Goal: Task Accomplishment & Management: Manage account settings

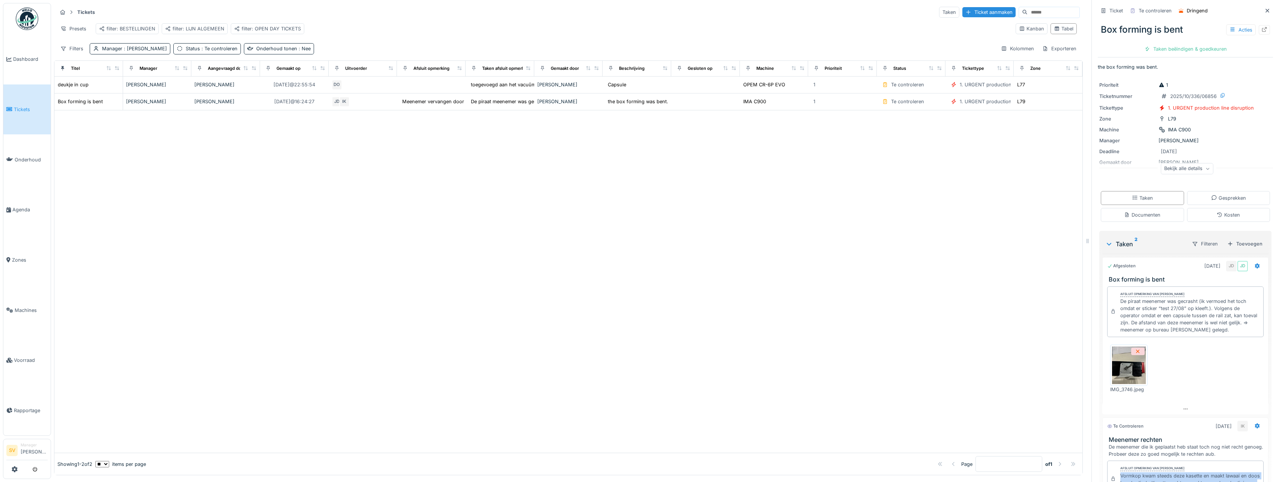
scroll to position [87, 0]
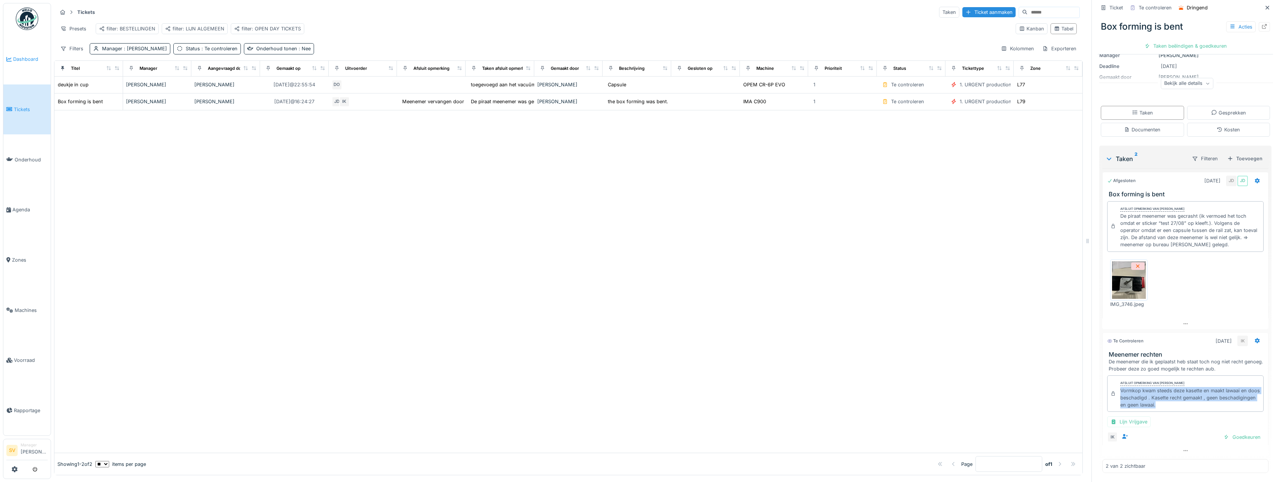
click at [28, 59] on span "Dashboard" at bounding box center [30, 59] width 35 height 7
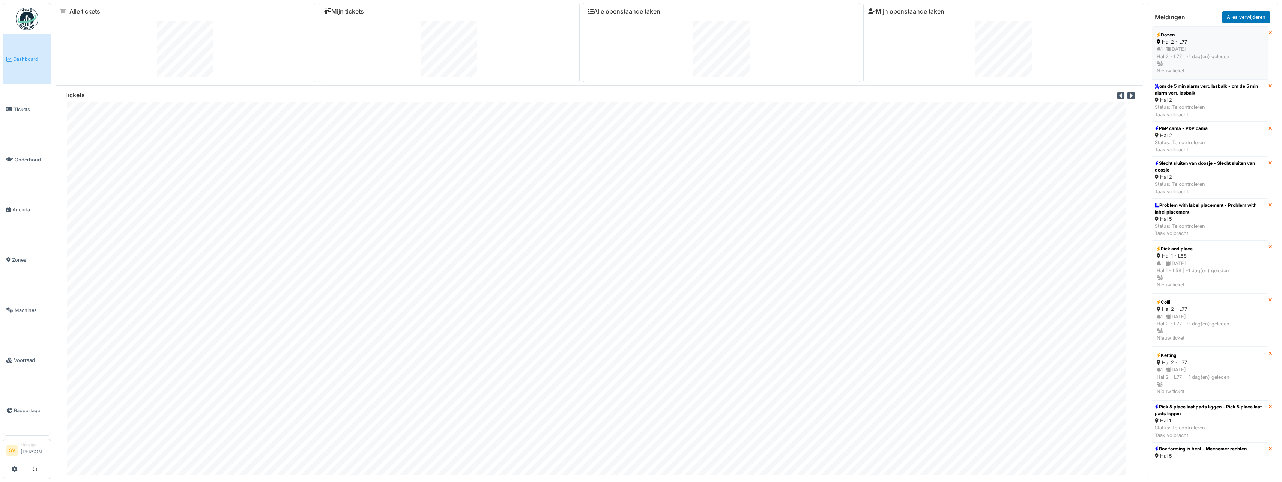
click at [1208, 60] on div "1 | [DATE] Hal 2 - L77 | -1 dag(en) geleden Nieuw ticket" at bounding box center [1210, 59] width 107 height 29
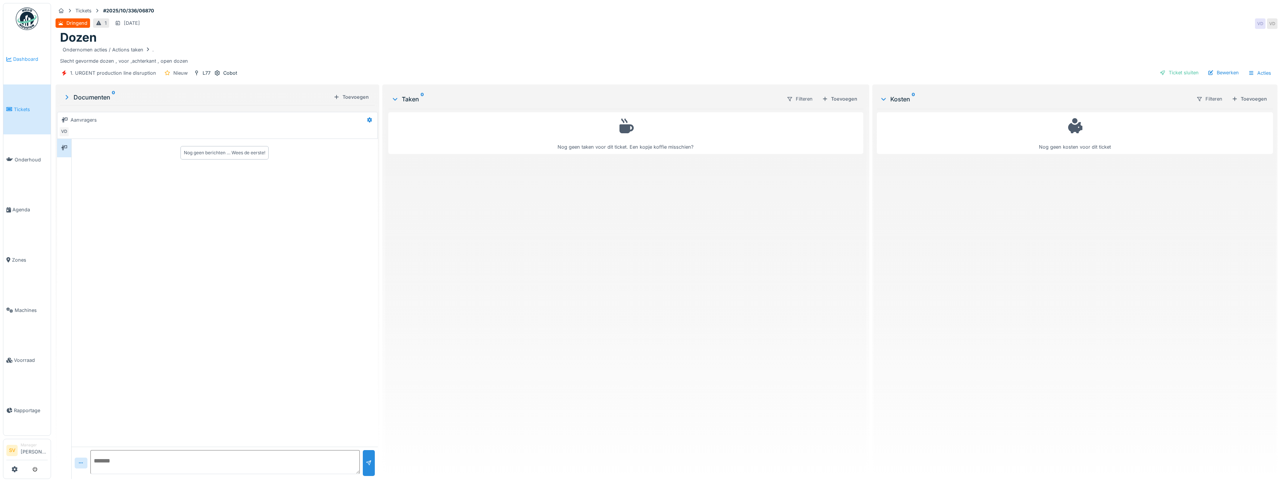
click at [28, 59] on span "Dashboard" at bounding box center [30, 59] width 35 height 7
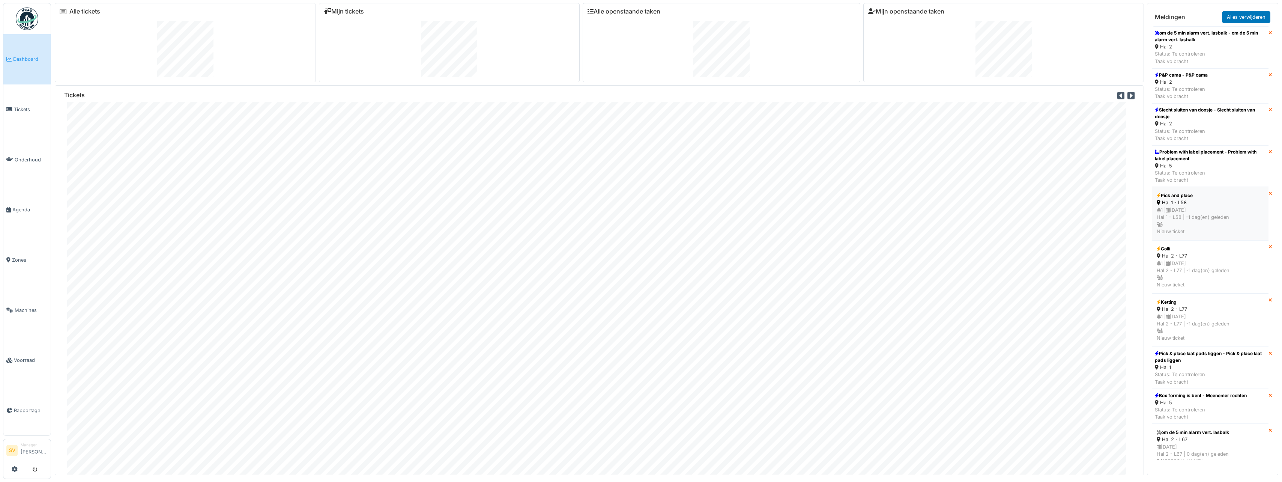
click at [1199, 214] on div "1 | 02/10/2025 Hal 1 - L58 | -1 dag(en) geleden Nieuw ticket" at bounding box center [1210, 220] width 107 height 29
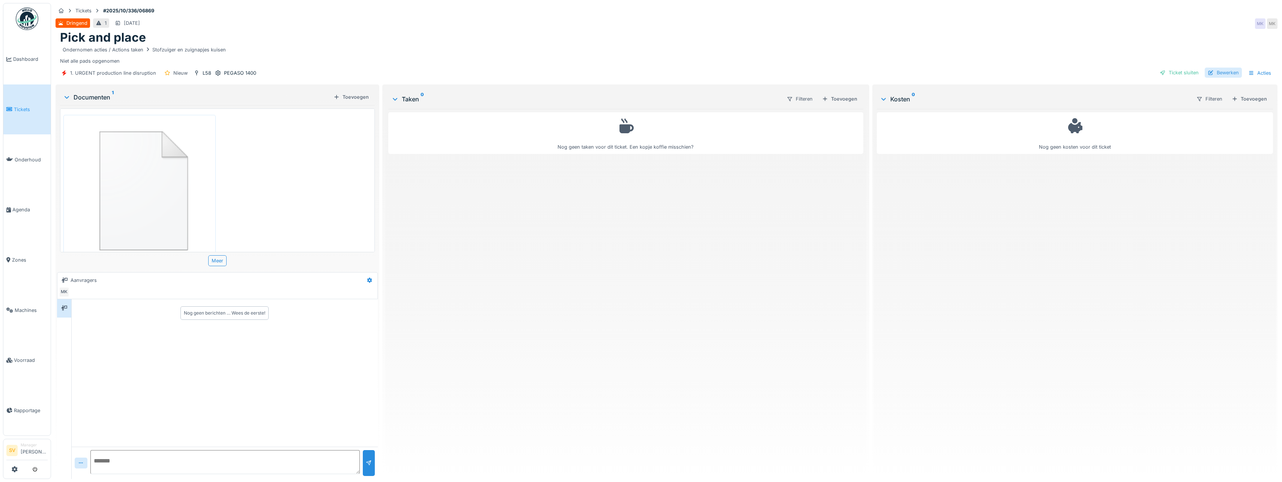
click at [1215, 71] on div "Bewerken" at bounding box center [1223, 73] width 37 height 10
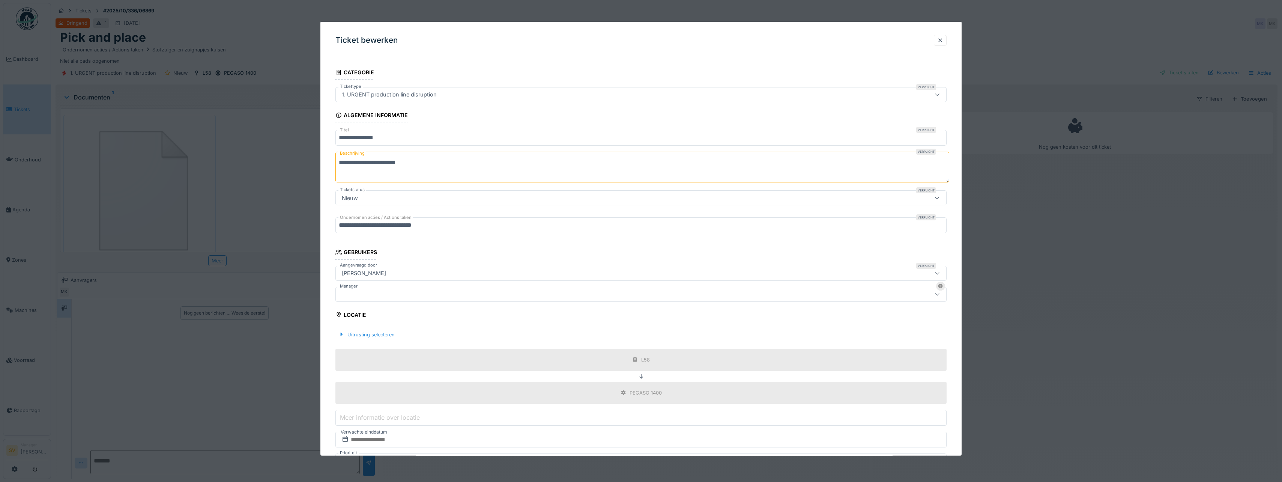
click at [354, 292] on div at bounding box center [608, 294] width 538 height 8
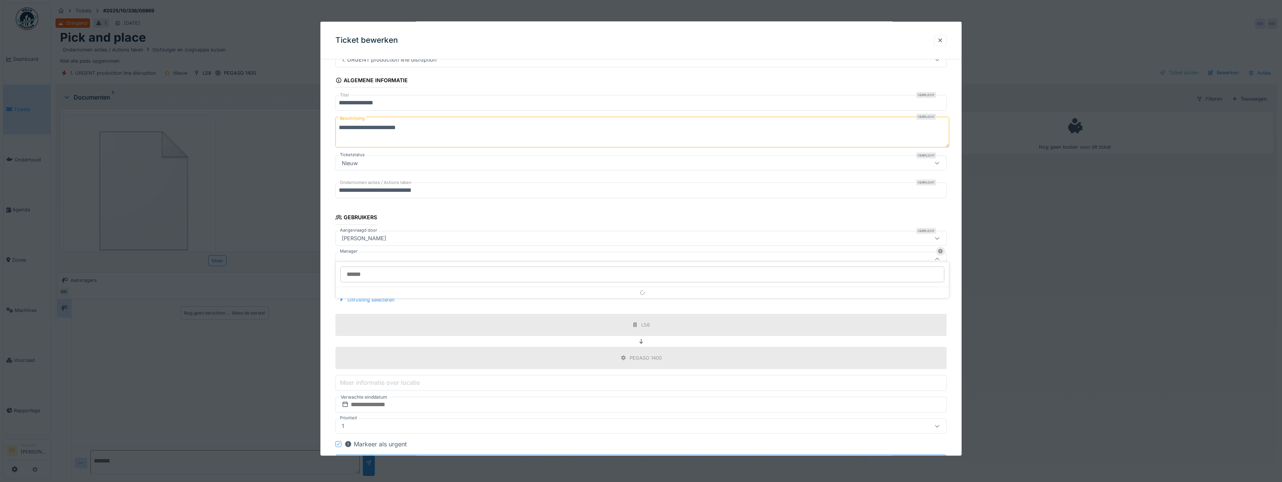
scroll to position [56, 0]
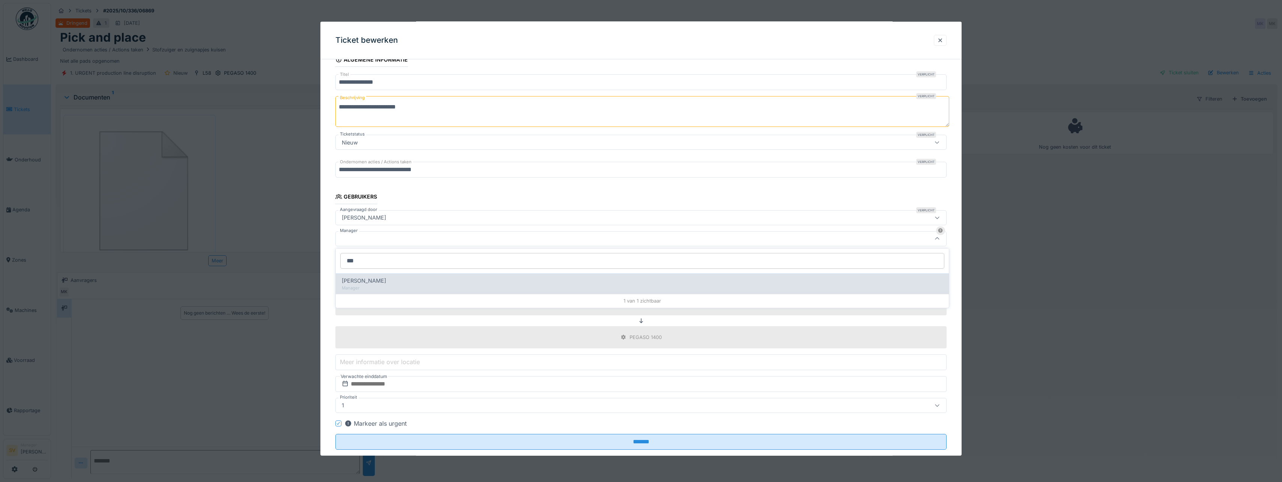
type input "***"
click at [364, 279] on span "[PERSON_NAME]" at bounding box center [364, 281] width 44 height 8
type input "****"
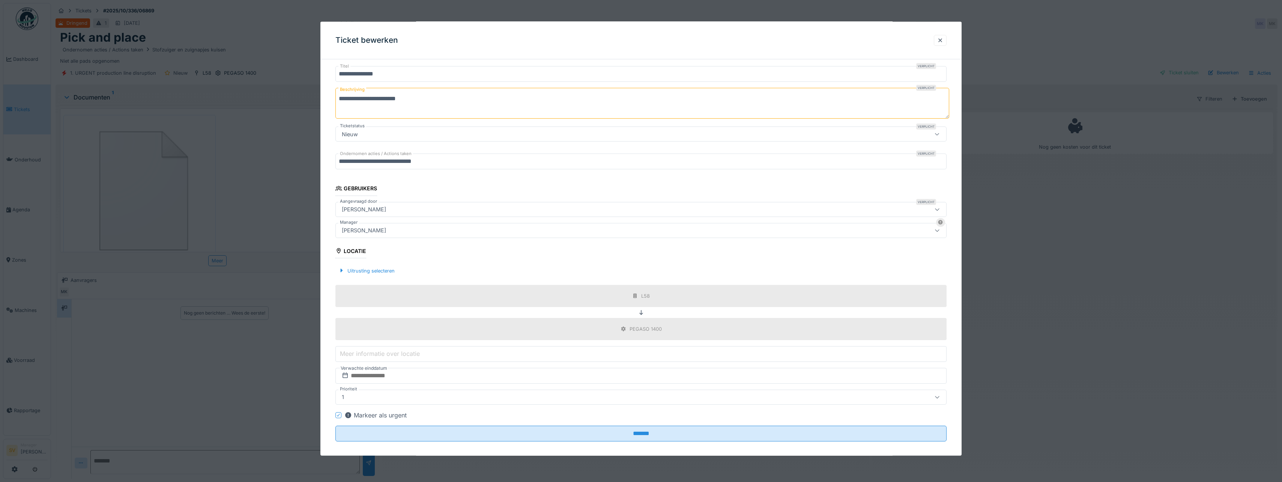
scroll to position [71, 0]
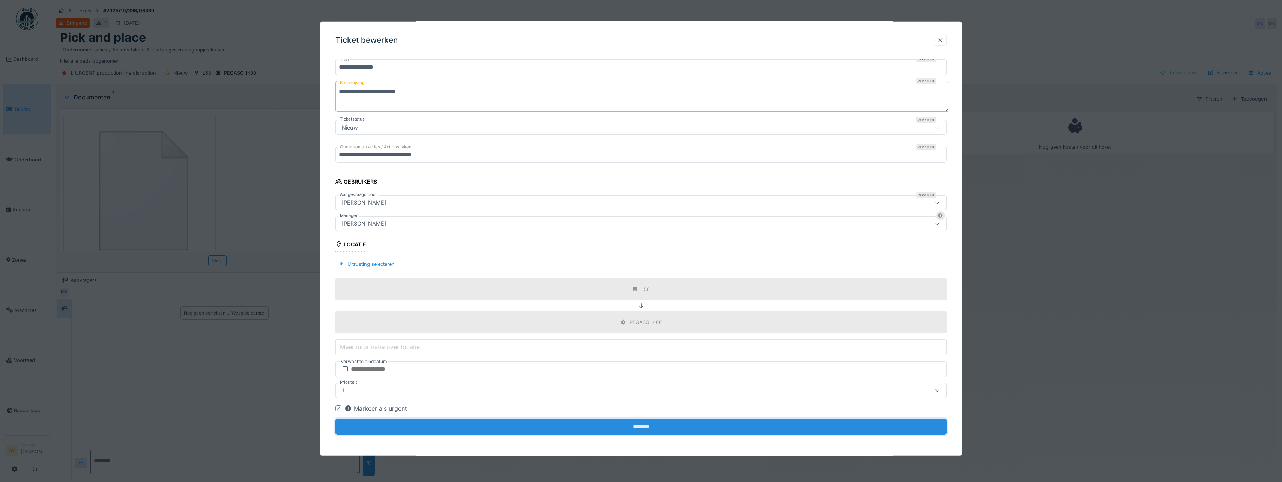
click at [642, 425] on input "*******" at bounding box center [640, 427] width 611 height 16
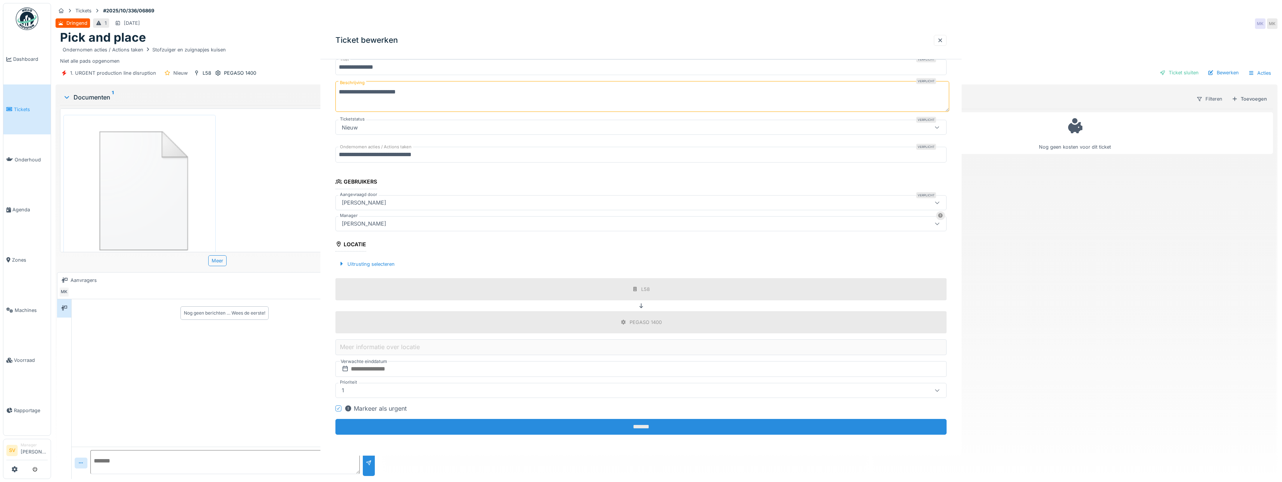
scroll to position [0, 0]
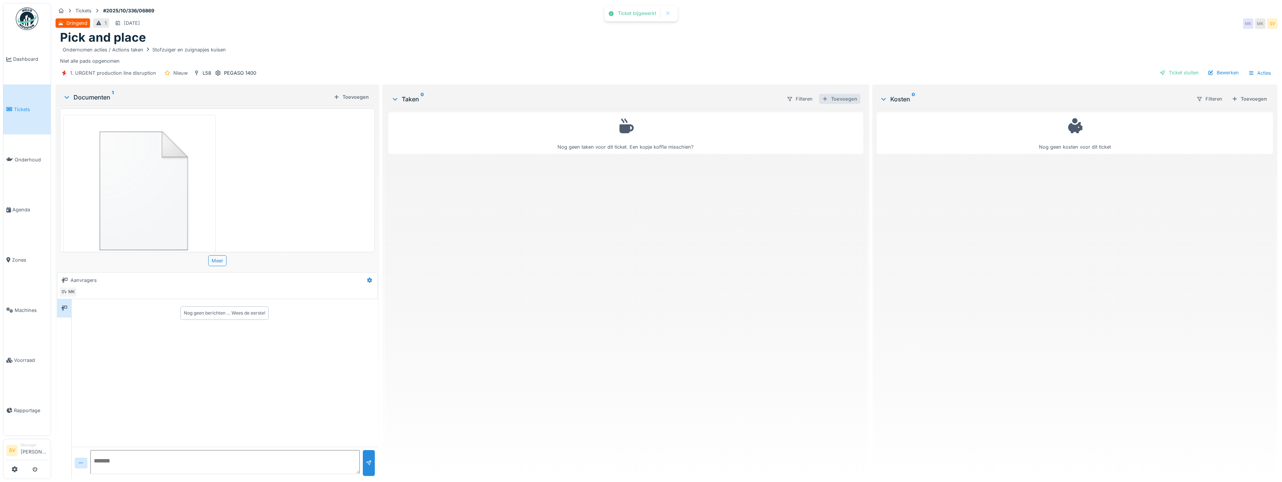
click at [844, 96] on div "Toevoegen" at bounding box center [839, 99] width 41 height 10
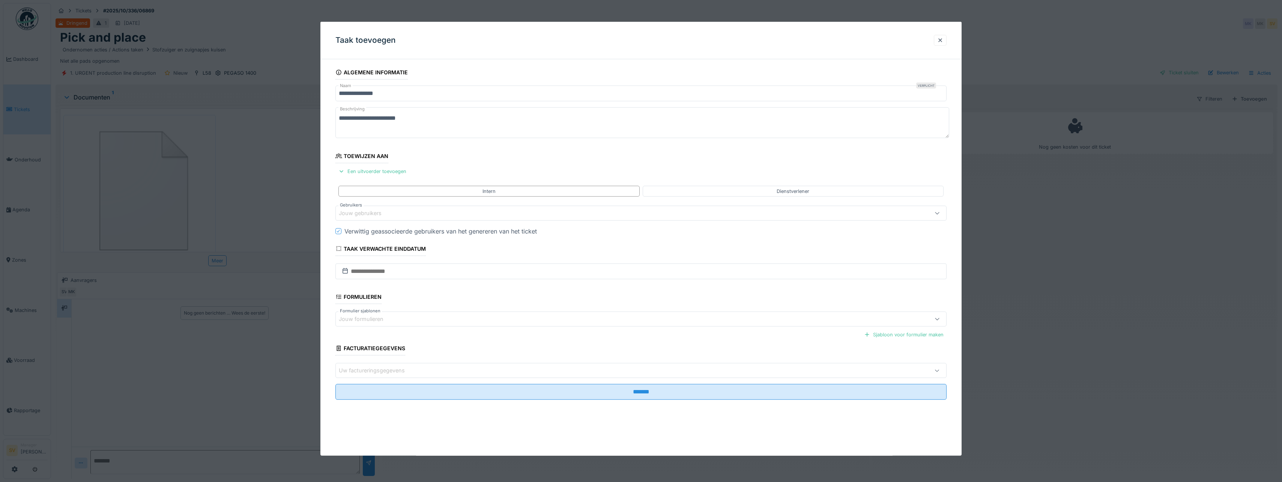
click at [364, 318] on div "Jouw formulieren" at bounding box center [366, 319] width 55 height 8
click at [360, 209] on div "Jouw gebruikers" at bounding box center [365, 213] width 53 height 8
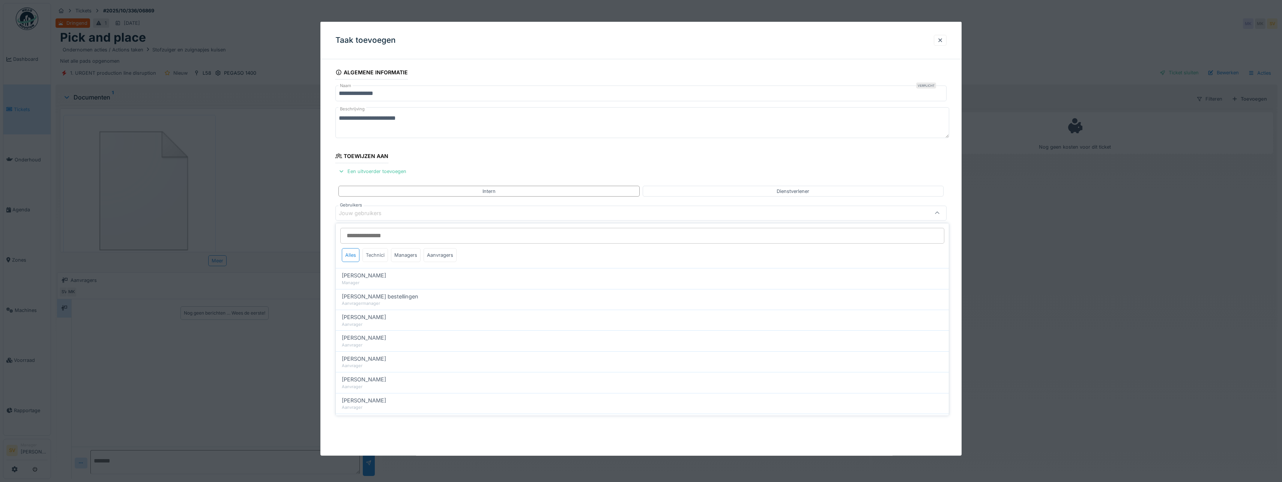
click at [373, 255] on div "Technici" at bounding box center [376, 255] width 26 height 14
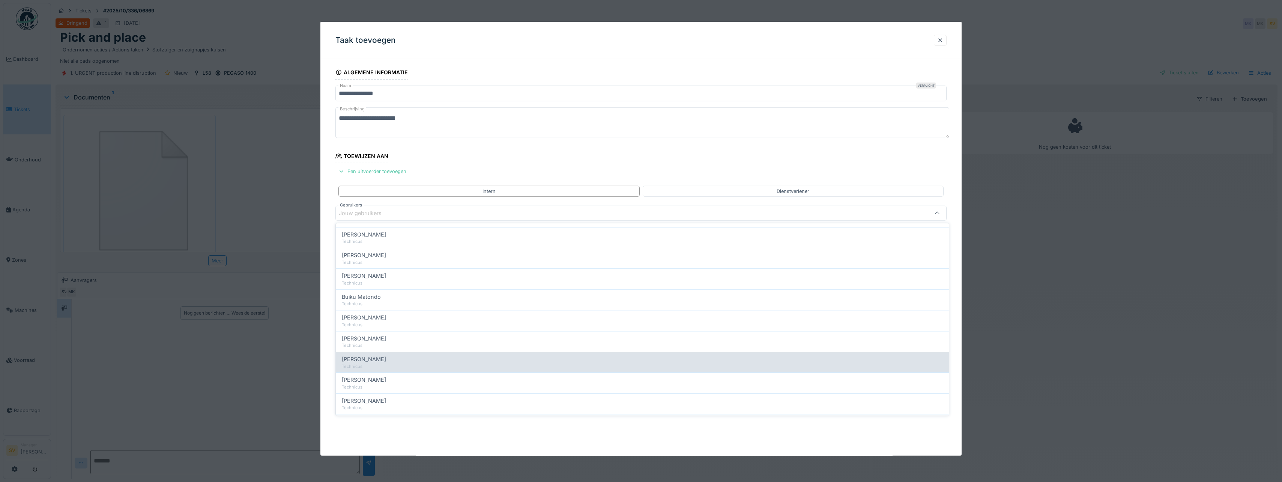
scroll to position [75, 0]
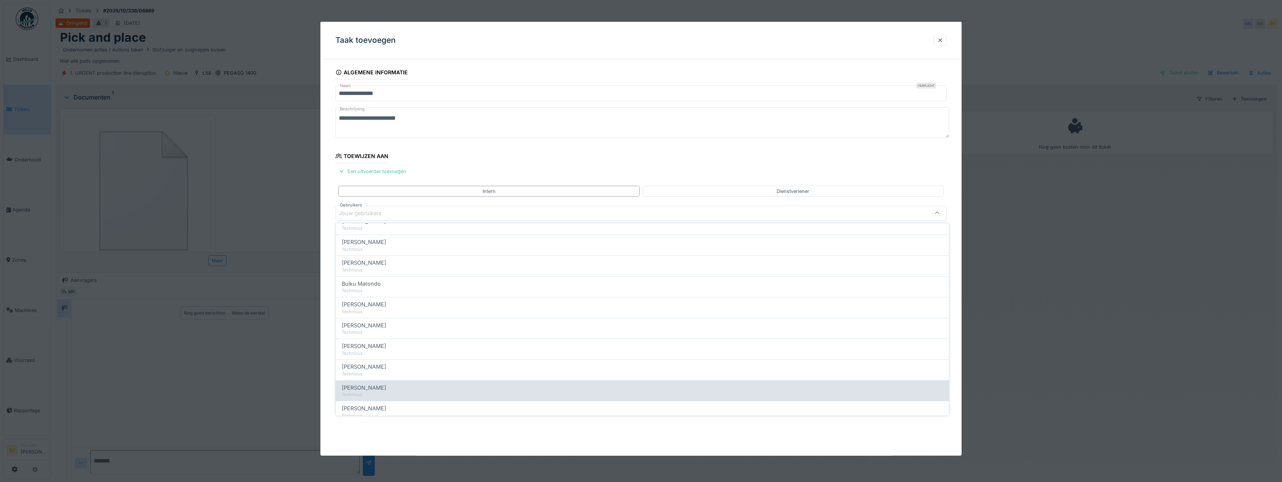
click at [364, 387] on span "Ismail Kosar" at bounding box center [364, 388] width 44 height 8
type input "****"
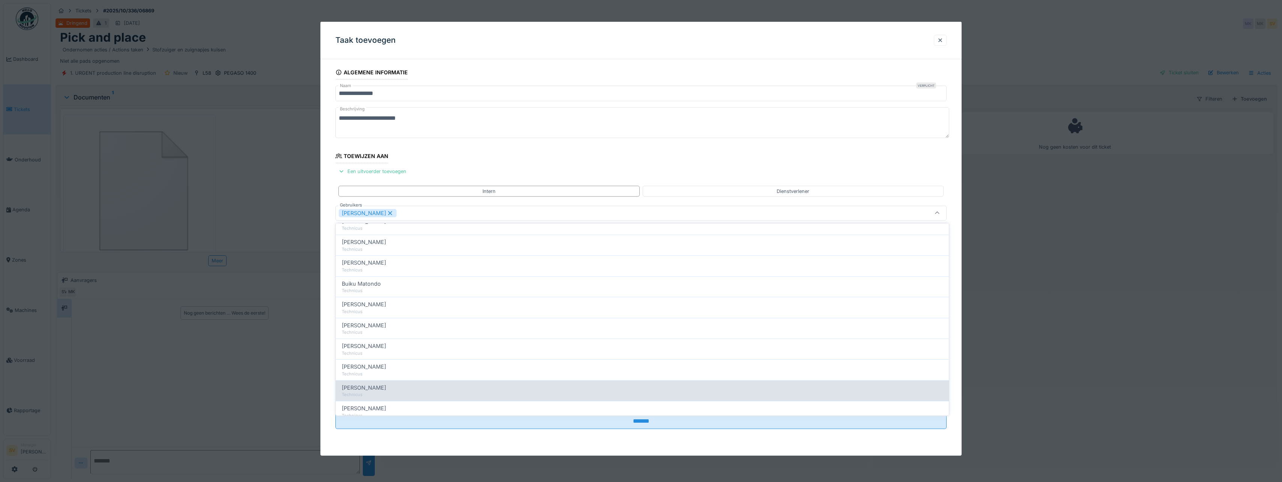
scroll to position [0, 0]
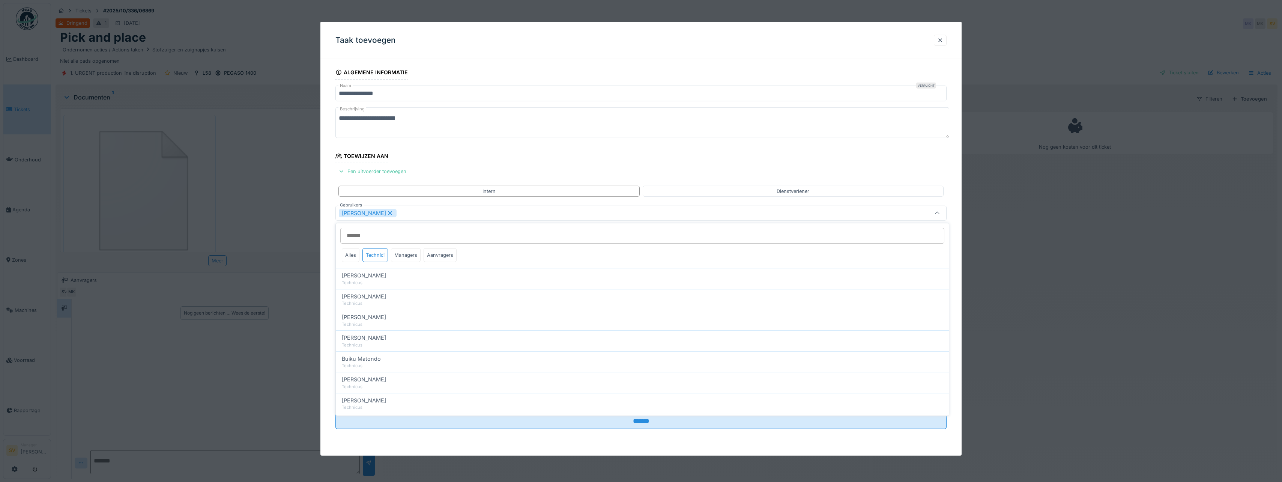
click at [940, 212] on icon at bounding box center [937, 213] width 6 height 5
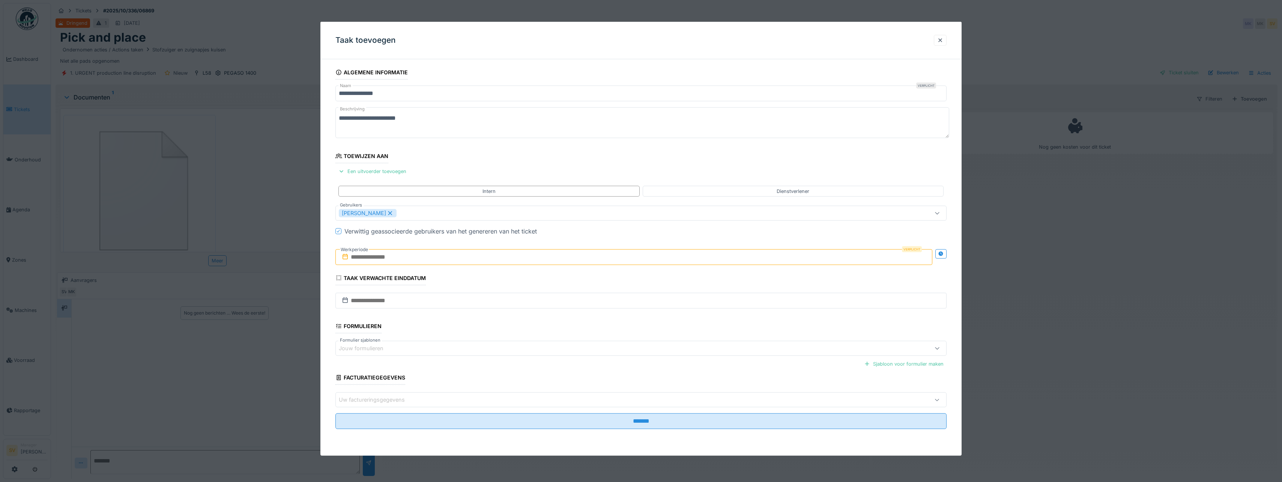
click at [442, 258] on input "text" at bounding box center [633, 257] width 597 height 16
click at [624, 304] on div "1" at bounding box center [623, 306] width 10 height 10
click at [633, 304] on div "2" at bounding box center [635, 306] width 10 height 11
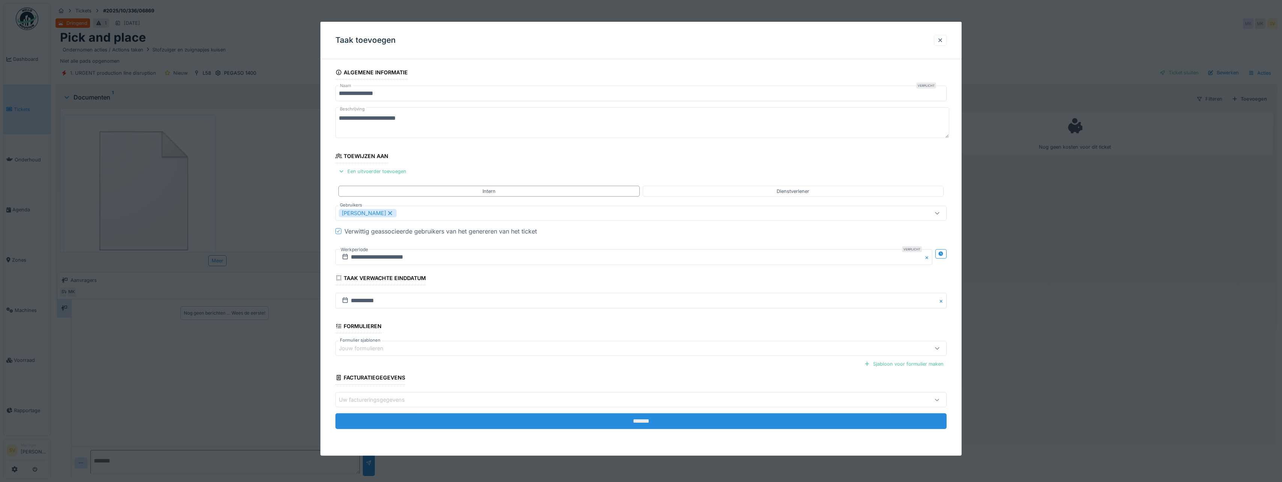
click at [640, 420] on input "*******" at bounding box center [640, 421] width 611 height 16
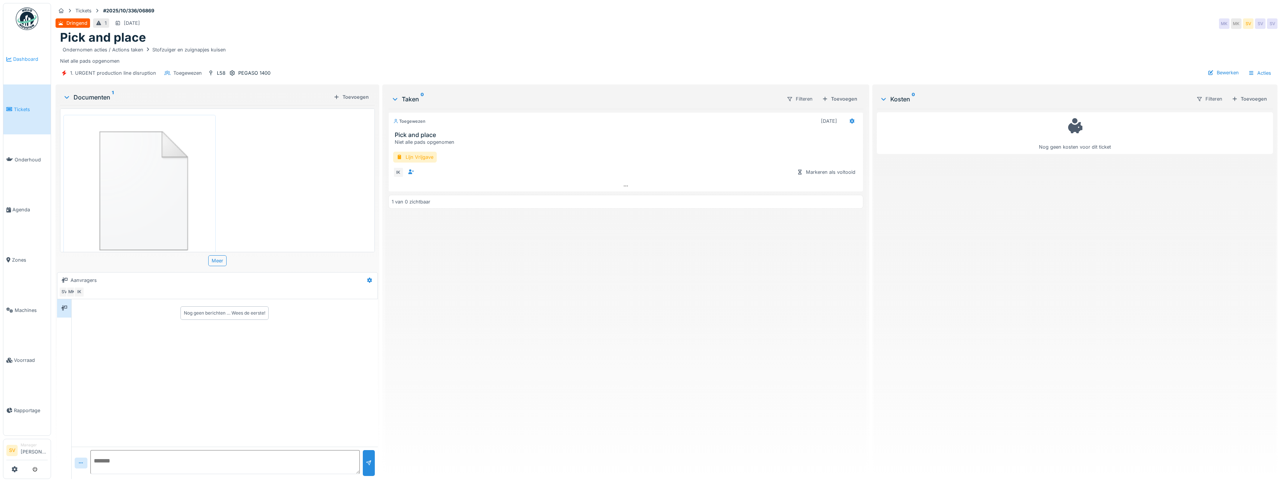
click at [28, 61] on span "Dashboard" at bounding box center [30, 59] width 35 height 7
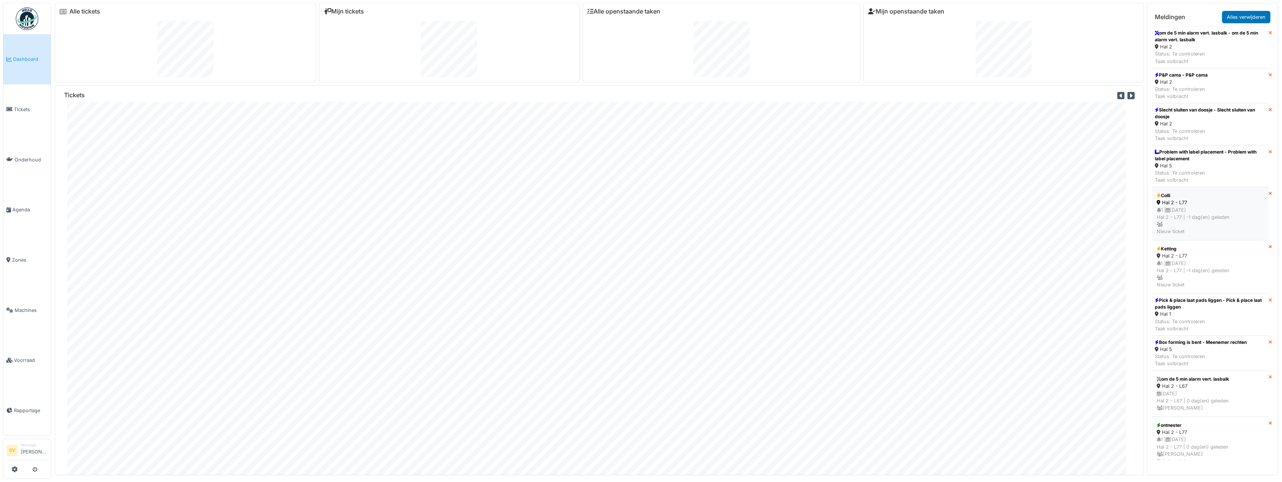
click at [1180, 218] on div "1 | [DATE] Hal 2 - L77 | -1 dag(en) geleden Nieuw ticket" at bounding box center [1210, 220] width 107 height 29
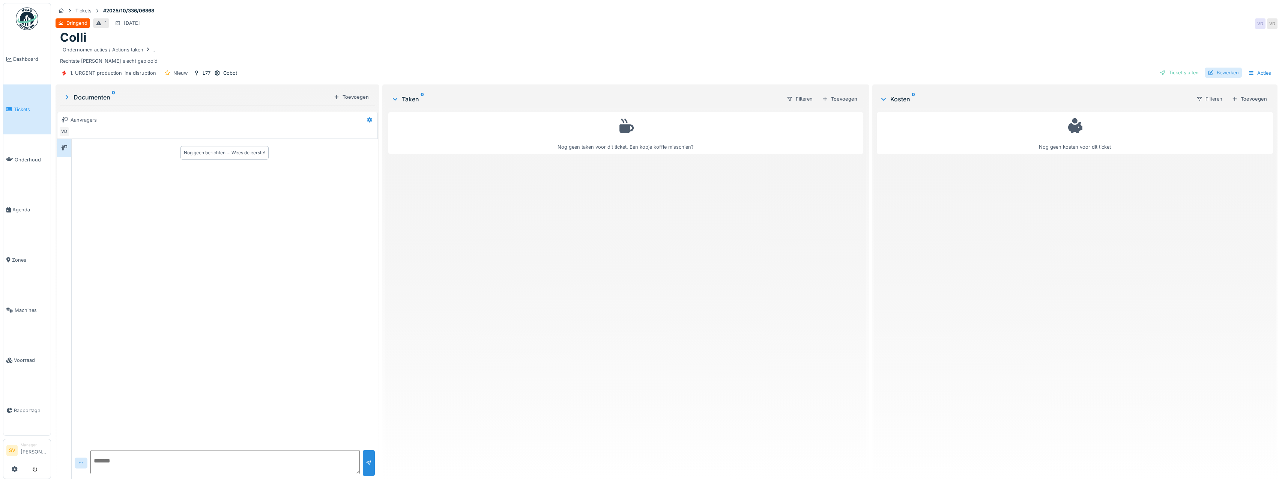
click at [1226, 72] on div "Bewerken" at bounding box center [1223, 73] width 37 height 10
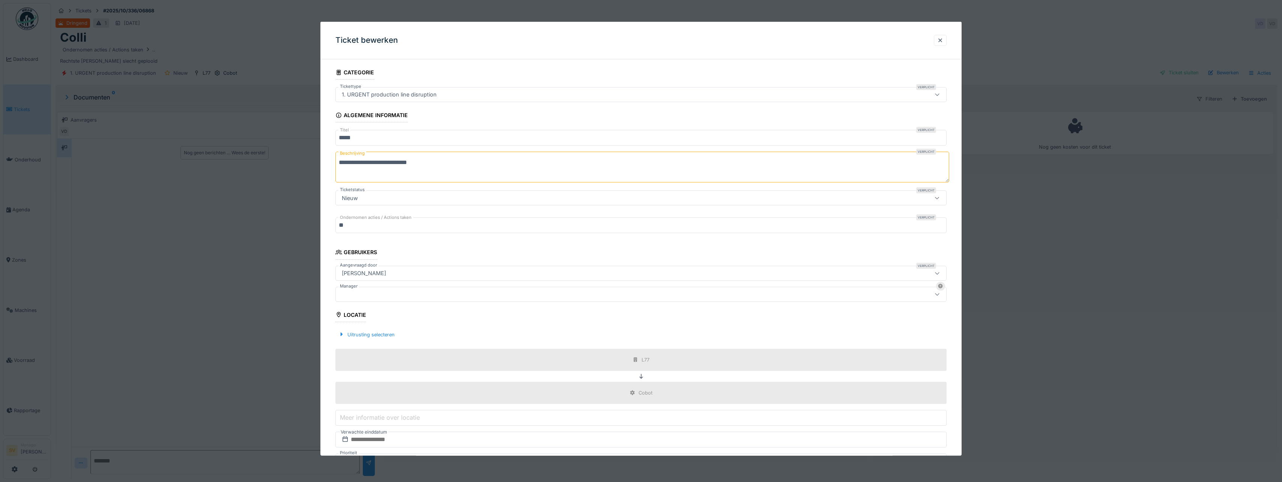
click at [346, 295] on div at bounding box center [608, 294] width 538 height 8
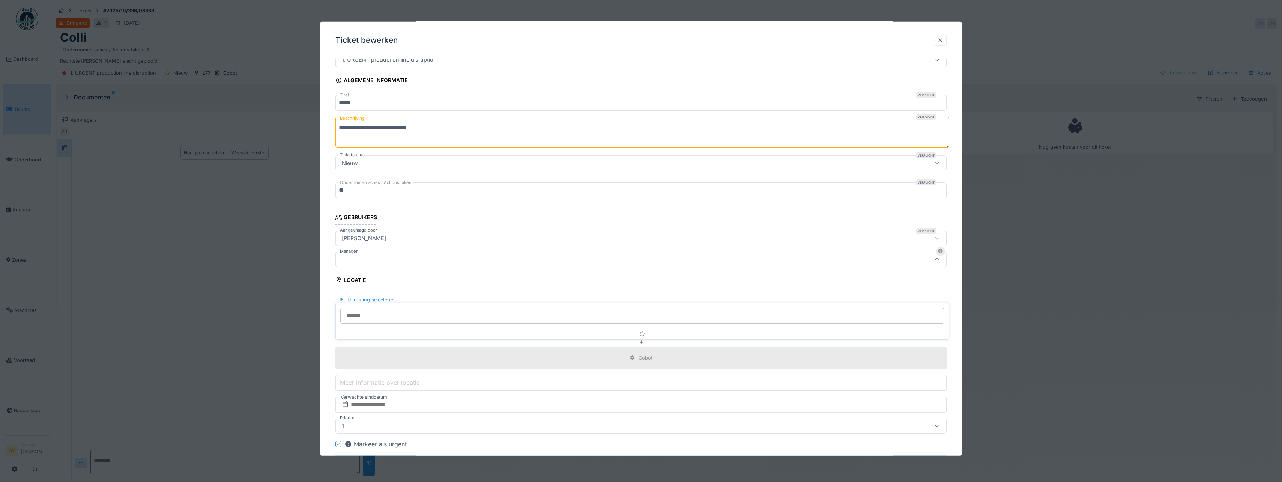
scroll to position [56, 0]
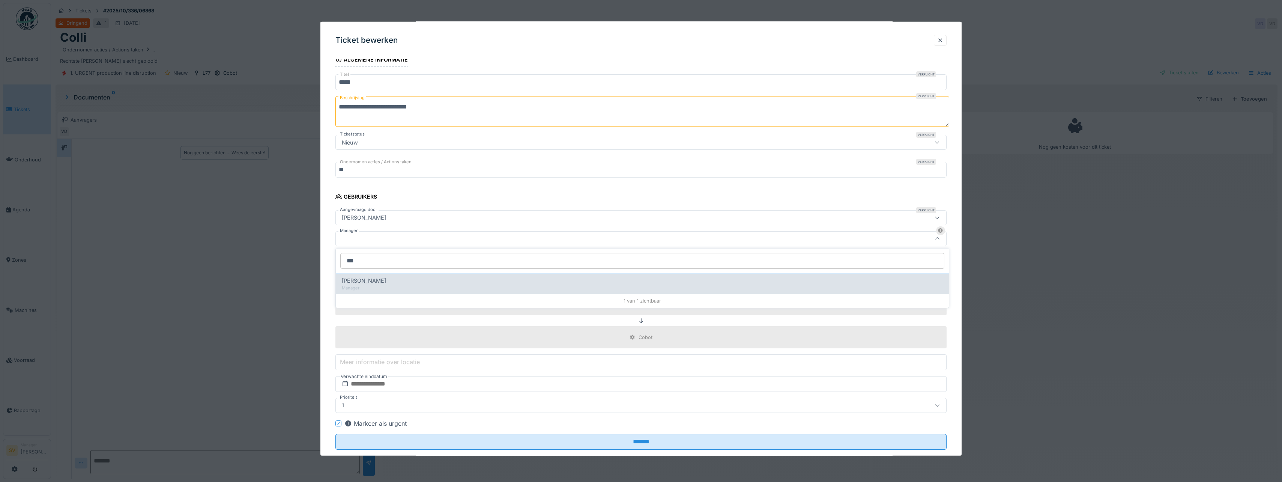
type input "***"
click at [376, 280] on span "[PERSON_NAME]" at bounding box center [364, 281] width 44 height 8
type input "****"
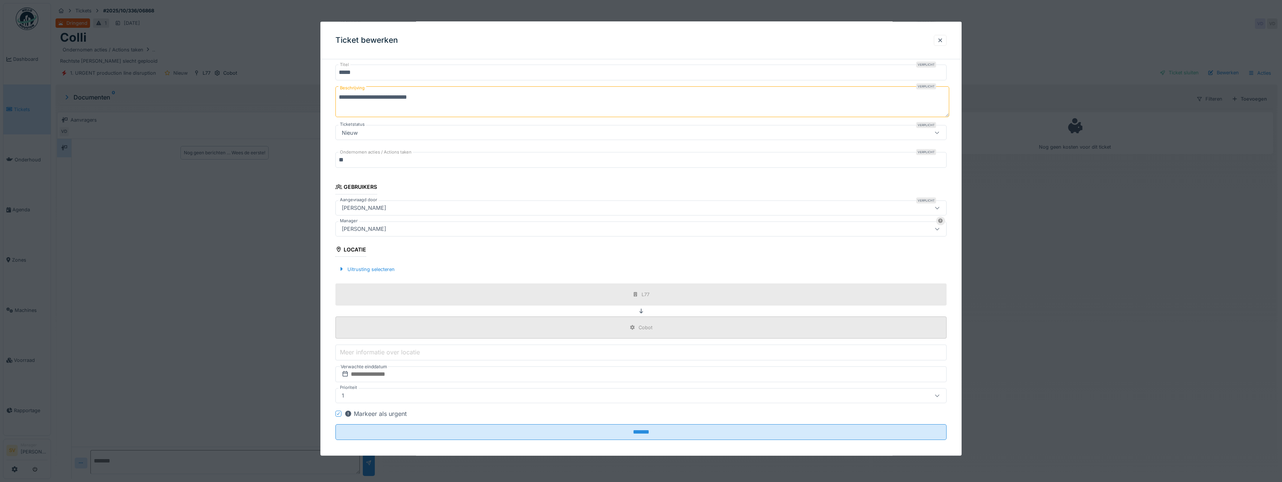
scroll to position [71, 0]
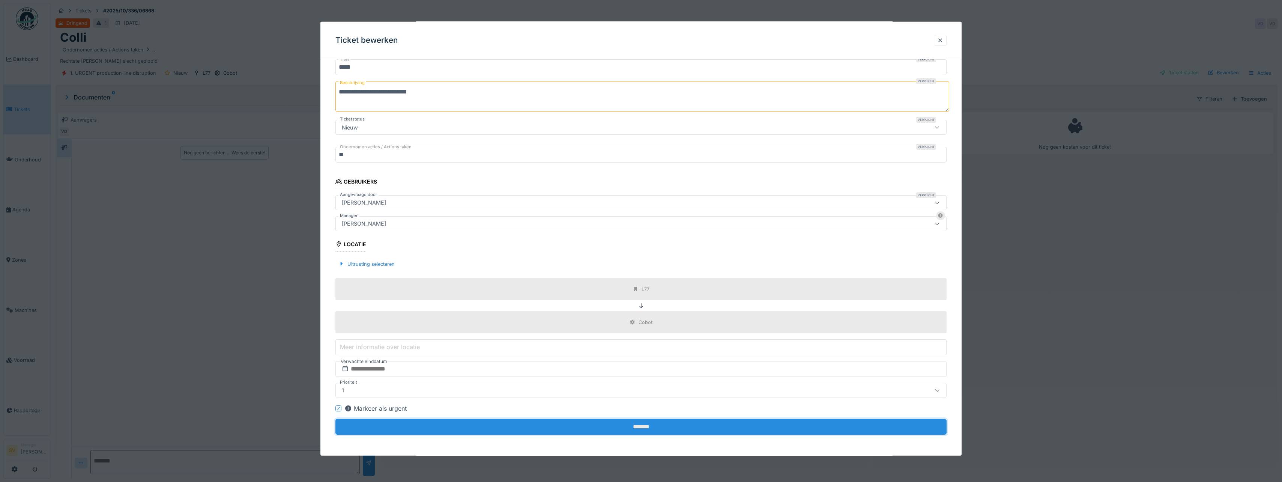
click at [640, 427] on input "*******" at bounding box center [640, 427] width 611 height 16
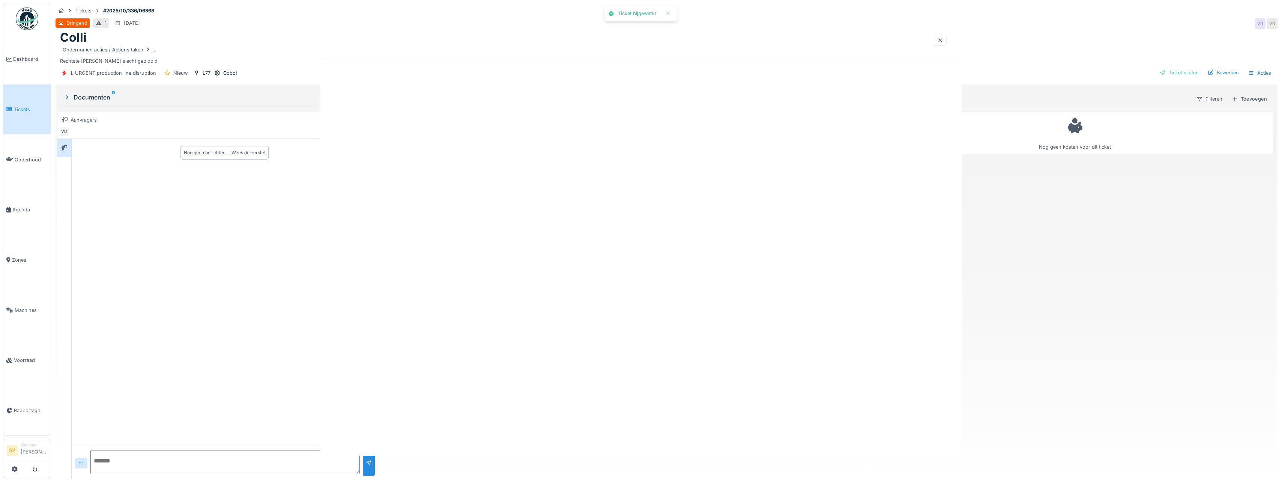
scroll to position [0, 0]
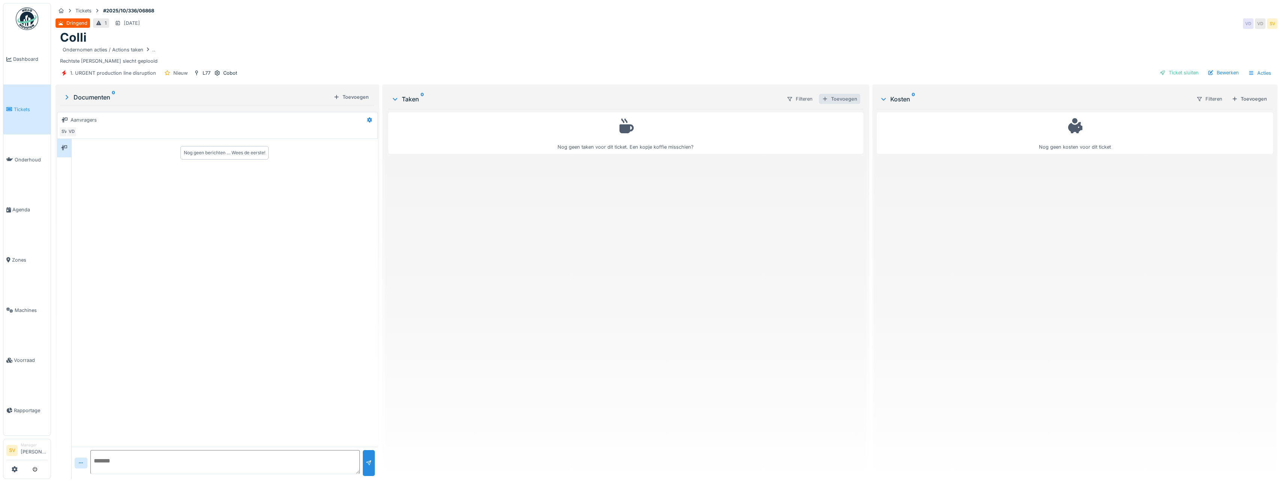
click at [844, 101] on div "Toevoegen" at bounding box center [839, 99] width 41 height 10
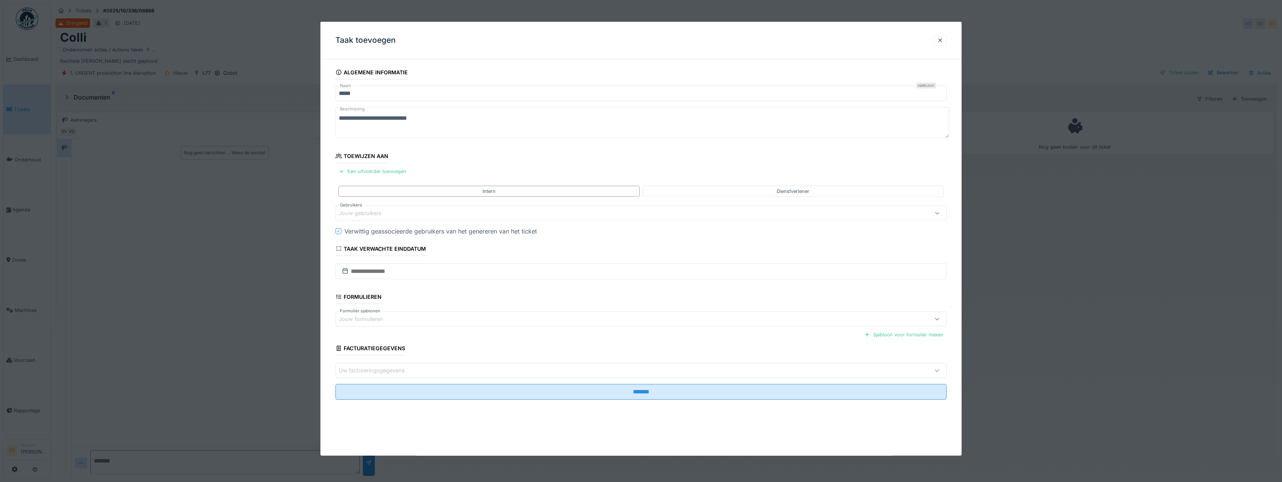
click at [359, 213] on div "Jouw gebruikers" at bounding box center [365, 213] width 53 height 8
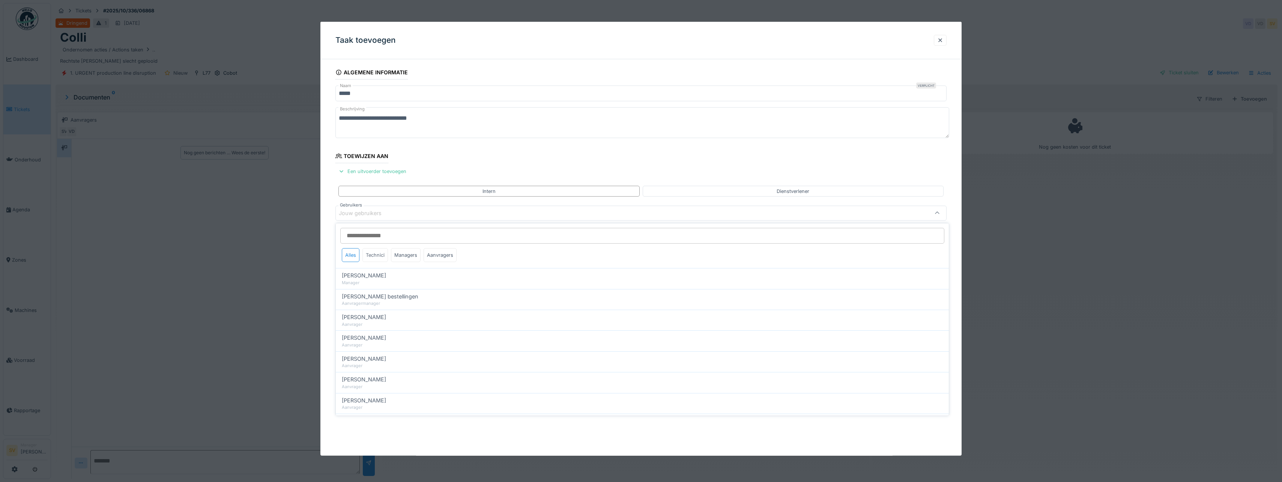
click at [375, 255] on div "Technici" at bounding box center [376, 255] width 26 height 14
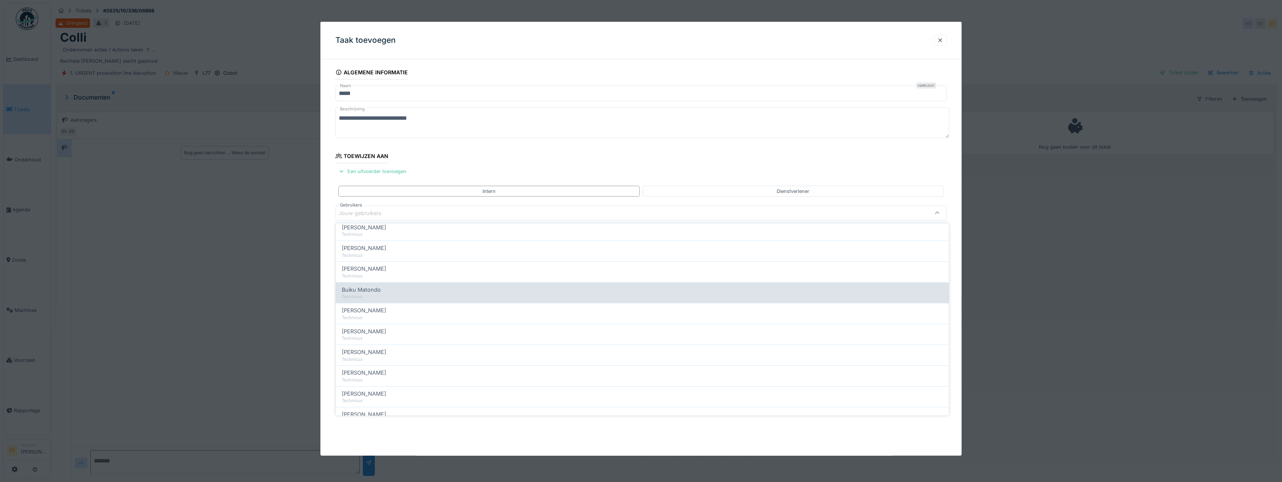
scroll to position [75, 0]
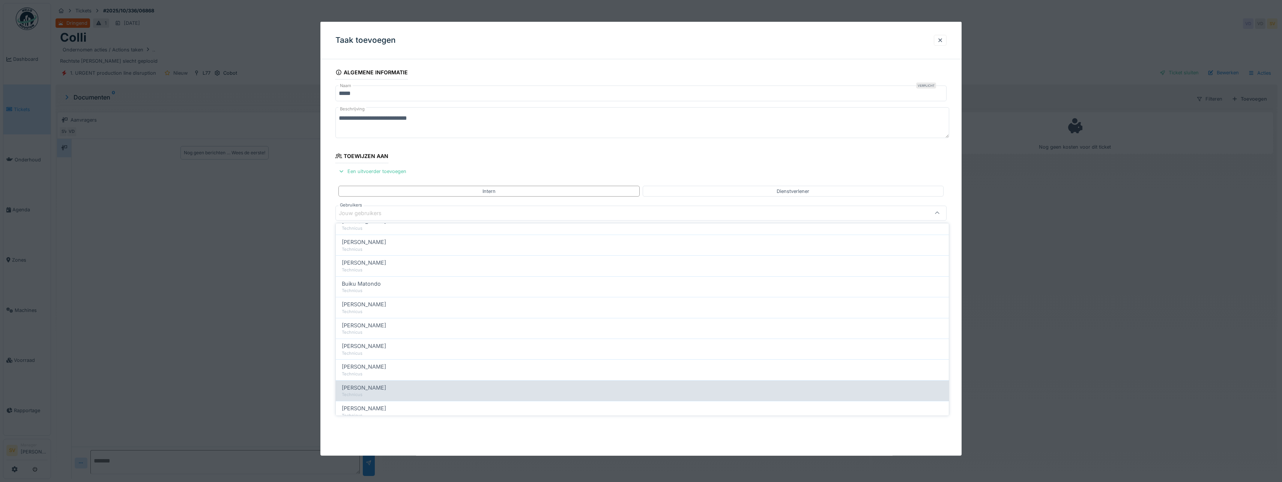
click at [361, 387] on span "[PERSON_NAME]" at bounding box center [364, 388] width 44 height 8
type input "****"
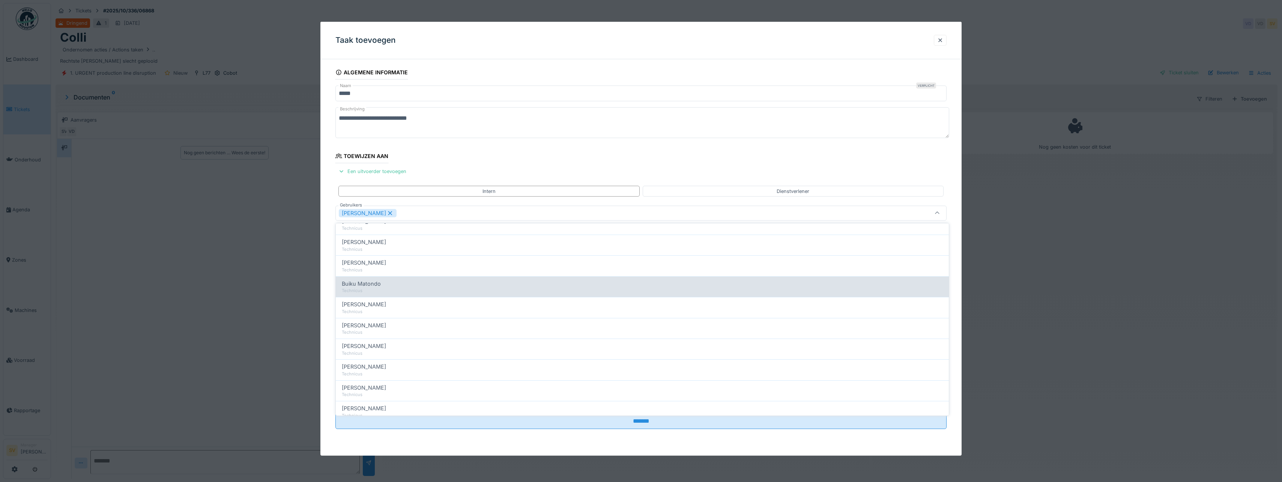
scroll to position [0, 0]
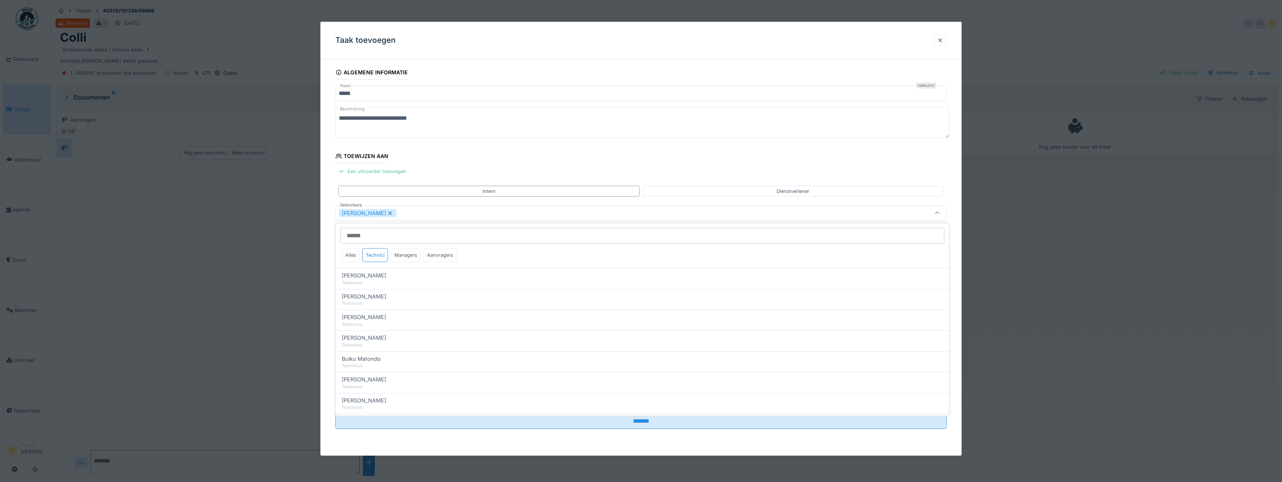
click at [940, 212] on icon at bounding box center [937, 213] width 6 height 5
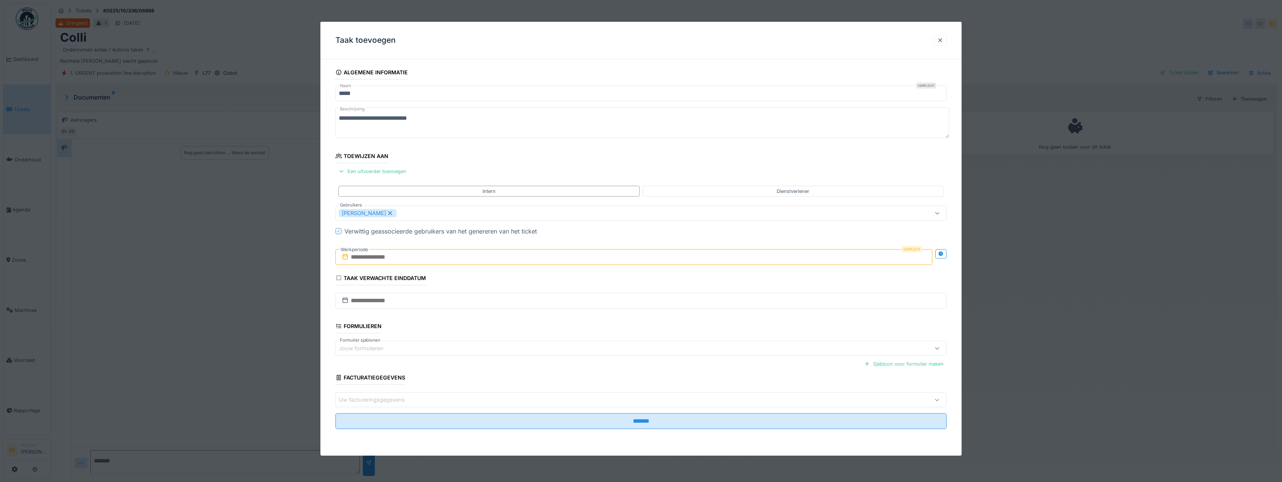
drag, startPoint x: 409, startPoint y: 257, endPoint x: 428, endPoint y: 259, distance: 19.2
click at [409, 257] on input "text" at bounding box center [633, 257] width 597 height 16
click at [624, 305] on div "1" at bounding box center [623, 306] width 10 height 10
click at [632, 305] on div "2" at bounding box center [635, 306] width 10 height 11
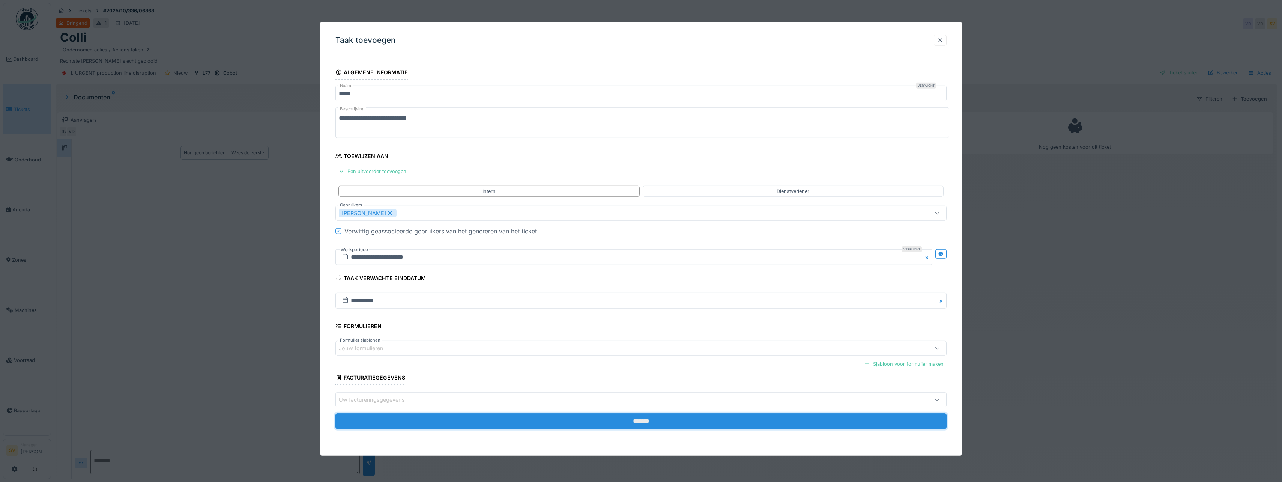
click at [635, 422] on input "*******" at bounding box center [640, 421] width 611 height 16
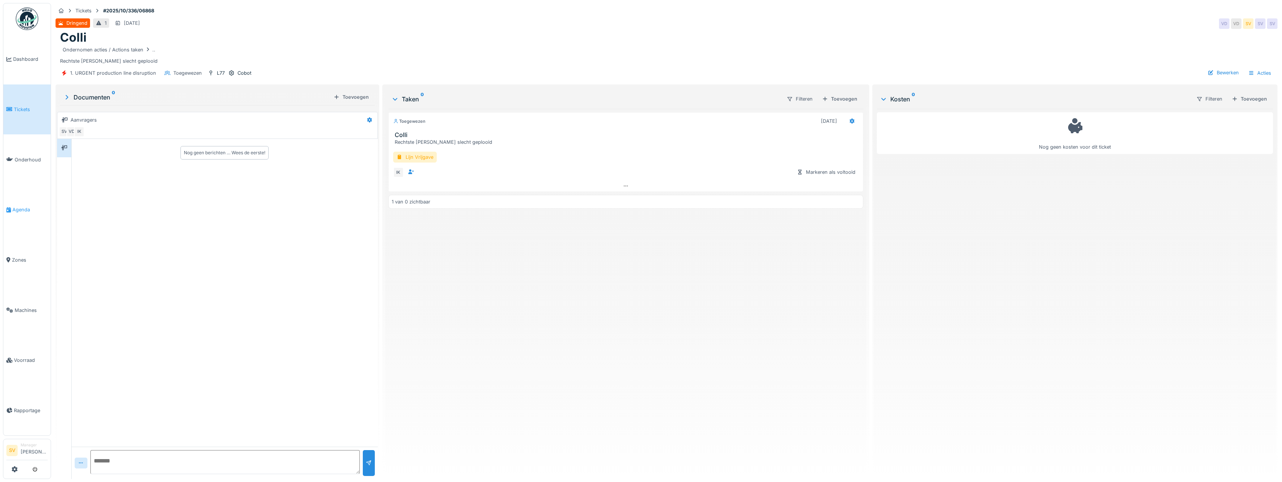
click at [23, 206] on span "Agenda" at bounding box center [29, 209] width 35 height 7
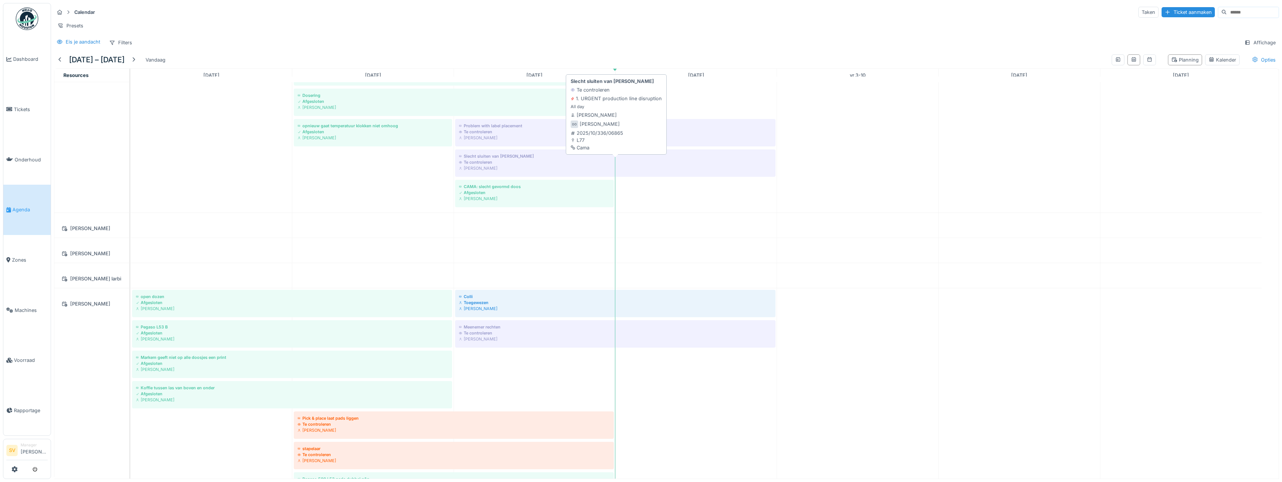
drag, startPoint x: 529, startPoint y: 378, endPoint x: 574, endPoint y: 174, distance: 208.6
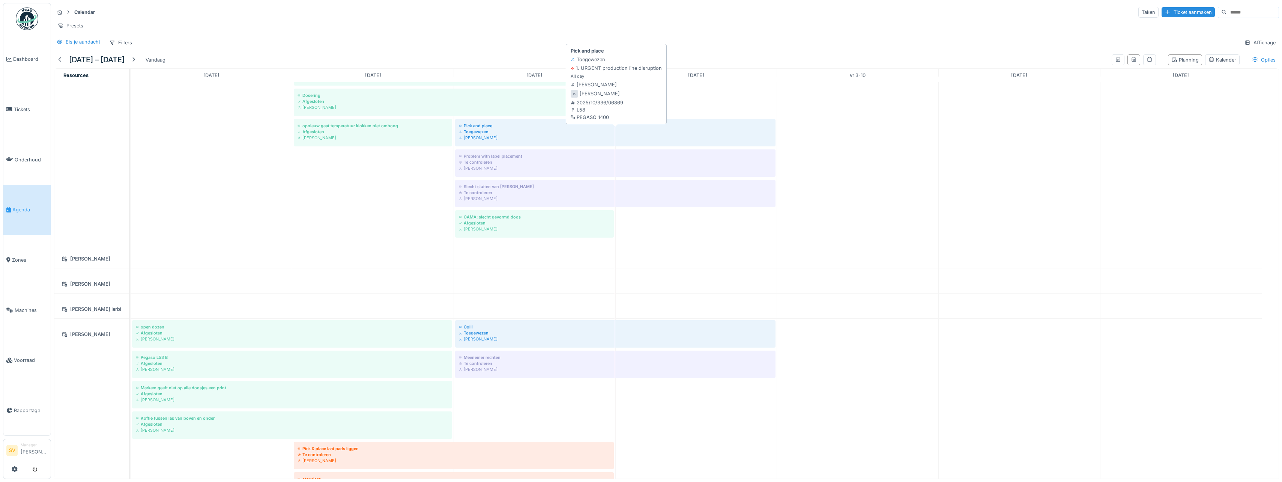
click at [493, 135] on div "Toegewezen" at bounding box center [615, 132] width 313 height 6
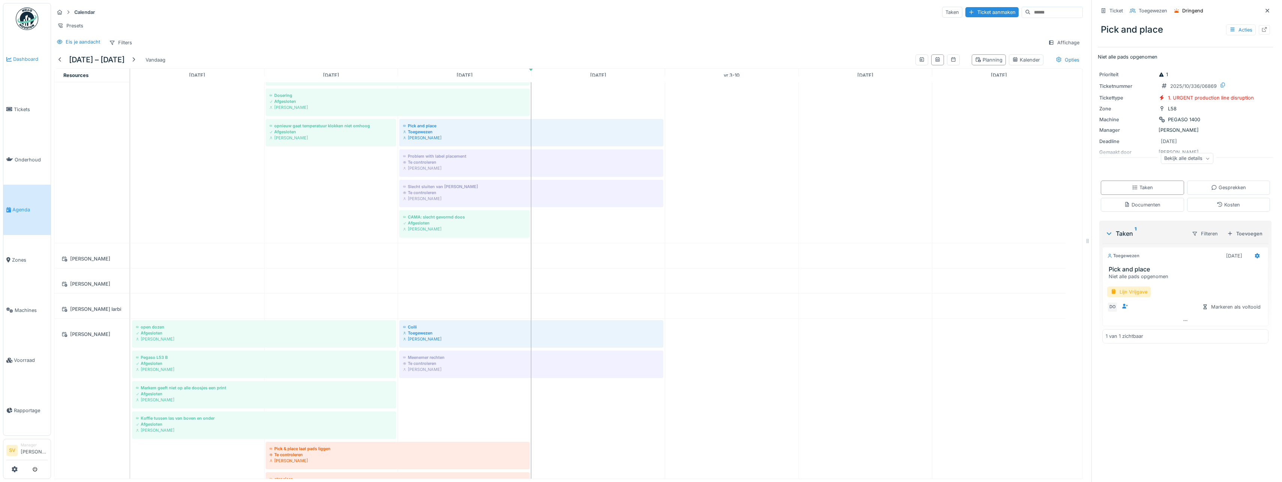
click at [27, 60] on span "Dashboard" at bounding box center [30, 59] width 35 height 7
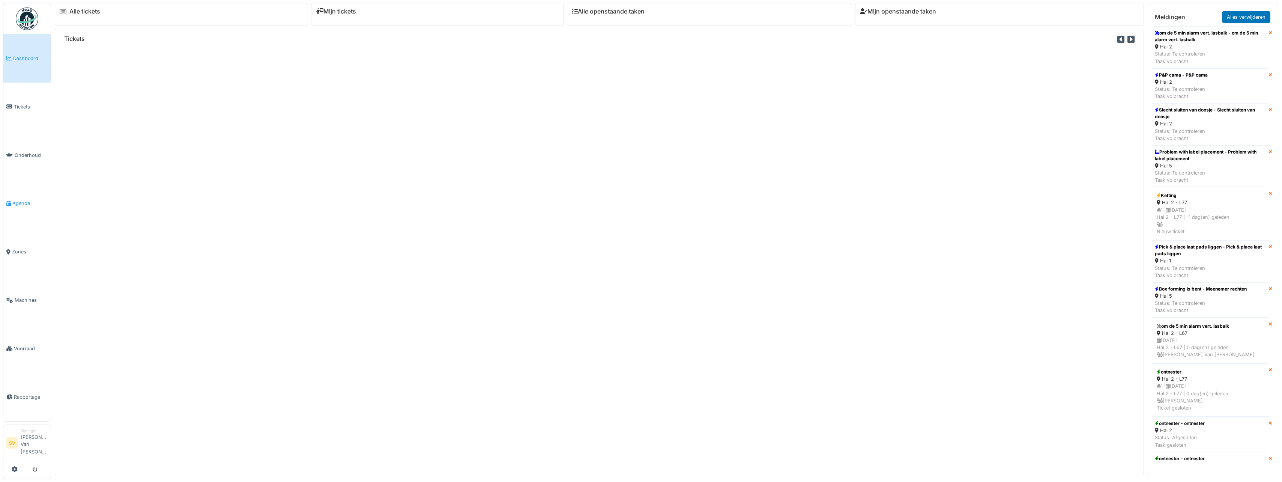
click at [24, 204] on span "Agenda" at bounding box center [29, 203] width 35 height 7
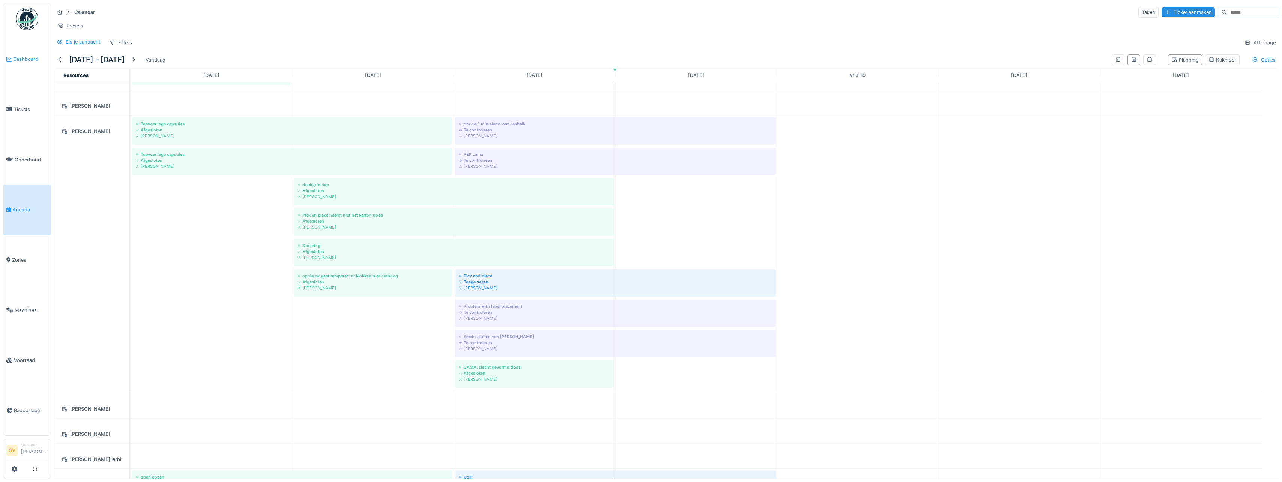
click at [33, 58] on span "Dashboard" at bounding box center [30, 59] width 35 height 7
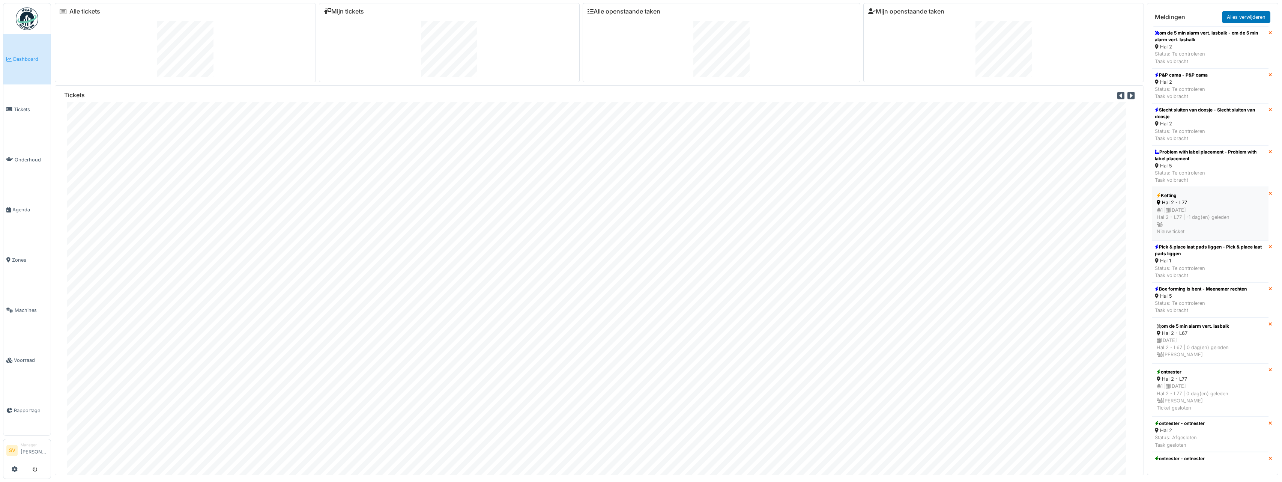
click at [1205, 210] on div "1 | [DATE] Hal 2 - L77 | -1 dag(en) geleden Nieuw ticket" at bounding box center [1210, 220] width 107 height 29
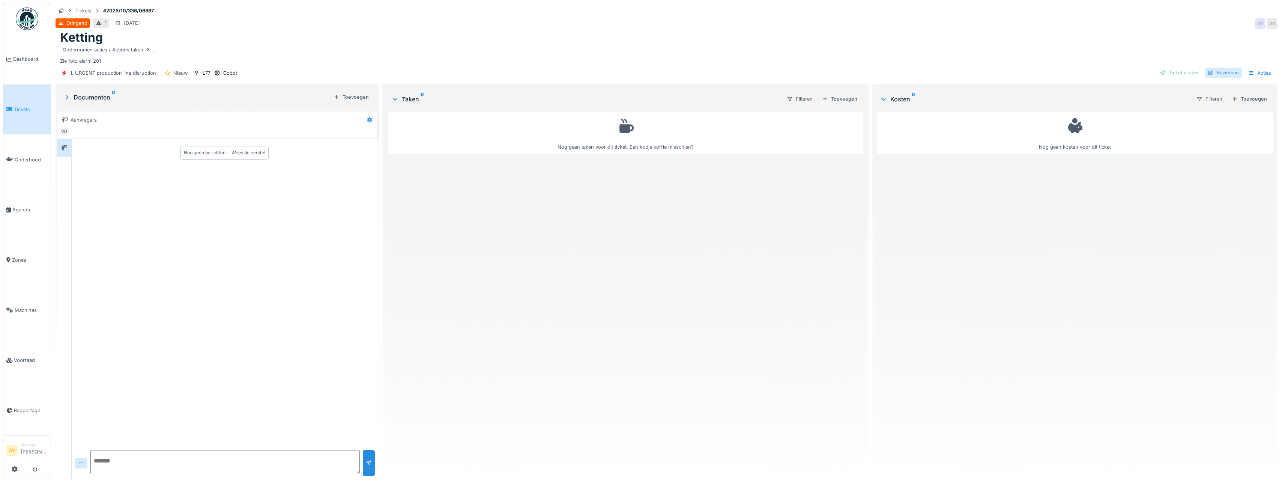
click at [1213, 73] on div "Bewerken" at bounding box center [1223, 73] width 37 height 10
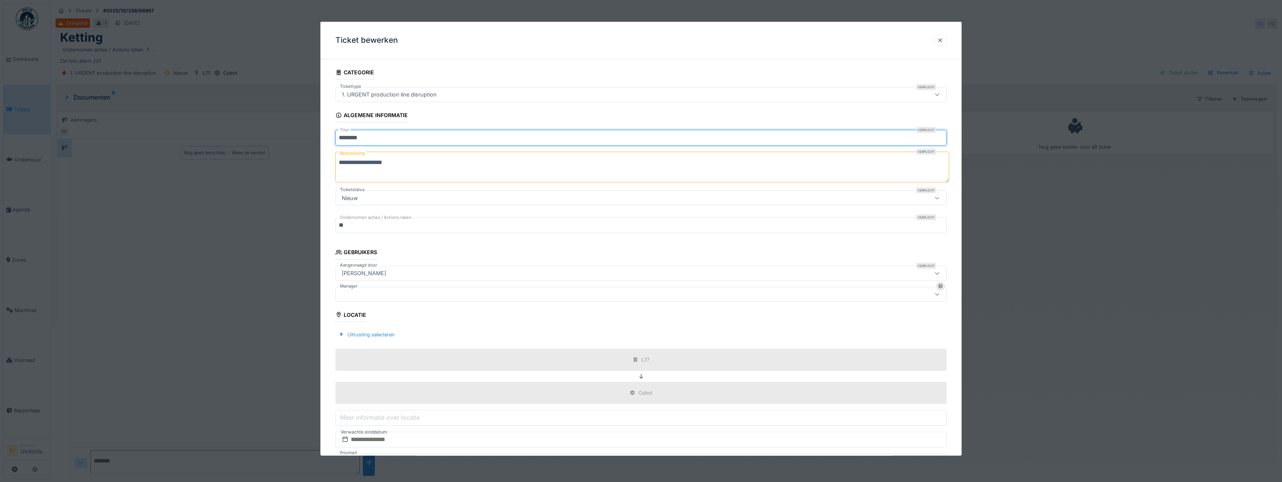
click at [375, 139] on input "*******" at bounding box center [640, 138] width 611 height 16
type input "**********"
click at [360, 294] on div at bounding box center [608, 294] width 538 height 8
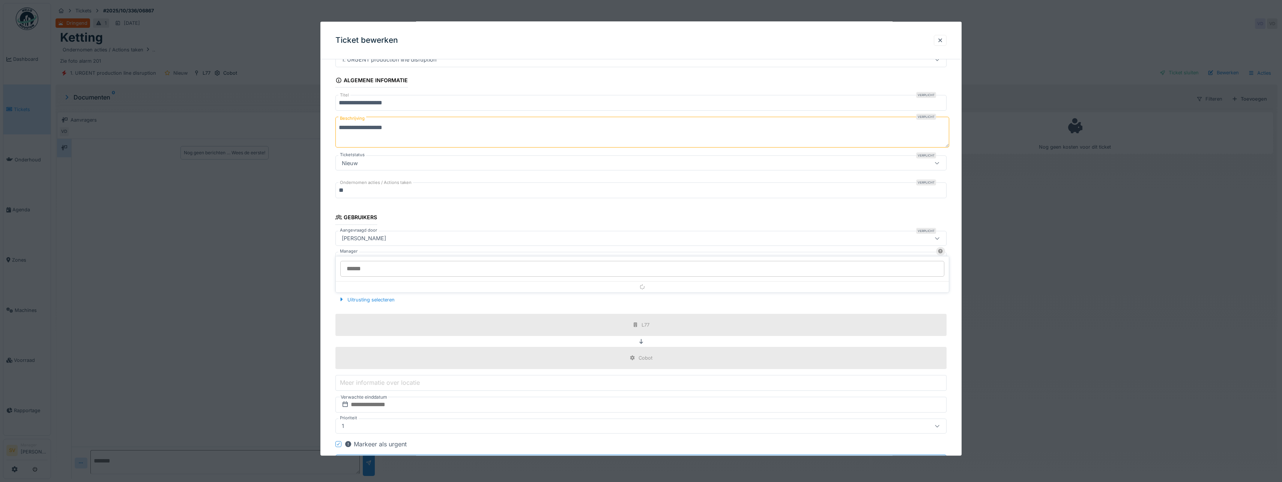
scroll to position [56, 0]
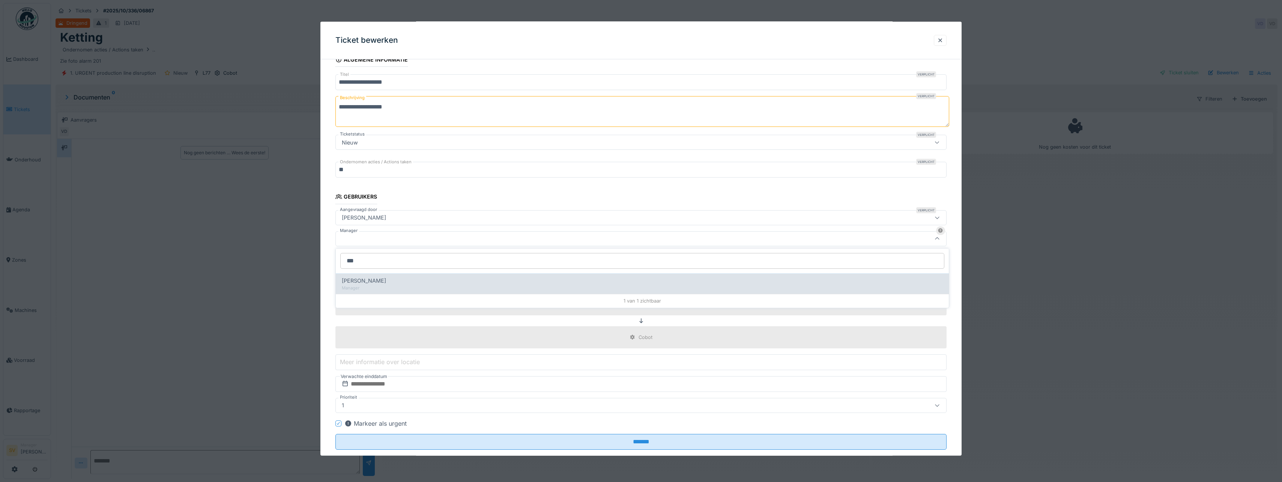
type input "***"
click at [365, 281] on span "[PERSON_NAME]" at bounding box center [364, 281] width 44 height 8
type input "****"
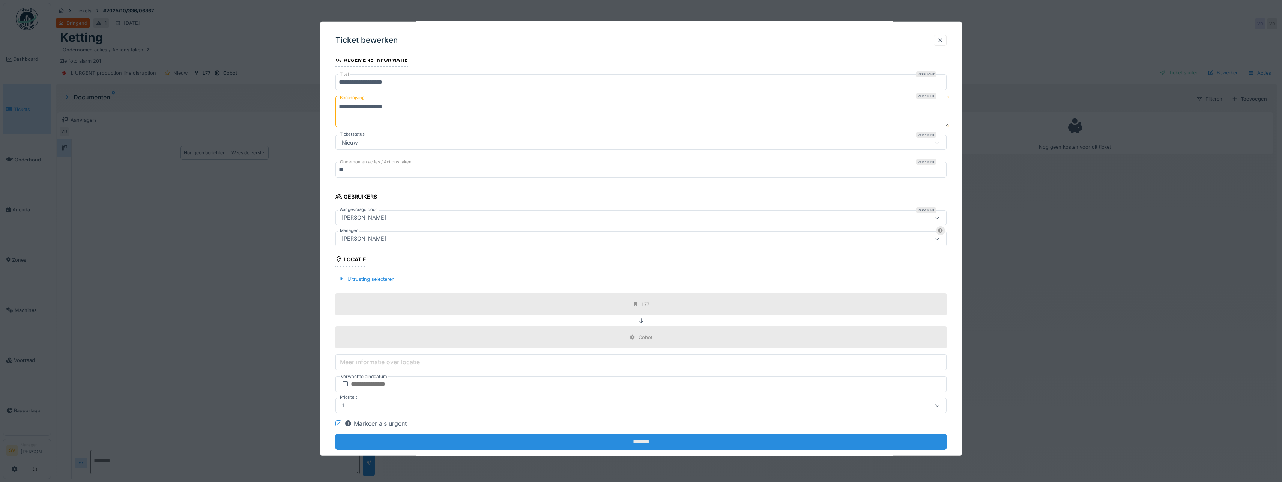
scroll to position [71, 0]
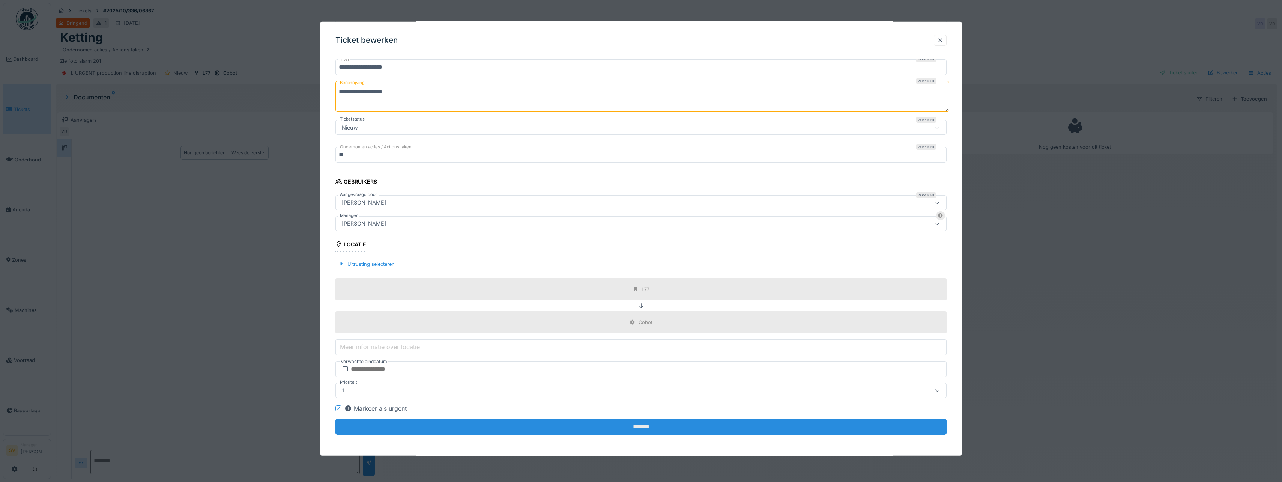
click at [641, 428] on input "*******" at bounding box center [640, 427] width 611 height 16
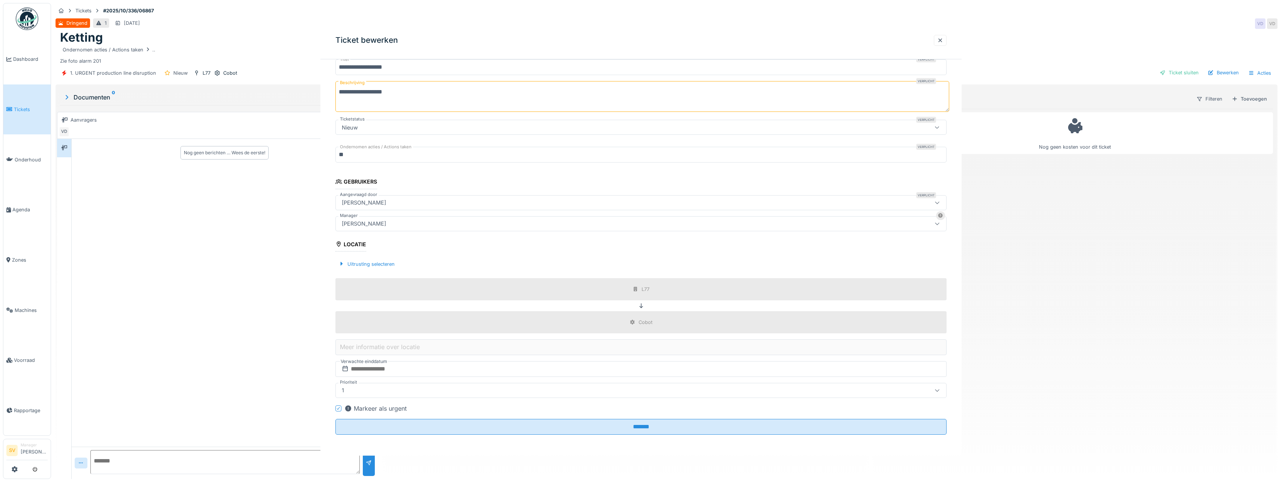
scroll to position [0, 0]
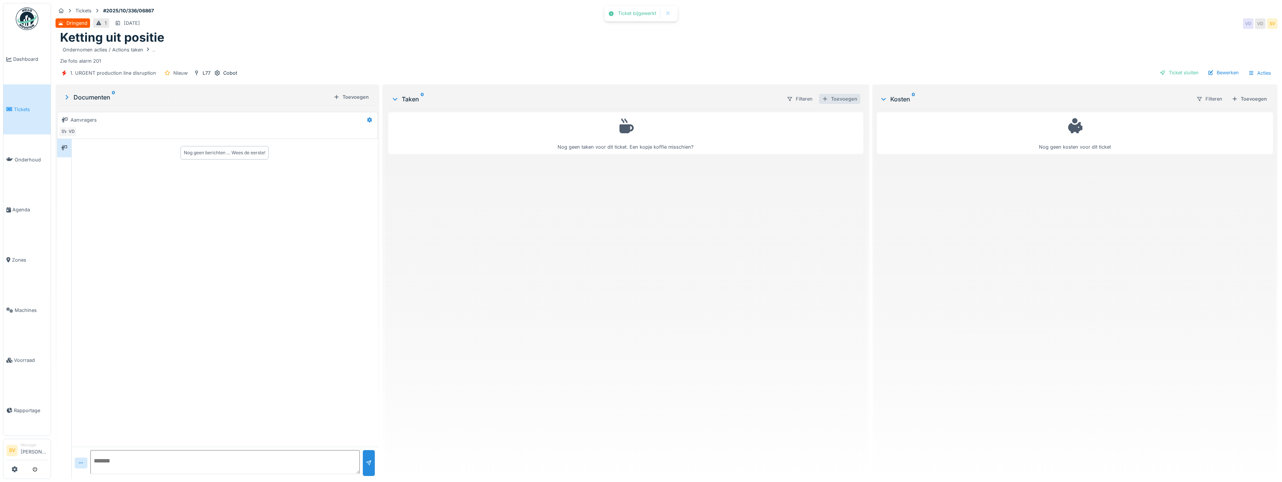
click at [840, 98] on div "Toevoegen" at bounding box center [839, 99] width 41 height 10
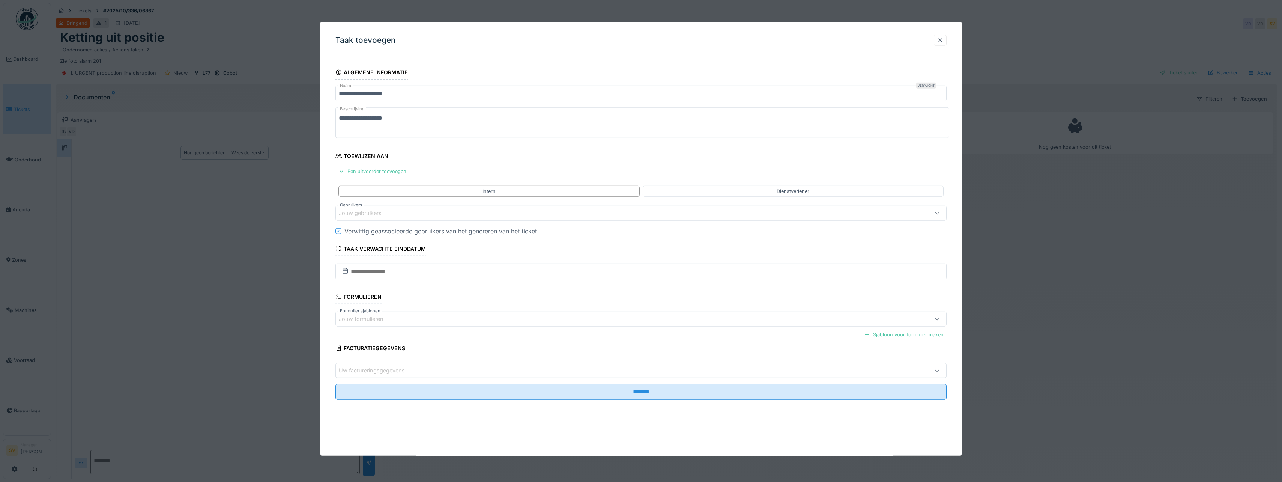
click at [363, 213] on div "Jouw gebruikers" at bounding box center [365, 213] width 53 height 8
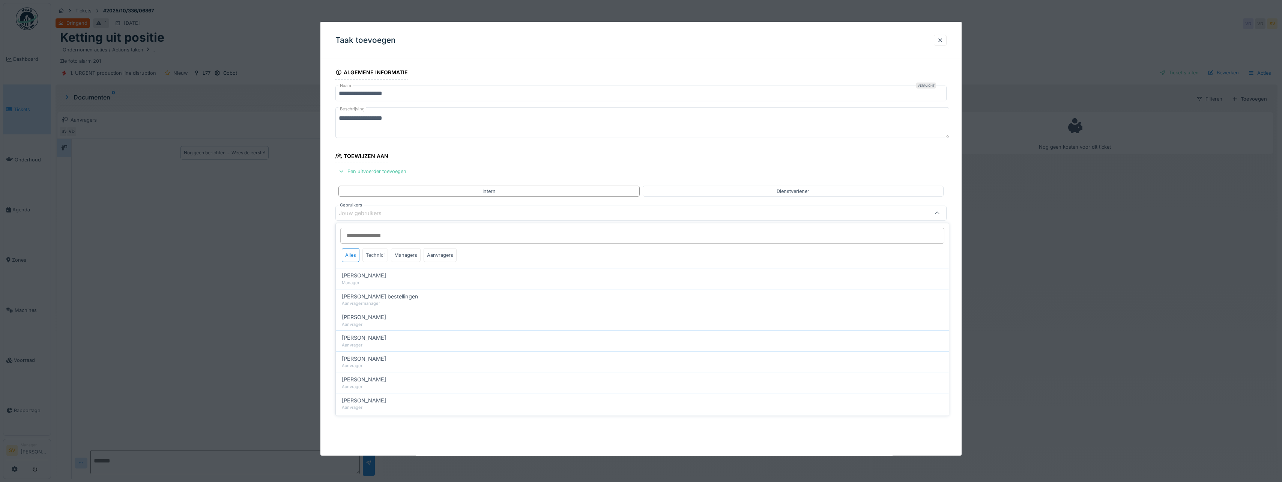
click at [379, 255] on div "Technici" at bounding box center [376, 255] width 26 height 14
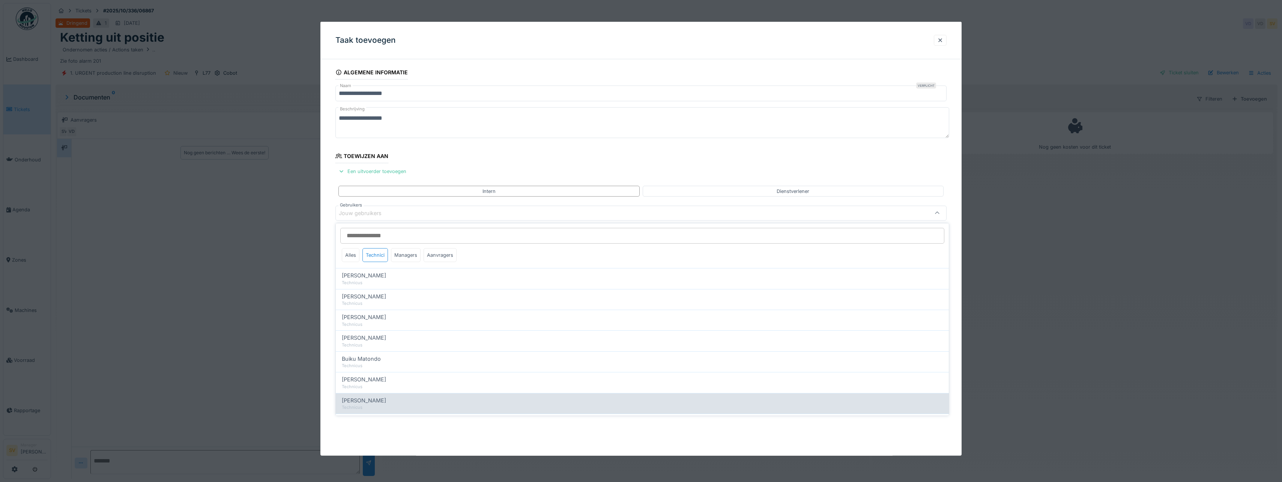
click at [358, 399] on span "[PERSON_NAME]" at bounding box center [364, 400] width 44 height 8
type input "****"
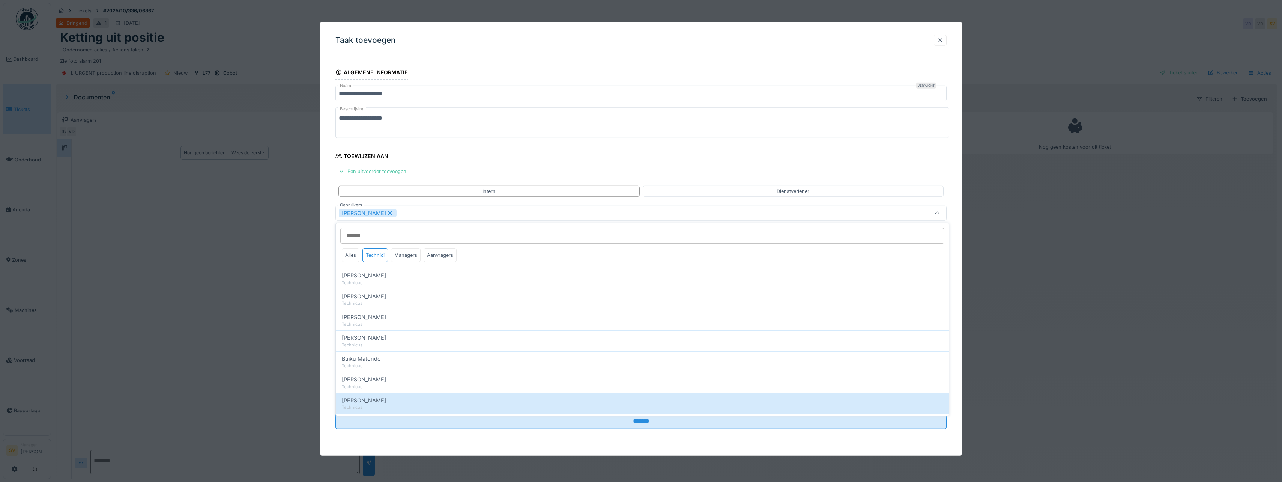
click at [387, 213] on icon at bounding box center [390, 212] width 7 height 5
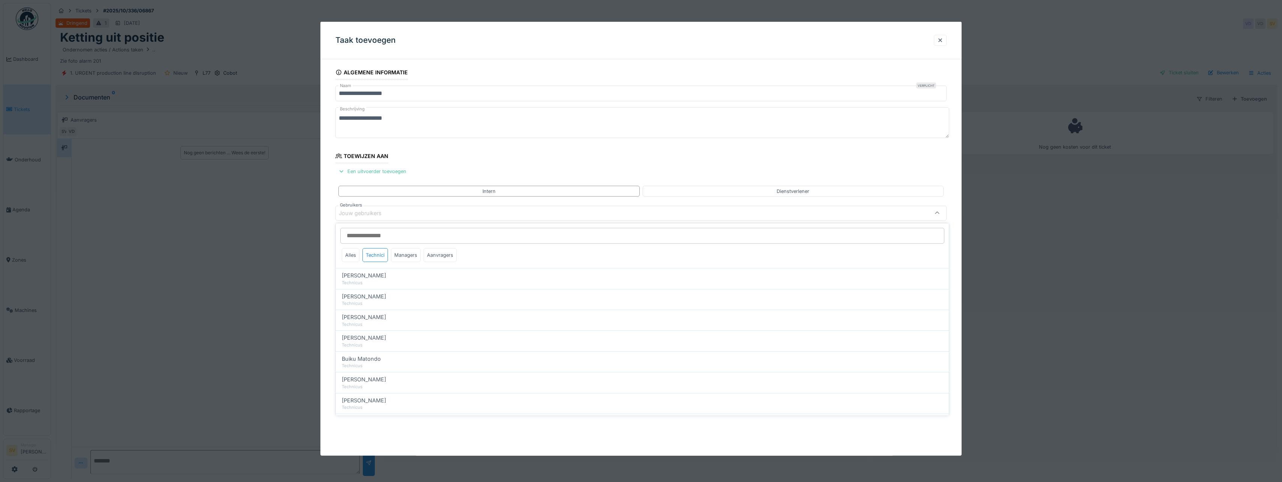
click at [385, 213] on div "Jouw gebruikers" at bounding box center [365, 213] width 53 height 8
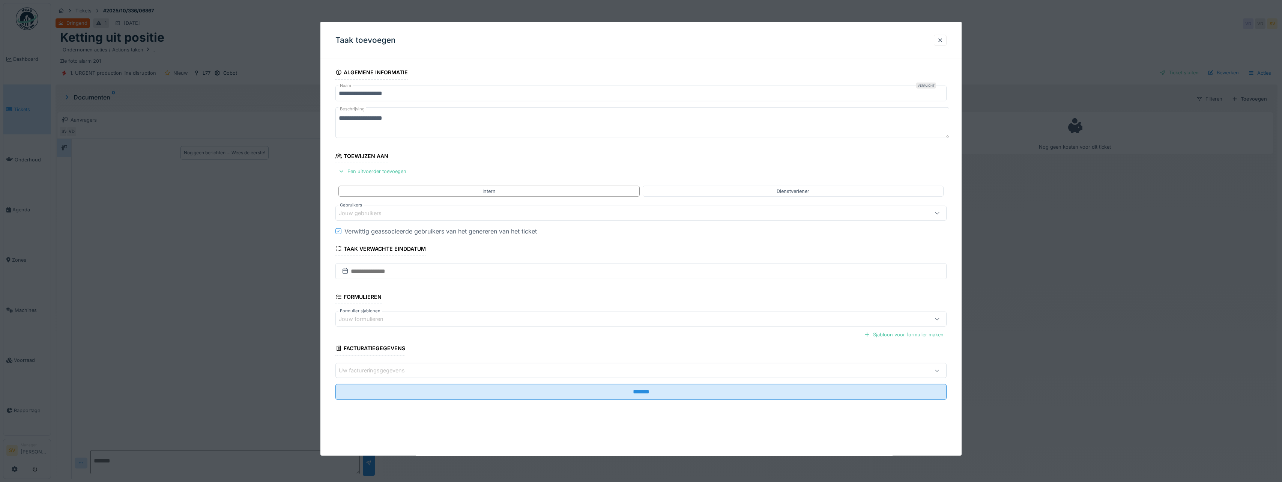
click at [377, 211] on div "Jouw gebruikers" at bounding box center [365, 213] width 53 height 8
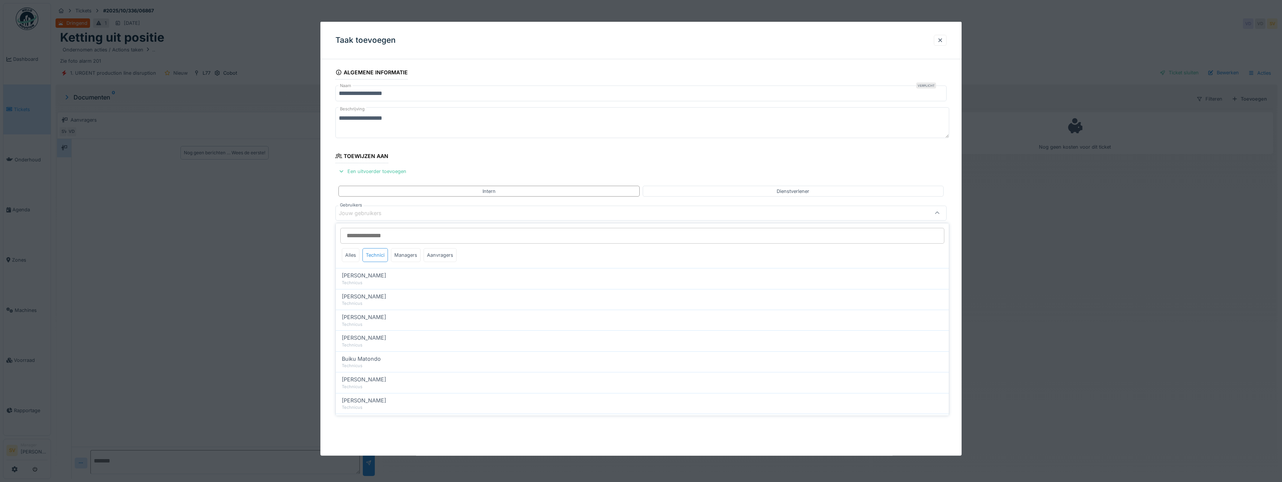
click at [376, 256] on div "Technici" at bounding box center [376, 255] width 26 height 14
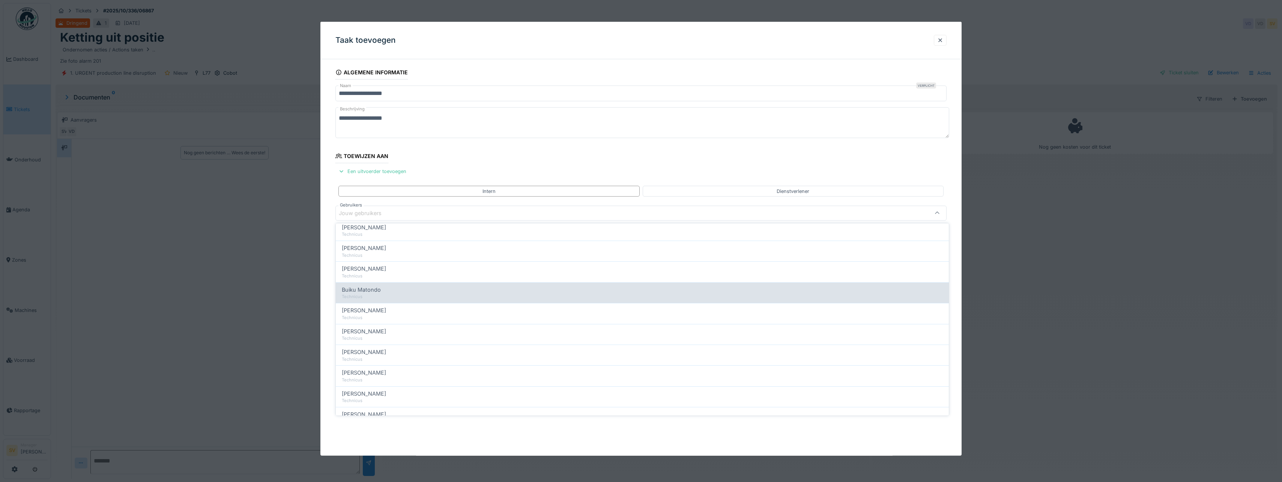
scroll to position [75, 0]
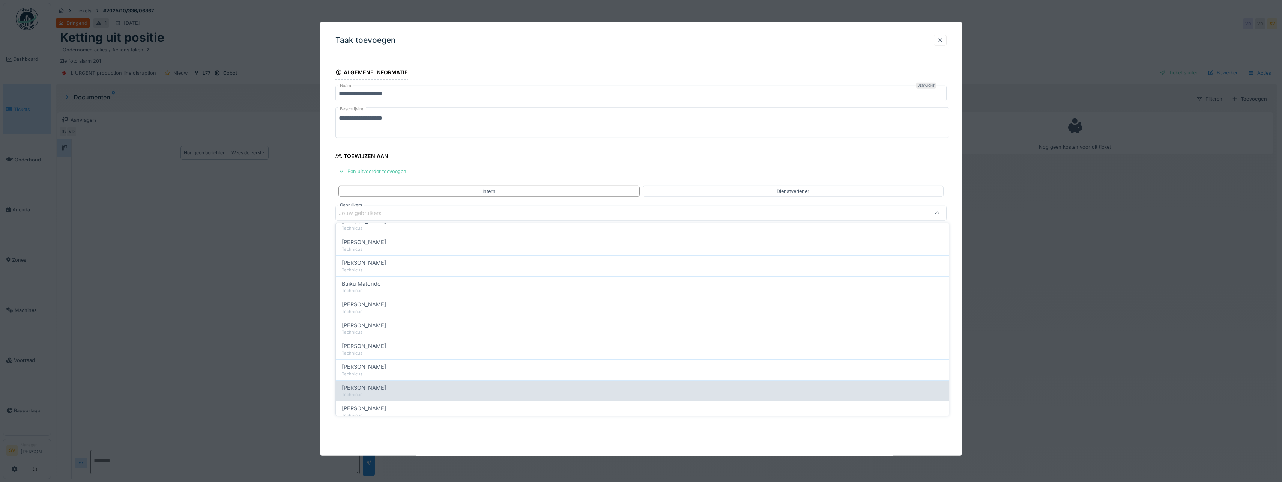
click at [358, 384] on span "[PERSON_NAME]" at bounding box center [364, 388] width 44 height 8
type input "****"
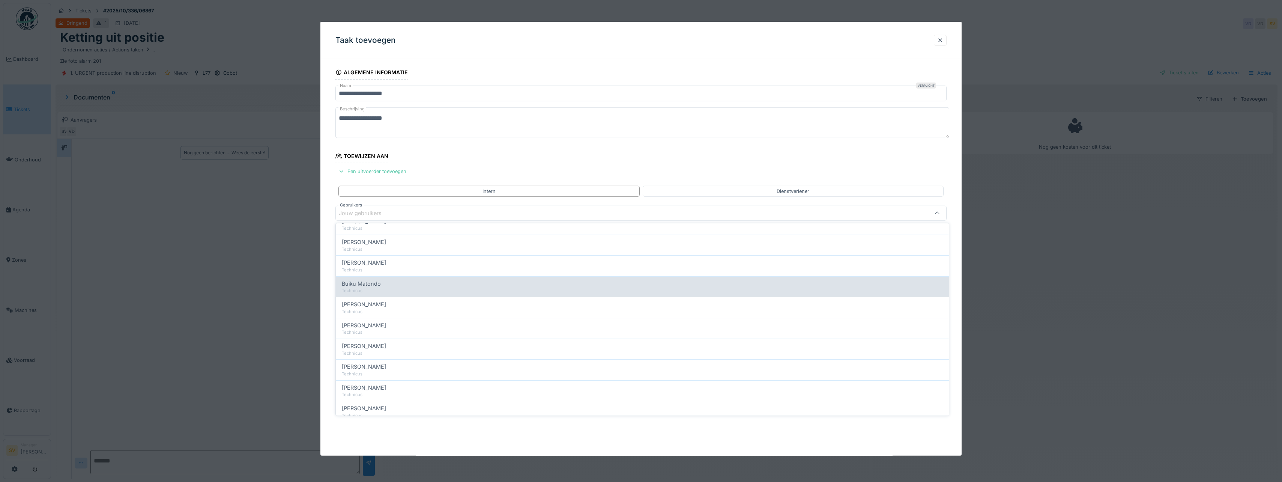
scroll to position [0, 0]
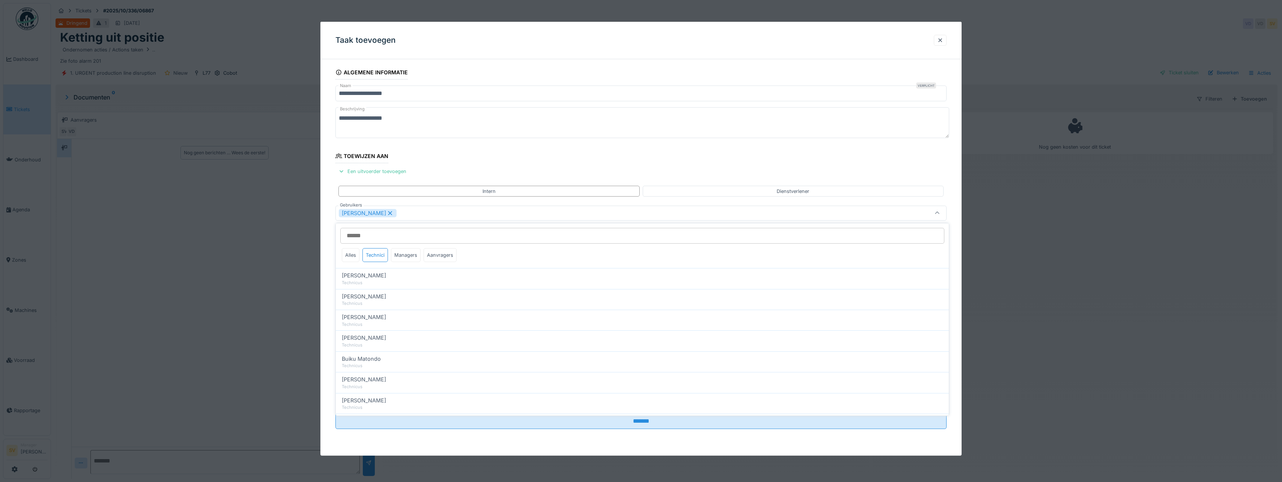
drag, startPoint x: 940, startPoint y: 216, endPoint x: 836, endPoint y: 218, distance: 103.6
click at [940, 216] on div at bounding box center [937, 212] width 6 height 7
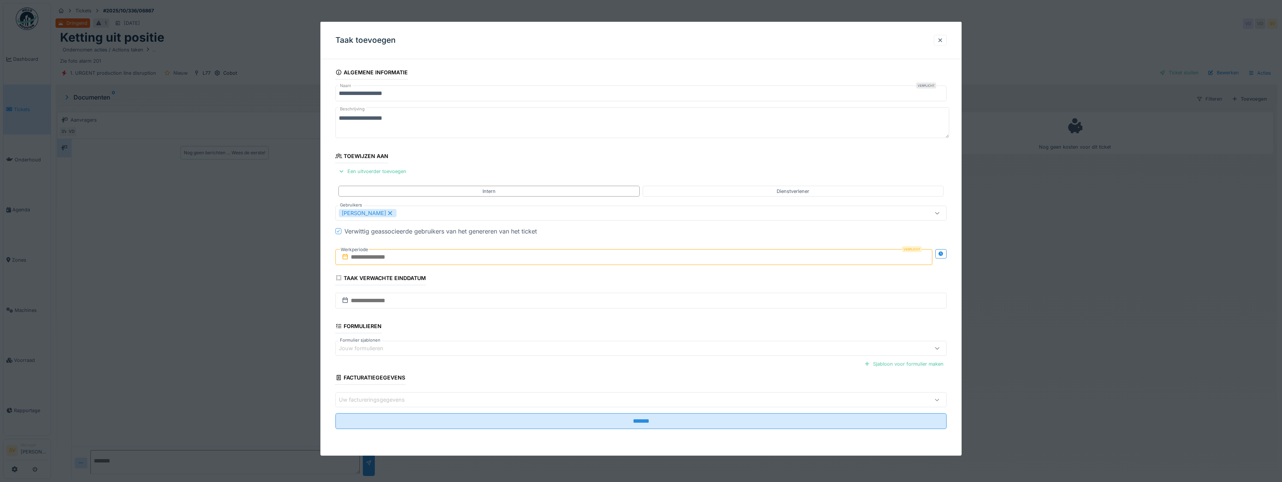
click at [399, 257] on input "text" at bounding box center [633, 257] width 597 height 16
click at [623, 304] on div "1" at bounding box center [623, 306] width 10 height 10
click at [633, 305] on div "2" at bounding box center [635, 306] width 10 height 11
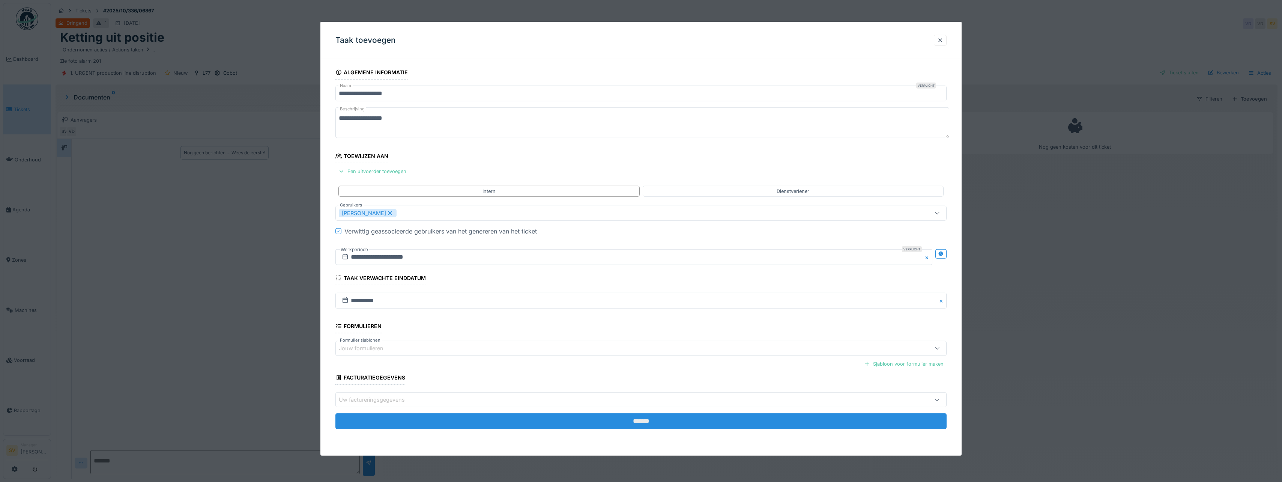
click at [638, 421] on input "*******" at bounding box center [640, 421] width 611 height 16
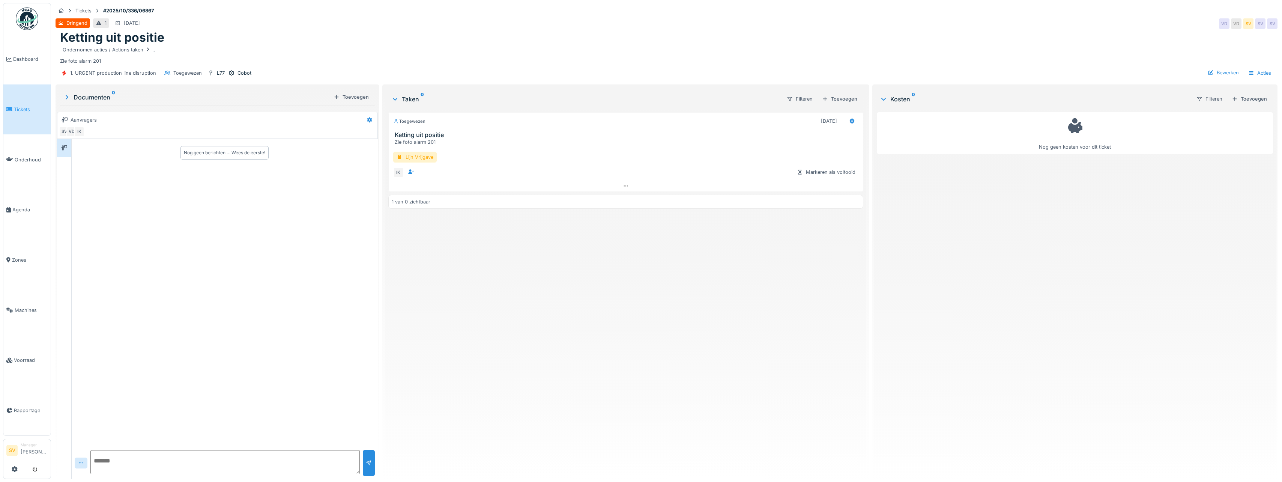
click at [23, 106] on span "Tickets" at bounding box center [31, 109] width 34 height 7
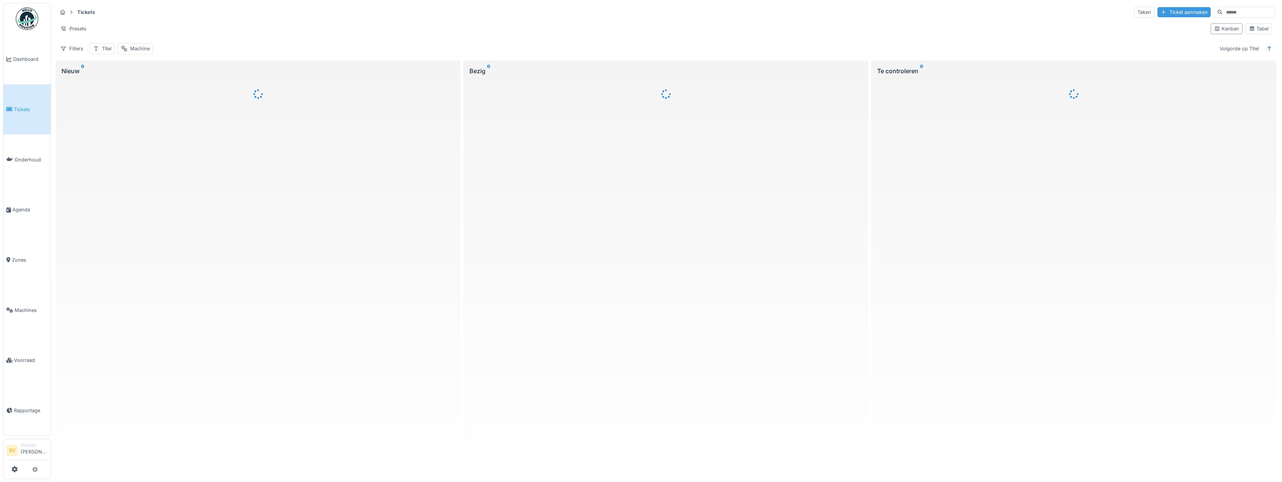
click at [1169, 12] on div "Ticket aanmaken" at bounding box center [1184, 12] width 53 height 10
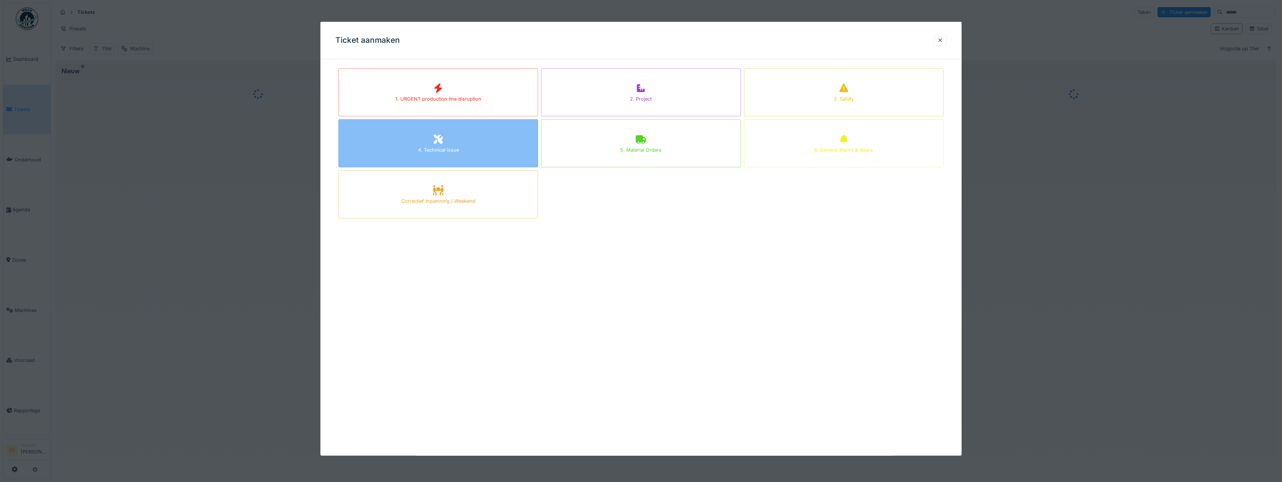
click at [432, 143] on div "4. Technical issue" at bounding box center [439, 143] width 200 height 48
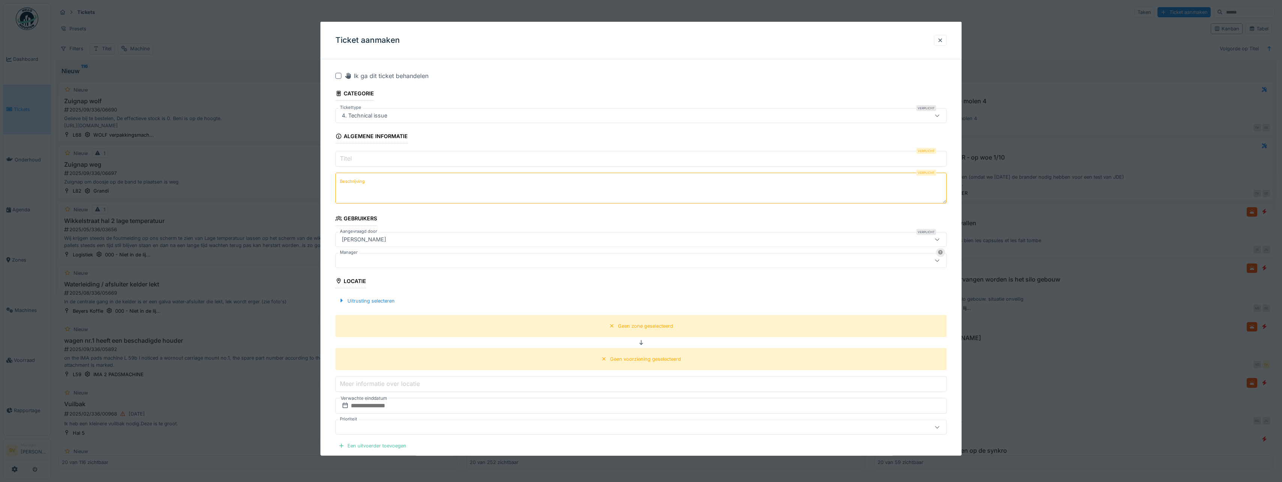
click at [374, 161] on input "Titel" at bounding box center [640, 159] width 611 height 16
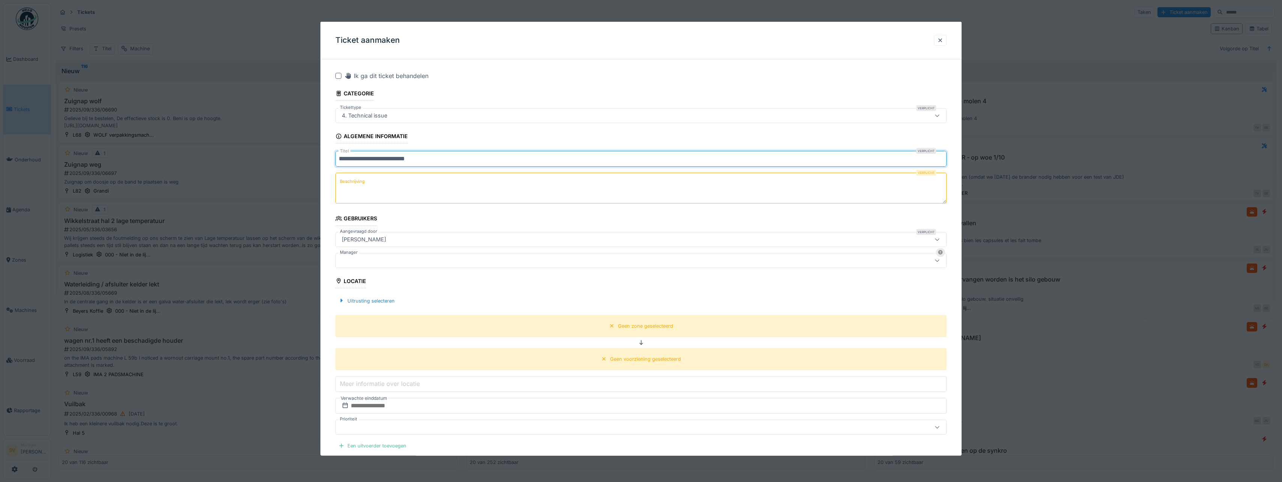
type input "**********"
click at [389, 189] on textarea "Beschrijving" at bounding box center [640, 188] width 611 height 31
drag, startPoint x: 340, startPoint y: 159, endPoint x: 430, endPoint y: 172, distance: 91.4
click at [430, 172] on fieldset "**********" at bounding box center [640, 342] width 611 height 555
click at [385, 186] on textarea "Beschrijving" at bounding box center [640, 188] width 611 height 31
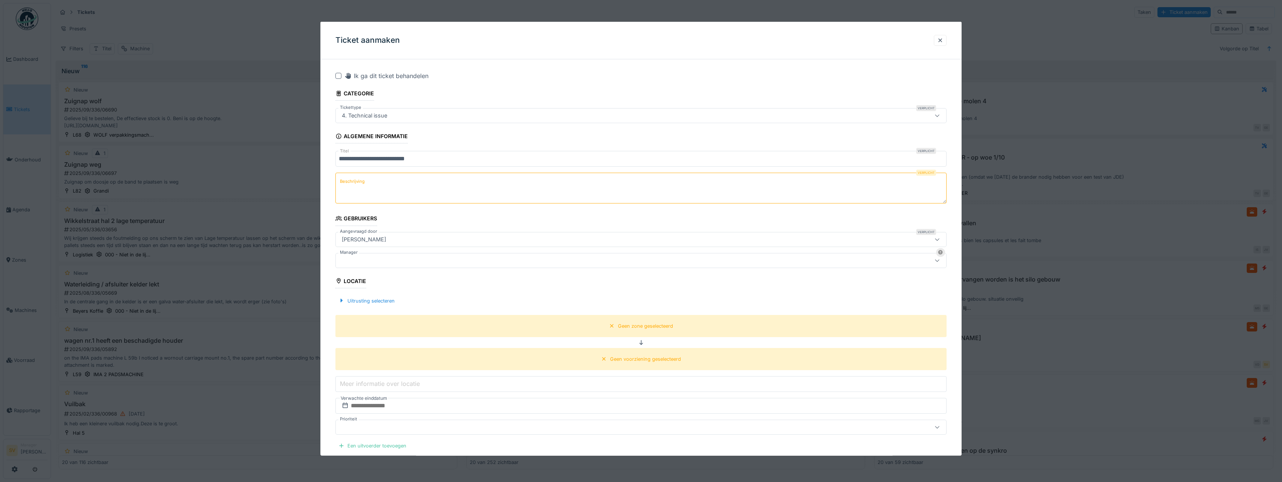
paste textarea "**********"
type textarea "*"
type textarea "**********"
click at [360, 257] on div at bounding box center [608, 260] width 538 height 8
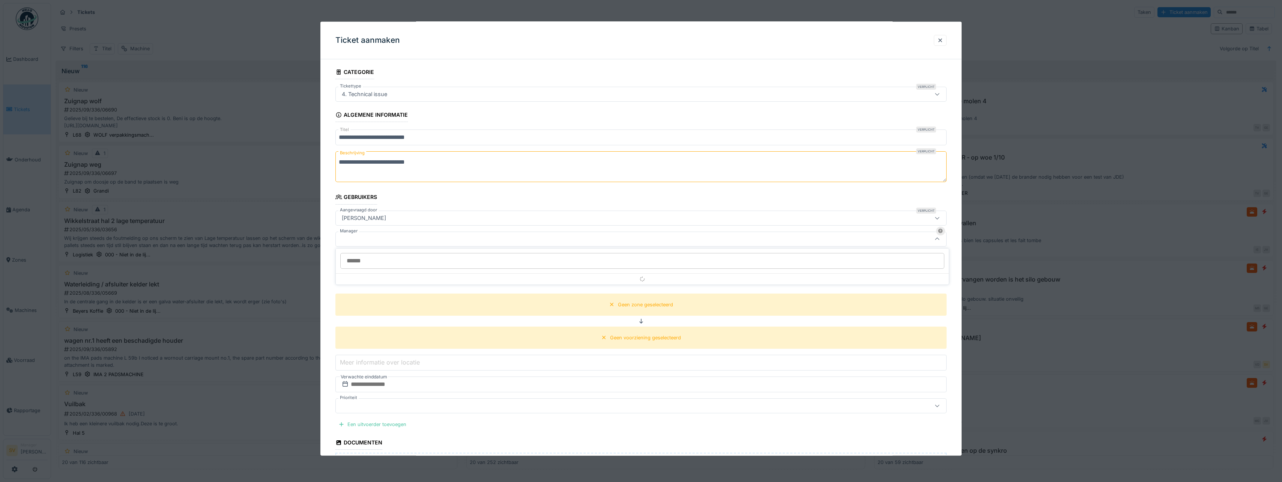
scroll to position [22, 0]
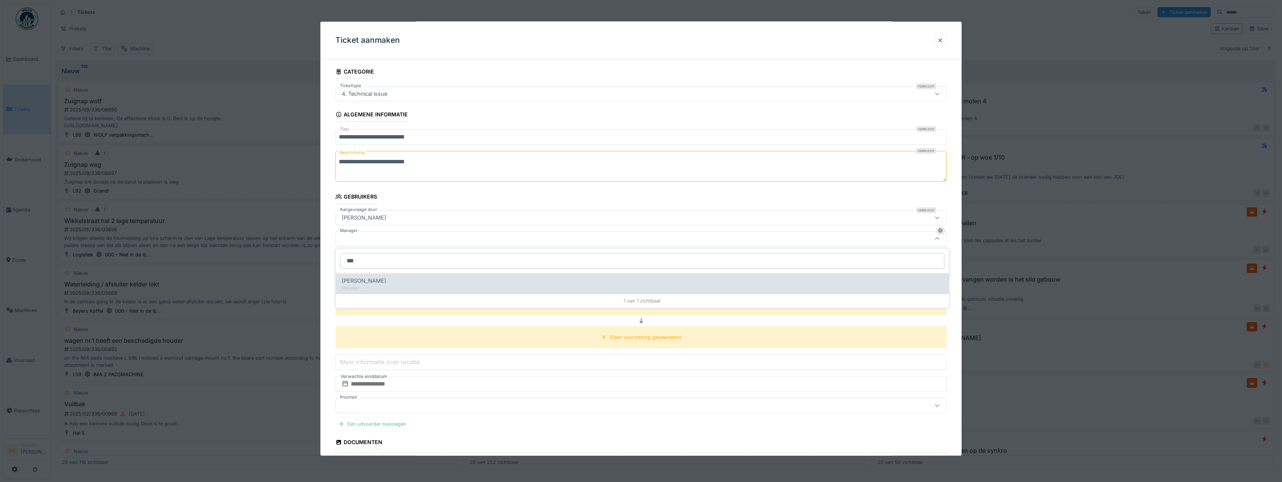
type input "***"
click at [368, 279] on span "[PERSON_NAME]" at bounding box center [364, 281] width 44 height 8
type input "****"
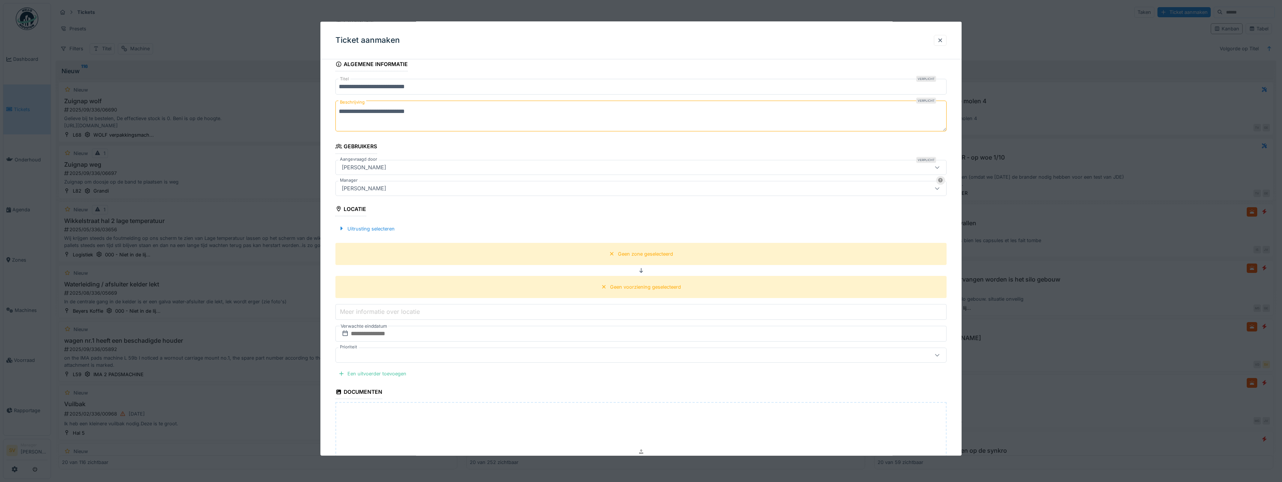
scroll to position [97, 0]
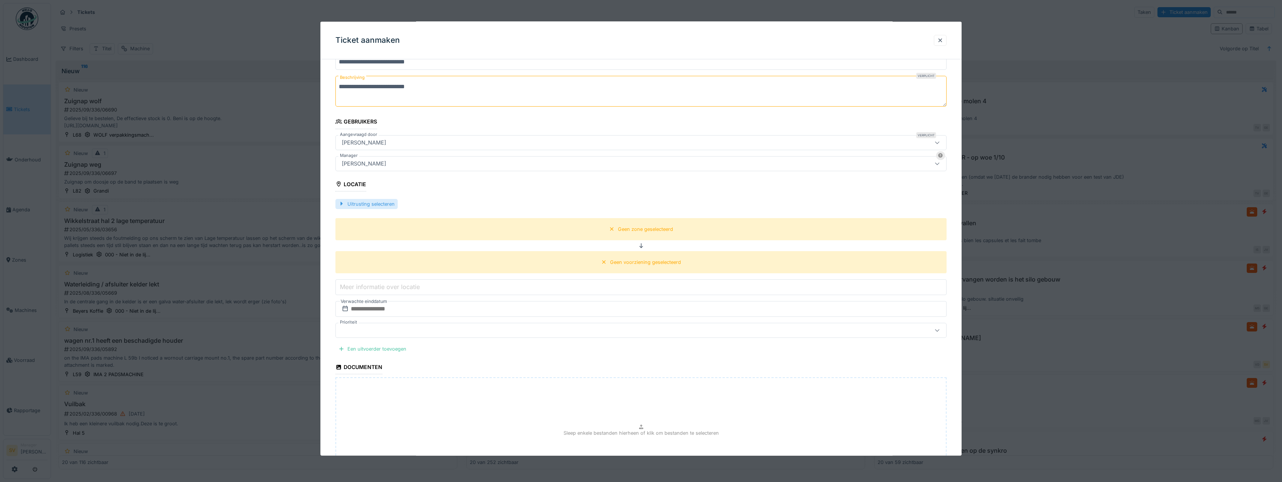
click at [343, 202] on div at bounding box center [342, 203] width 6 height 7
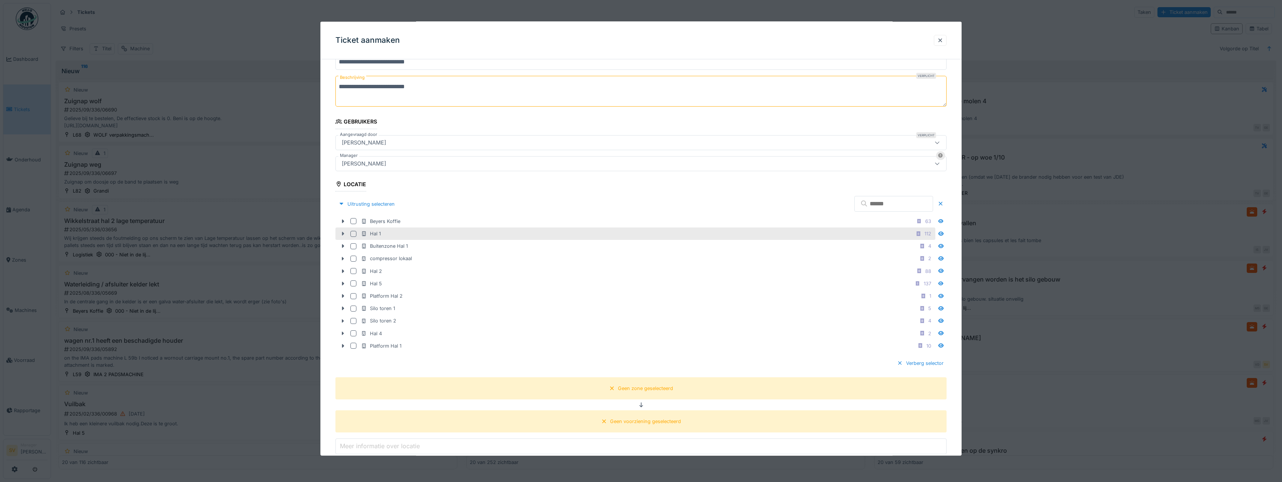
click at [343, 234] on icon at bounding box center [343, 234] width 2 height 4
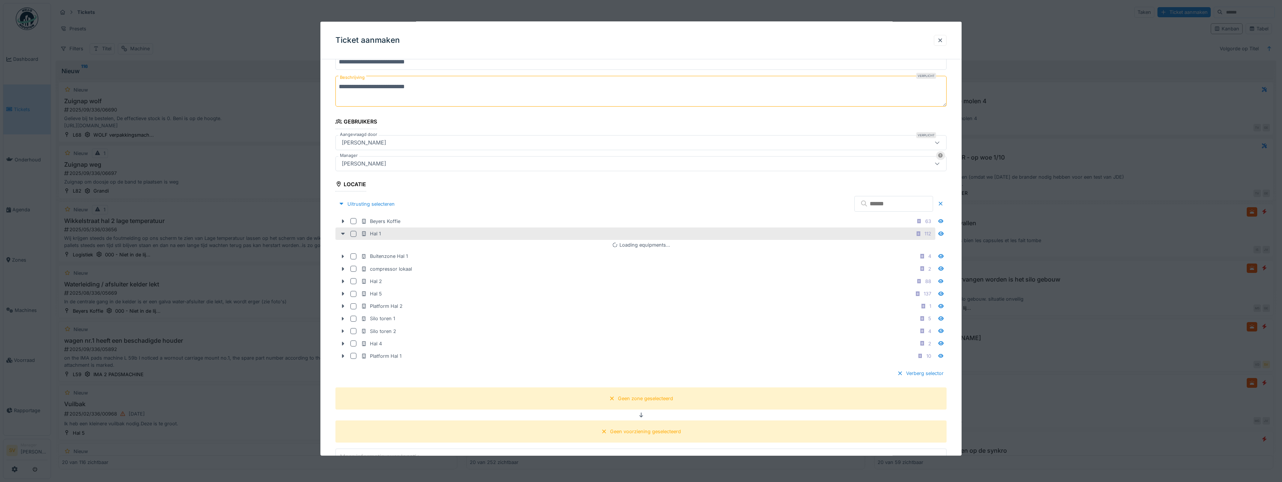
click at [354, 233] on div at bounding box center [354, 233] width 6 height 6
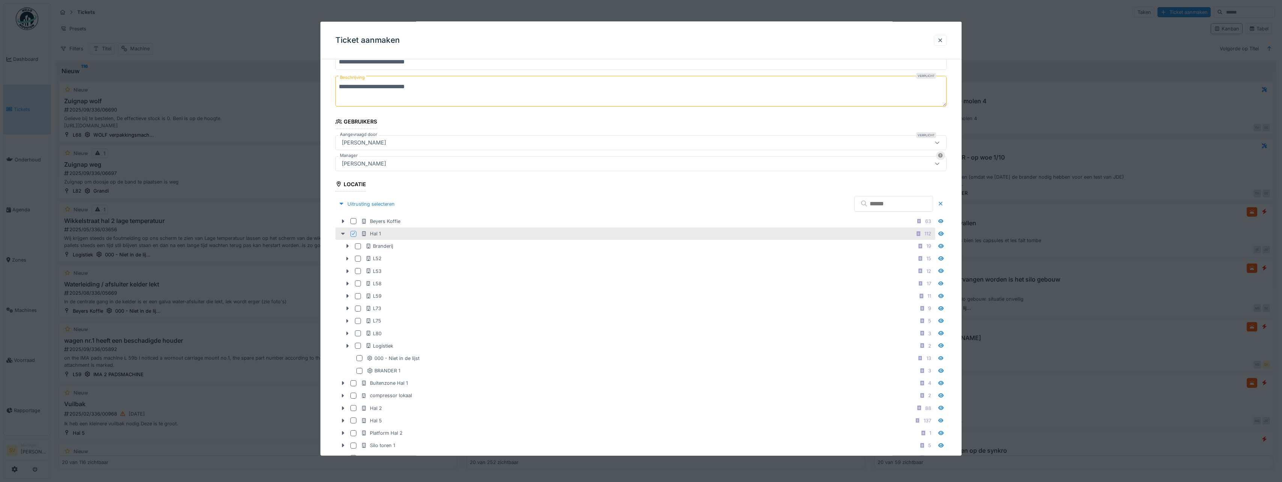
click at [341, 230] on div at bounding box center [343, 234] width 12 height 8
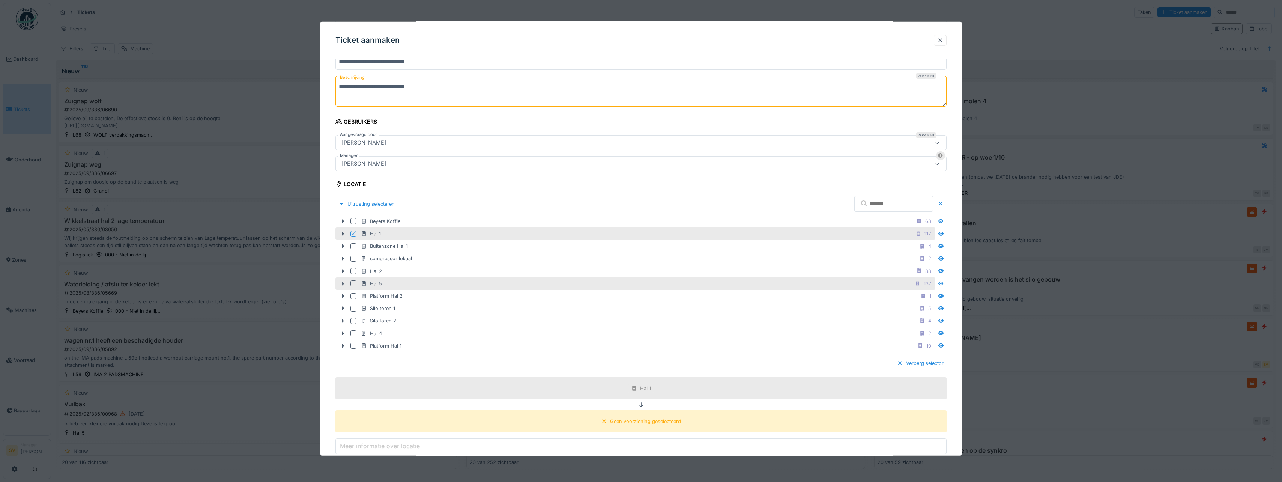
click at [344, 282] on icon at bounding box center [343, 283] width 6 height 5
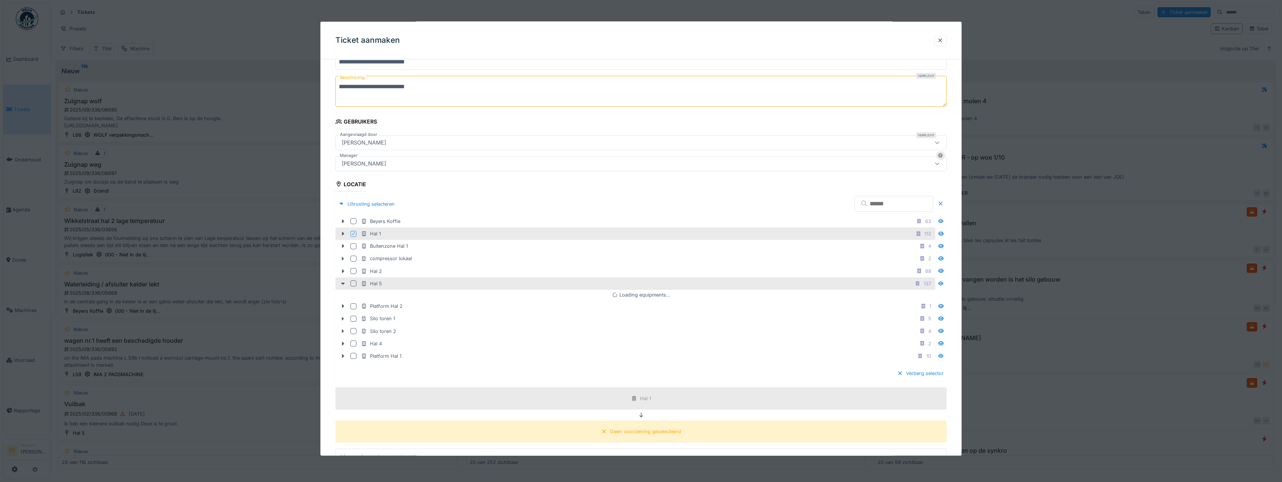
click at [352, 282] on div at bounding box center [354, 283] width 6 height 6
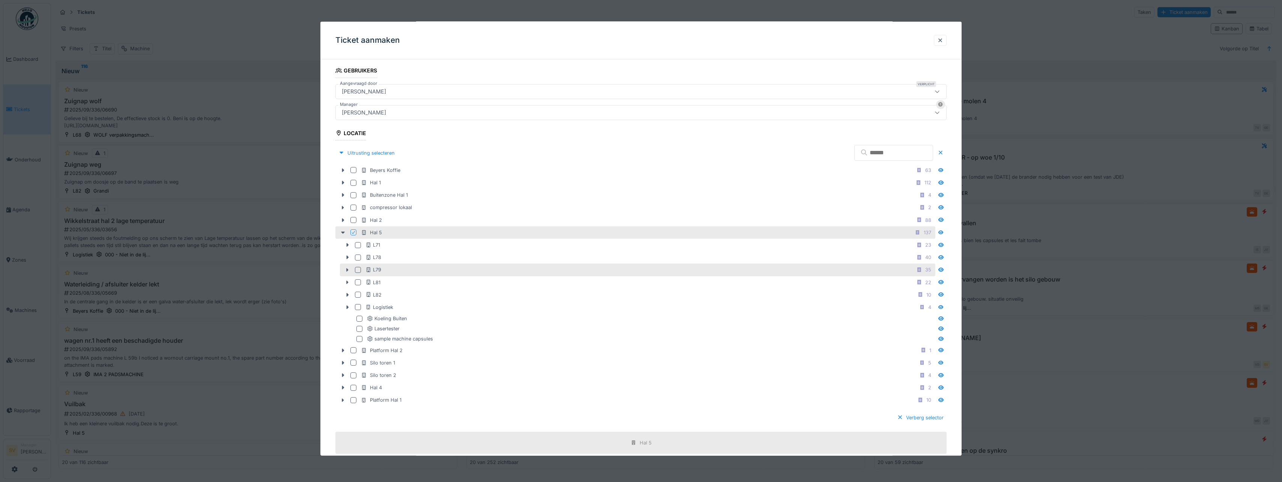
scroll to position [172, 0]
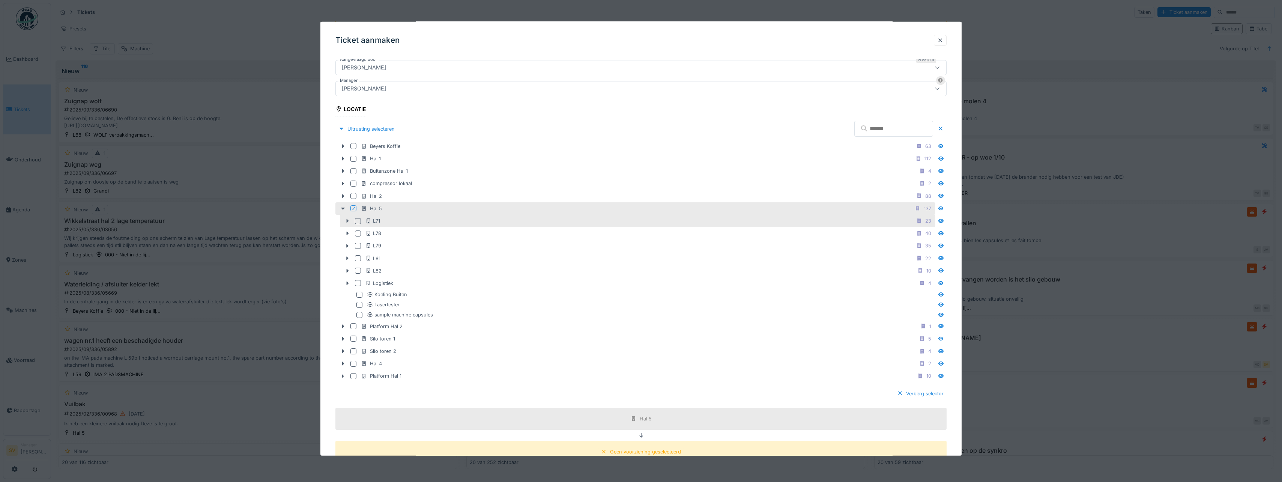
click at [347, 221] on icon at bounding box center [348, 221] width 2 height 4
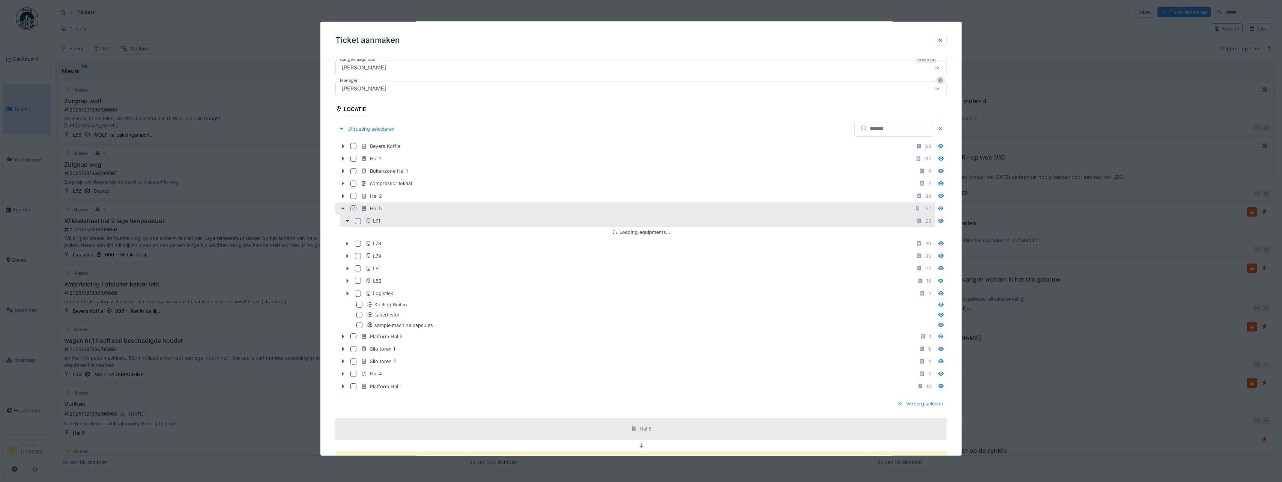
click at [356, 221] on div at bounding box center [358, 221] width 6 height 6
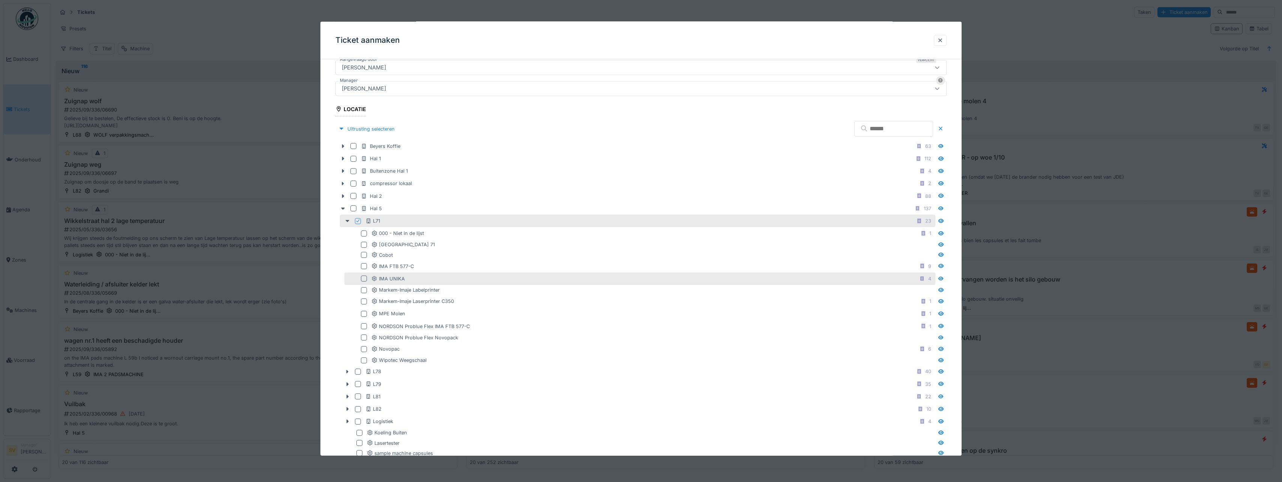
click at [362, 279] on div at bounding box center [364, 278] width 6 height 6
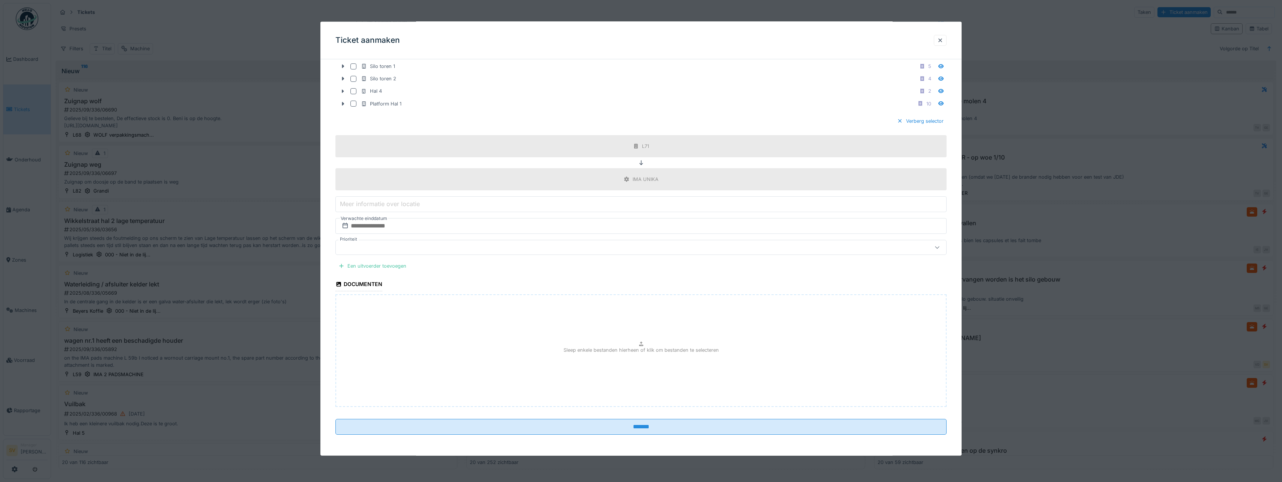
scroll to position [2, 0]
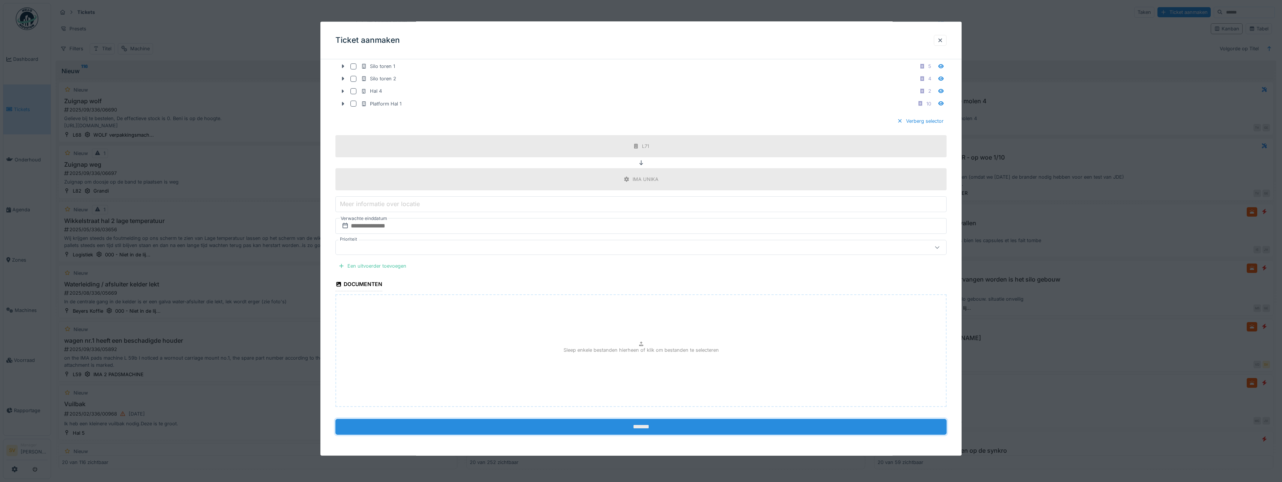
click at [640, 427] on input "*******" at bounding box center [640, 427] width 611 height 16
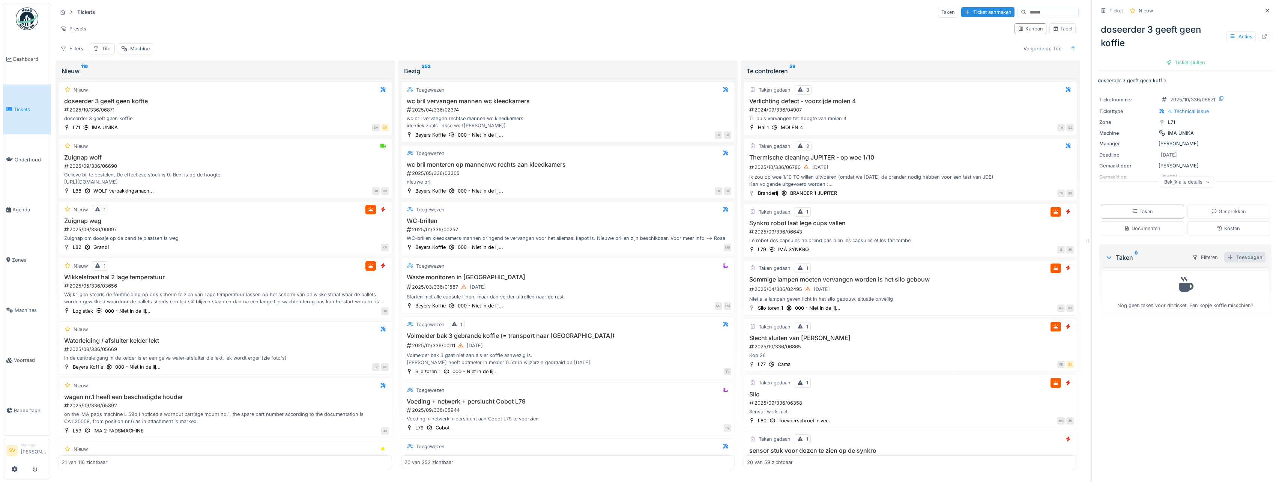
click at [1240, 257] on div "Toevoegen" at bounding box center [1245, 257] width 41 height 10
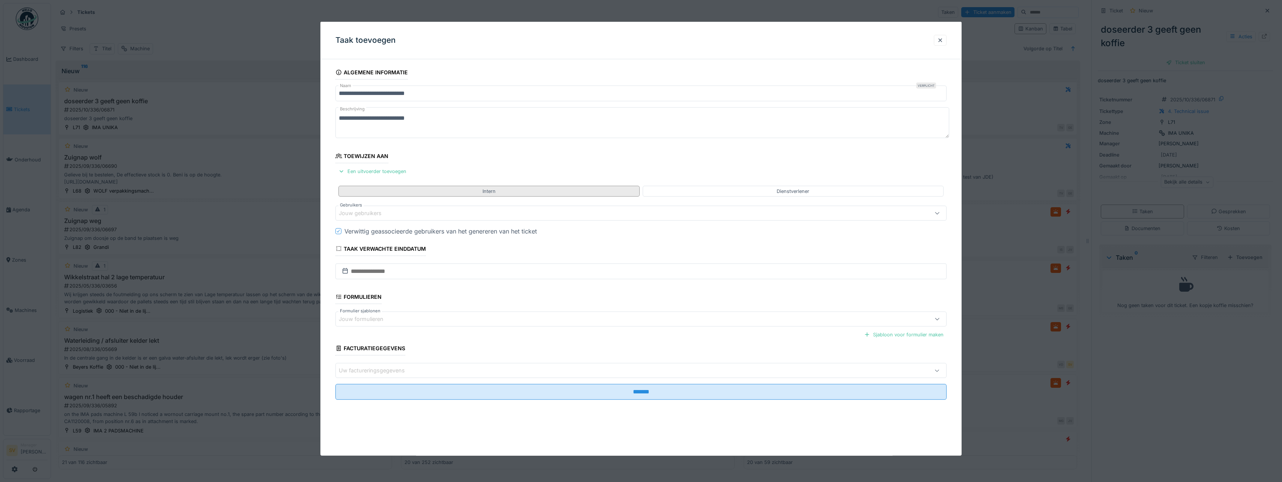
click at [354, 190] on div "Intern" at bounding box center [489, 190] width 301 height 11
click at [353, 210] on div "Jouw gebruikers" at bounding box center [365, 213] width 53 height 8
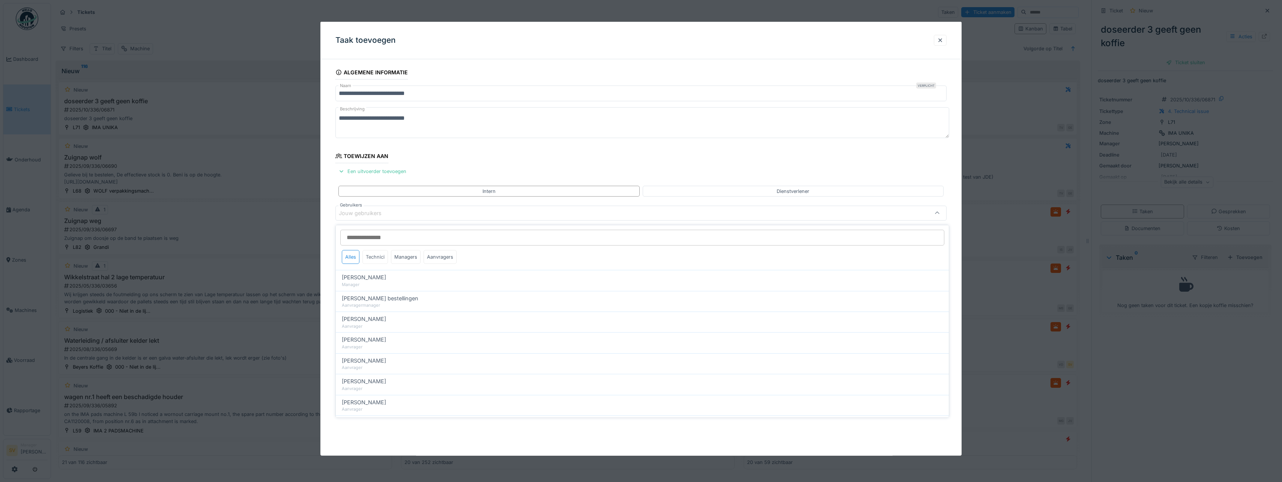
click at [374, 252] on div "Technici" at bounding box center [376, 257] width 26 height 14
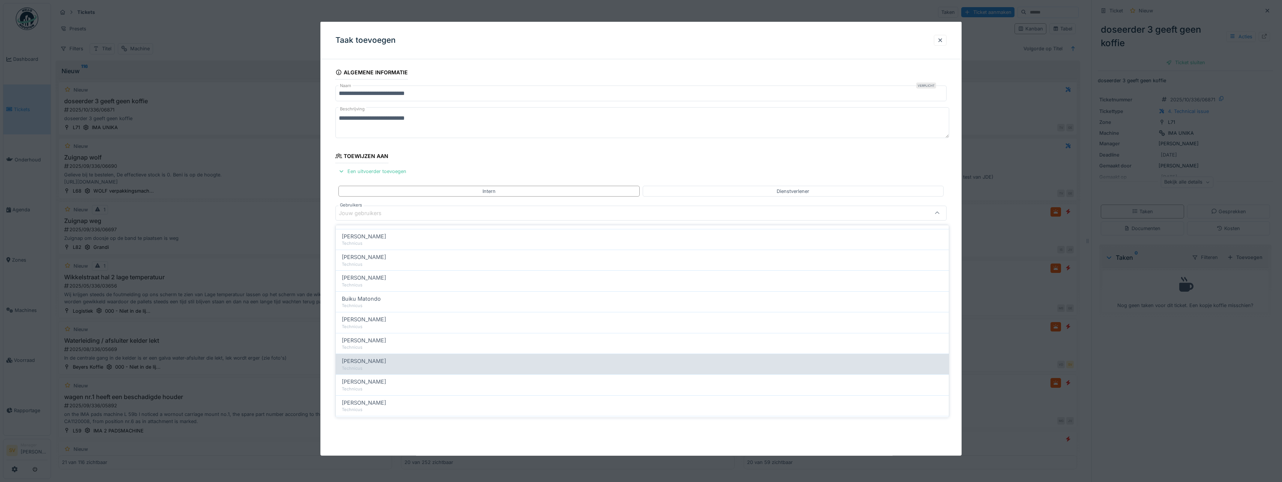
scroll to position [75, 0]
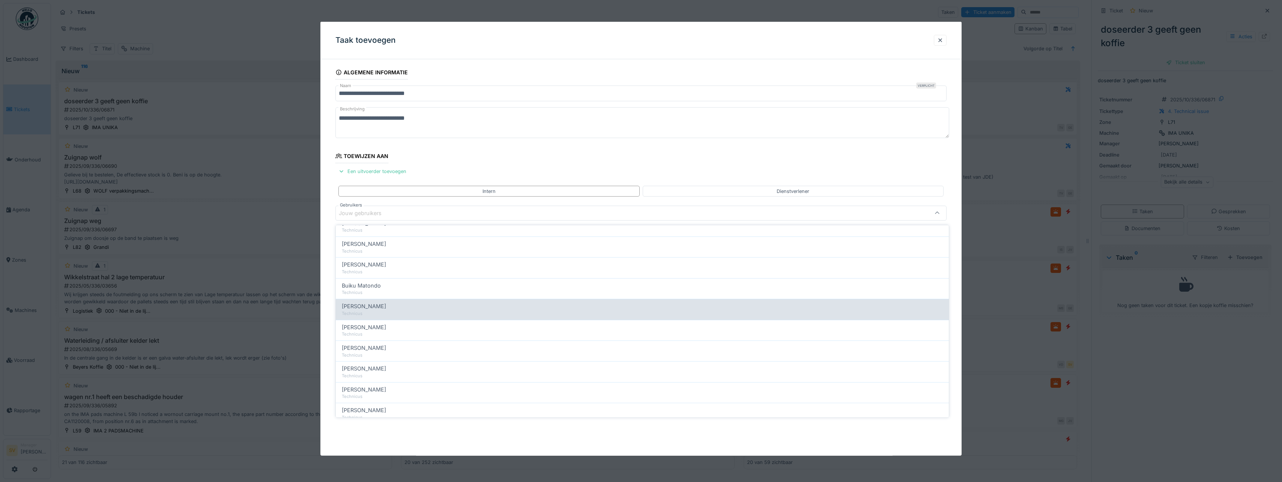
click at [373, 390] on span "Ismail Kosar" at bounding box center [364, 389] width 44 height 8
type input "****"
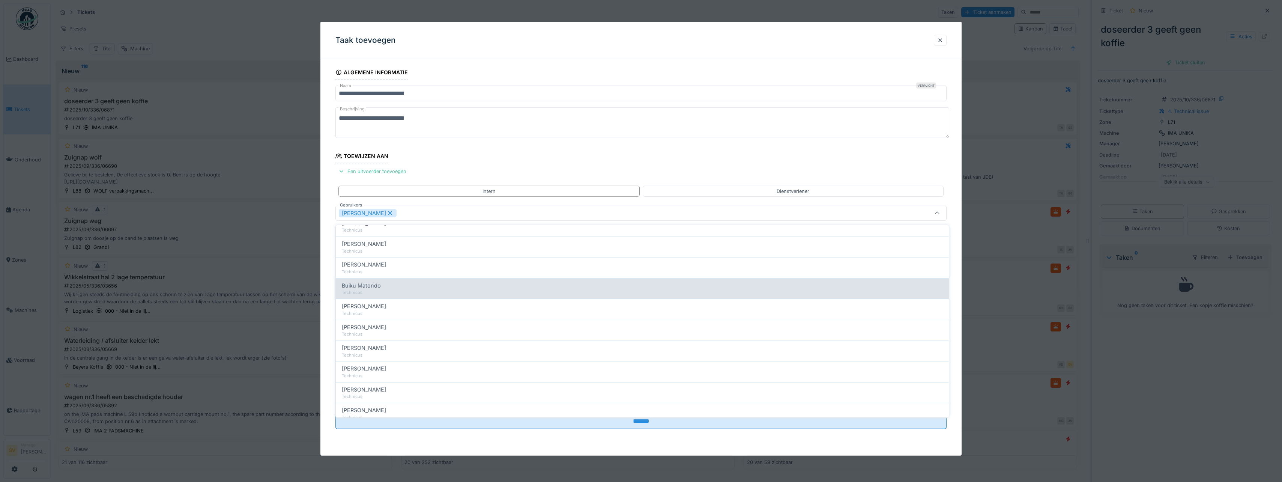
scroll to position [0, 0]
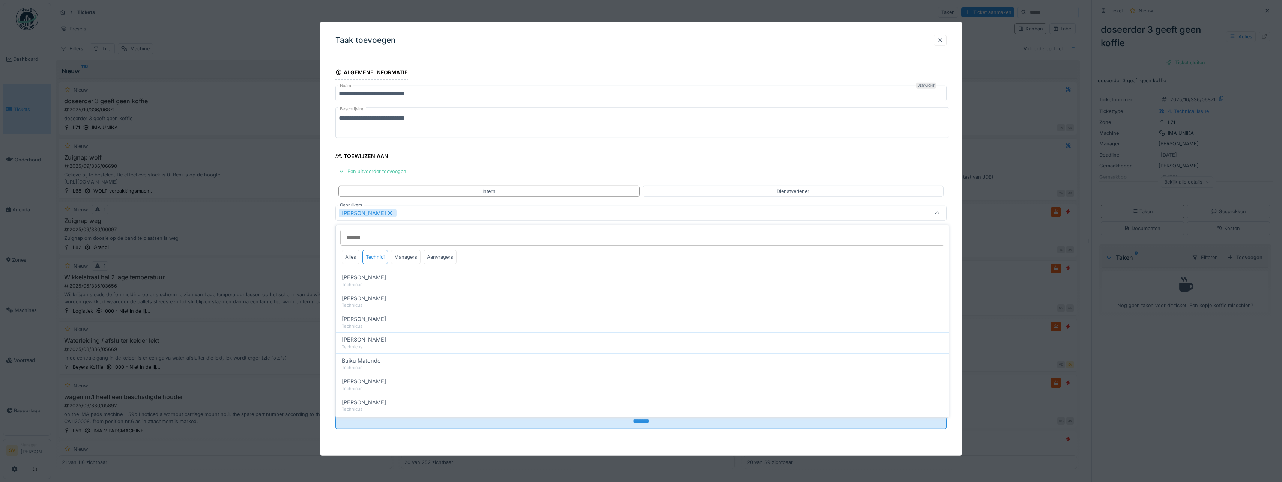
click at [939, 212] on icon at bounding box center [937, 213] width 6 height 5
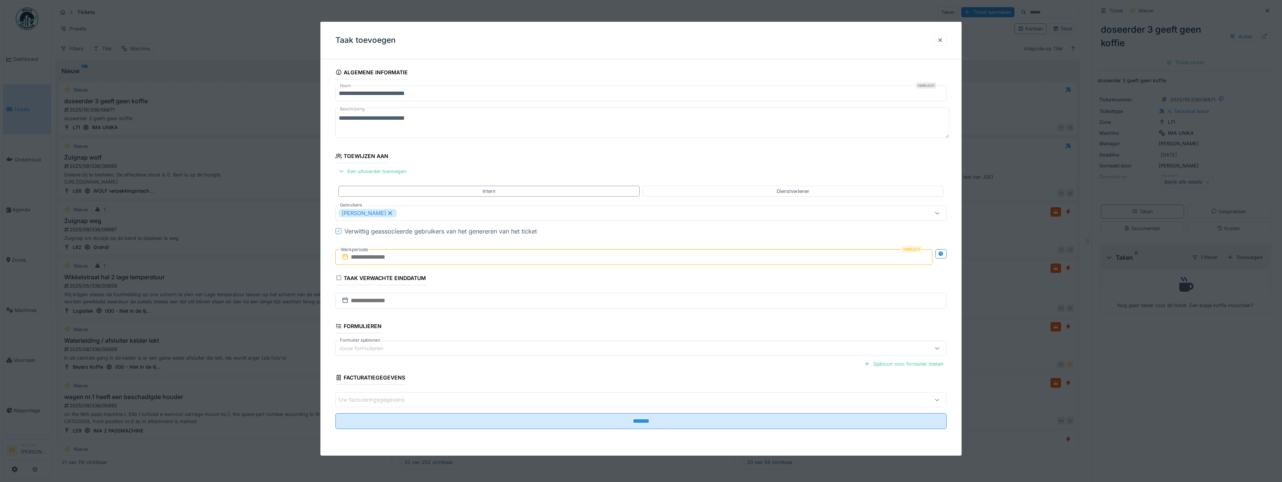
click at [359, 256] on input "text" at bounding box center [633, 257] width 597 height 16
click at [623, 304] on div "1" at bounding box center [623, 306] width 10 height 10
click at [633, 305] on div "2" at bounding box center [635, 306] width 10 height 11
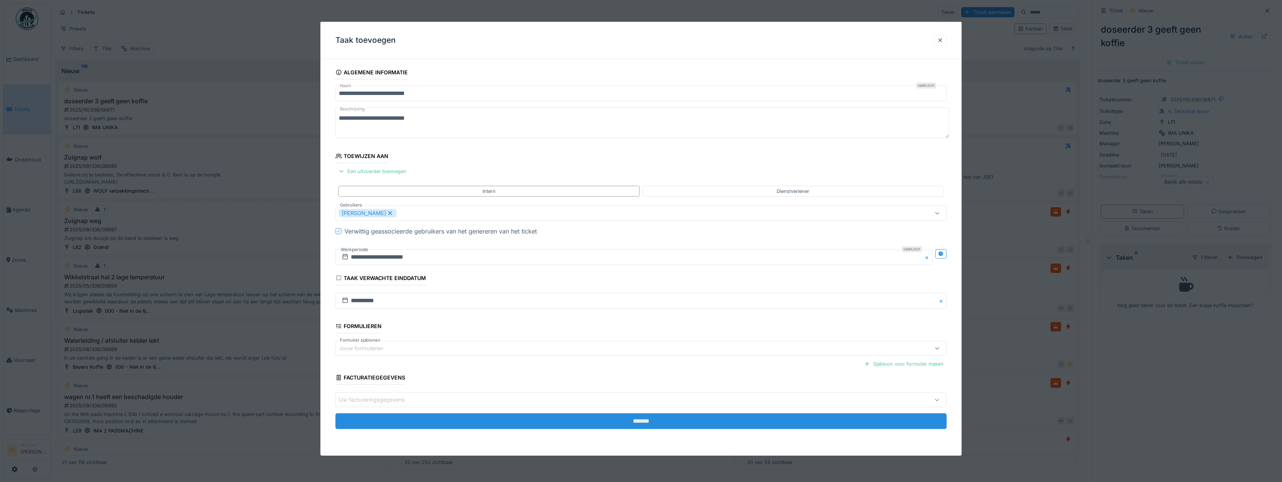
click at [642, 418] on input "*******" at bounding box center [640, 421] width 611 height 16
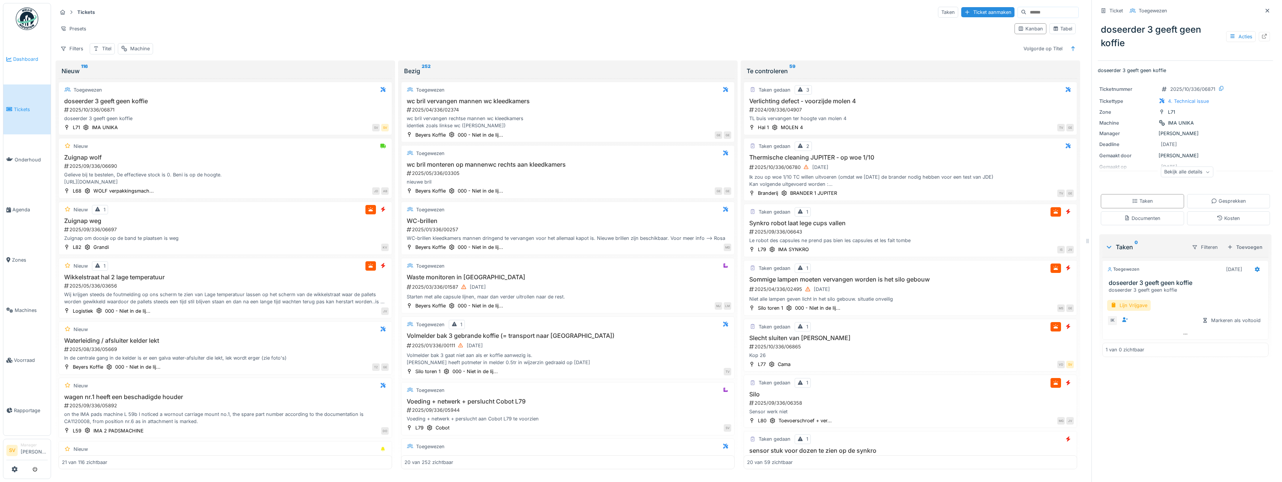
click at [30, 58] on span "Dashboard" at bounding box center [30, 59] width 35 height 7
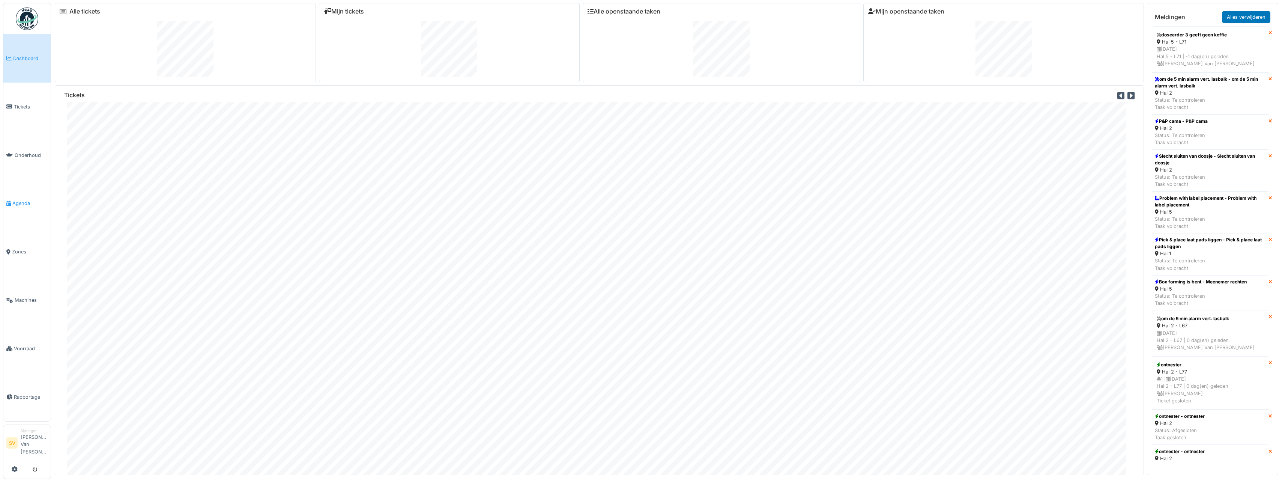
click at [23, 204] on span "Agenda" at bounding box center [29, 203] width 35 height 7
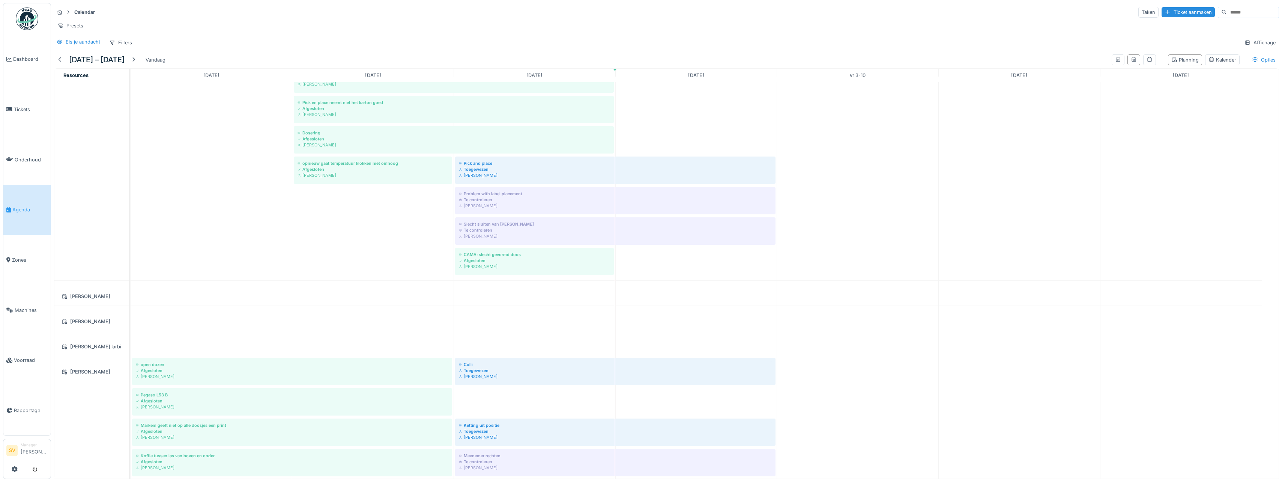
scroll to position [709, 0]
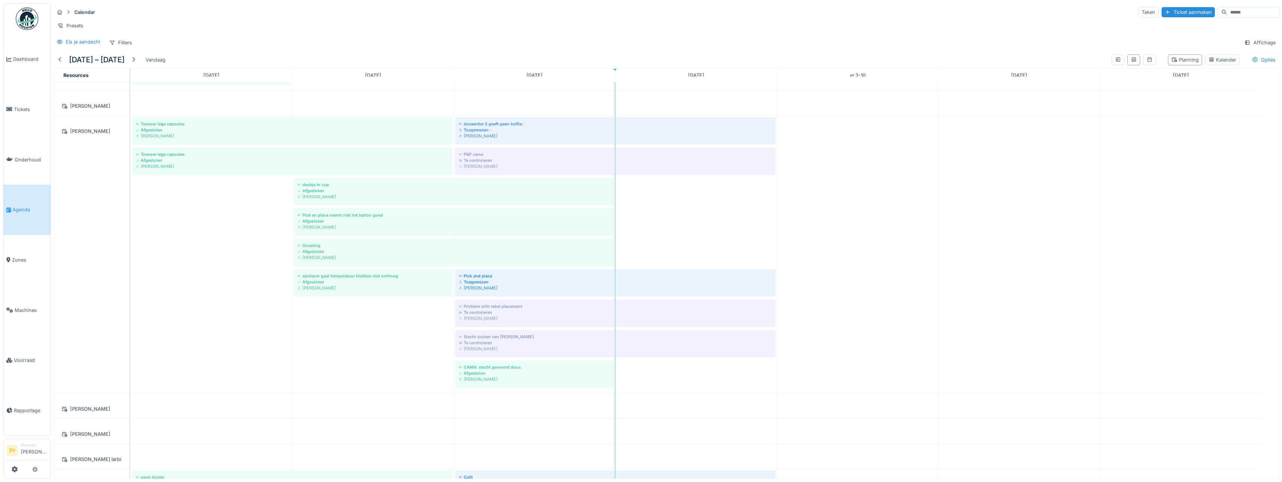
drag, startPoint x: 562, startPoint y: 369, endPoint x: 581, endPoint y: 182, distance: 187.5
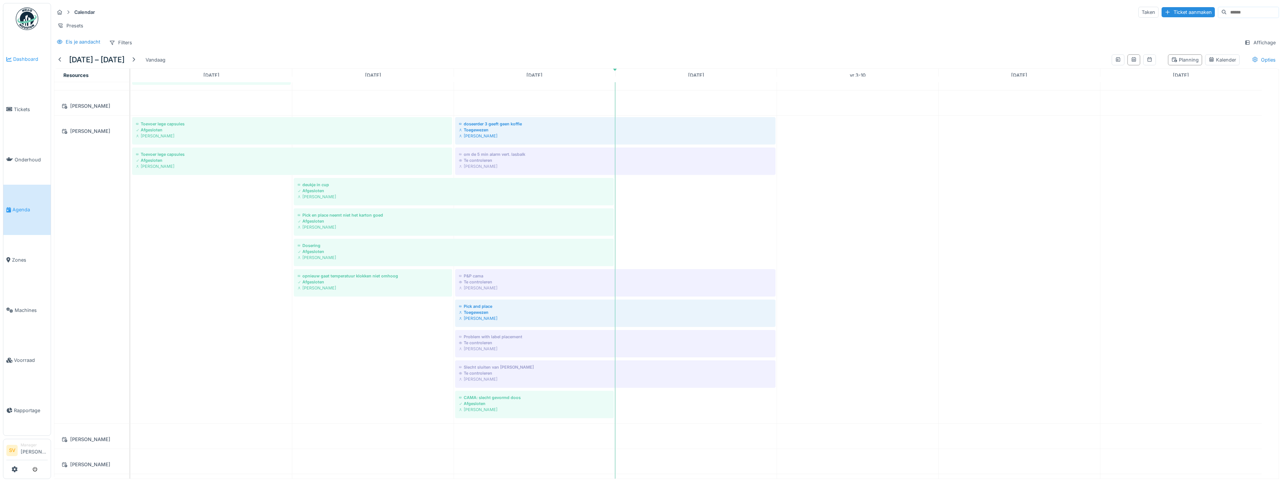
click at [33, 57] on span "Dashboard" at bounding box center [30, 59] width 35 height 7
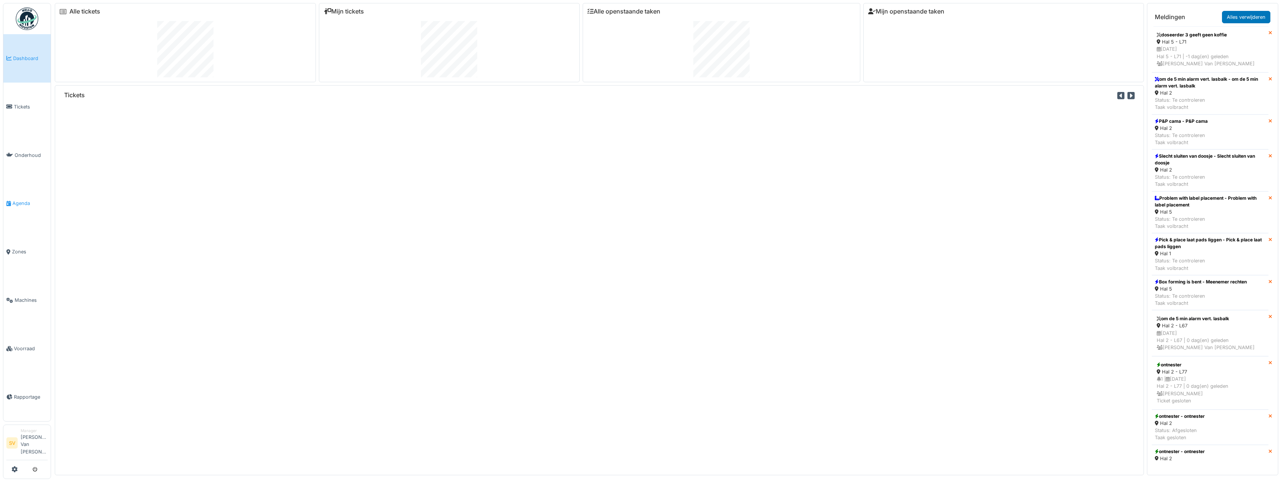
click at [27, 204] on span "Agenda" at bounding box center [29, 203] width 35 height 7
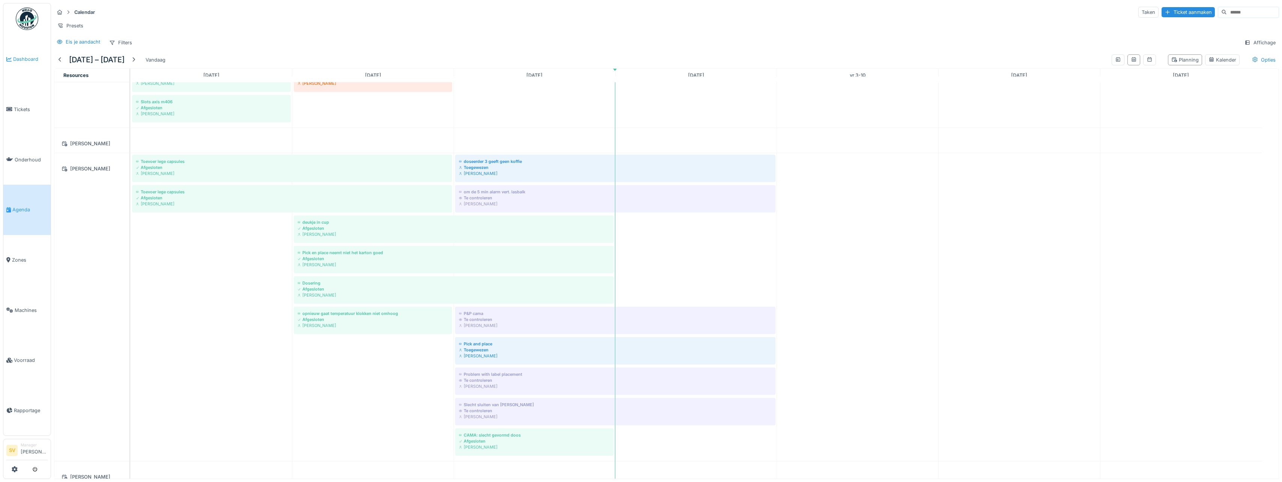
click at [26, 57] on span "Dashboard" at bounding box center [30, 59] width 35 height 7
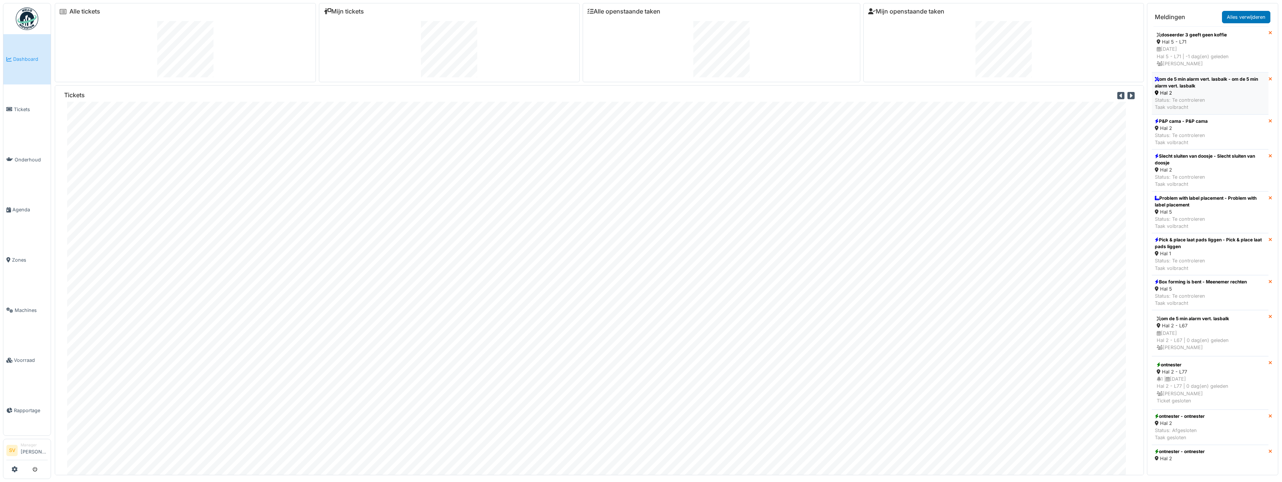
click at [1187, 98] on div "Status: Te controleren Taak volbracht" at bounding box center [1210, 103] width 111 height 14
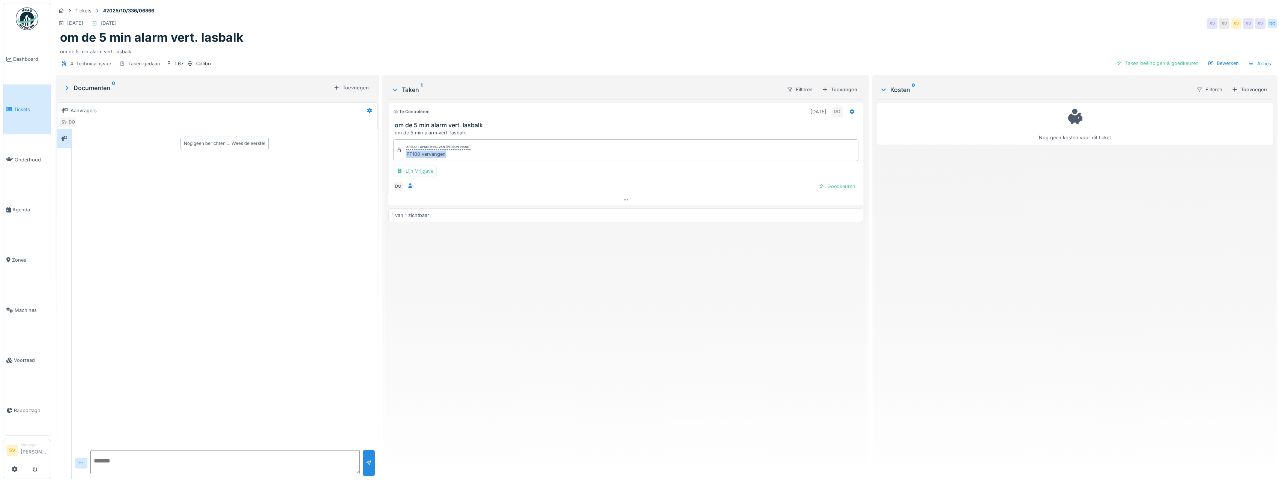
drag, startPoint x: 404, startPoint y: 155, endPoint x: 448, endPoint y: 160, distance: 44.9
click at [448, 160] on div "Afsluit opmerking van [PERSON_NAME] PT100 vervangen" at bounding box center [625, 150] width 465 height 22
copy div "PT100 vervangen"
click at [1156, 62] on div "Taken beëindigen & goedkeuren" at bounding box center [1157, 63] width 89 height 10
click at [1166, 63] on div "Ticket sluiten" at bounding box center [1179, 63] width 45 height 10
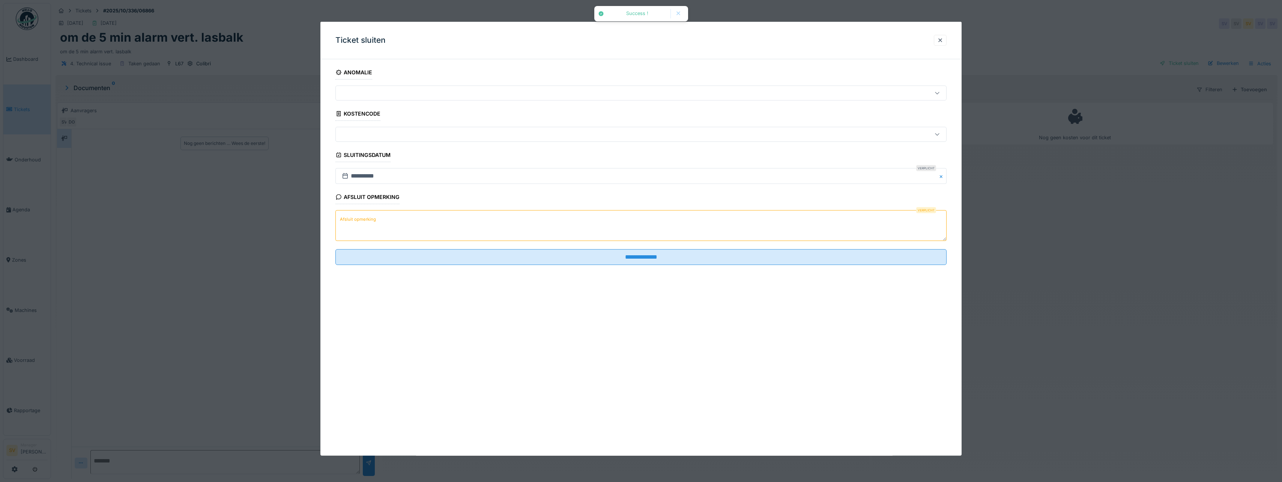
click at [631, 228] on textarea "Afsluit opmerking" at bounding box center [640, 225] width 611 height 31
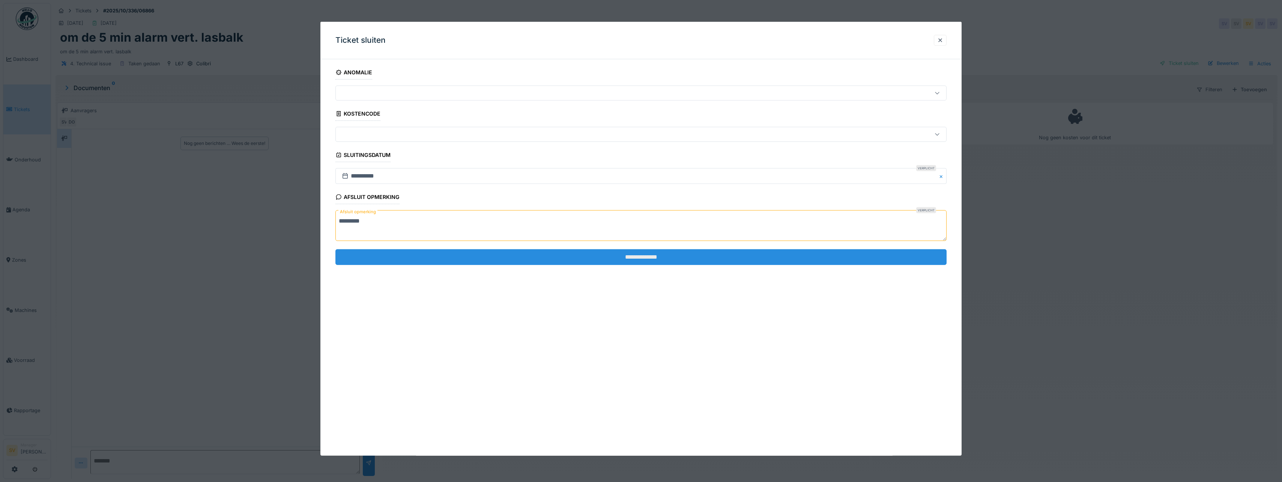
type textarea "*********"
click at [636, 259] on input "**********" at bounding box center [640, 257] width 611 height 16
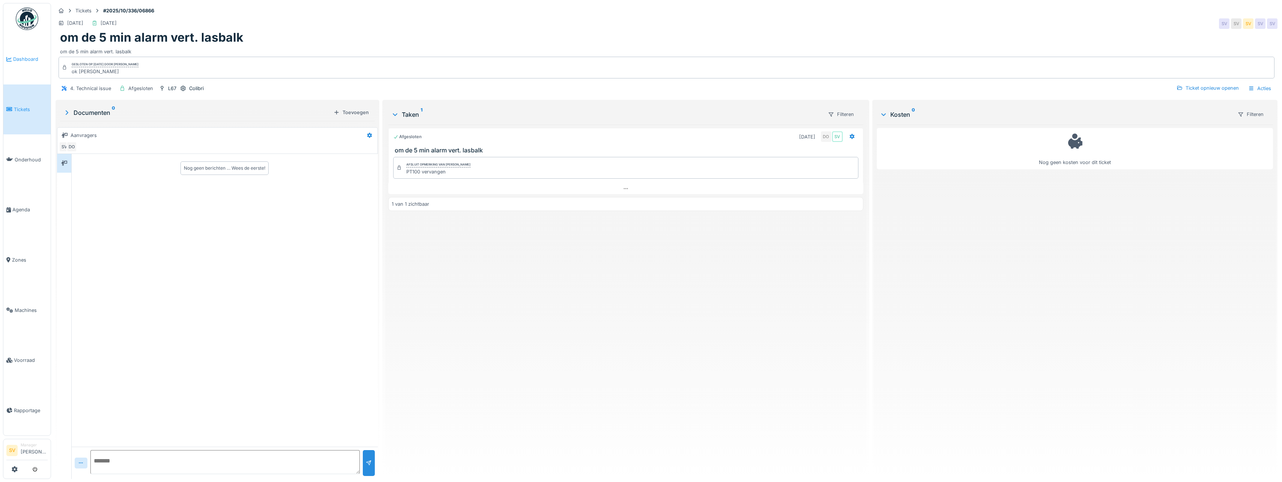
click at [30, 60] on span "Dashboard" at bounding box center [30, 59] width 35 height 7
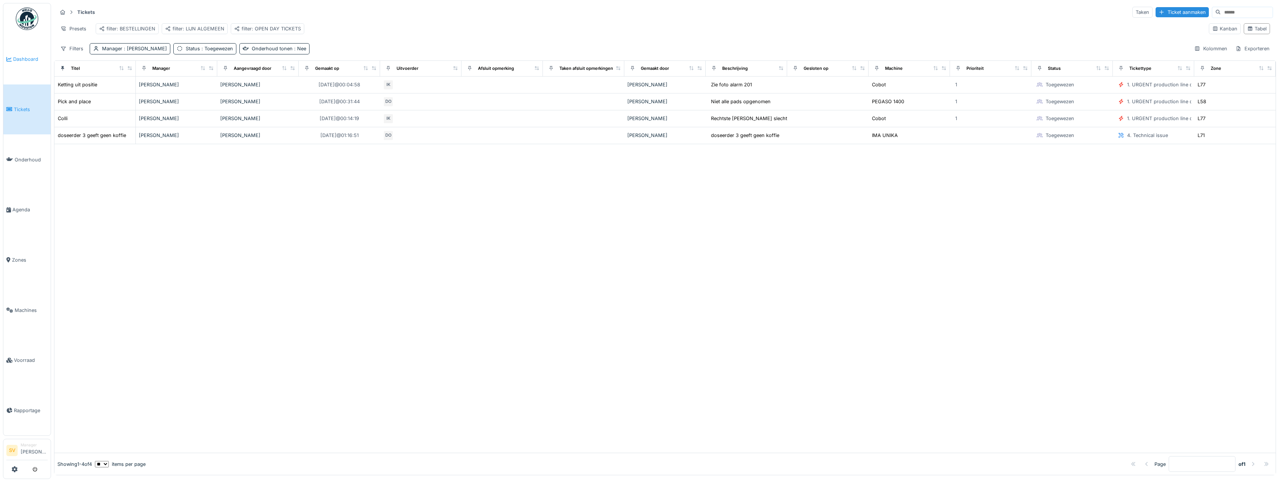
click at [27, 58] on span "Dashboard" at bounding box center [30, 59] width 35 height 7
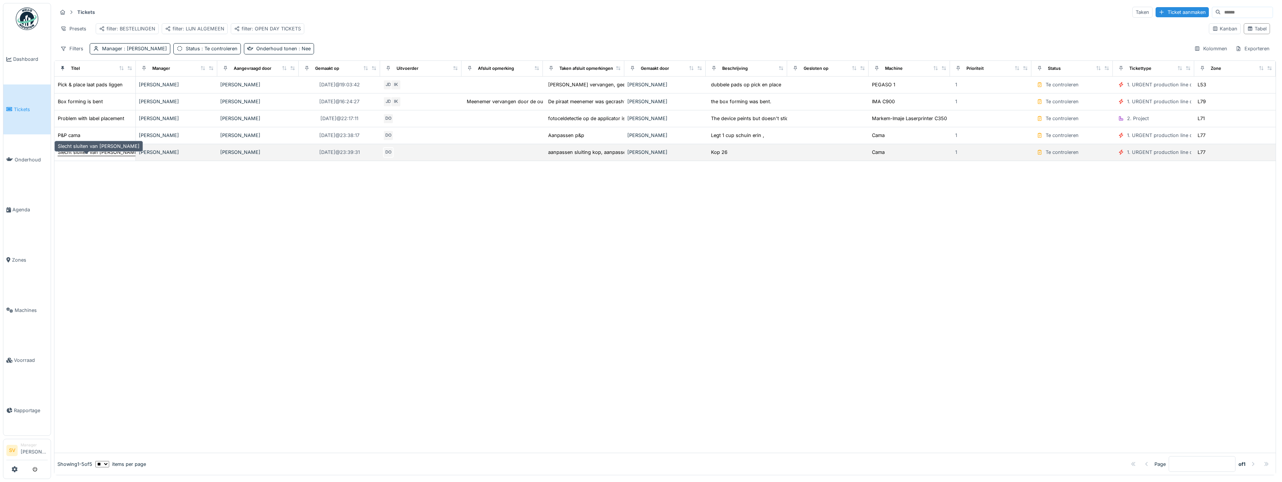
click at [66, 156] on div "Slecht sluiten van [PERSON_NAME]" at bounding box center [99, 152] width 82 height 7
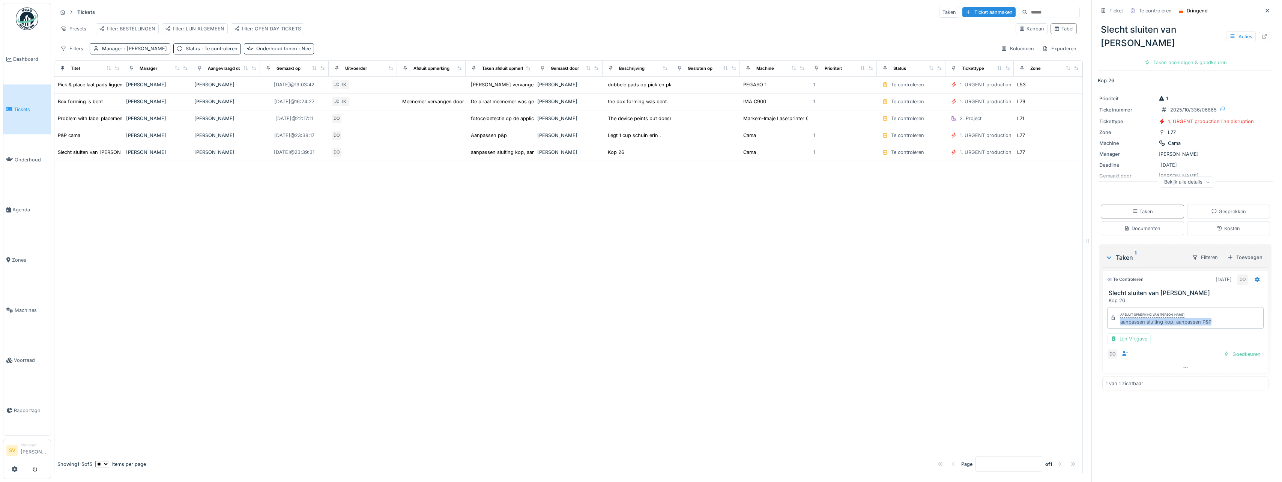
drag, startPoint x: 1115, startPoint y: 310, endPoint x: 1210, endPoint y: 310, distance: 94.6
click at [1210, 310] on div "Afsluit opmerking van [PERSON_NAME] aanpassen sluiting kop, aanpassen P&P" at bounding box center [1185, 318] width 156 height 22
copy div "aanpassen sluiting kop, aanpassen P&P"
click at [1184, 57] on div "Taken beëindigen & goedkeuren" at bounding box center [1186, 62] width 89 height 10
click at [1190, 57] on div "Ticket sluiten" at bounding box center [1185, 62] width 45 height 10
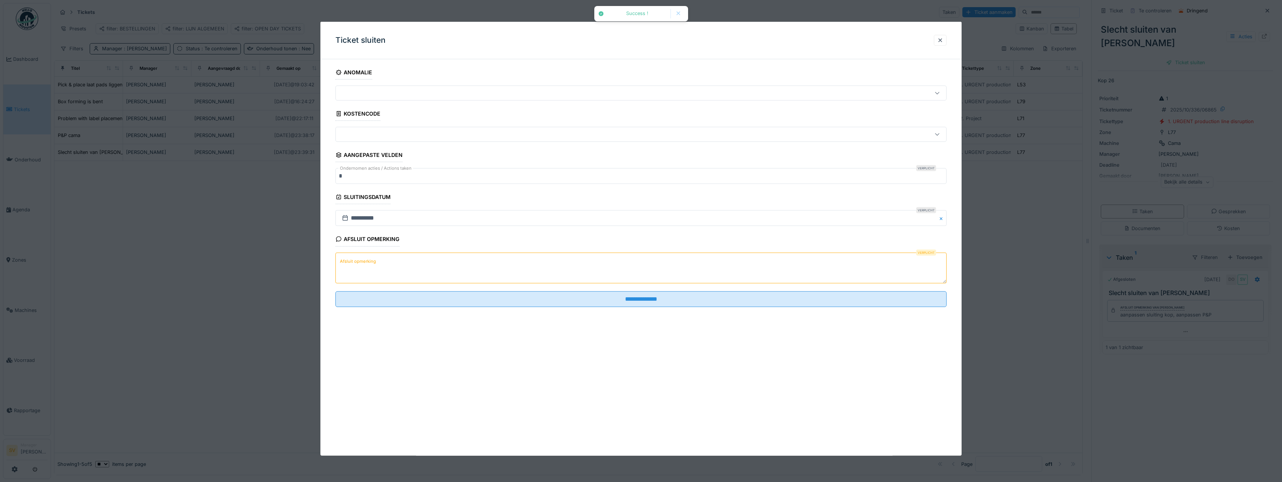
click at [369, 260] on label "Afsluit opmerking" at bounding box center [358, 261] width 39 height 9
click at [369, 260] on textarea "Afsluit opmerking" at bounding box center [640, 267] width 611 height 31
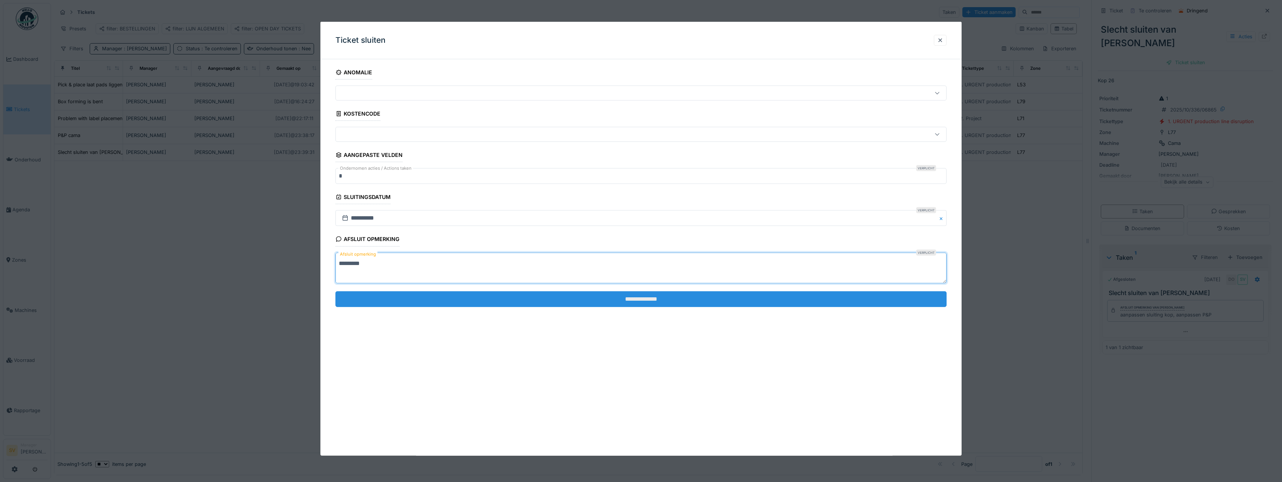
type textarea "*********"
click at [563, 300] on input "**********" at bounding box center [640, 299] width 611 height 16
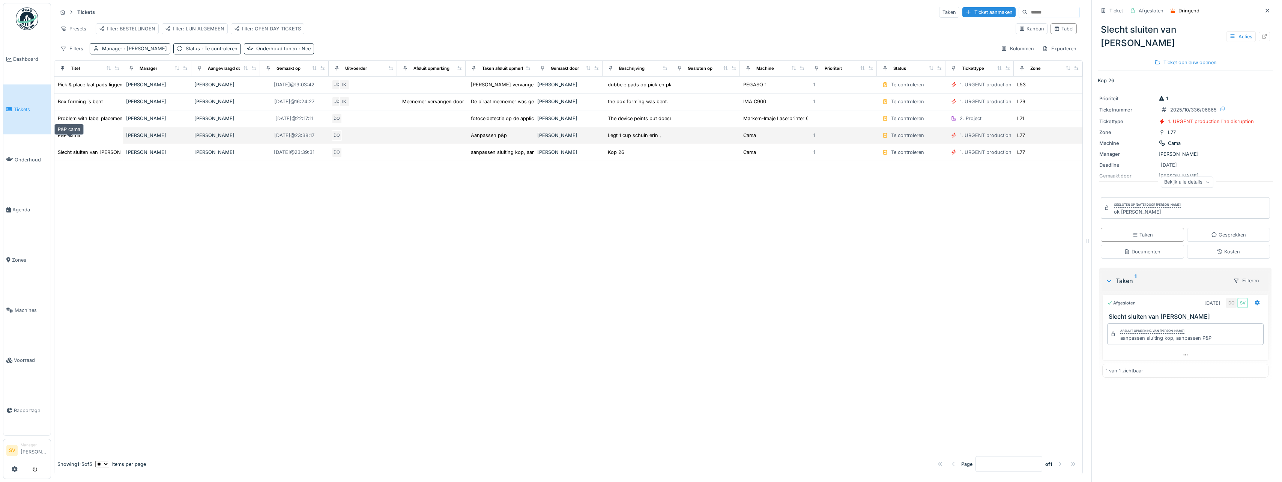
click at [74, 139] on div "P&P cama" at bounding box center [69, 135] width 23 height 7
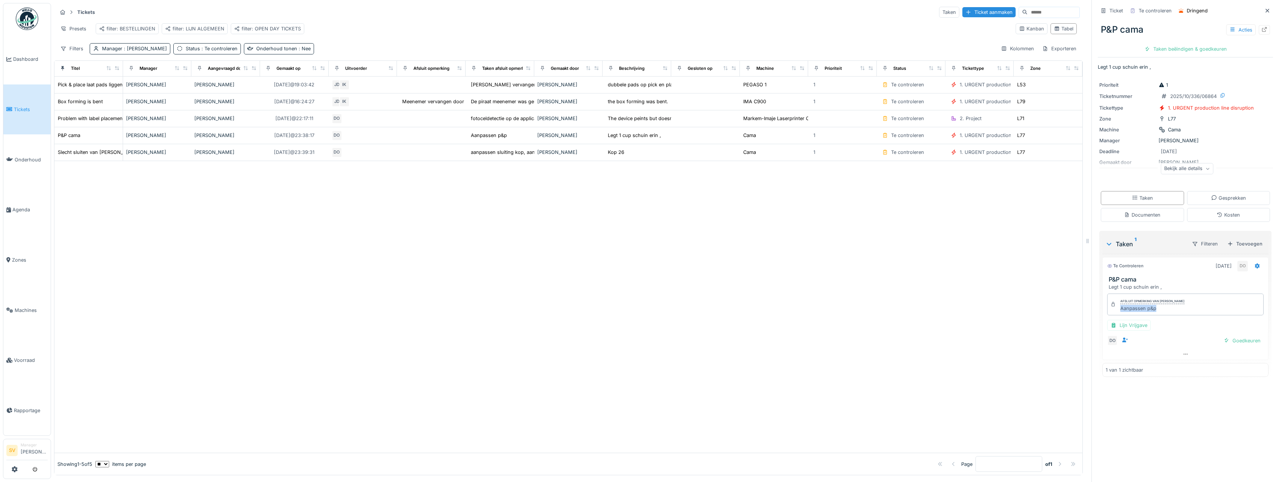
drag, startPoint x: 1113, startPoint y: 308, endPoint x: 1161, endPoint y: 315, distance: 48.6
click at [1161, 315] on div "Afsluit opmerking van Damian Olejnik Aanpassen p&p" at bounding box center [1185, 304] width 156 height 22
copy div "Aanpassen p&p"
click at [1197, 47] on div "Taken beëindigen & goedkeuren" at bounding box center [1186, 49] width 89 height 10
click at [1178, 48] on div "Ticket sluiten" at bounding box center [1185, 49] width 45 height 10
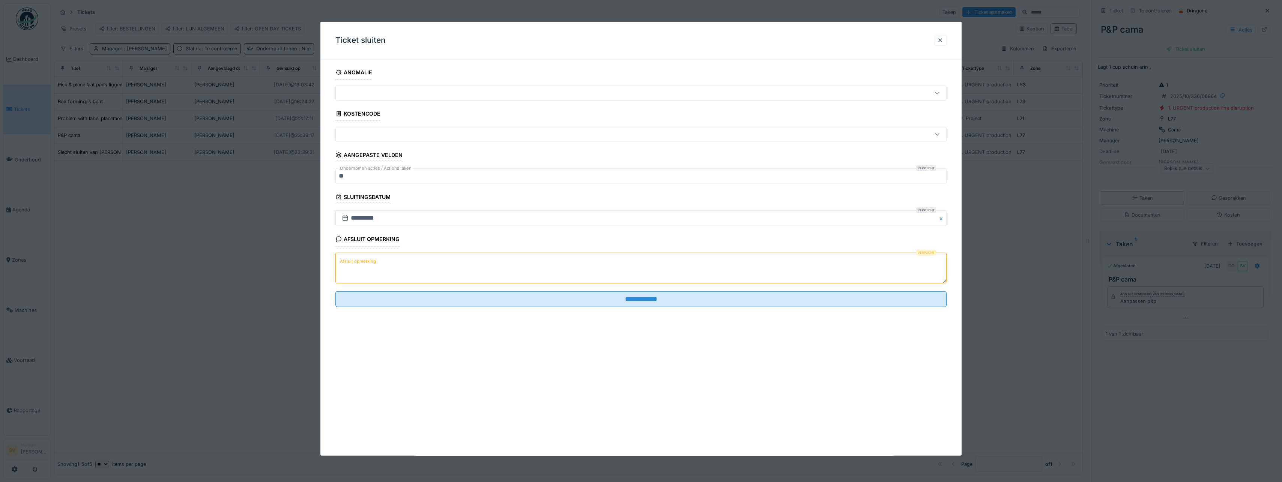
click at [548, 269] on textarea "Afsluit opmerking" at bounding box center [640, 267] width 611 height 31
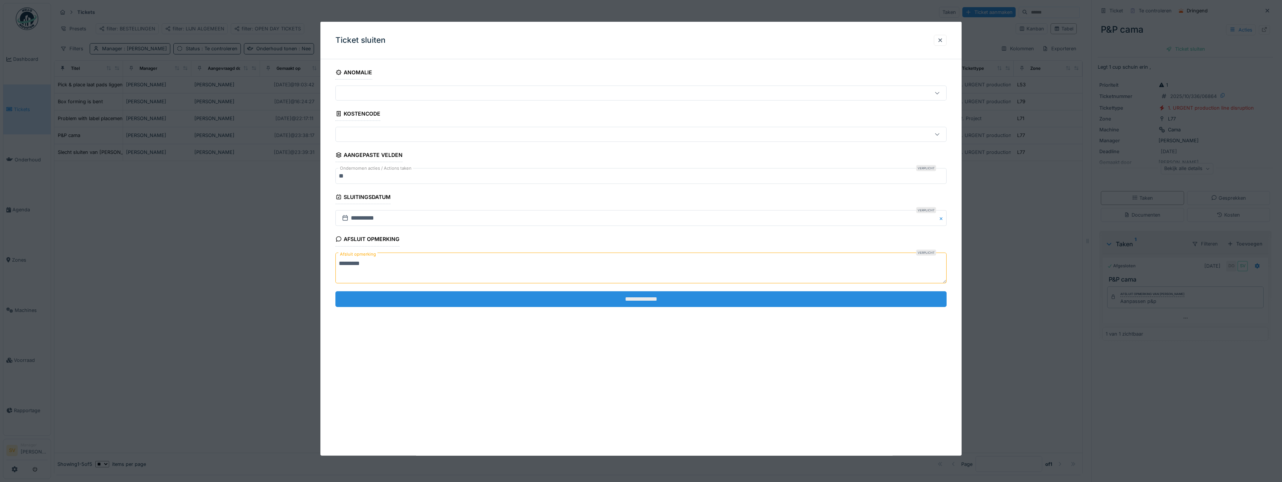
type textarea "*********"
click at [647, 300] on input "**********" at bounding box center [640, 299] width 611 height 16
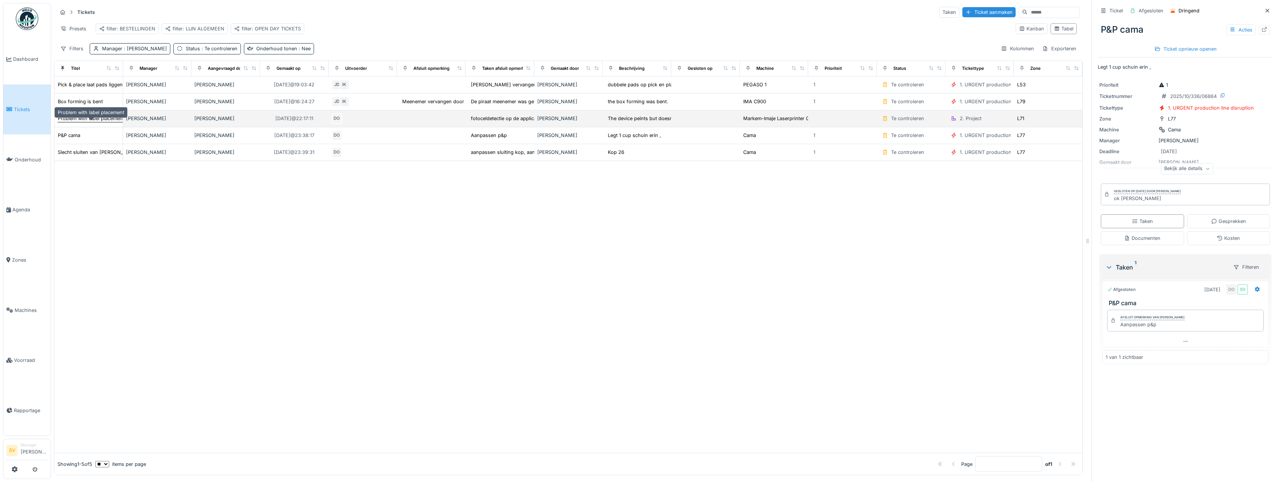
click at [76, 122] on div "Problem with label placement" at bounding box center [91, 118] width 66 height 7
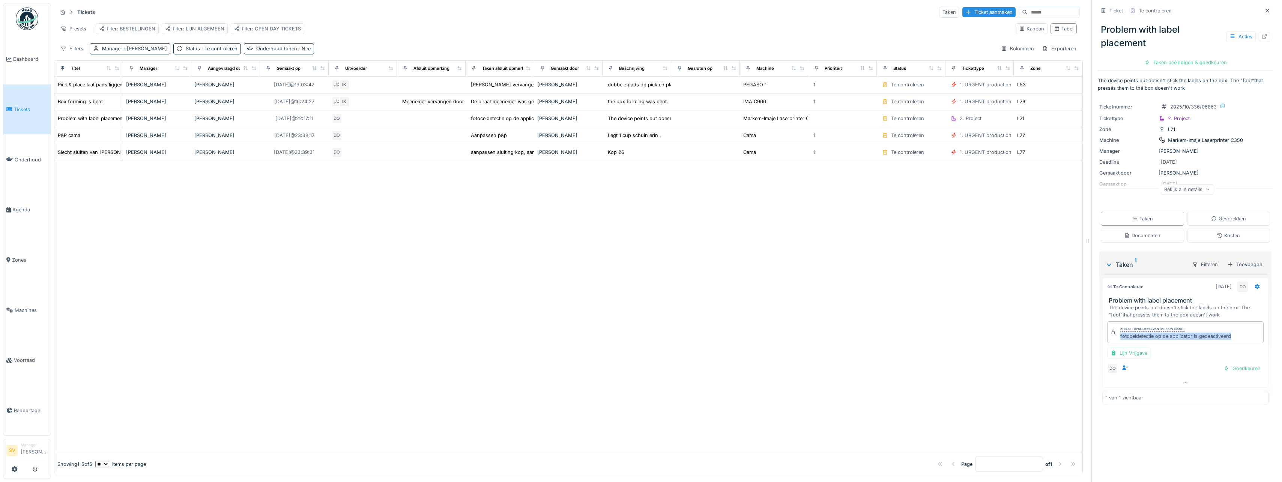
drag, startPoint x: 1115, startPoint y: 339, endPoint x: 1234, endPoint y: 339, distance: 119.3
click at [1234, 339] on div "Afsluit opmerking van Damian Olejnik fotoceldetectie op de applicator is gedeac…" at bounding box center [1185, 332] width 156 height 22
copy div "fotoceldetectie op de applicator is gedeactiveerd"
click at [1190, 59] on div "Taken beëindigen & goedkeuren" at bounding box center [1186, 62] width 89 height 10
click at [1200, 61] on div "Ticket sluiten" at bounding box center [1185, 62] width 45 height 10
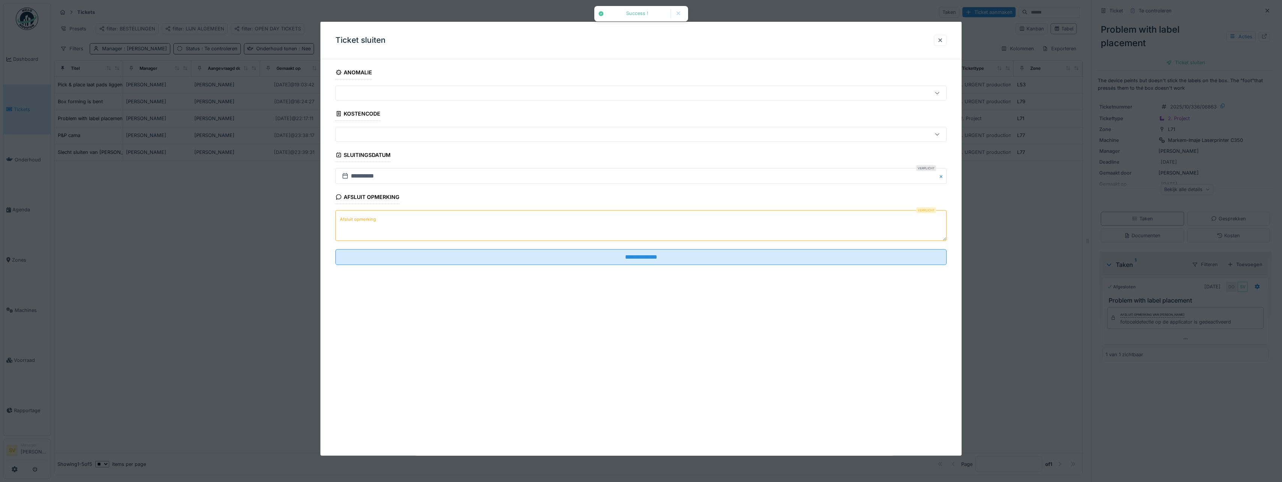
click at [594, 234] on textarea "Afsluit opmerking" at bounding box center [640, 225] width 611 height 31
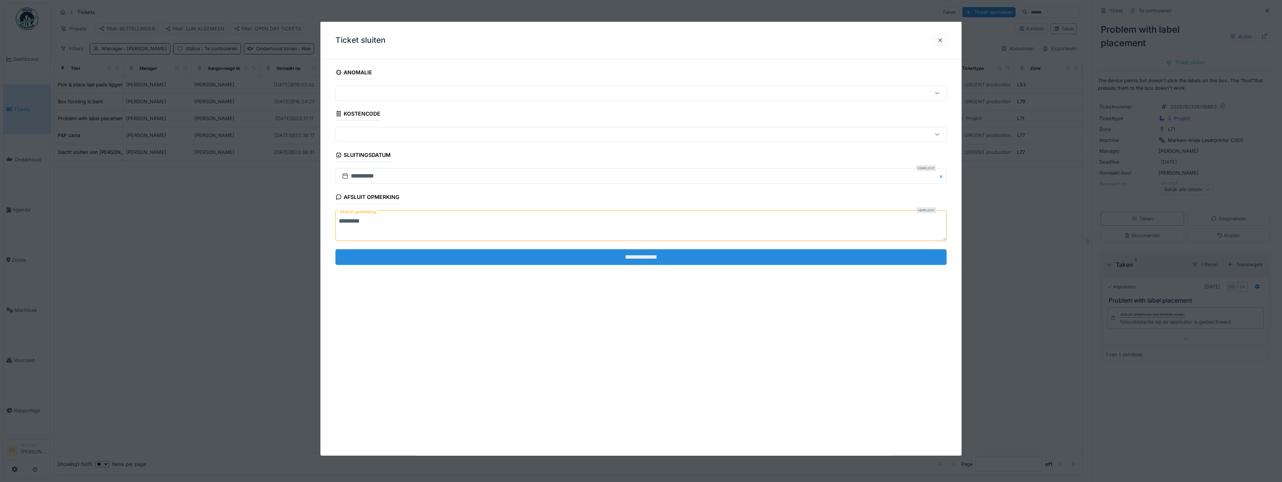
type textarea "*********"
click at [619, 255] on input "**********" at bounding box center [640, 257] width 611 height 16
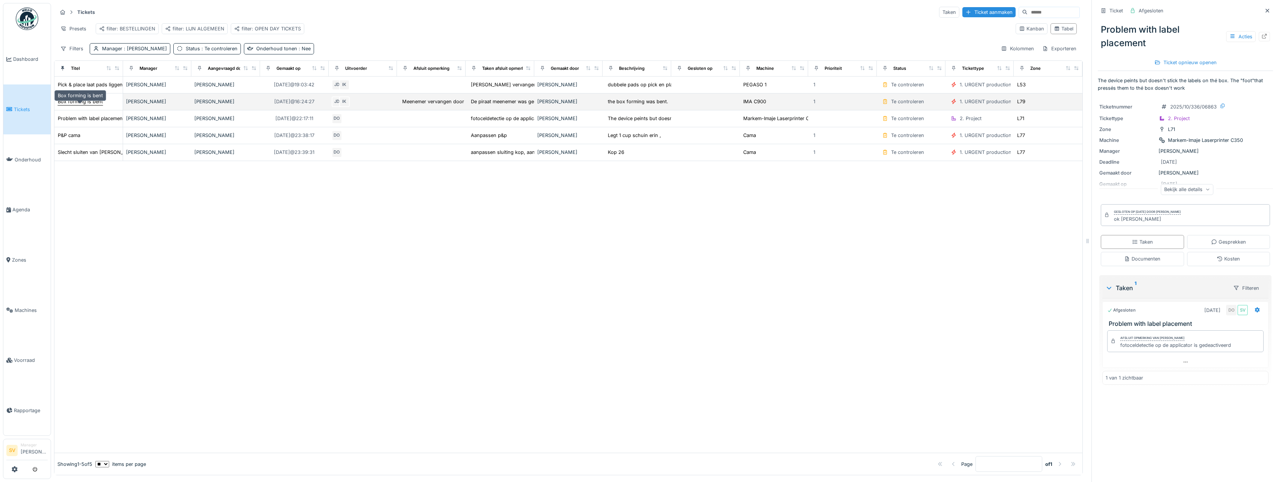
click at [69, 104] on div "Box forming is bent" at bounding box center [80, 101] width 45 height 7
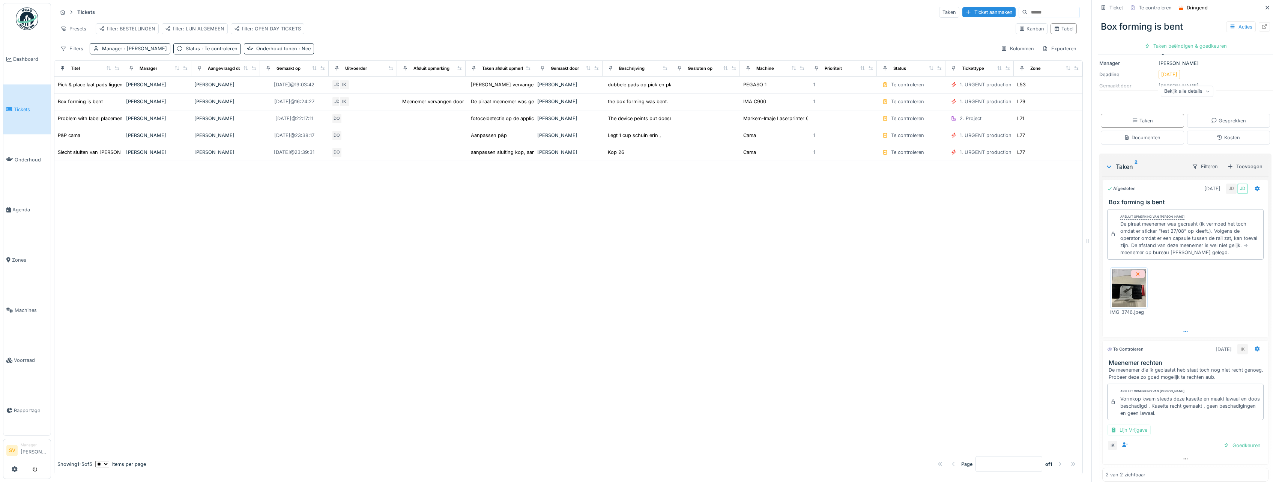
scroll to position [87, 0]
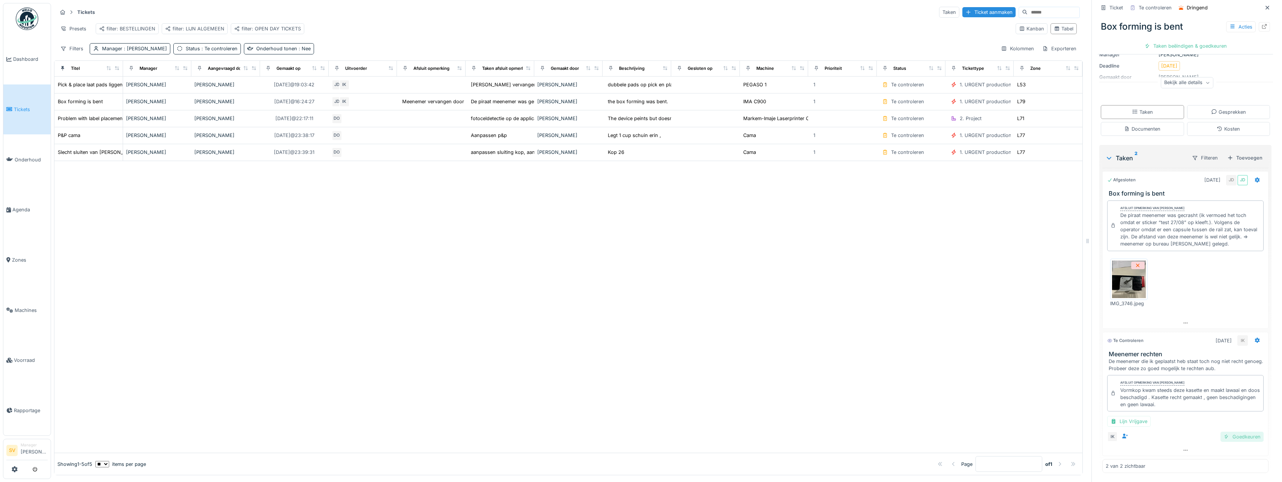
click at [1233, 434] on div "Goedkeuren" at bounding box center [1242, 437] width 43 height 10
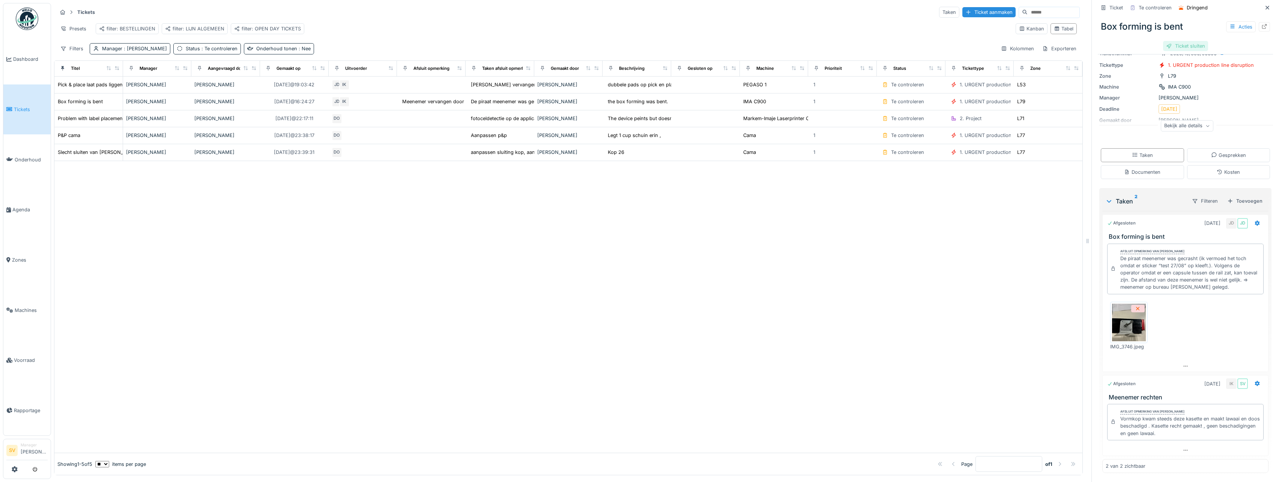
click at [1184, 47] on div "Ticket sluiten" at bounding box center [1185, 46] width 45 height 10
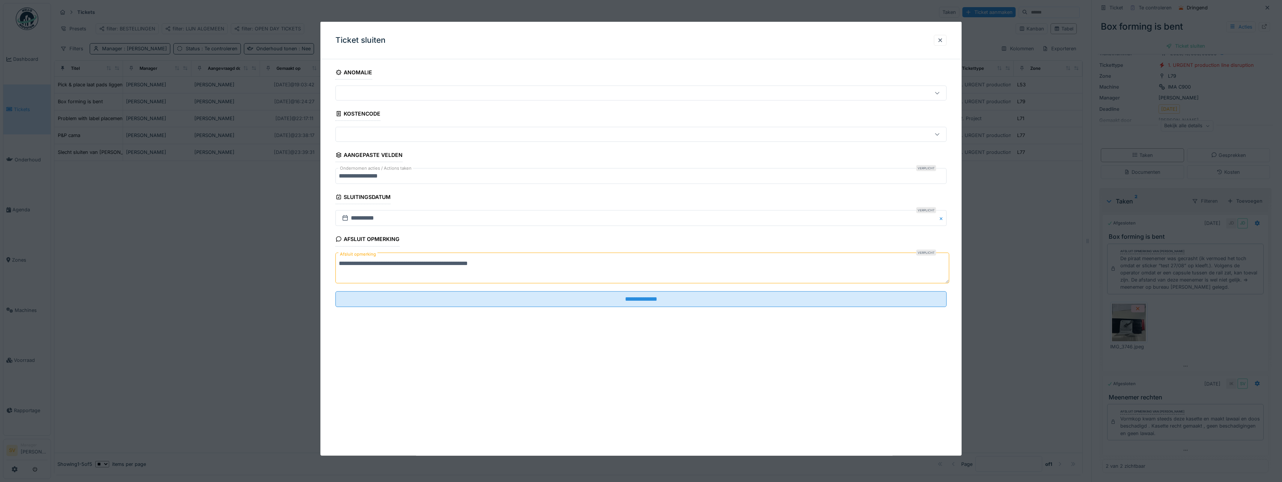
click at [527, 263] on textarea "**********" at bounding box center [642, 267] width 614 height 31
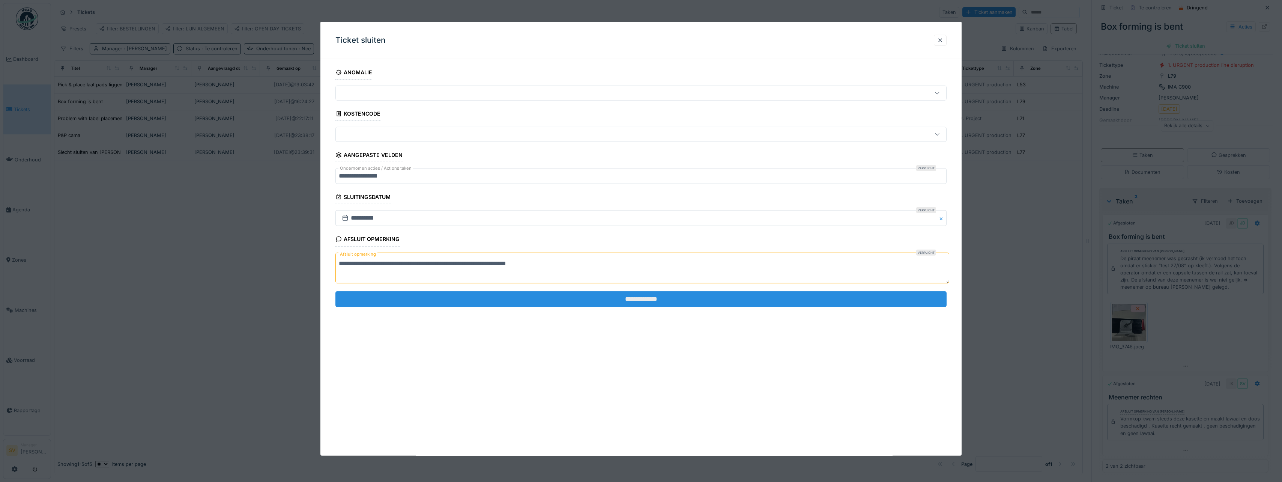
type textarea "**********"
click at [634, 295] on input "**********" at bounding box center [640, 299] width 611 height 16
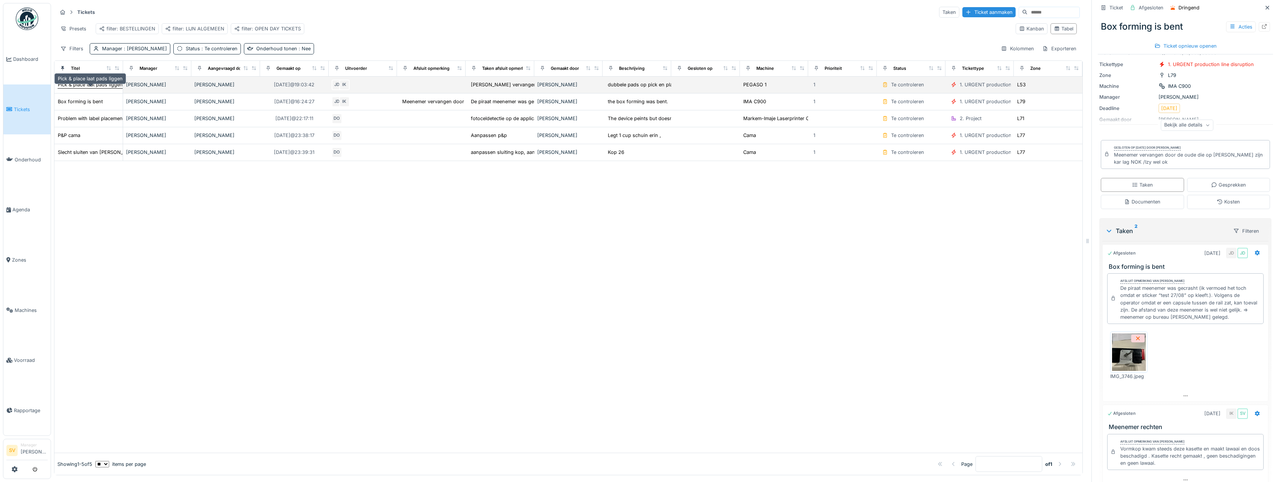
click at [74, 88] on div "Pick & place laat pads liggen" at bounding box center [90, 84] width 65 height 7
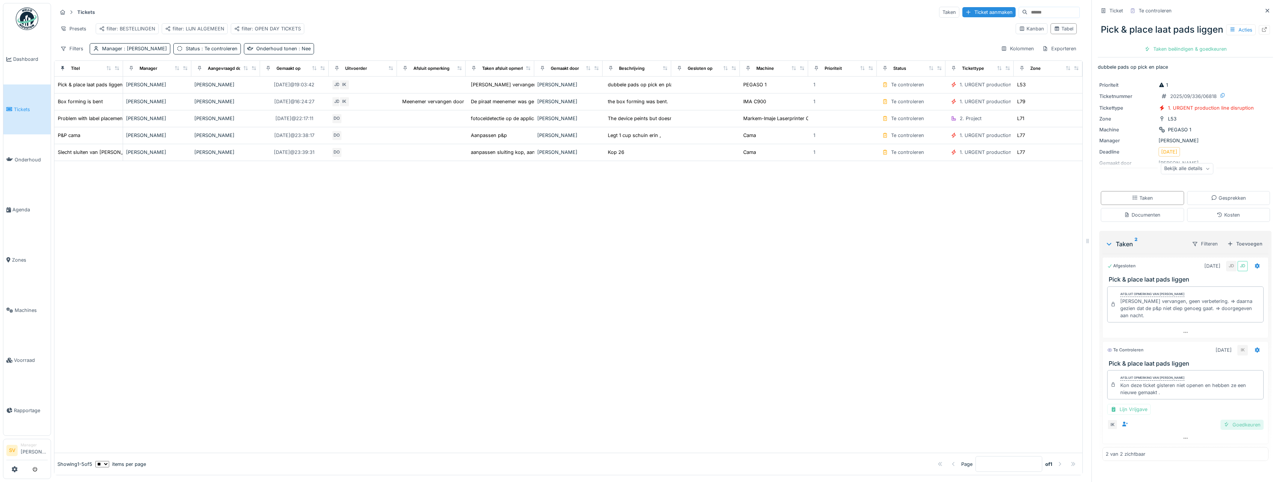
click at [1234, 430] on div "Goedkeuren" at bounding box center [1242, 425] width 43 height 10
click at [1183, 54] on div "Ticket sluiten" at bounding box center [1185, 49] width 45 height 10
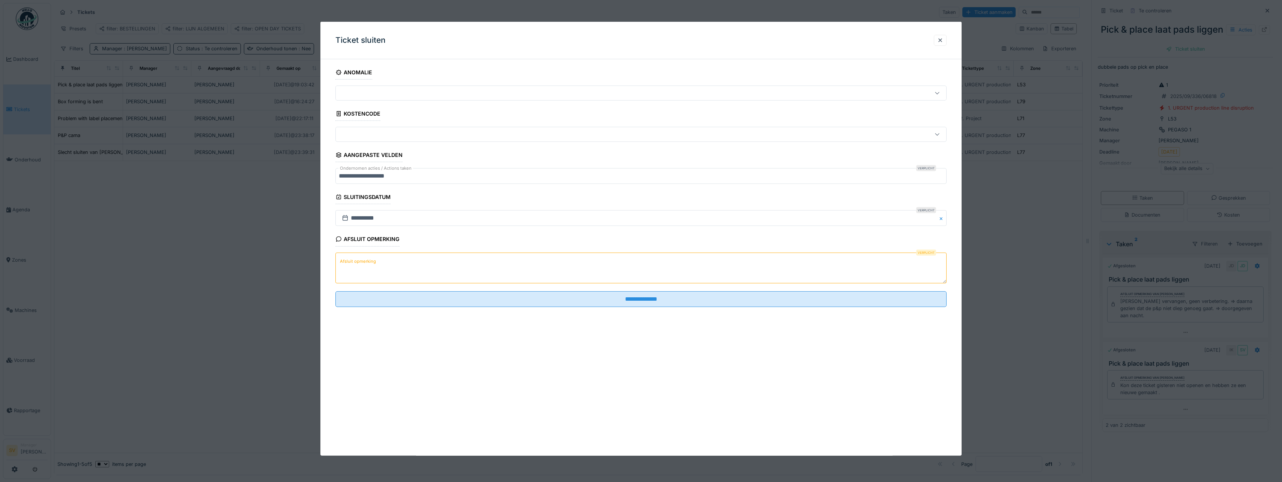
click at [551, 270] on textarea "Afsluit opmerking" at bounding box center [640, 267] width 611 height 31
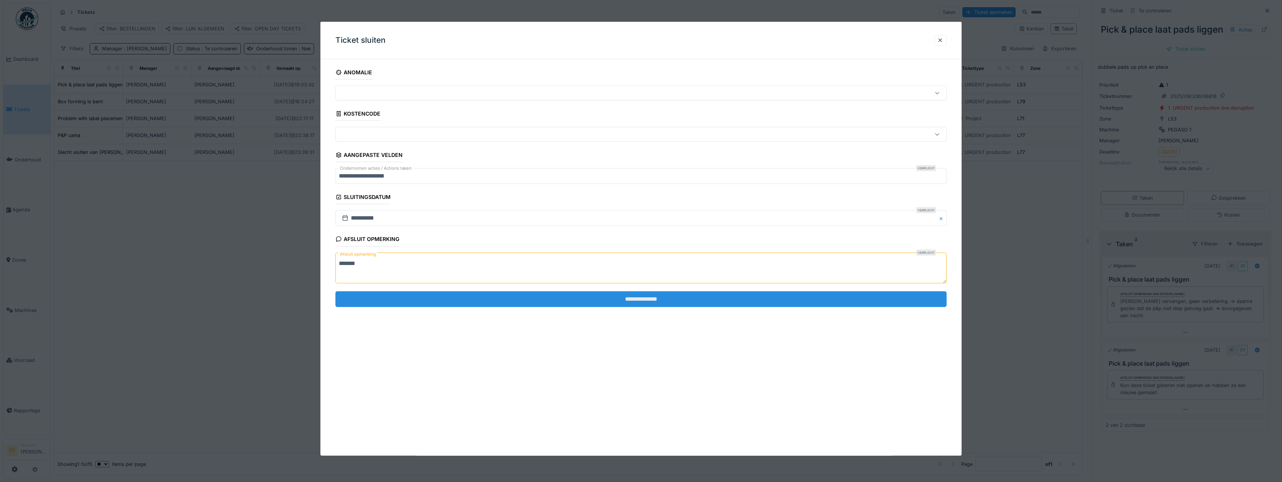
type textarea "******"
click at [648, 301] on input "**********" at bounding box center [640, 299] width 611 height 16
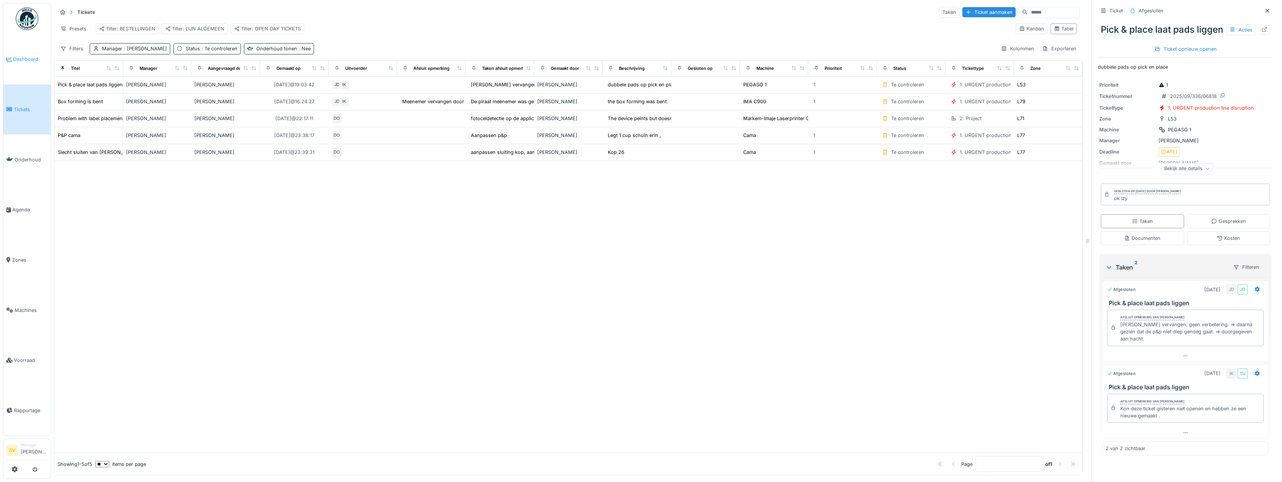
click at [20, 59] on span "Dashboard" at bounding box center [30, 59] width 35 height 7
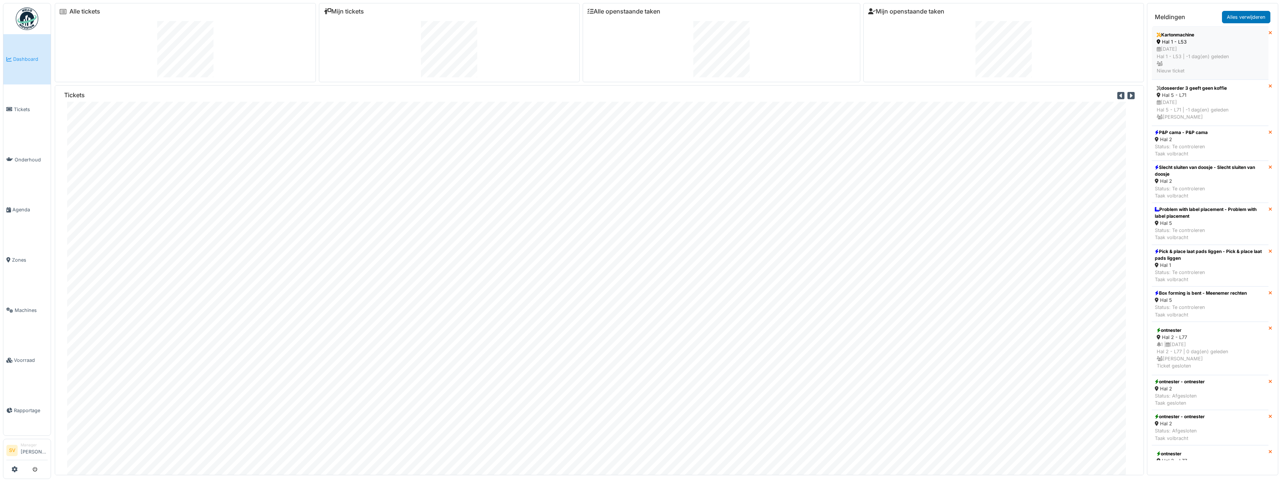
click at [1168, 44] on div "Hal 1 - L53" at bounding box center [1210, 41] width 107 height 7
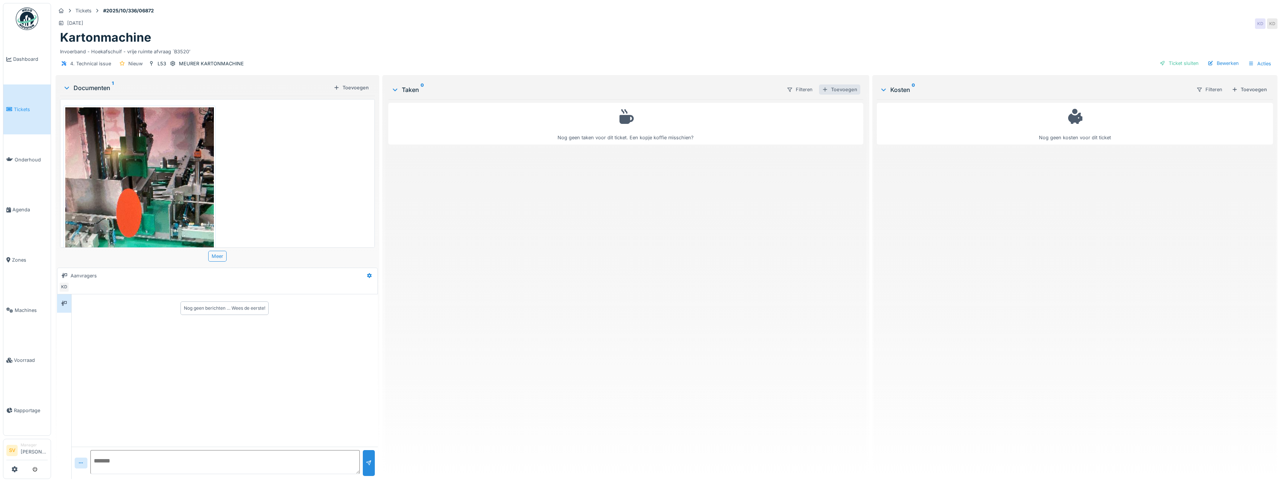
click at [841, 90] on div "Toevoegen" at bounding box center [839, 89] width 41 height 10
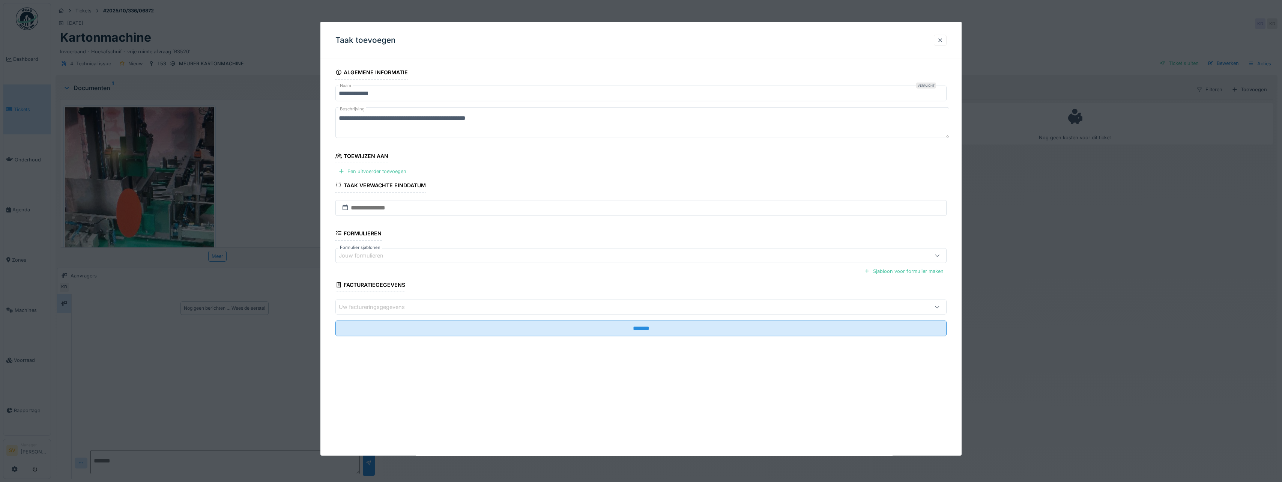
click at [943, 42] on div at bounding box center [940, 40] width 6 height 7
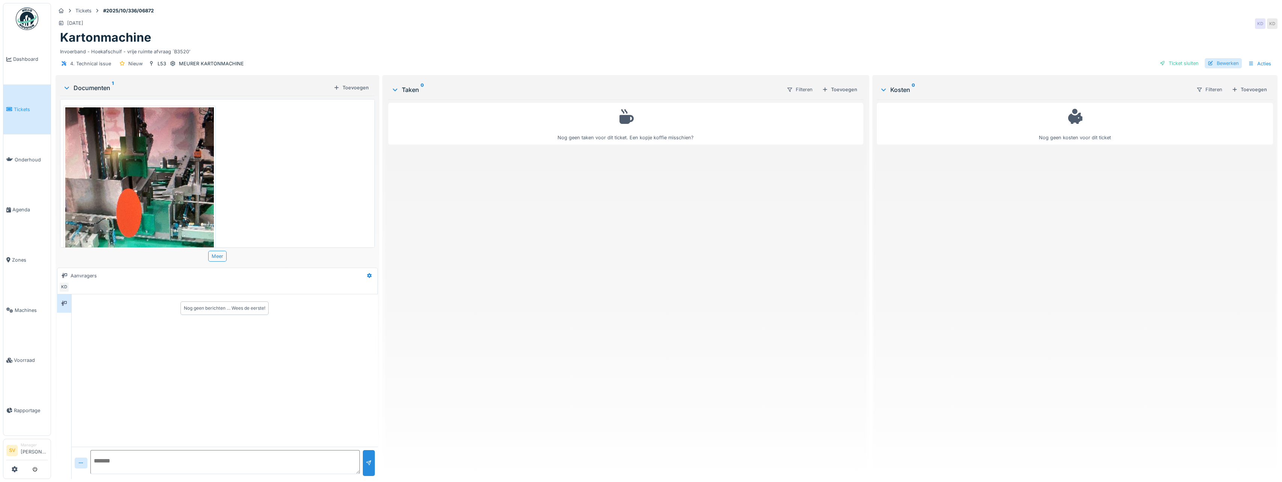
click at [1212, 63] on div "Bewerken" at bounding box center [1223, 63] width 37 height 10
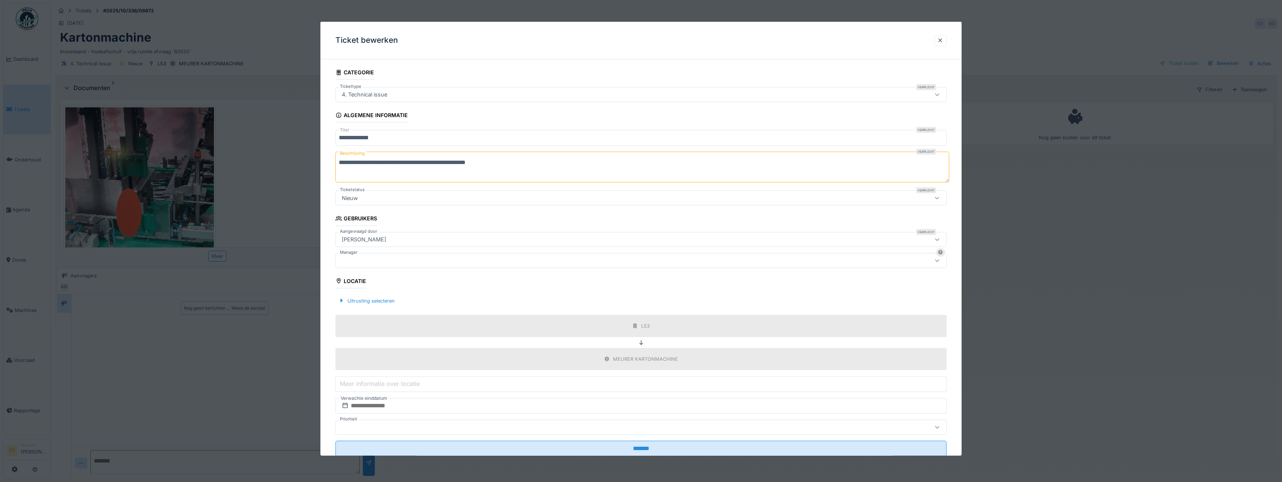
drag, startPoint x: 339, startPoint y: 163, endPoint x: 417, endPoint y: 164, distance: 78.8
click at [417, 164] on textarea "**********" at bounding box center [642, 167] width 614 height 31
click at [371, 259] on div at bounding box center [608, 260] width 538 height 8
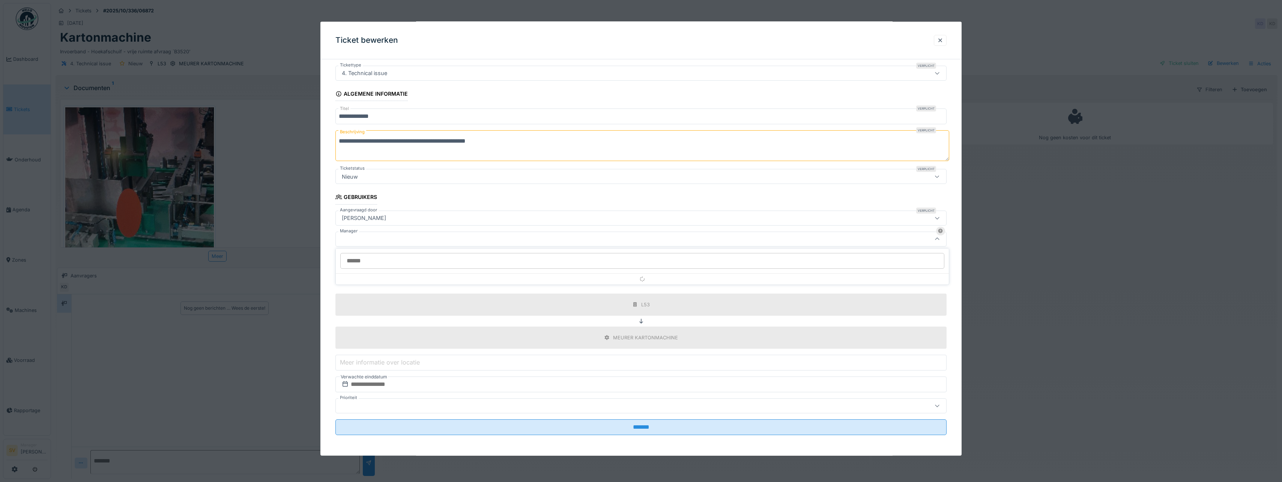
scroll to position [22, 0]
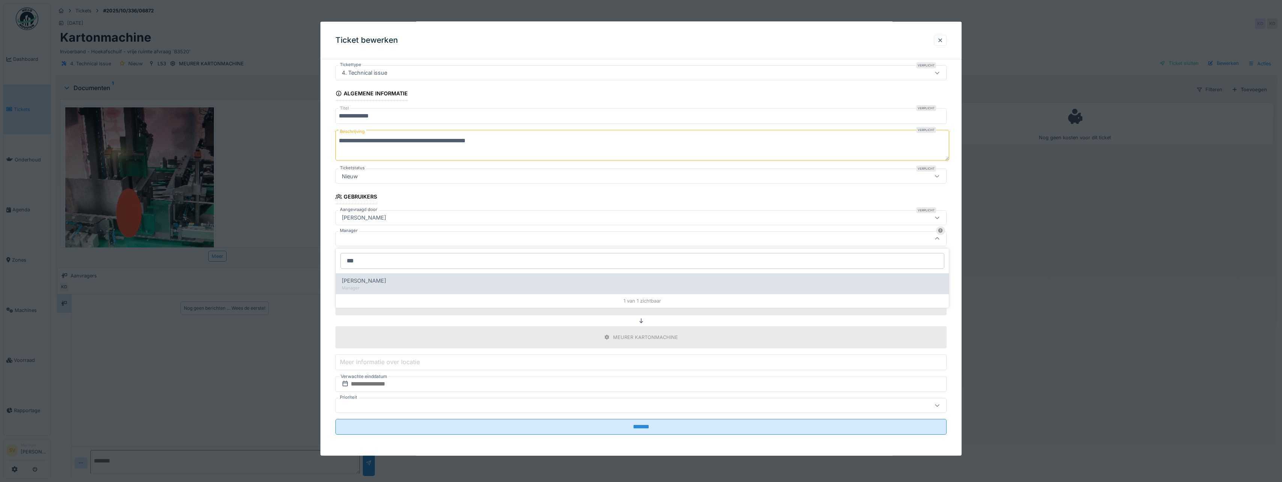
type input "***"
click at [378, 282] on span "[PERSON_NAME]" at bounding box center [364, 281] width 44 height 8
type input "****"
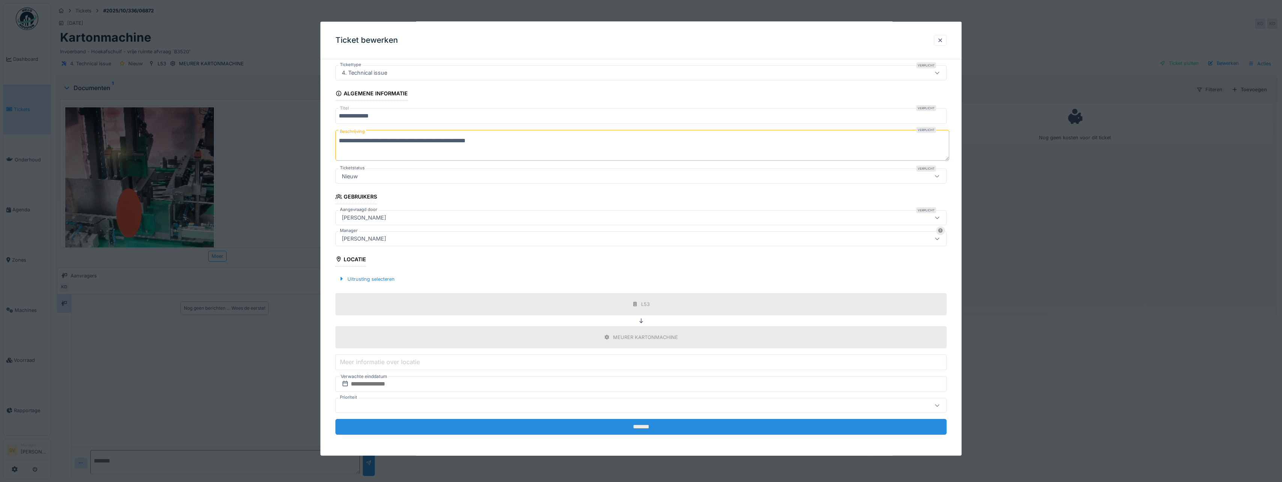
scroll to position [6, 0]
click at [642, 425] on input "*******" at bounding box center [640, 427] width 611 height 16
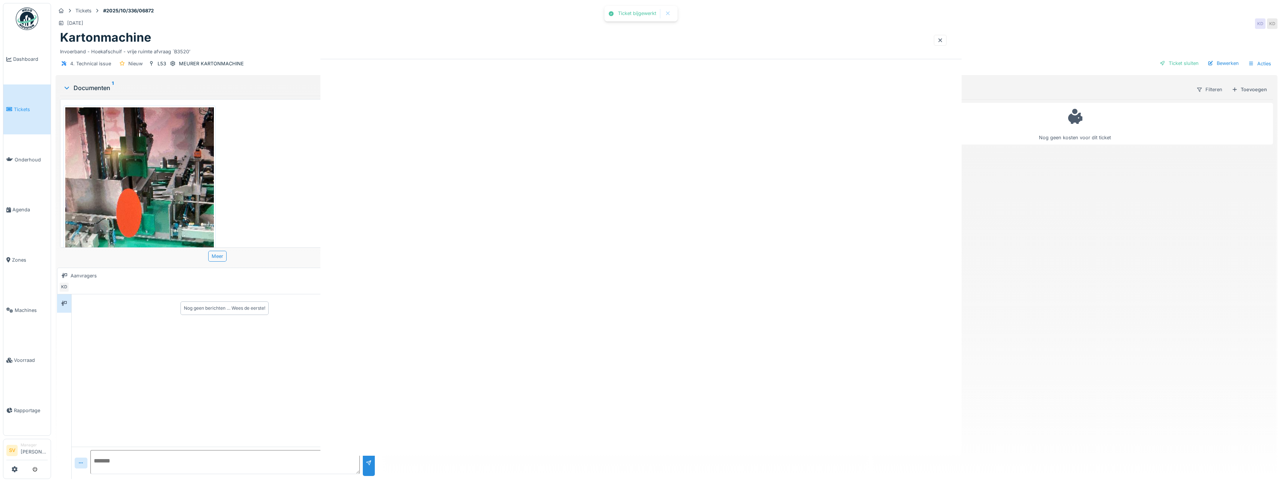
scroll to position [0, 0]
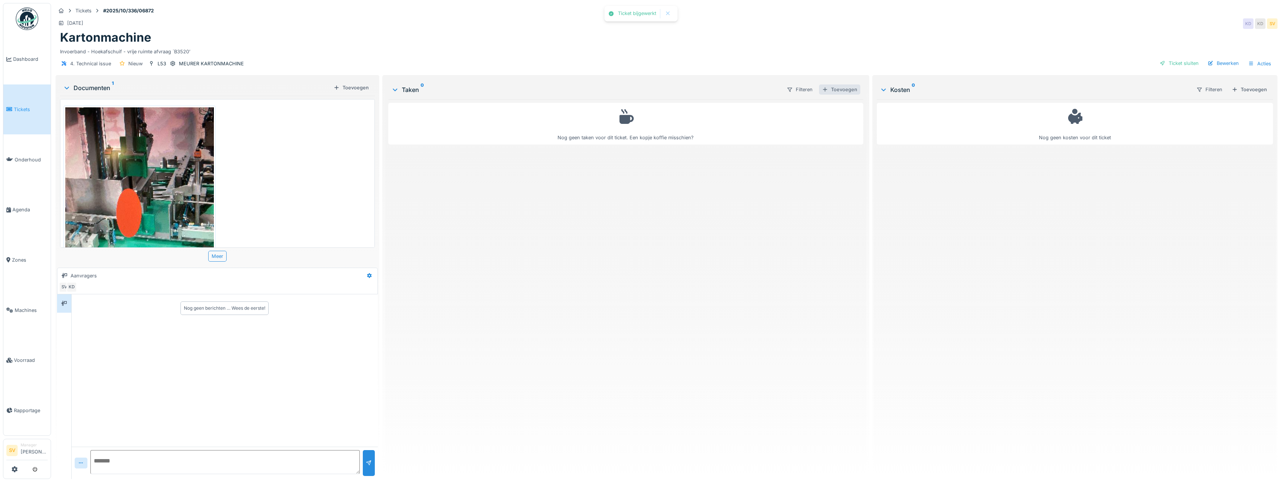
click at [838, 84] on div "Toevoegen" at bounding box center [839, 89] width 41 height 10
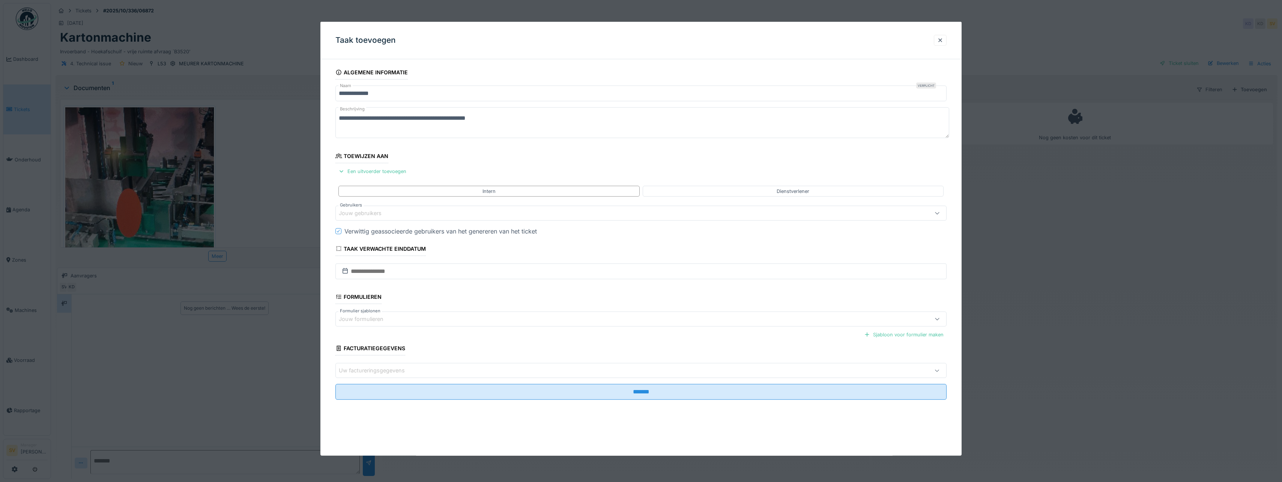
click at [366, 209] on div "Jouw gebruikers" at bounding box center [365, 213] width 53 height 8
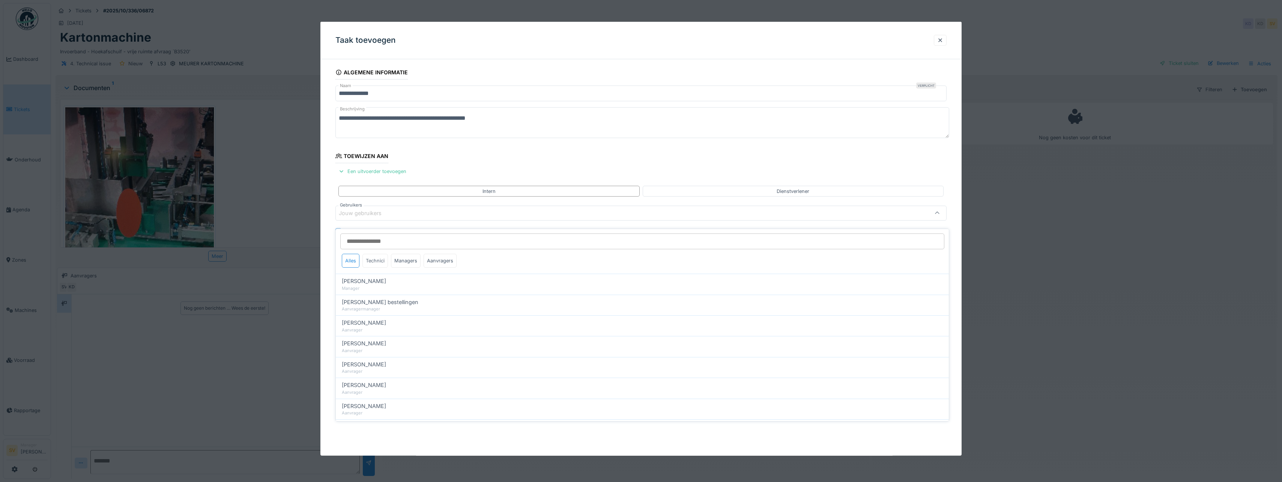
click at [381, 254] on div "Technici" at bounding box center [376, 261] width 26 height 14
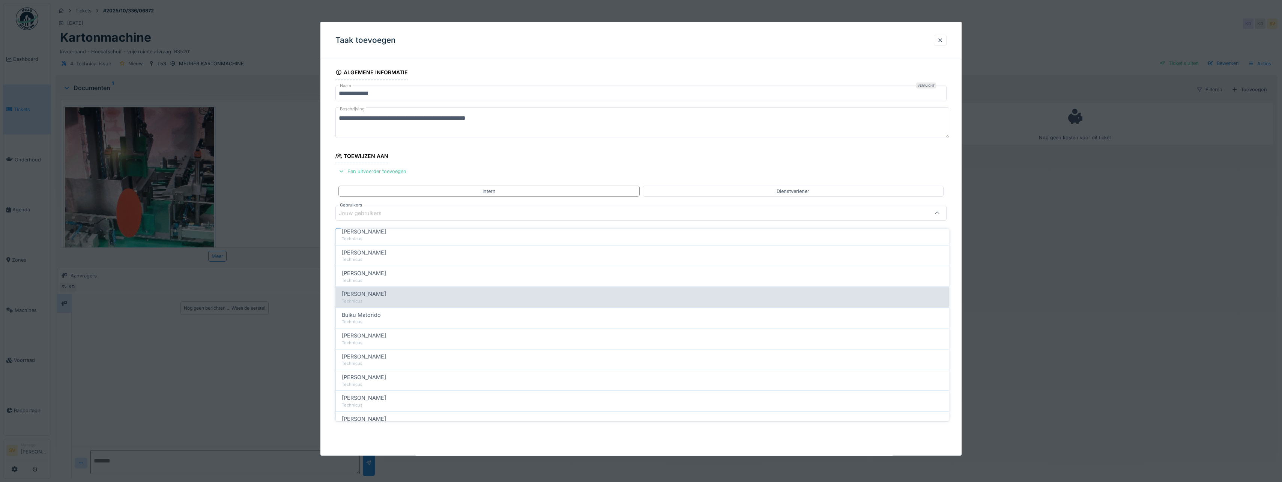
scroll to position [75, 0]
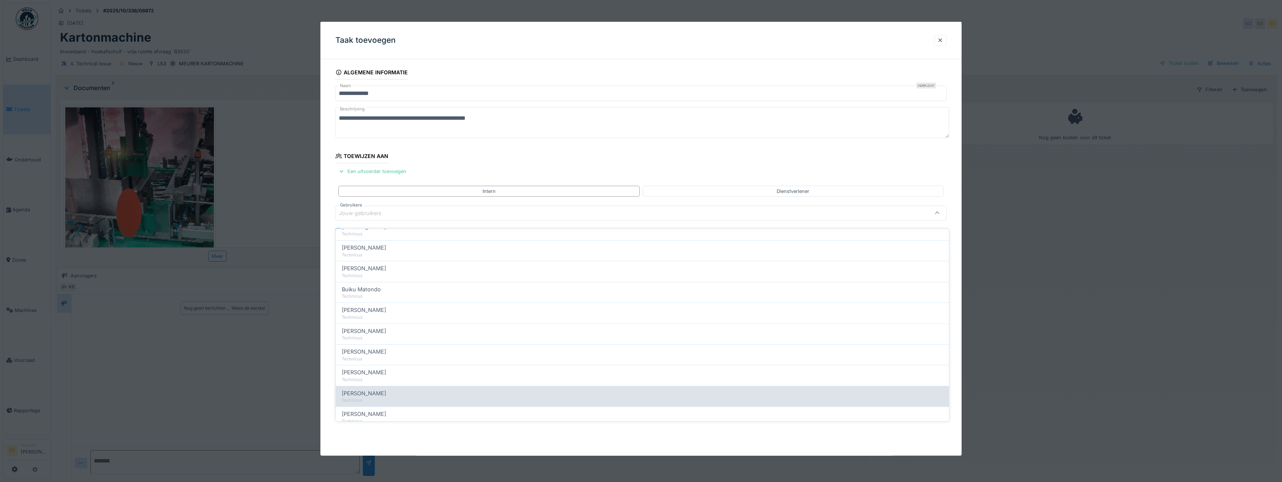
click at [361, 389] on span "[PERSON_NAME]" at bounding box center [364, 393] width 44 height 8
type input "****"
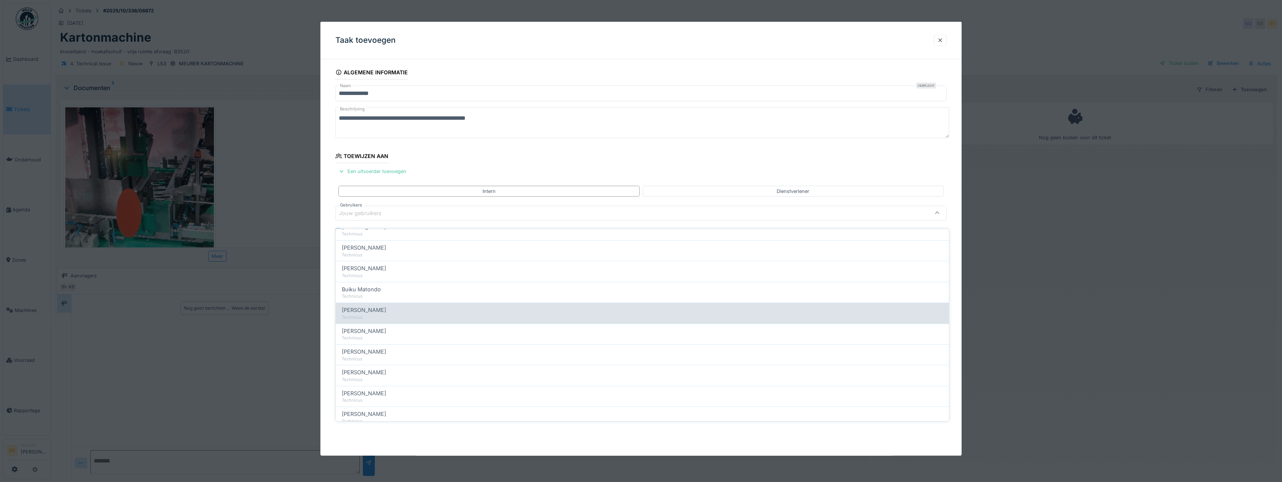
scroll to position [0, 0]
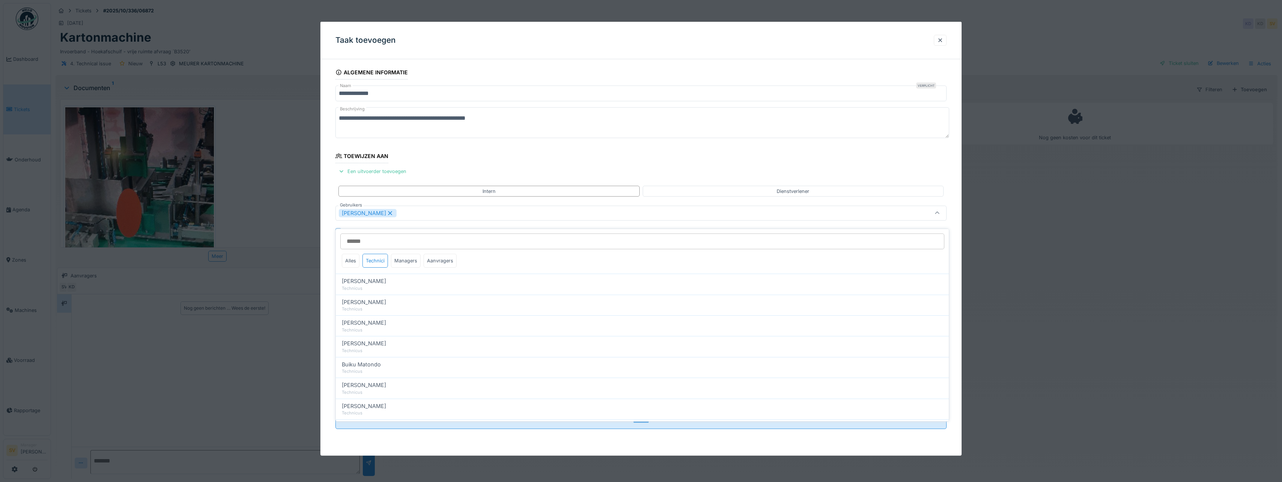
click at [940, 211] on icon at bounding box center [937, 213] width 6 height 5
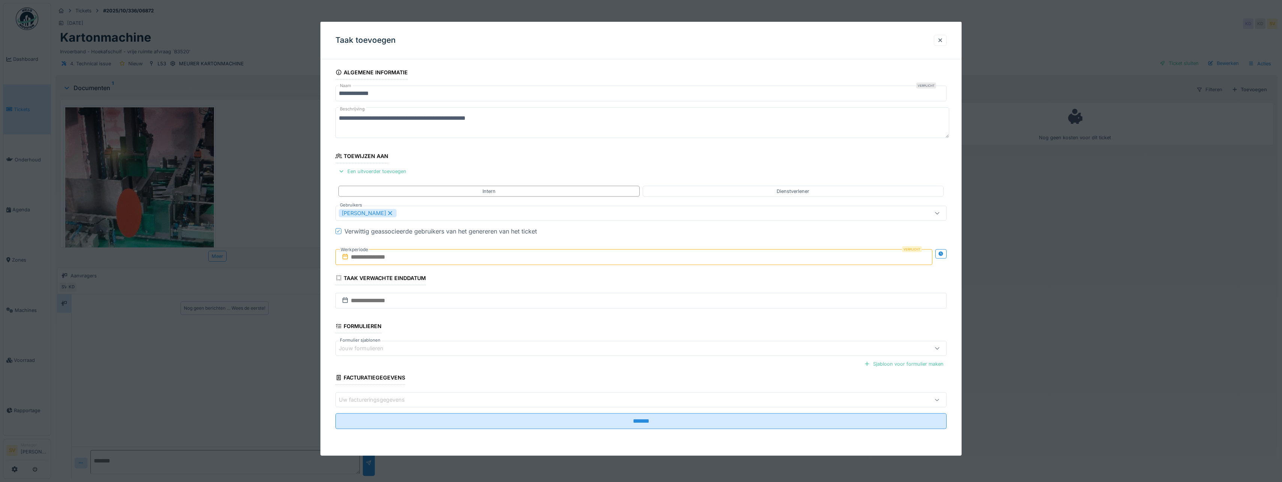
drag, startPoint x: 401, startPoint y: 258, endPoint x: 415, endPoint y: 258, distance: 14.3
click at [401, 258] on input "text" at bounding box center [633, 257] width 597 height 16
click at [623, 305] on div "1" at bounding box center [623, 306] width 10 height 10
click at [633, 305] on div "2" at bounding box center [635, 306] width 10 height 11
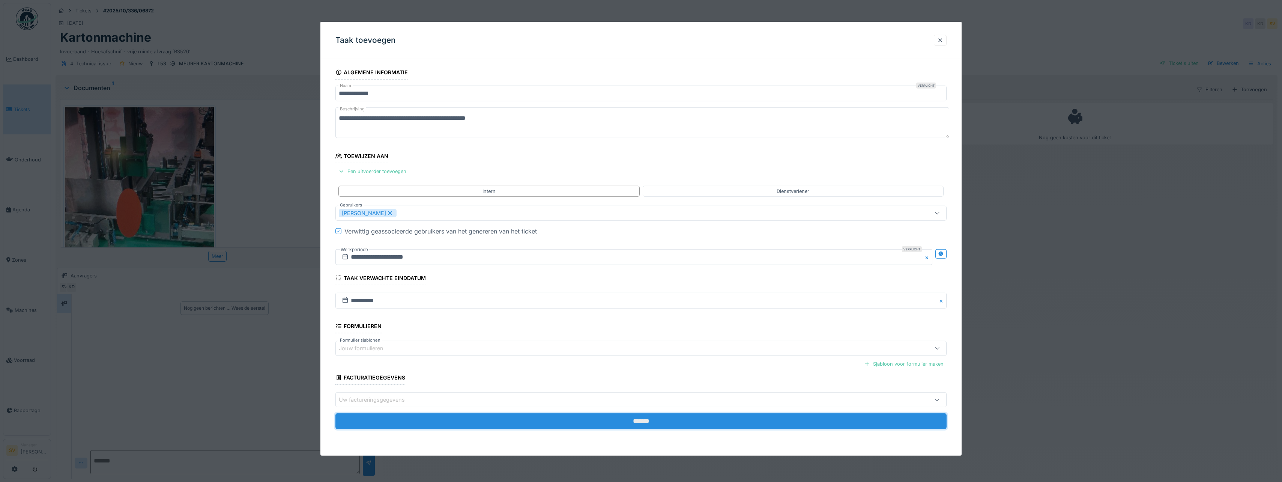
click at [635, 422] on input "*******" at bounding box center [640, 421] width 611 height 16
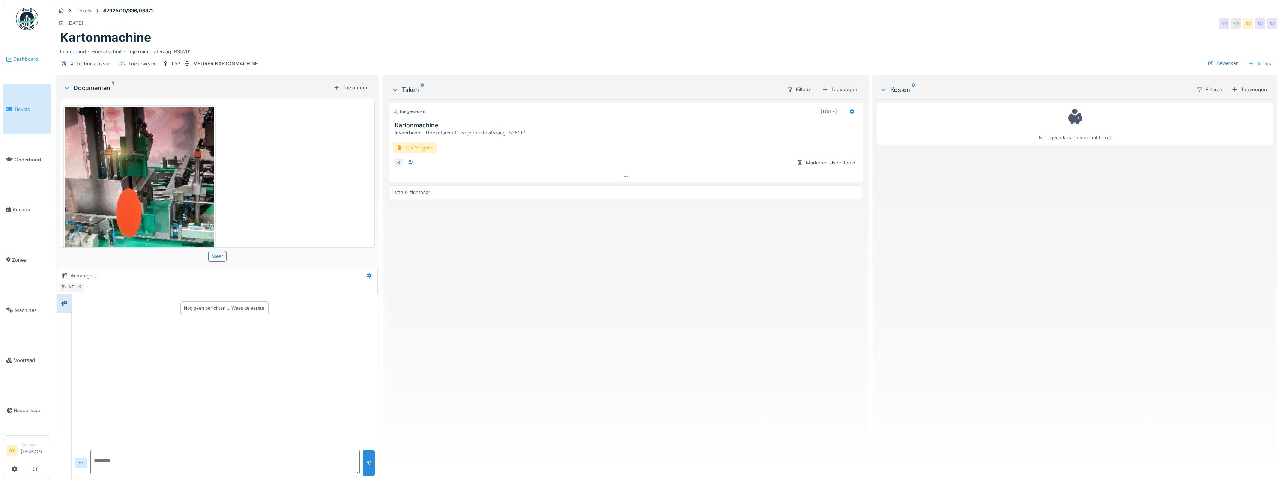
click at [30, 57] on span "Dashboard" at bounding box center [30, 59] width 35 height 7
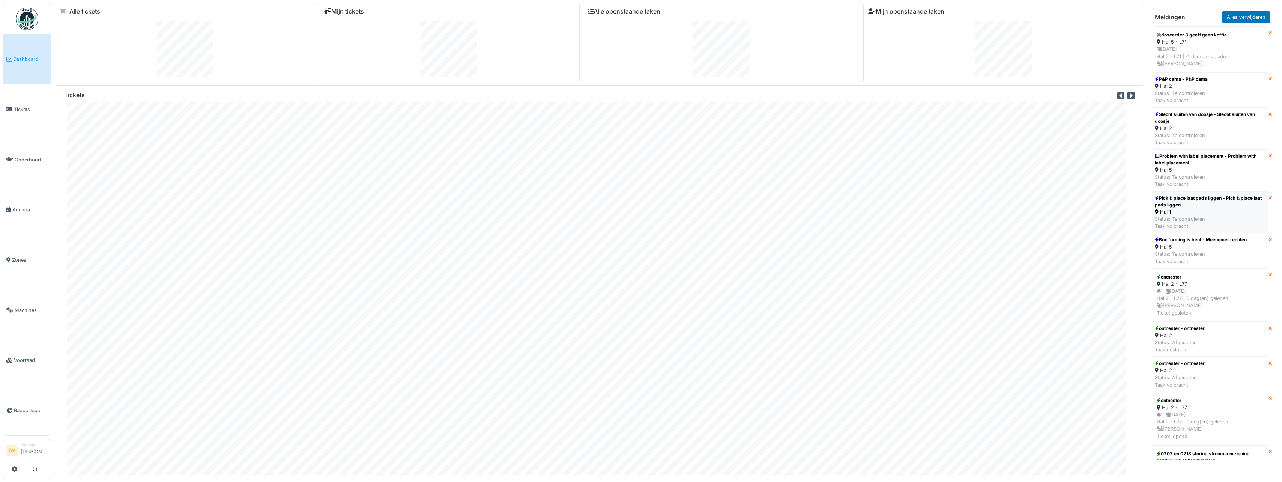
click at [1174, 212] on div "Hal 1" at bounding box center [1210, 211] width 111 height 7
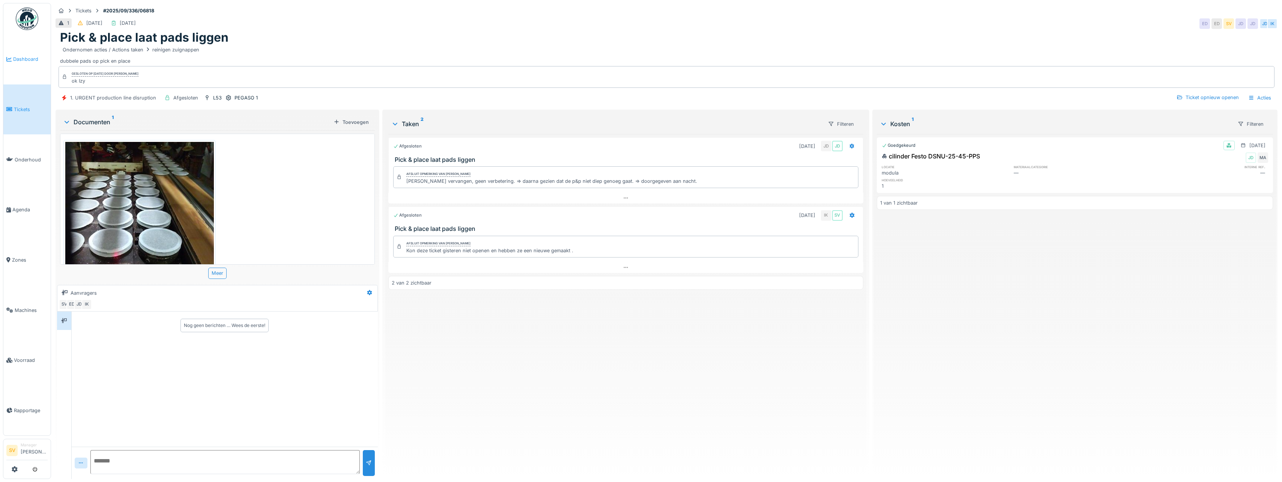
click at [19, 57] on span "Dashboard" at bounding box center [30, 59] width 35 height 7
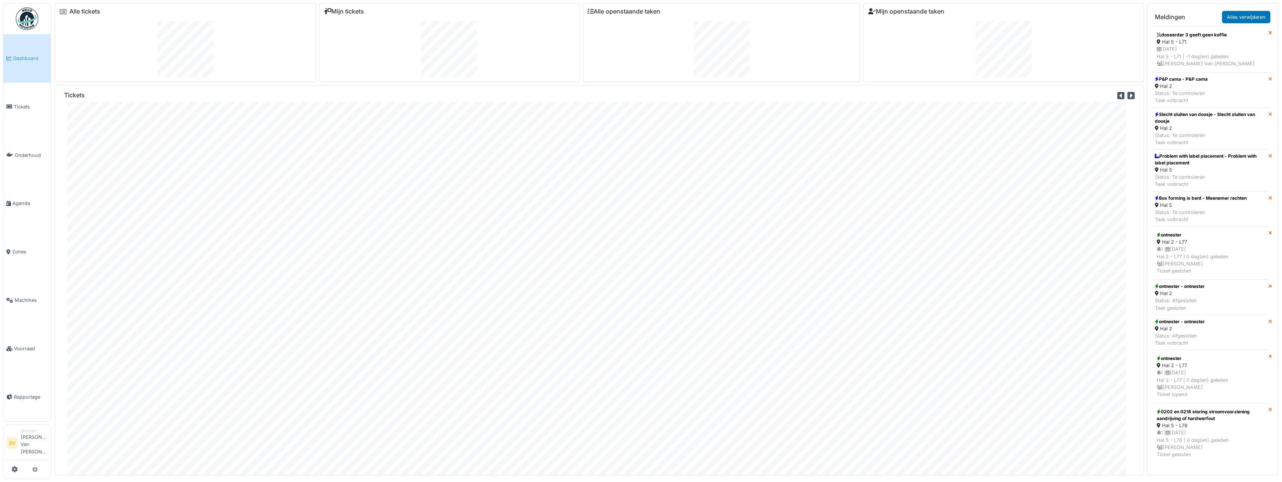
click at [24, 62] on span "Dashboard" at bounding box center [30, 58] width 35 height 7
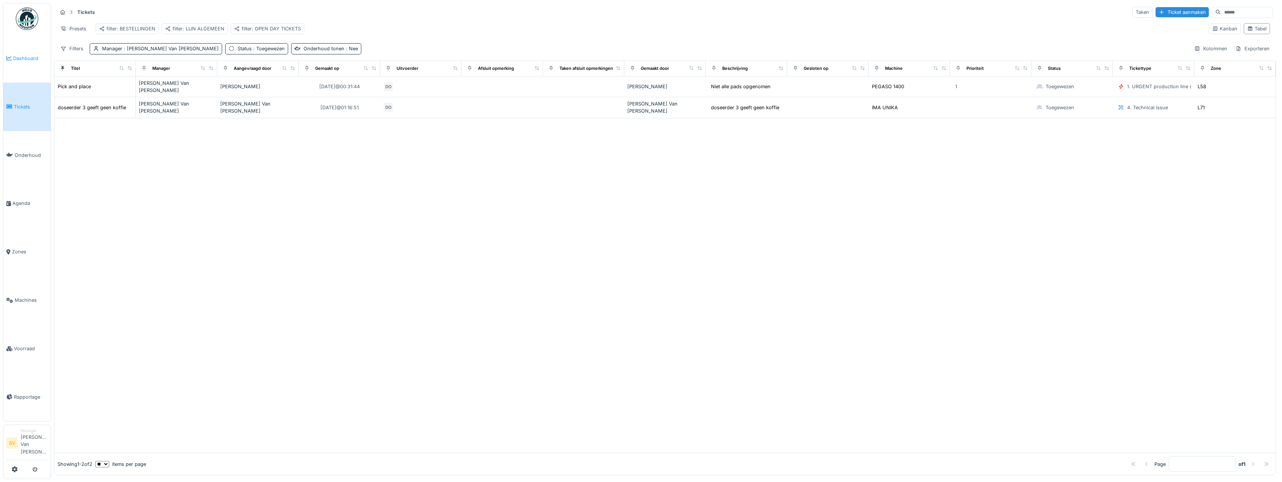
click at [25, 59] on span "Dashboard" at bounding box center [30, 58] width 35 height 7
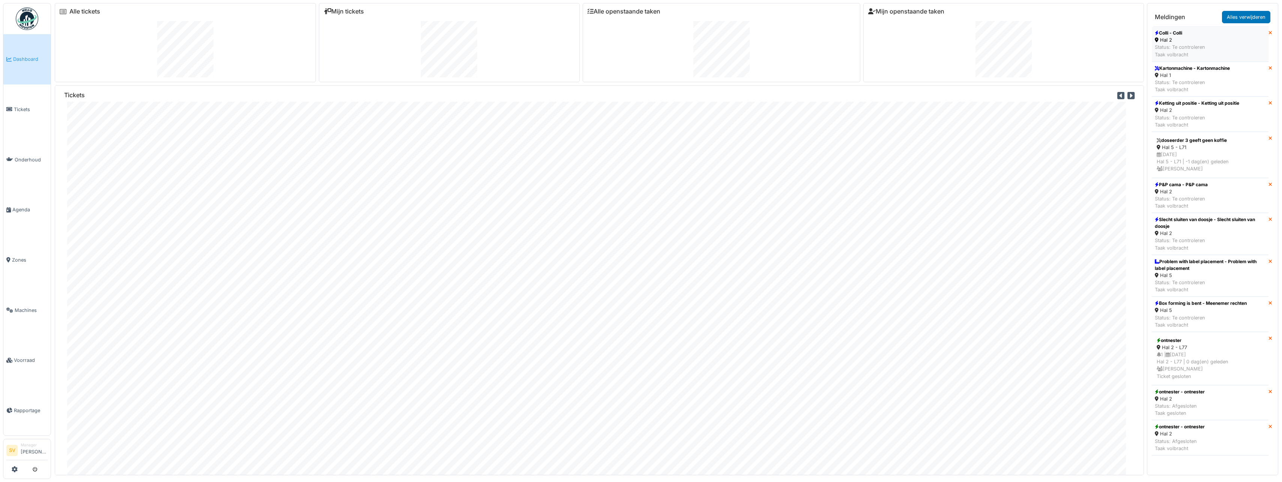
click at [1206, 51] on li "Colli - Colli Hal 2 Status: Te controleren Taak volbracht" at bounding box center [1210, 43] width 117 height 35
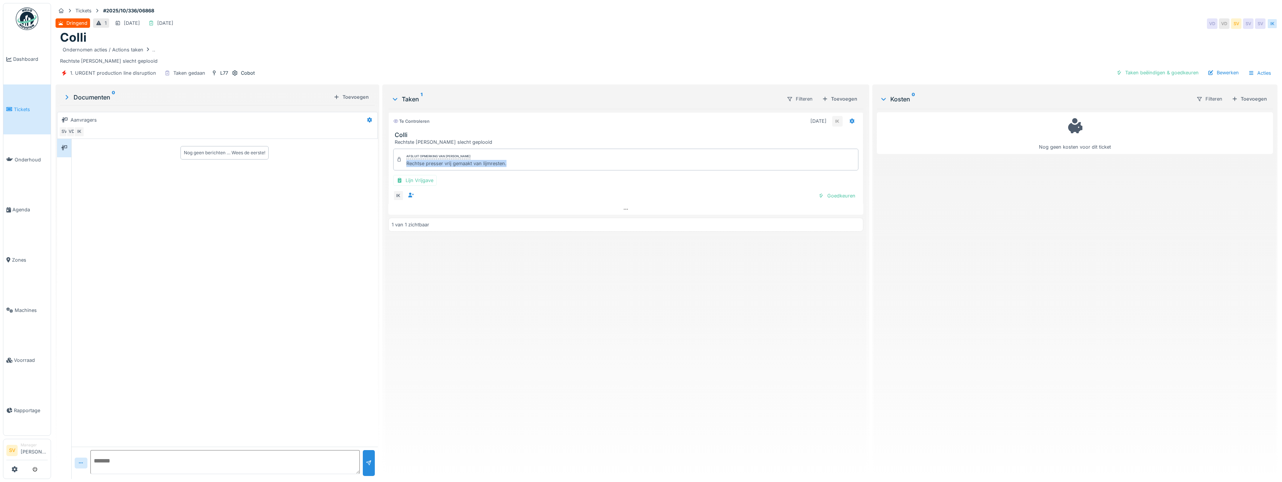
drag, startPoint x: 405, startPoint y: 164, endPoint x: 512, endPoint y: 165, distance: 107.7
click at [512, 165] on div "Afsluit opmerking van [PERSON_NAME] Rechtse presser vrij gemaakt van lijmresten." at bounding box center [625, 160] width 465 height 22
copy div "Rechtse presser vrij gemaakt van lijmresten."
drag, startPoint x: 1149, startPoint y: 73, endPoint x: 1180, endPoint y: 71, distance: 30.9
click at [1149, 73] on div "Taken beëindigen & goedkeuren" at bounding box center [1157, 73] width 89 height 10
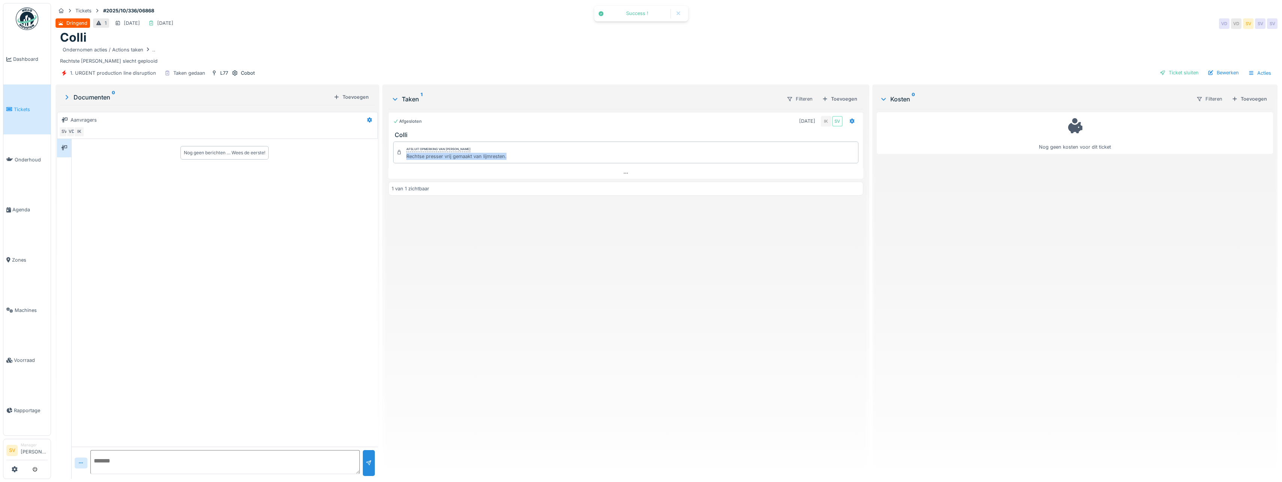
click at [1177, 74] on div "Ticket sluiten" at bounding box center [1179, 73] width 45 height 10
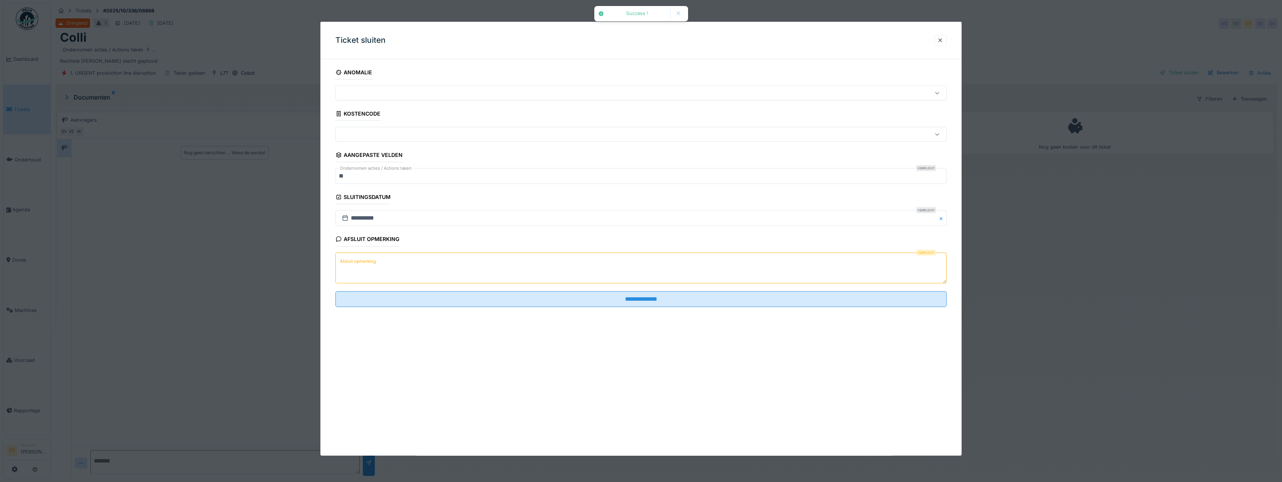
click at [498, 263] on textarea "Afsluit opmerking" at bounding box center [640, 267] width 611 height 31
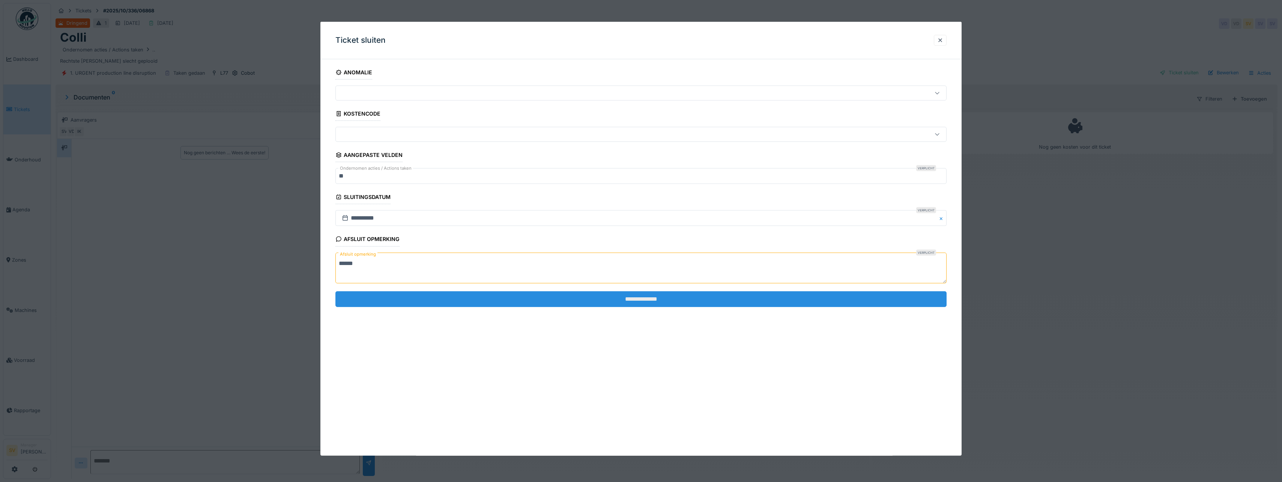
type textarea "******"
click at [587, 295] on input "**********" at bounding box center [640, 299] width 611 height 16
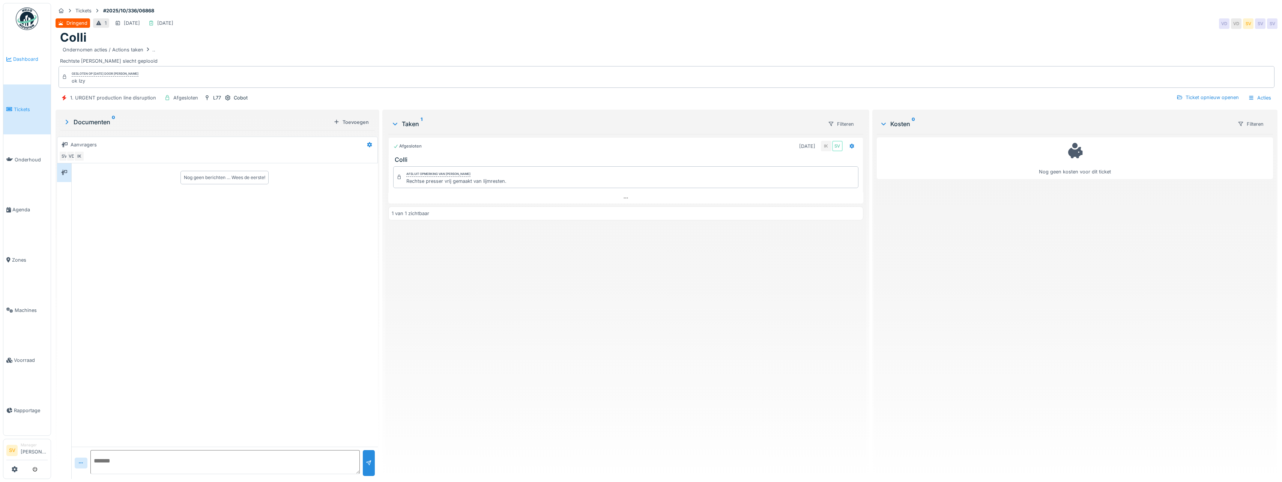
click at [32, 59] on span "Dashboard" at bounding box center [30, 59] width 35 height 7
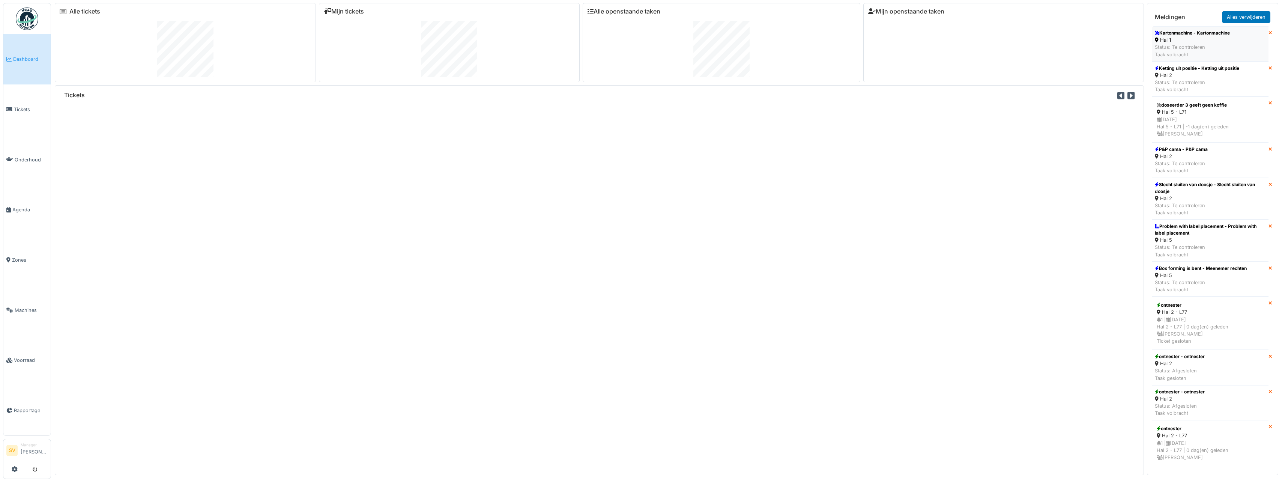
click at [1210, 50] on div "Status: Te controleren Taak volbracht" at bounding box center [1192, 51] width 75 height 14
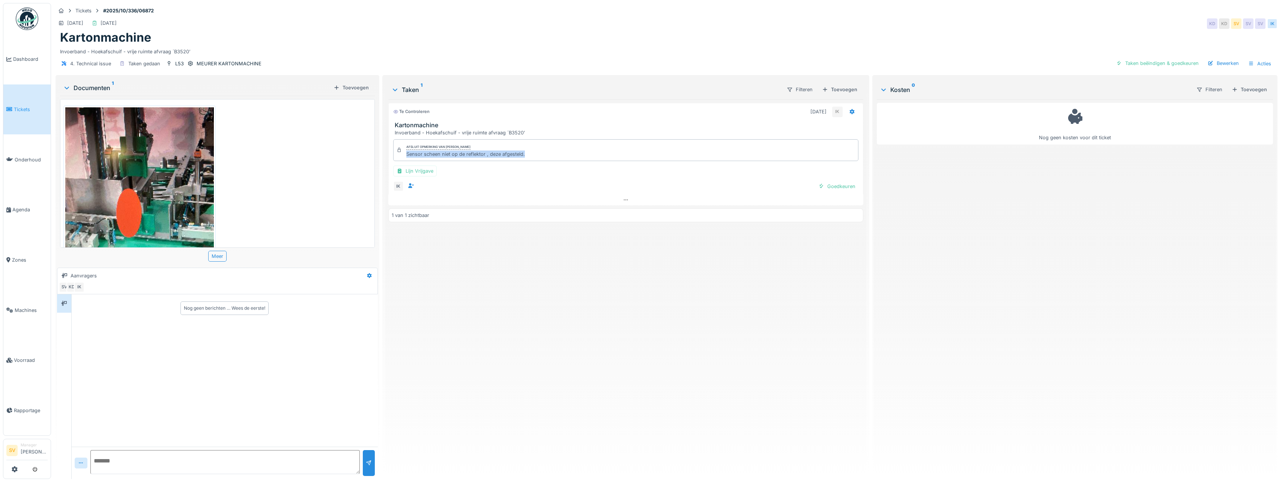
drag, startPoint x: 404, startPoint y: 153, endPoint x: 525, endPoint y: 158, distance: 120.6
click at [525, 158] on div "Afsluit opmerking van [PERSON_NAME] Sensor scheen niet op de reflektor , deze a…" at bounding box center [625, 150] width 465 height 22
copy div "Sensor scheen niet op de reflektor , deze afgesteld."
click at [1159, 62] on div "Taken beëindigen & goedkeuren" at bounding box center [1157, 63] width 89 height 10
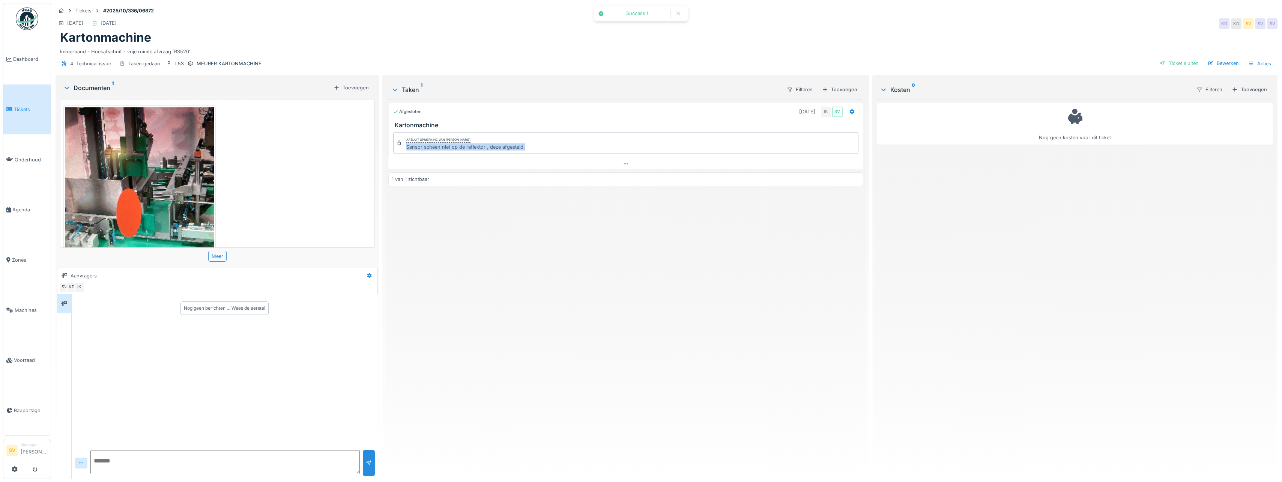
click at [1181, 65] on div "Ticket sluiten" at bounding box center [1179, 63] width 45 height 10
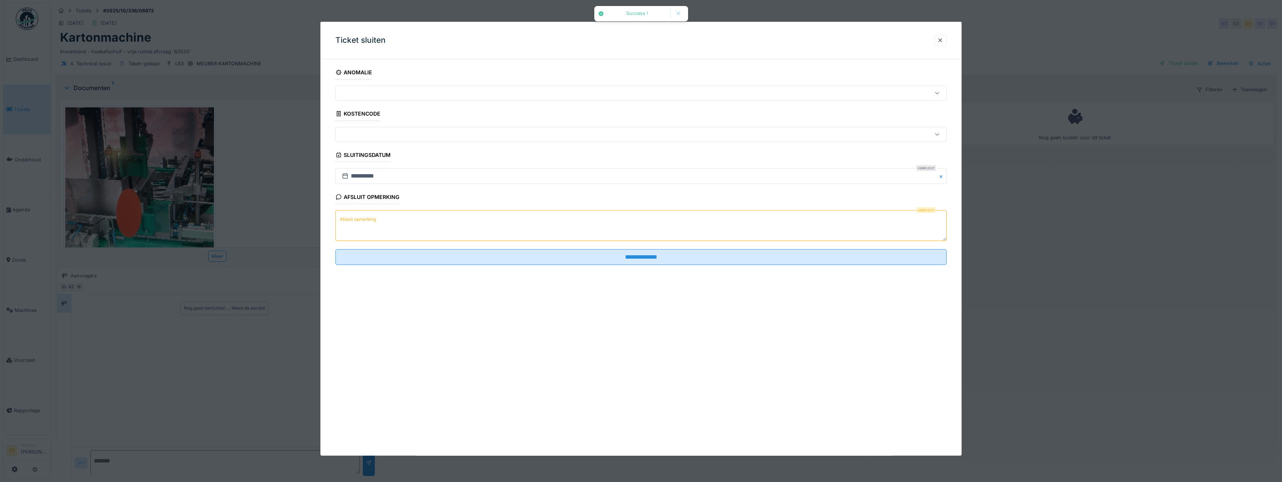
click at [452, 233] on textarea "Afsluit opmerking" at bounding box center [640, 225] width 611 height 31
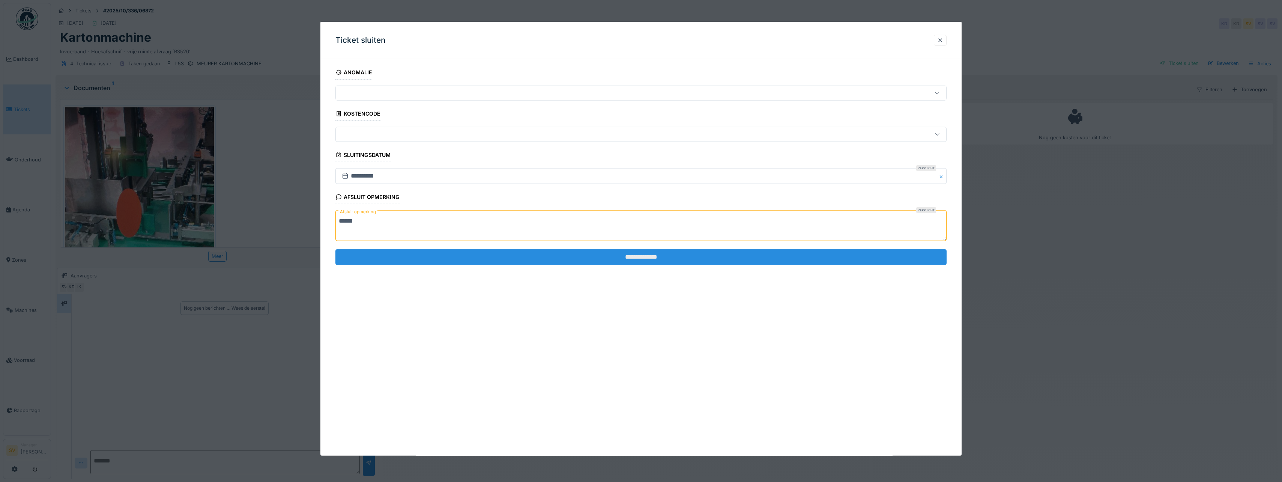
type textarea "******"
click at [458, 260] on input "**********" at bounding box center [640, 257] width 611 height 16
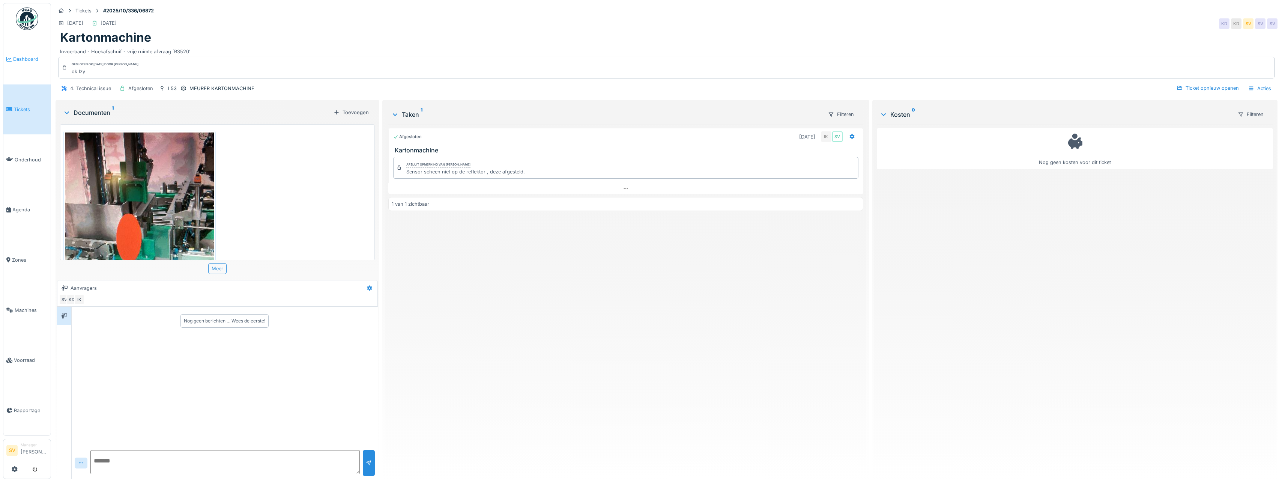
click at [28, 57] on span "Dashboard" at bounding box center [30, 59] width 35 height 7
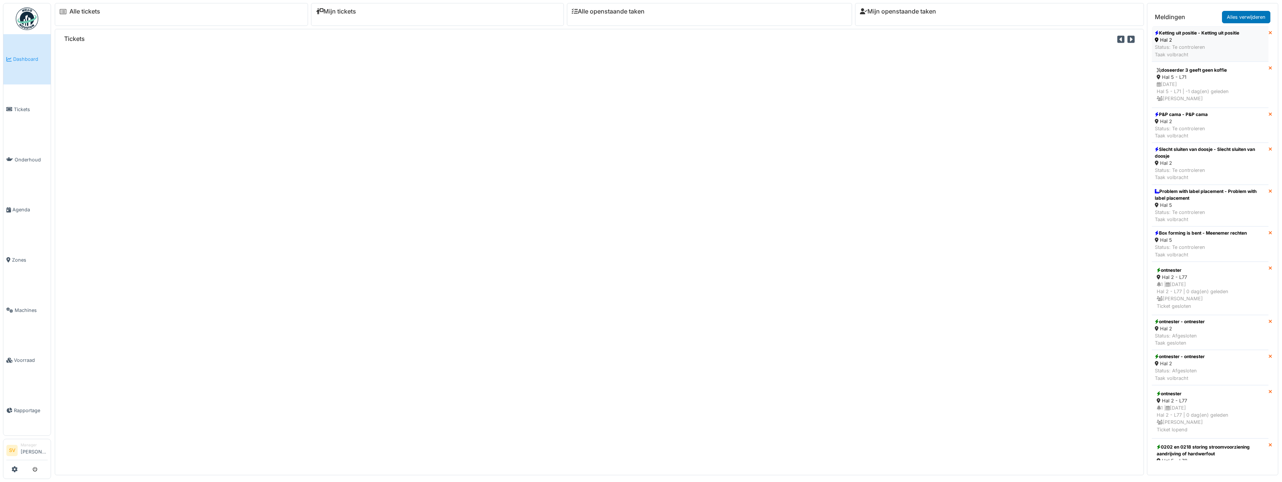
click at [1217, 49] on div "Status: Te controleren Taak volbracht" at bounding box center [1197, 51] width 84 height 14
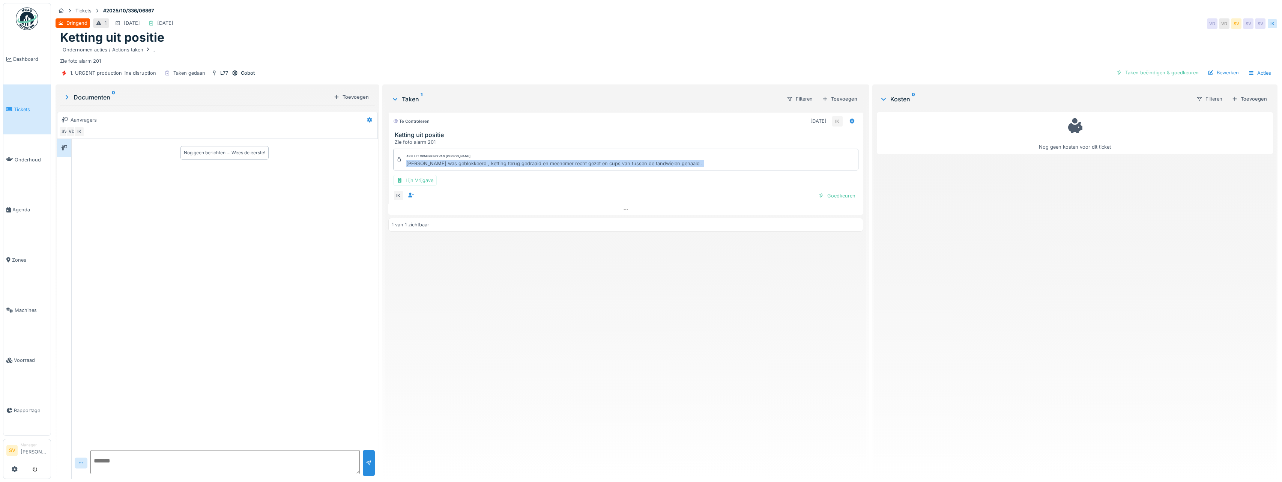
drag, startPoint x: 405, startPoint y: 163, endPoint x: 545, endPoint y: 175, distance: 140.4
click at [545, 175] on div "Afsluit opmerking van Ismail Kosar Ketting was geblokkeerd , ketting terug gedr…" at bounding box center [625, 175] width 475 height 59
copy div "Ketting was geblokkeerd , ketting terug gedraaid en meenemer recht gezet en cup…"
click at [1164, 74] on div "Taken beëindigen & goedkeuren" at bounding box center [1157, 73] width 89 height 10
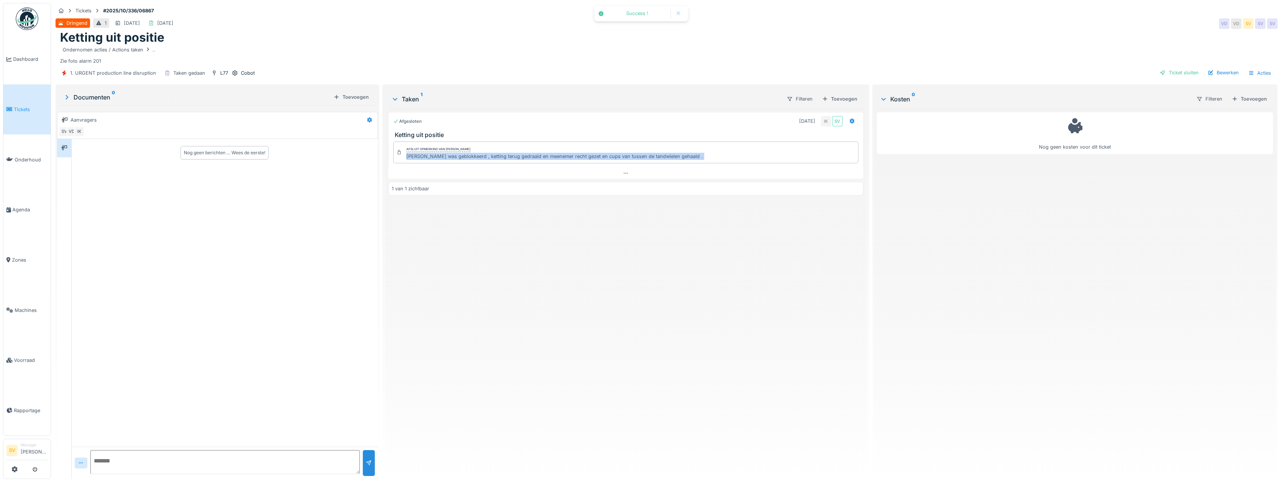
click at [1164, 74] on div "Ticket sluiten" at bounding box center [1179, 73] width 45 height 10
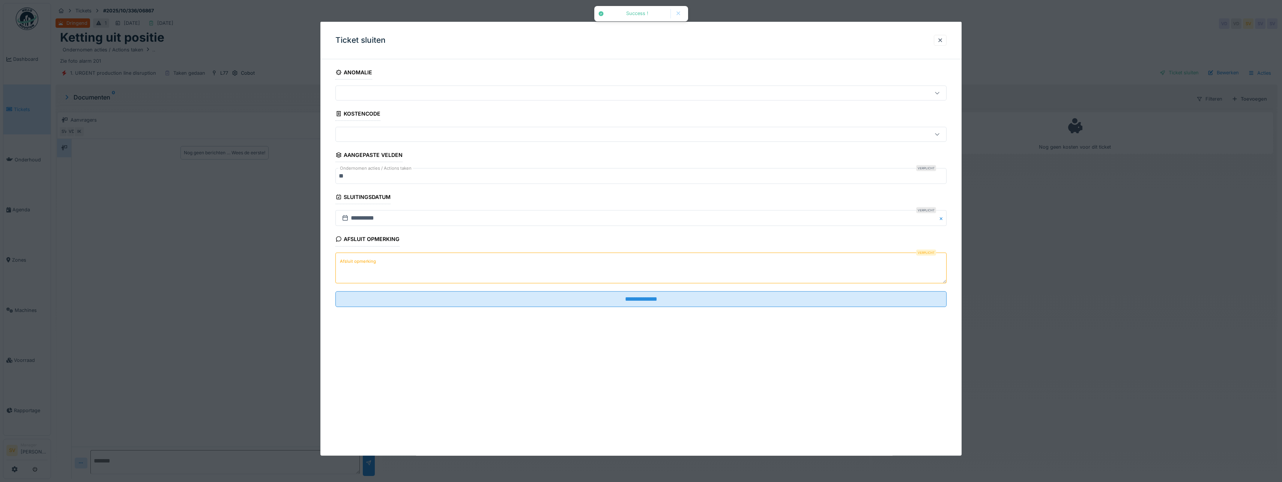
click at [601, 264] on textarea "Afsluit opmerking" at bounding box center [640, 267] width 611 height 31
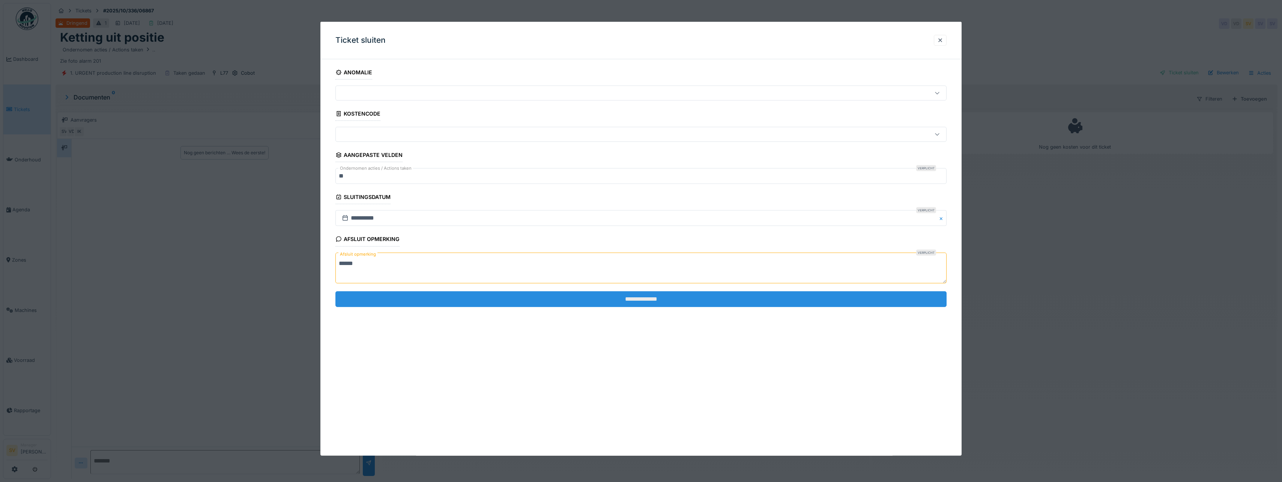
type textarea "******"
click at [632, 301] on input "**********" at bounding box center [640, 299] width 611 height 16
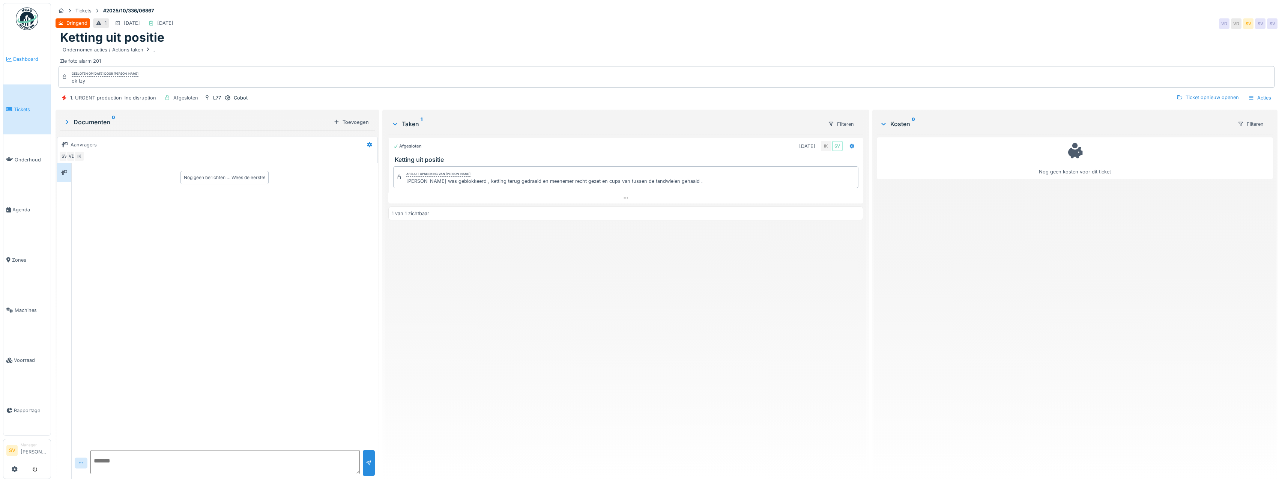
click at [28, 59] on span "Dashboard" at bounding box center [30, 59] width 35 height 7
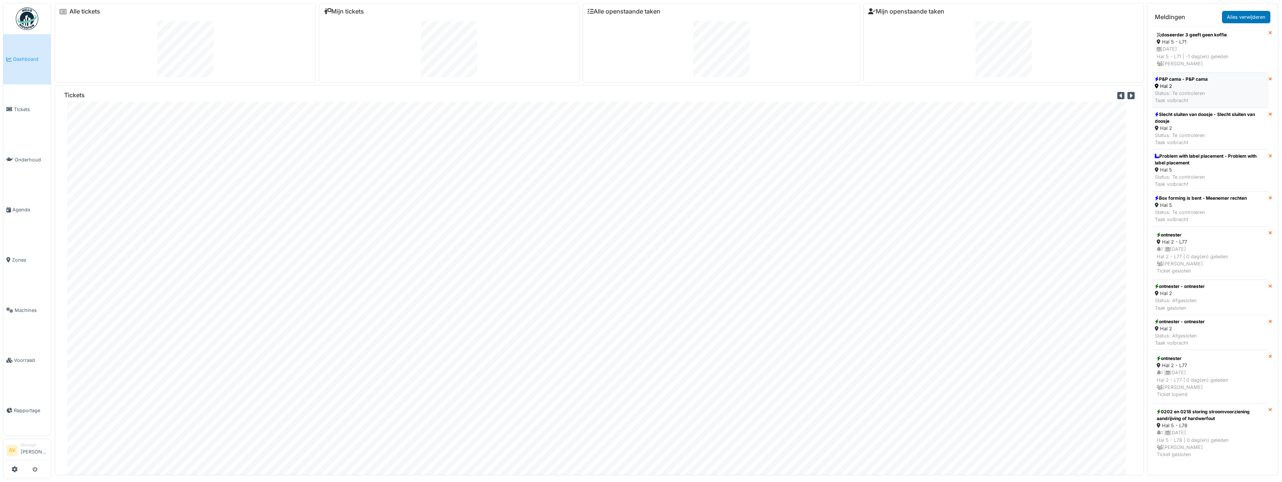
click at [1190, 93] on div "Status: Te controleren Taak volbracht" at bounding box center [1181, 97] width 53 height 14
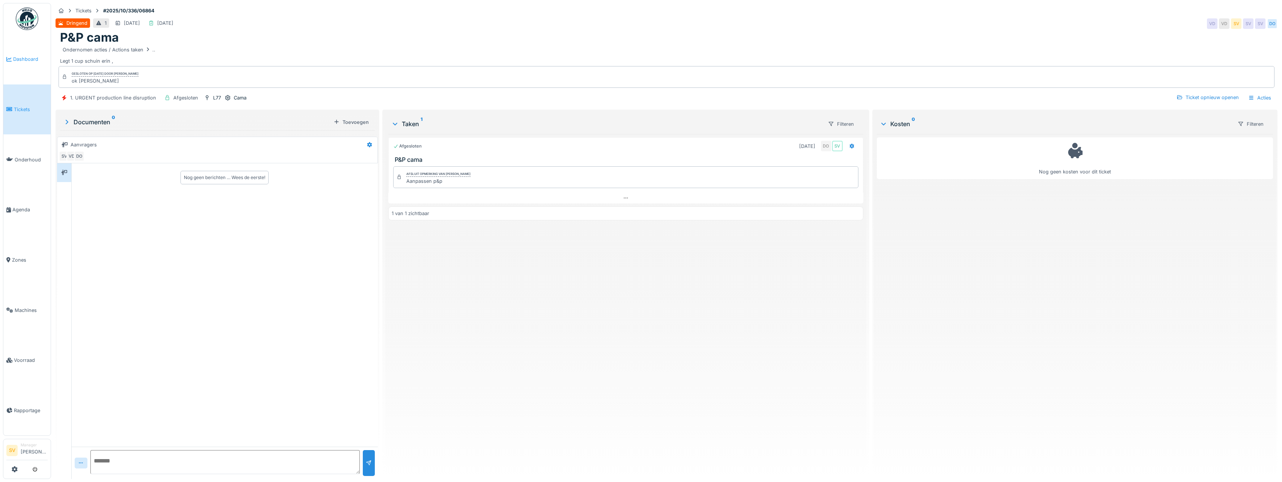
click at [29, 58] on span "Dashboard" at bounding box center [30, 59] width 35 height 7
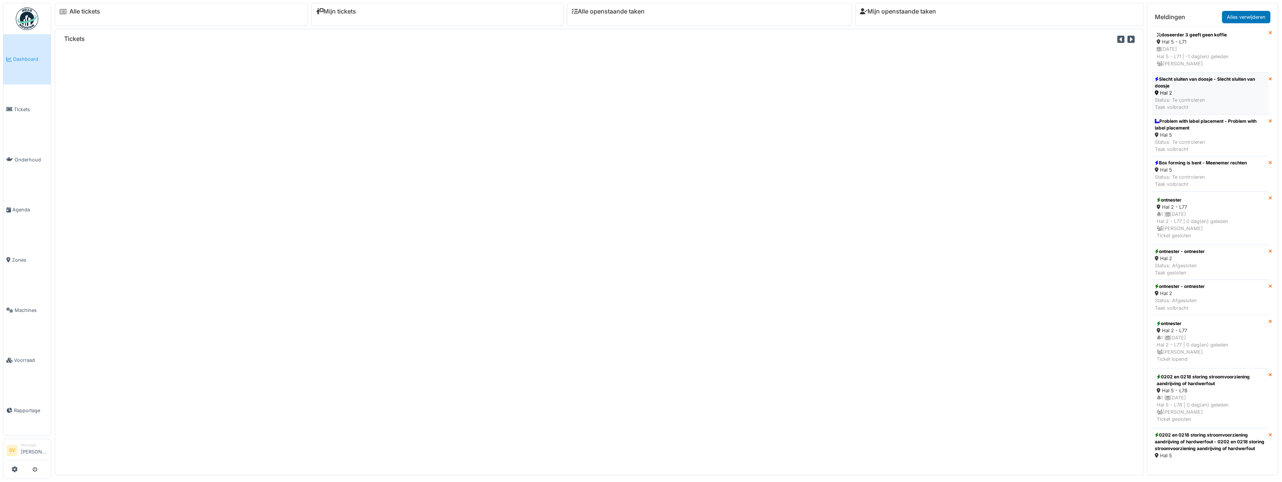
click at [1200, 97] on div "Status: Te controleren Taak volbracht" at bounding box center [1210, 103] width 111 height 14
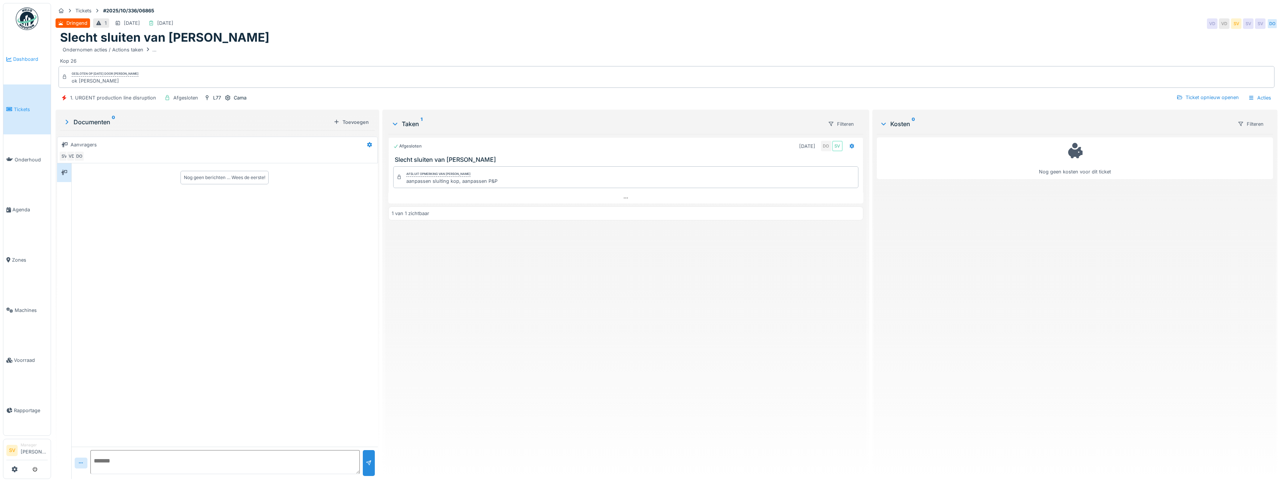
click at [32, 59] on span "Dashboard" at bounding box center [30, 59] width 35 height 7
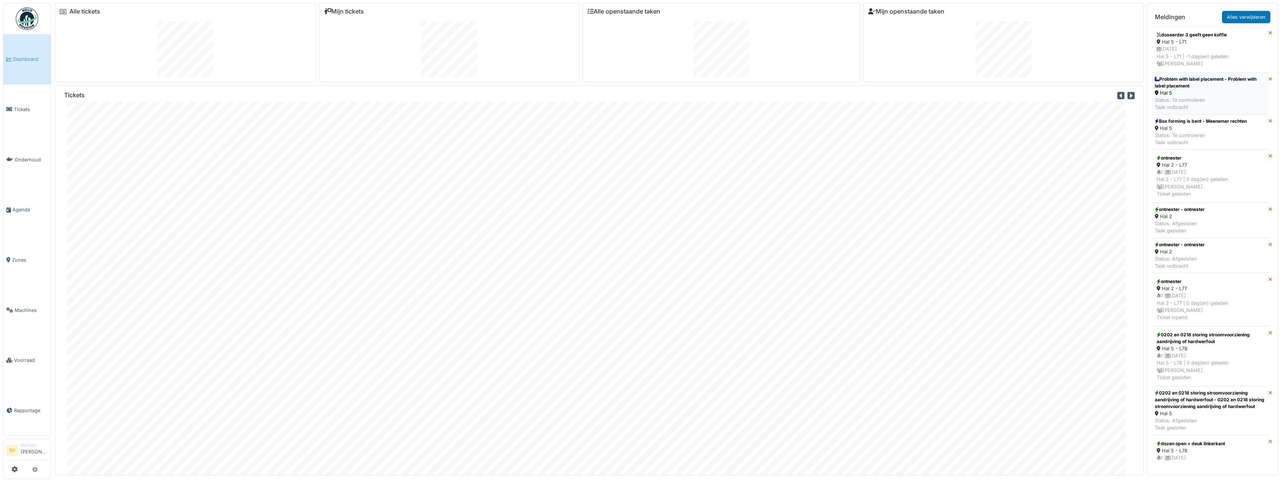
click at [1191, 96] on div "Status: Te controleren Taak volbracht" at bounding box center [1210, 103] width 111 height 14
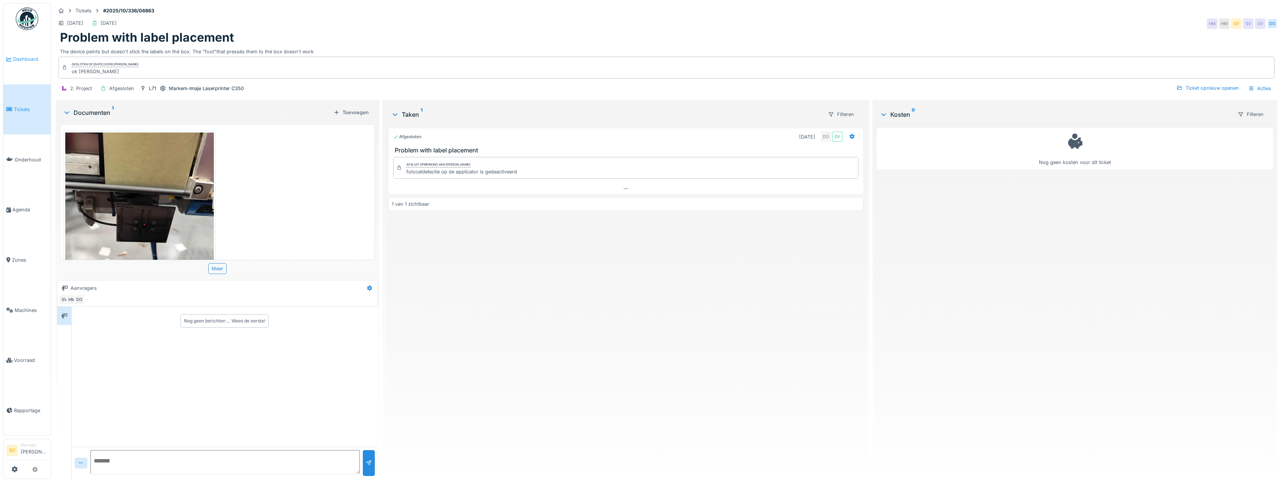
click at [27, 56] on span "Dashboard" at bounding box center [30, 59] width 35 height 7
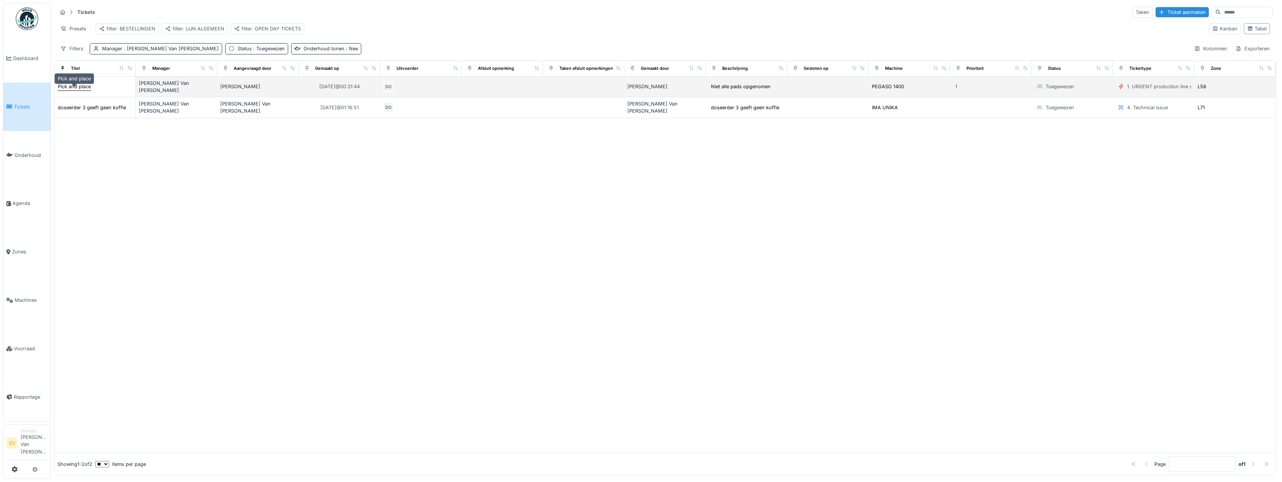
click at [80, 87] on div "Pick and place" at bounding box center [74, 86] width 33 height 7
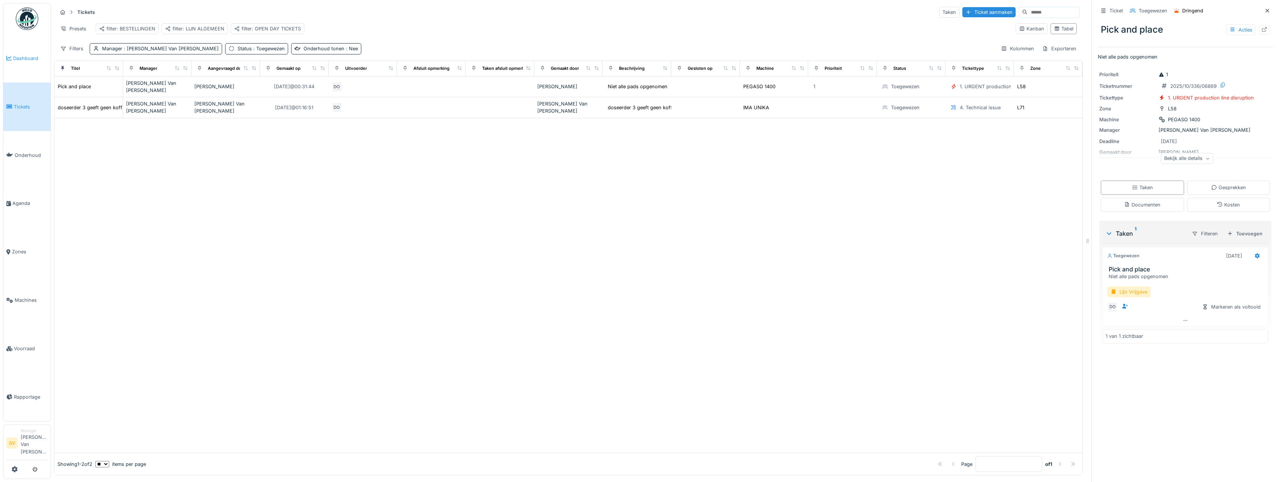
click at [27, 60] on span "Dashboard" at bounding box center [30, 58] width 35 height 7
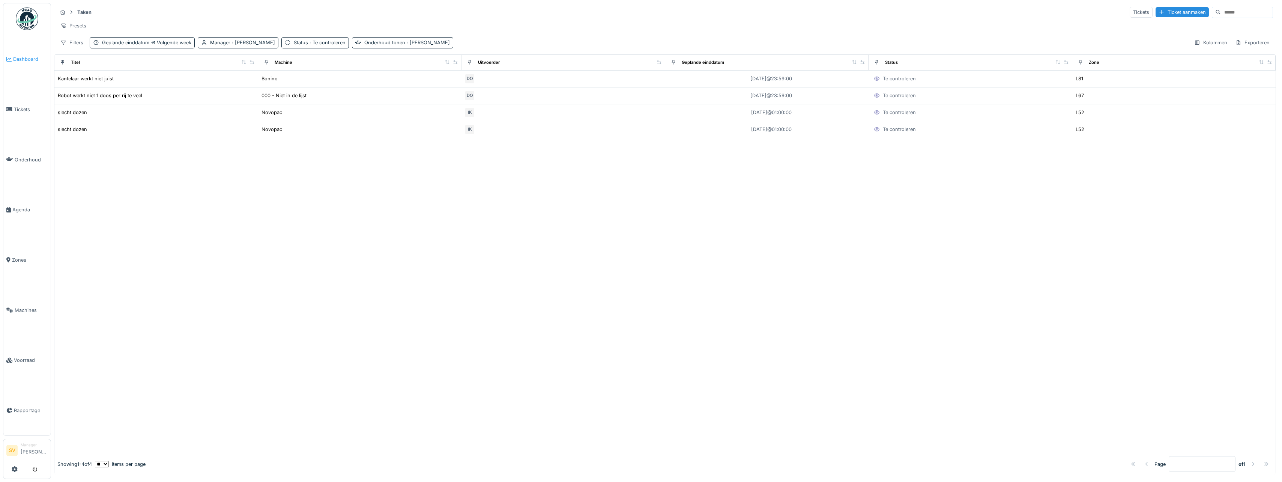
click at [31, 57] on span "Dashboard" at bounding box center [30, 59] width 35 height 7
click at [64, 99] on div "Pick and place" at bounding box center [74, 95] width 33 height 7
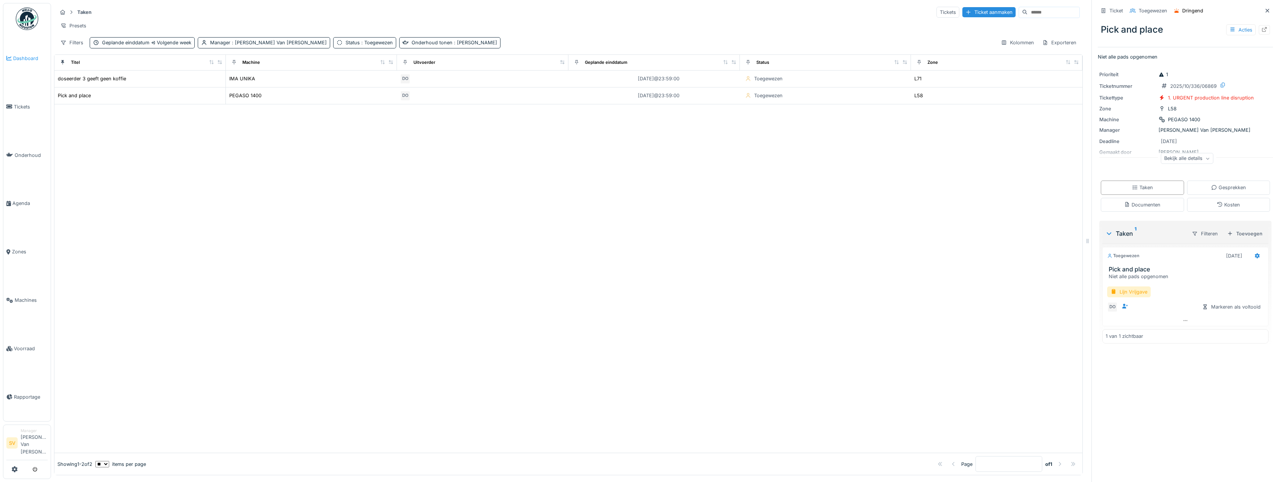
click at [21, 57] on span "Dashboard" at bounding box center [30, 58] width 35 height 7
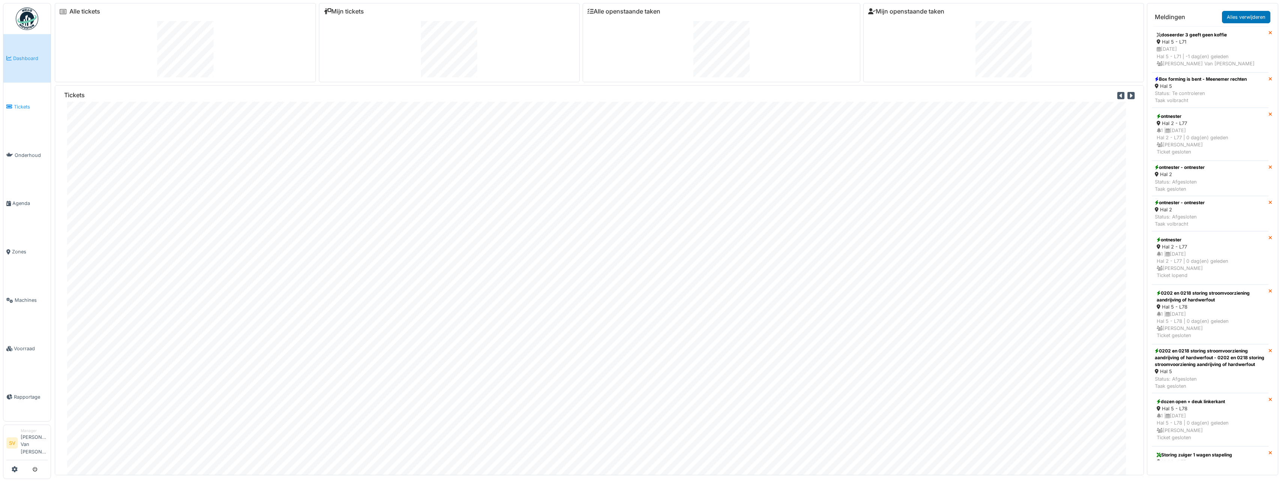
click at [21, 105] on span "Tickets" at bounding box center [31, 106] width 34 height 7
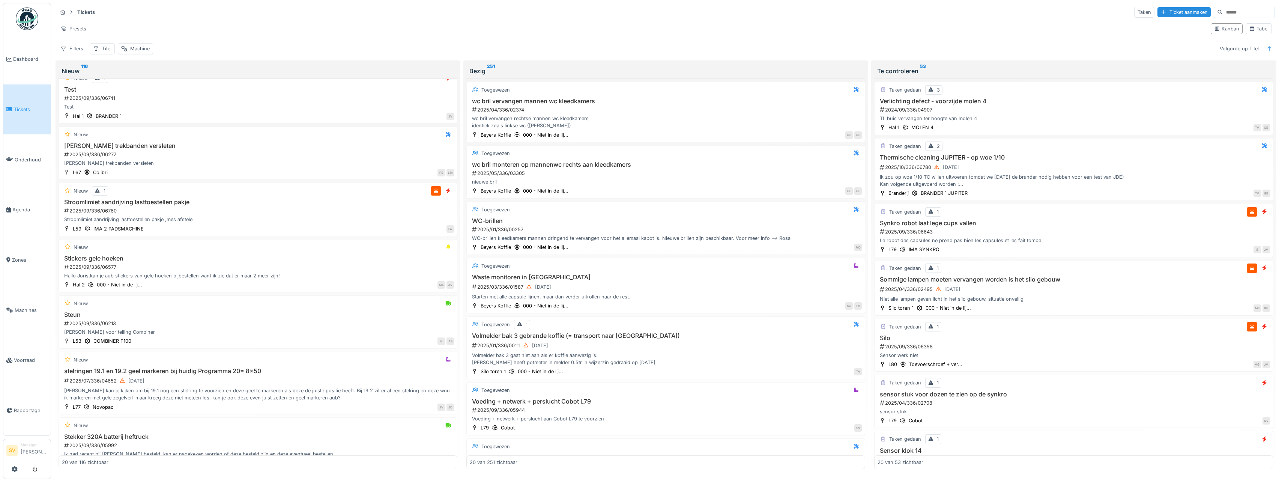
scroll to position [825, 0]
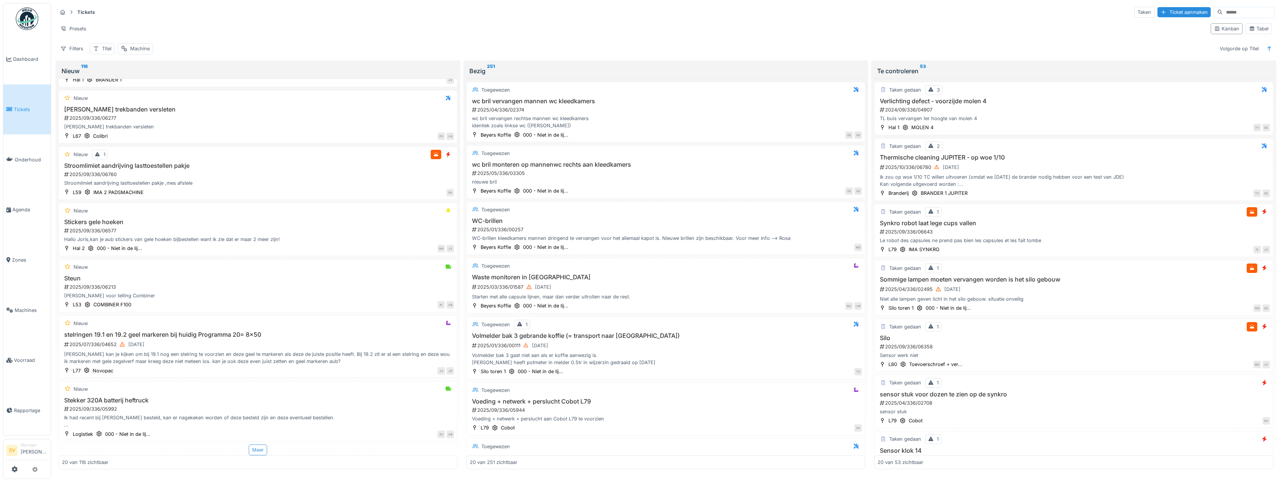
click at [256, 449] on div "Meer" at bounding box center [258, 449] width 18 height 11
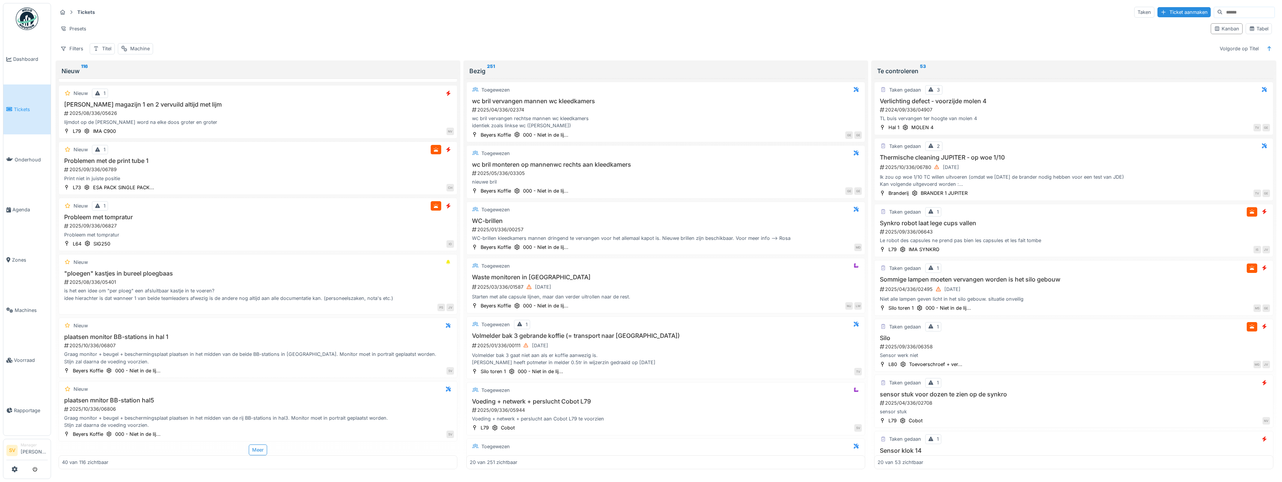
scroll to position [2, 0]
click at [259, 446] on div "Meer" at bounding box center [258, 449] width 18 height 11
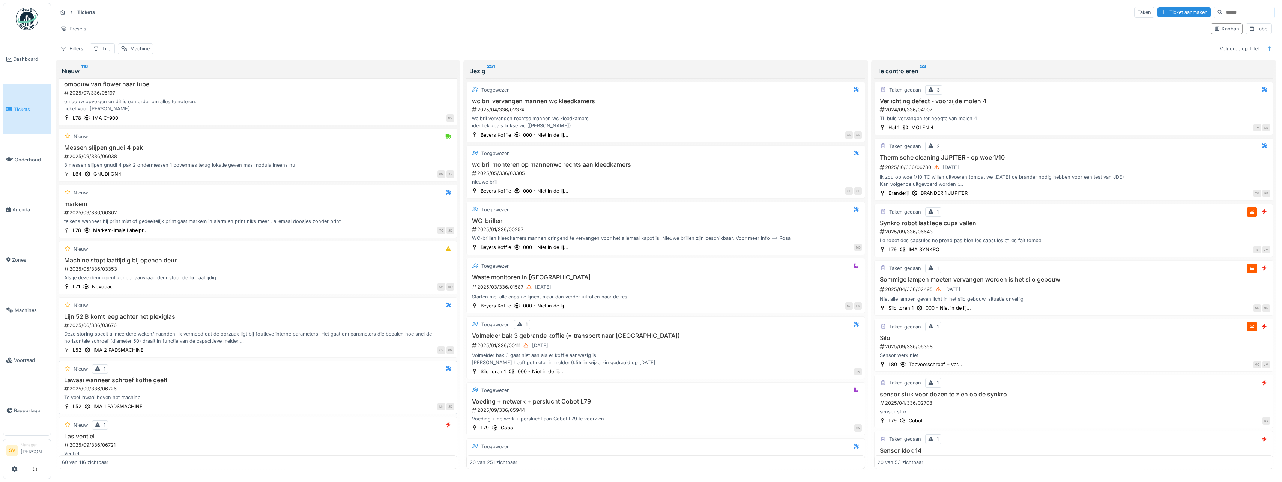
scroll to position [3209, 0]
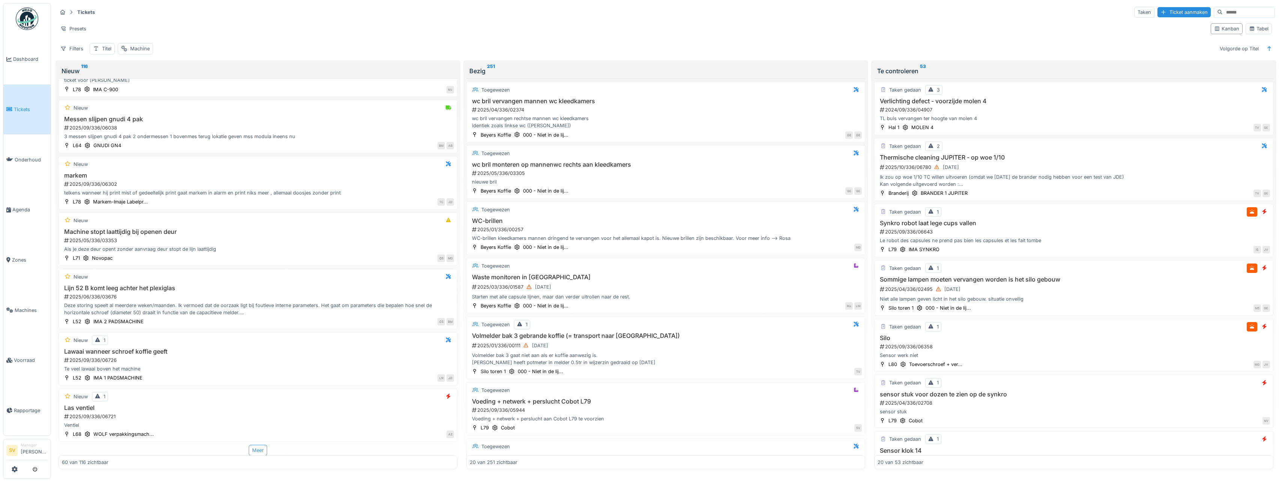
click at [255, 447] on div "Meer" at bounding box center [258, 450] width 18 height 11
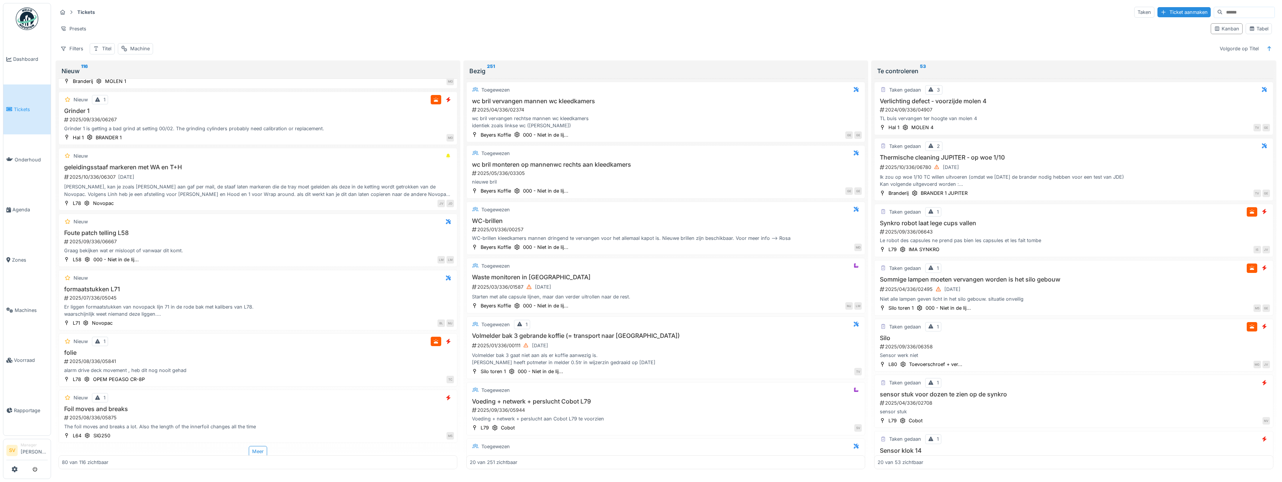
scroll to position [4407, 0]
click at [253, 447] on div "Meer" at bounding box center [258, 449] width 18 height 11
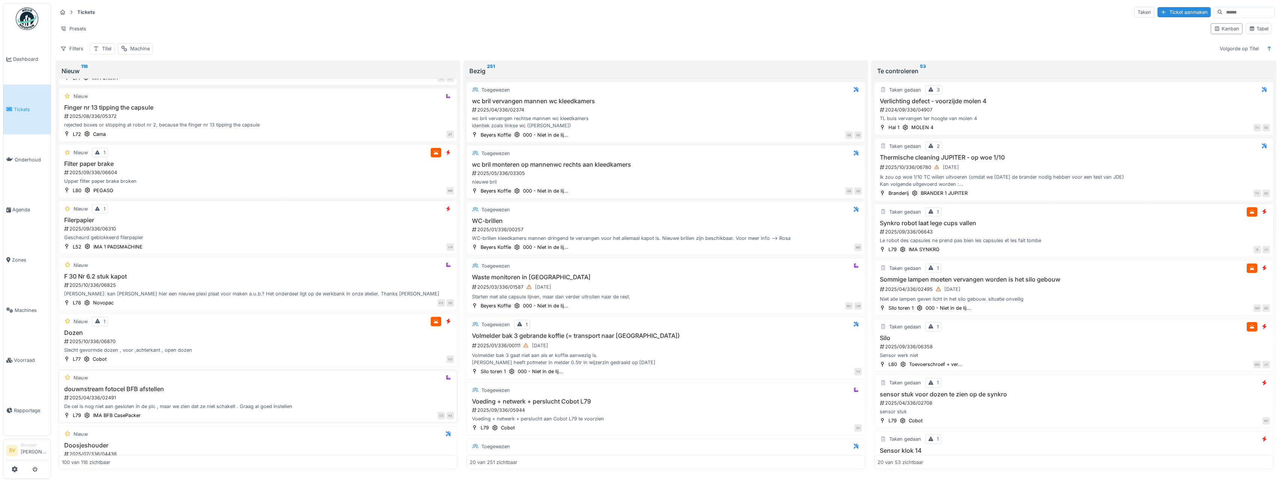
scroll to position [4819, 0]
click at [252, 349] on div "Slecht gevormde dozen , voor ,achterkant , open dozen" at bounding box center [258, 349] width 392 height 7
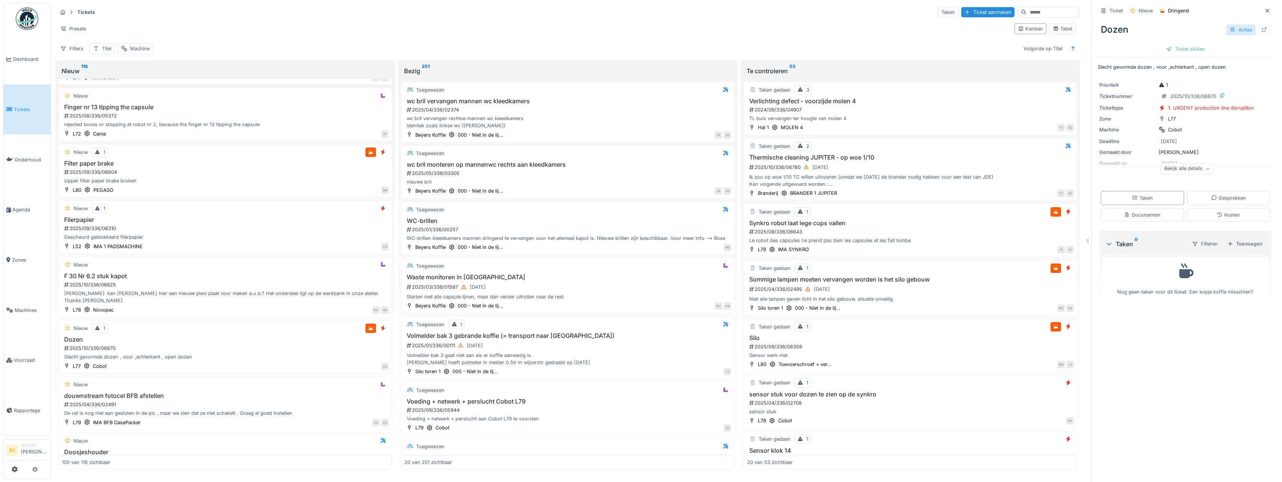
click at [1230, 27] on icon at bounding box center [1233, 29] width 6 height 5
click at [1180, 43] on div "Bewerken" at bounding box center [1193, 46] width 88 height 11
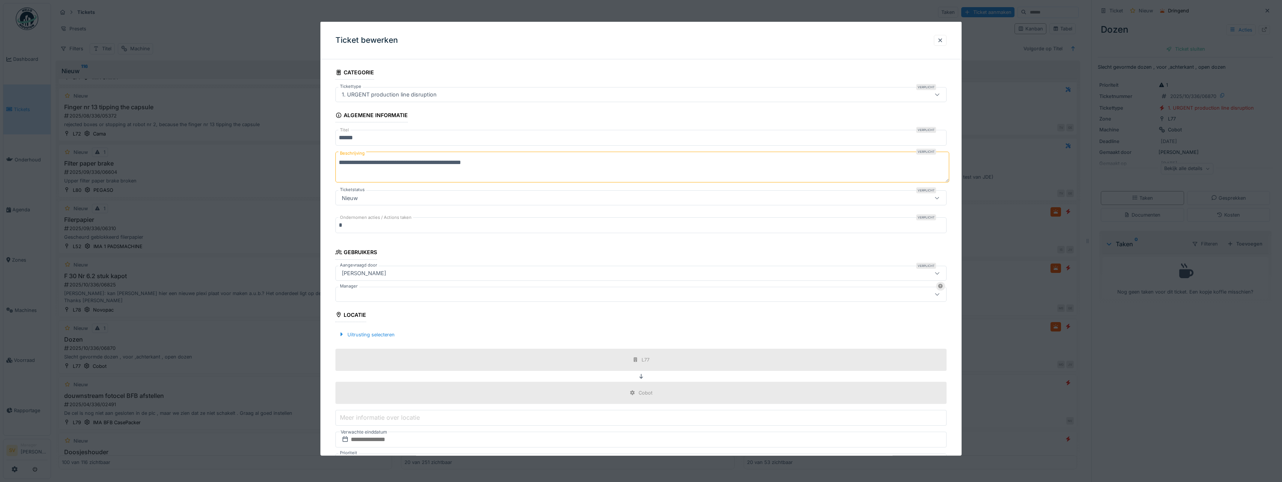
click at [348, 295] on div at bounding box center [608, 294] width 538 height 8
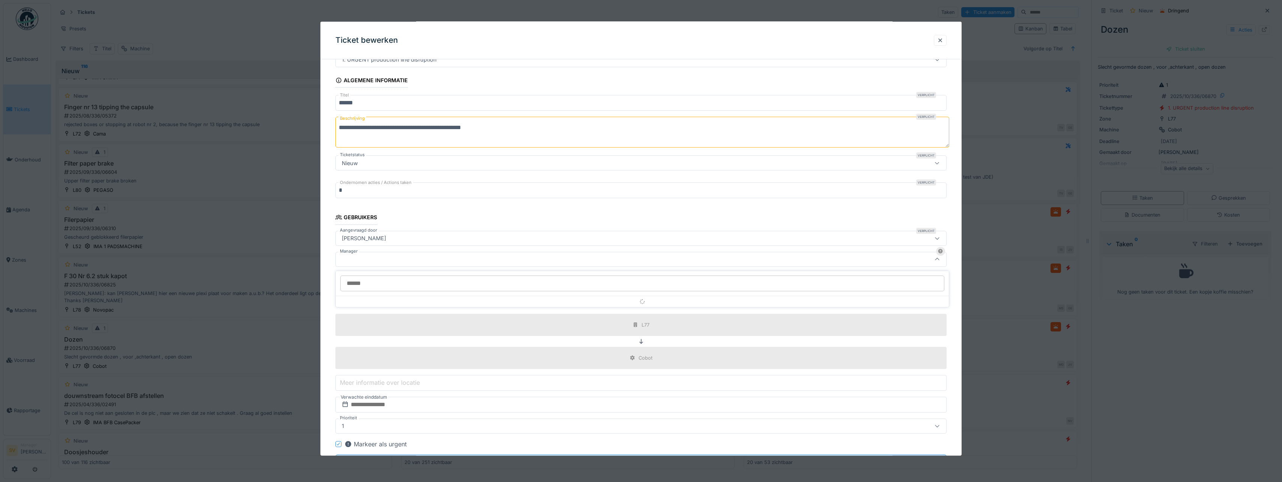
scroll to position [56, 0]
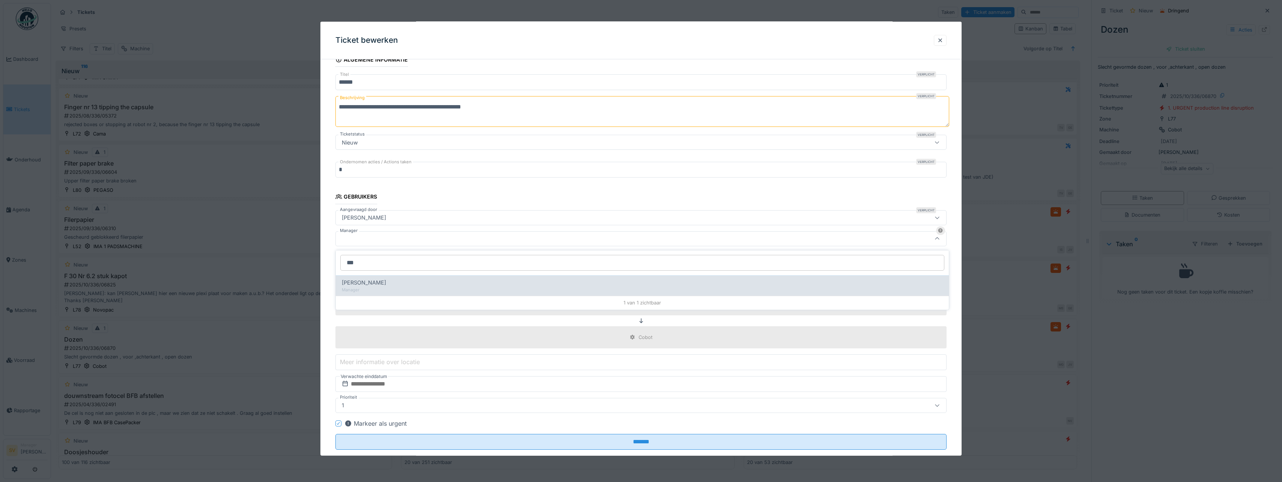
type input "***"
click at [386, 281] on span "[PERSON_NAME] Van [PERSON_NAME]" at bounding box center [364, 282] width 44 height 8
type input "****"
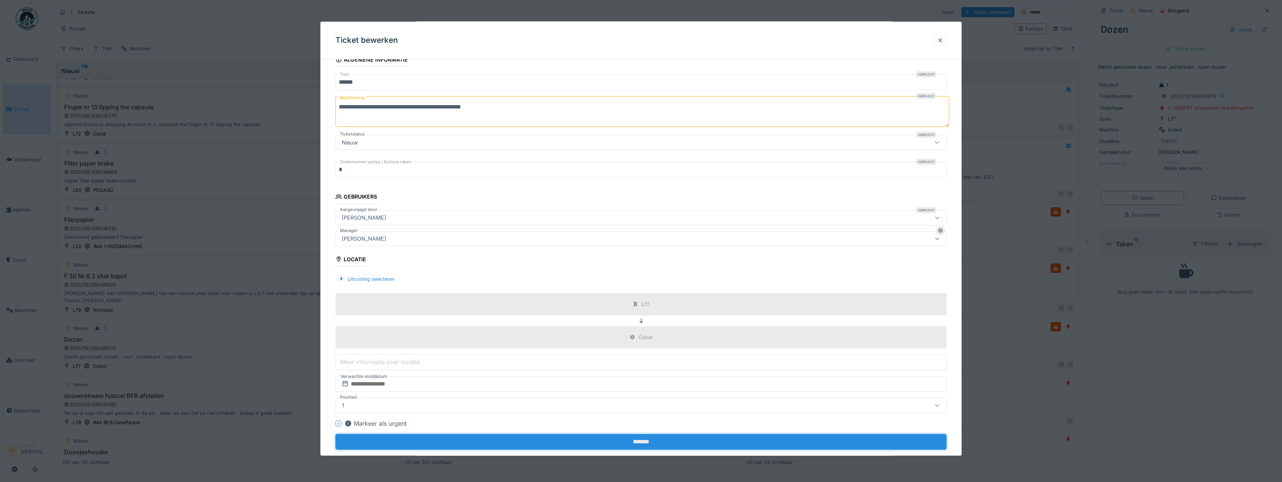
click at [644, 442] on input "*******" at bounding box center [640, 442] width 611 height 16
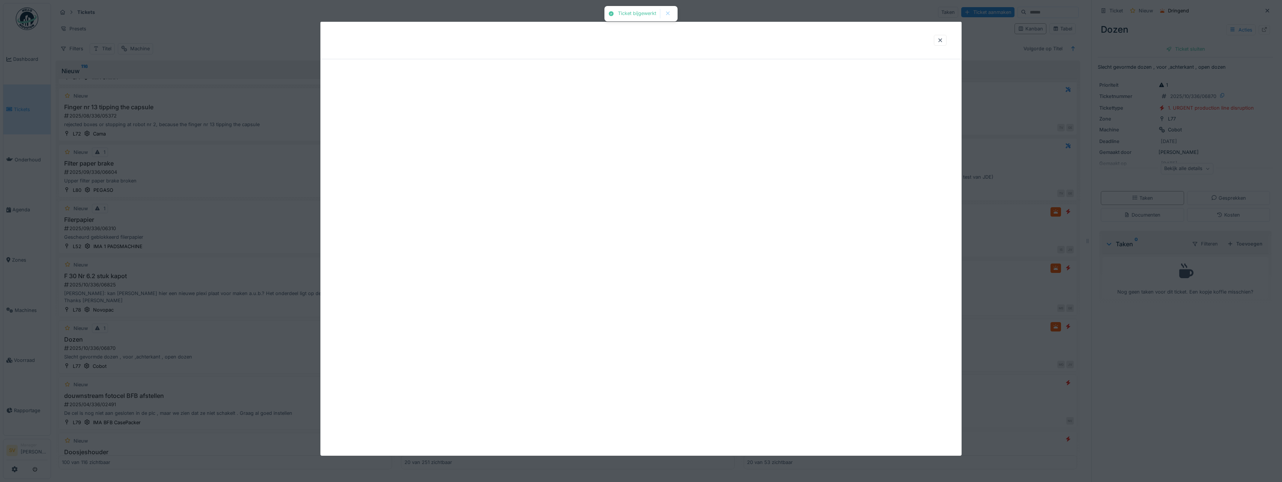
scroll to position [0, 0]
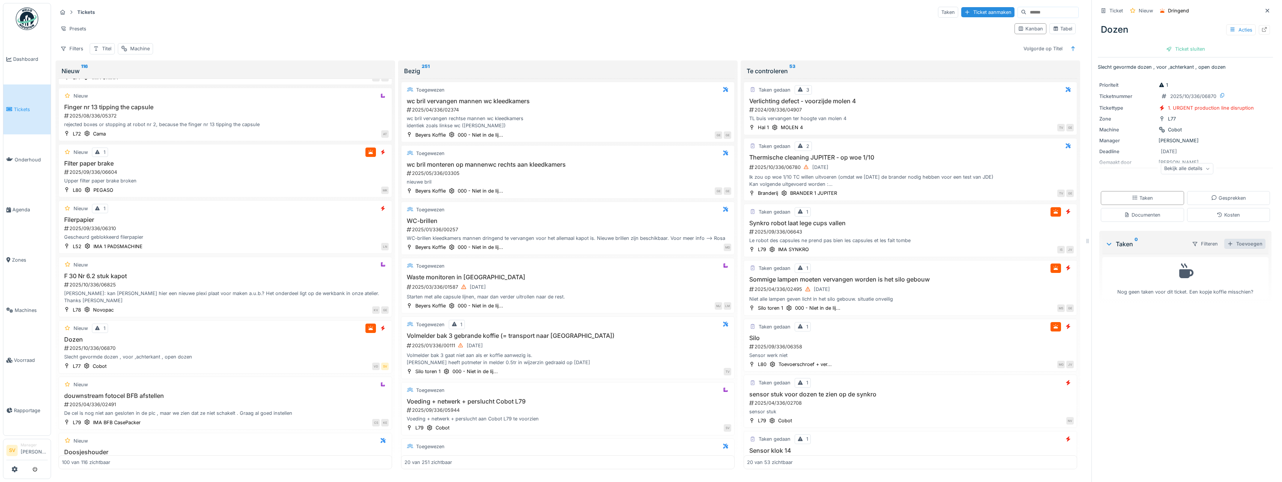
click at [1238, 245] on div "Toevoegen" at bounding box center [1245, 244] width 41 height 10
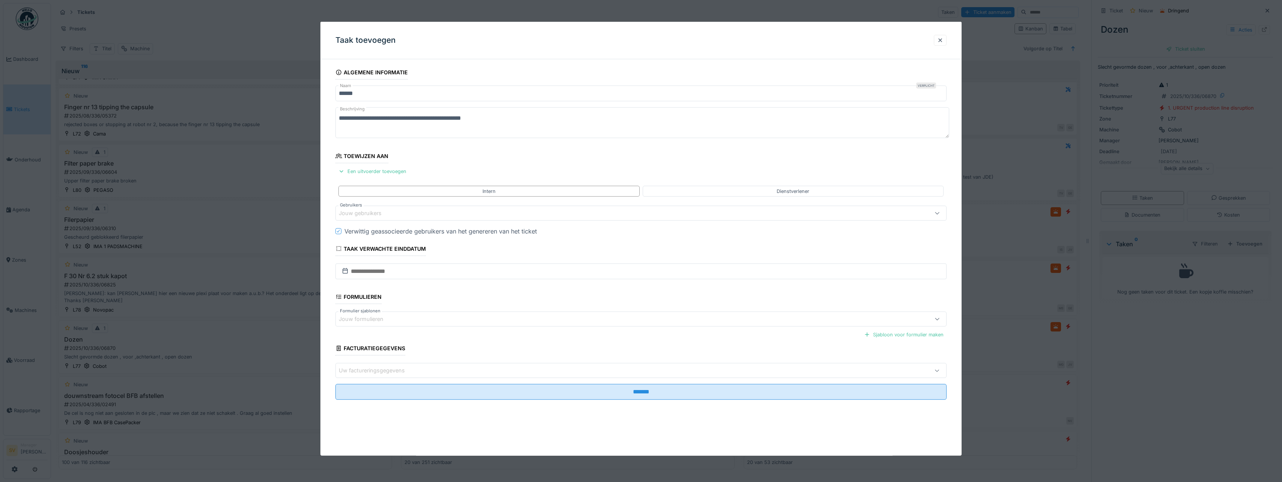
click at [366, 211] on div "Jouw gebruikers" at bounding box center [365, 213] width 53 height 8
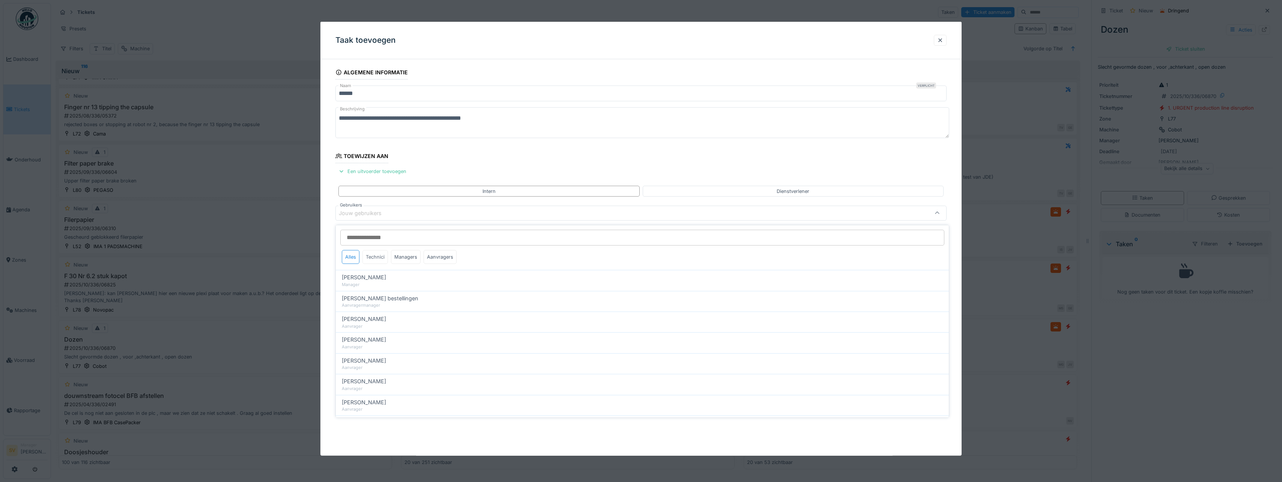
click at [375, 254] on div "Technici" at bounding box center [376, 257] width 26 height 14
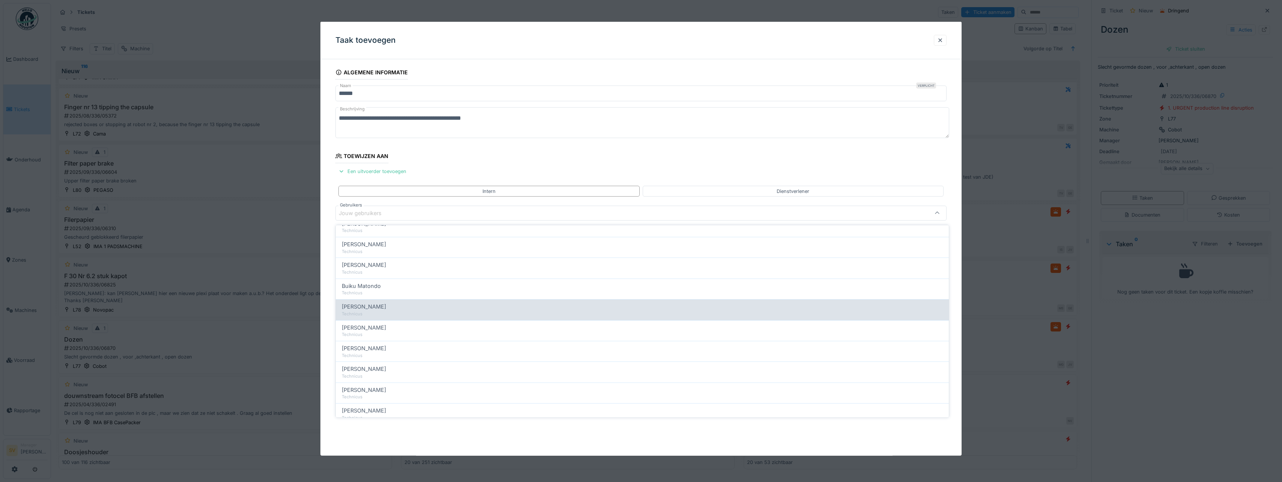
scroll to position [75, 0]
drag, startPoint x: 363, startPoint y: 387, endPoint x: 379, endPoint y: 375, distance: 20.6
click at [363, 387] on span "Ismail Kosar" at bounding box center [364, 389] width 44 height 8
type input "****"
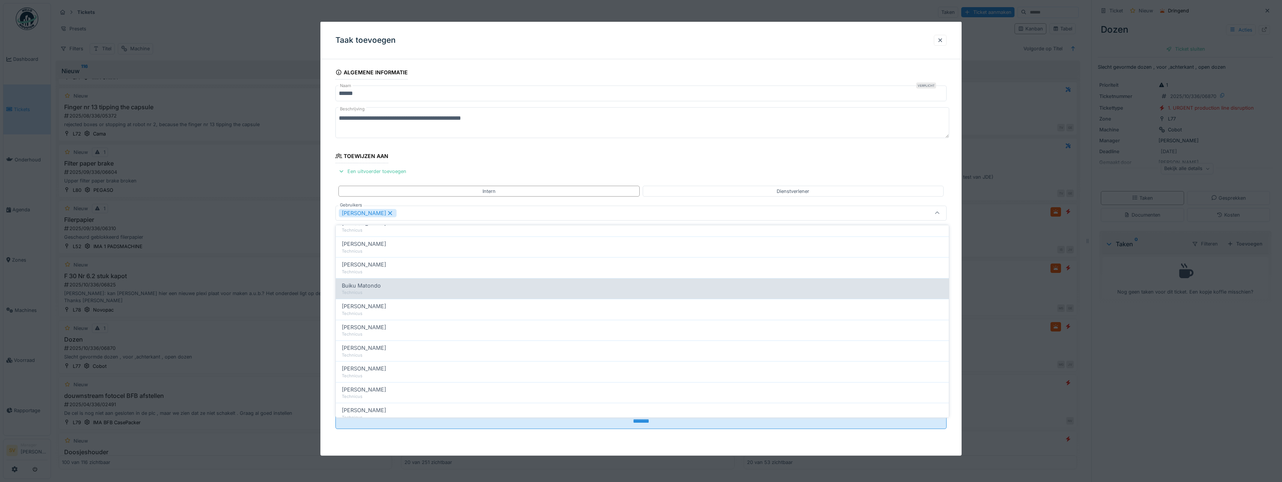
scroll to position [0, 0]
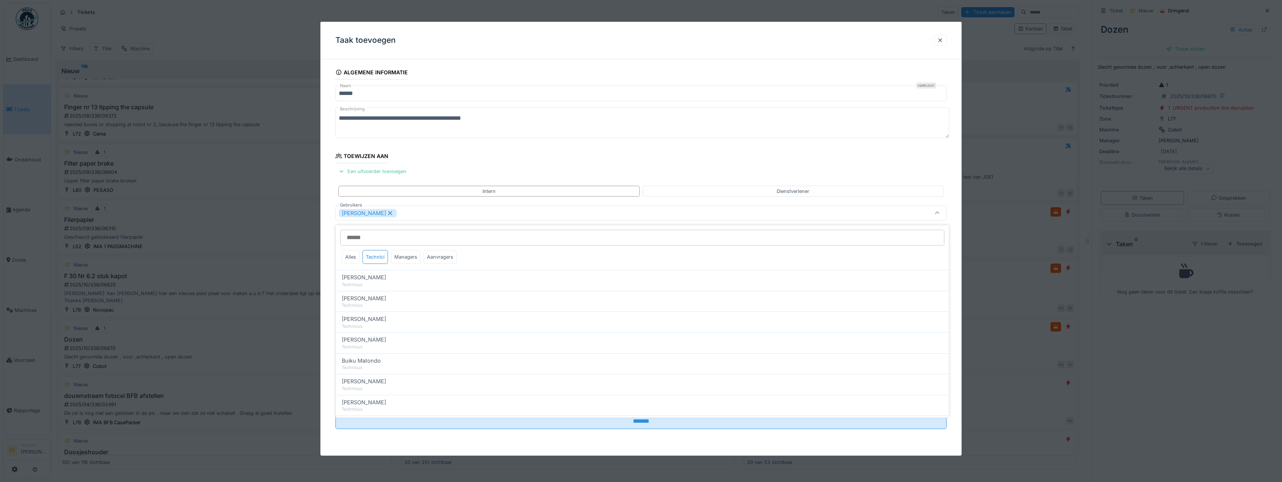
click at [940, 211] on icon at bounding box center [937, 213] width 6 height 5
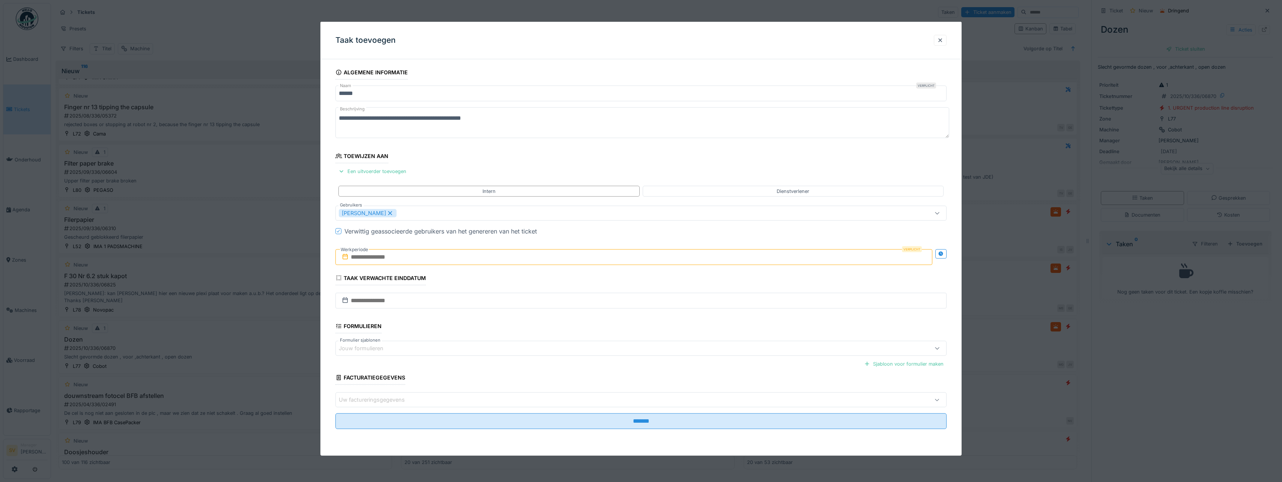
click at [430, 257] on input "text" at bounding box center [633, 257] width 597 height 16
click at [624, 305] on div "1" at bounding box center [623, 306] width 10 height 10
click at [632, 305] on div "2" at bounding box center [635, 306] width 10 height 11
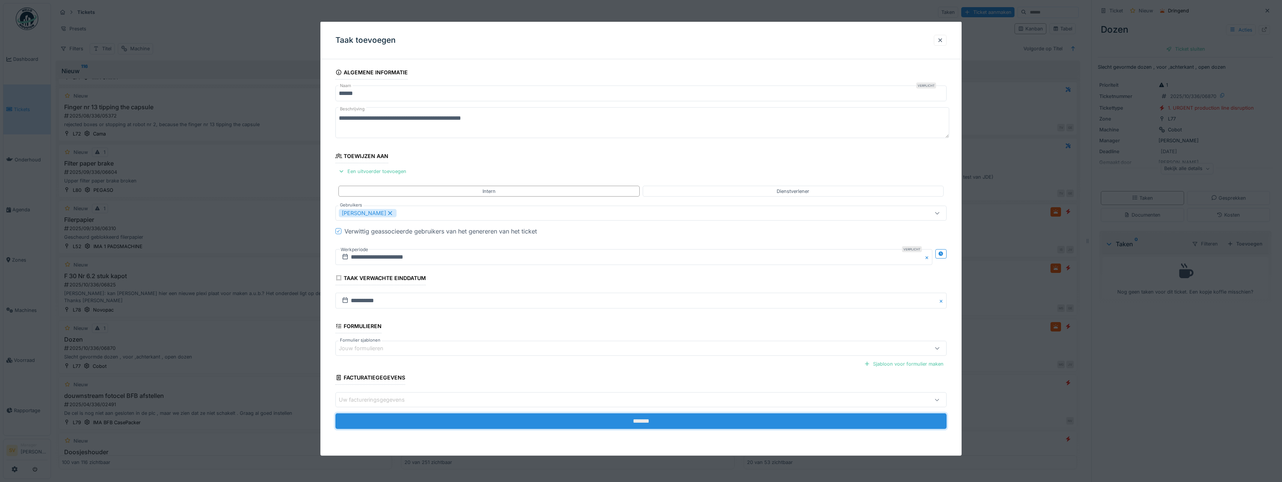
click at [646, 420] on input "*******" at bounding box center [640, 421] width 611 height 16
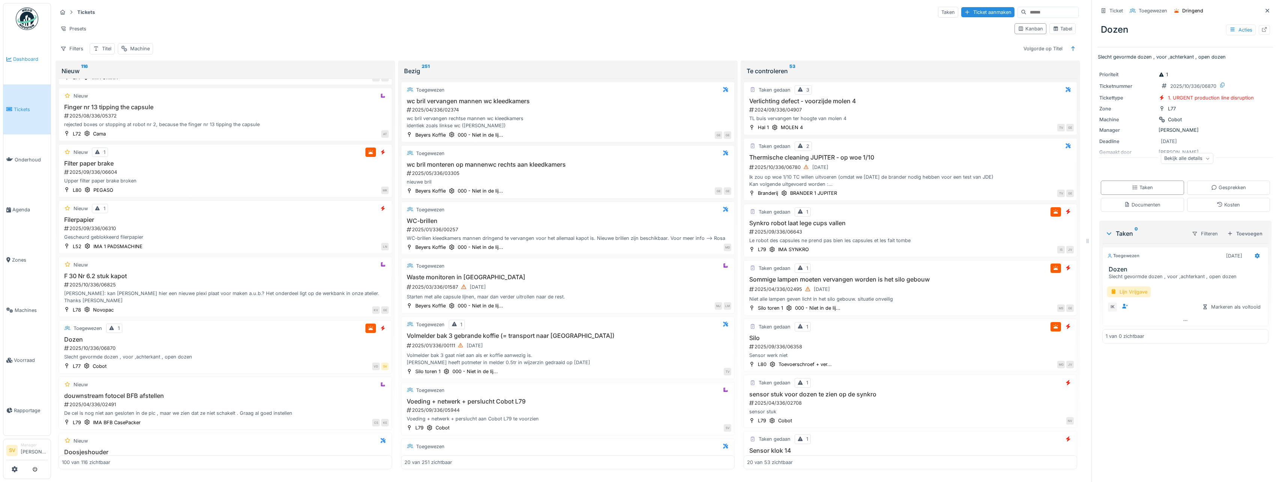
click at [34, 57] on span "Dashboard" at bounding box center [30, 59] width 35 height 7
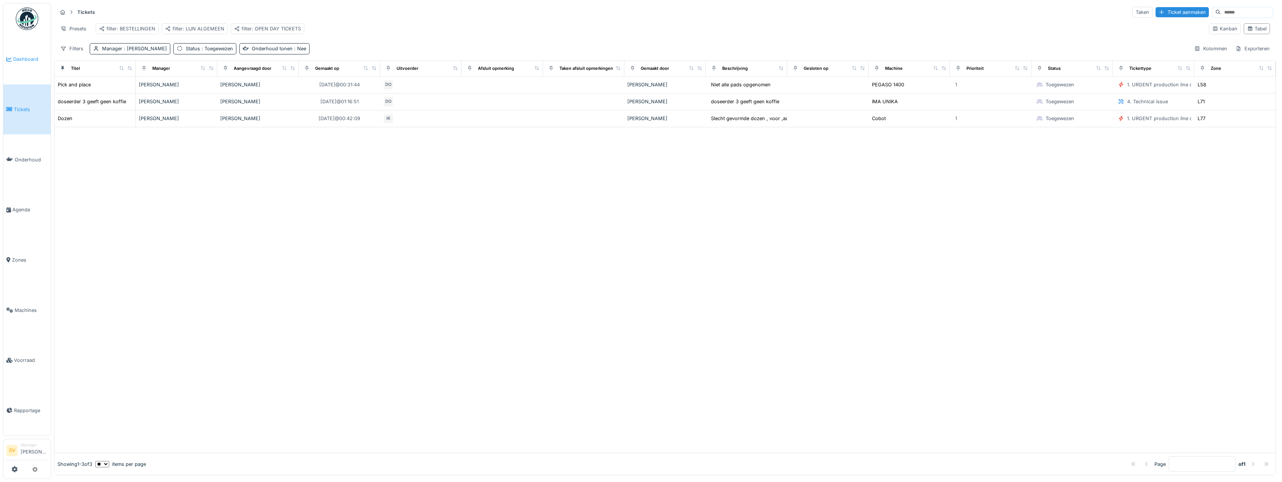
click at [33, 59] on span "Dashboard" at bounding box center [30, 59] width 35 height 7
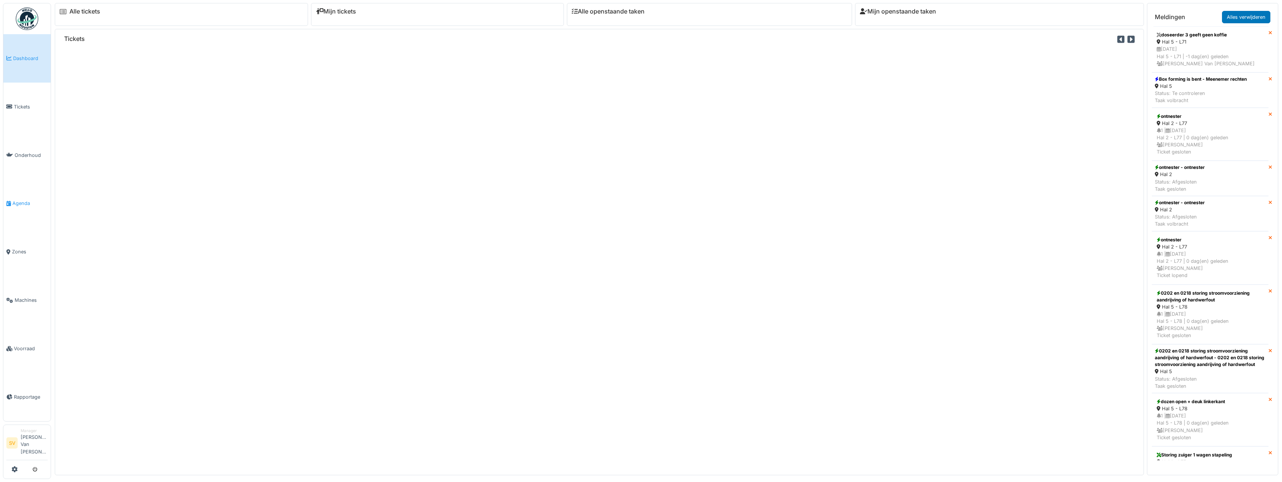
click at [23, 203] on span "Agenda" at bounding box center [29, 203] width 35 height 7
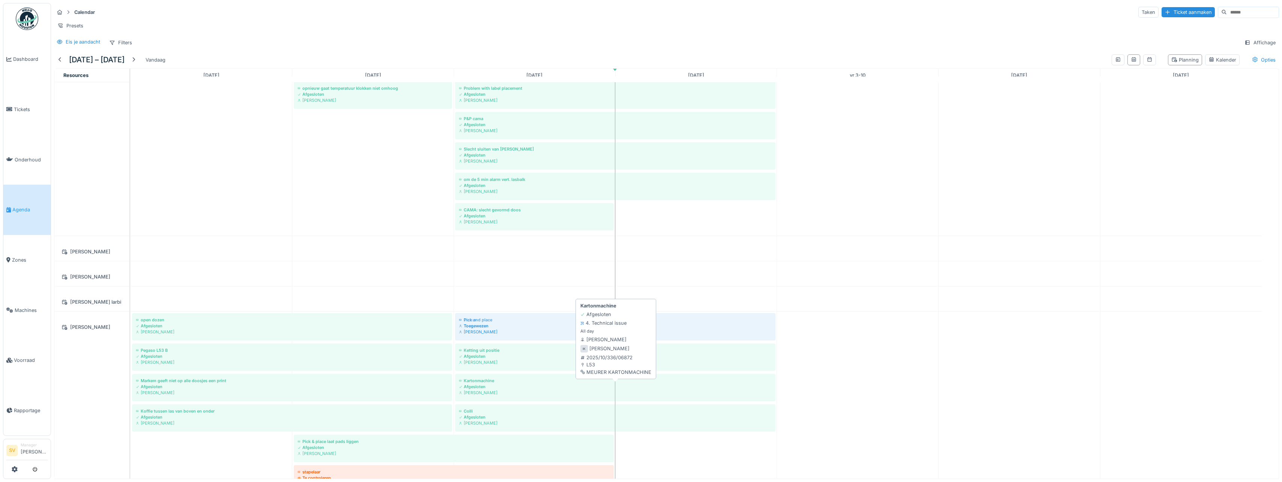
drag, startPoint x: 539, startPoint y: 169, endPoint x: 555, endPoint y: 392, distance: 223.1
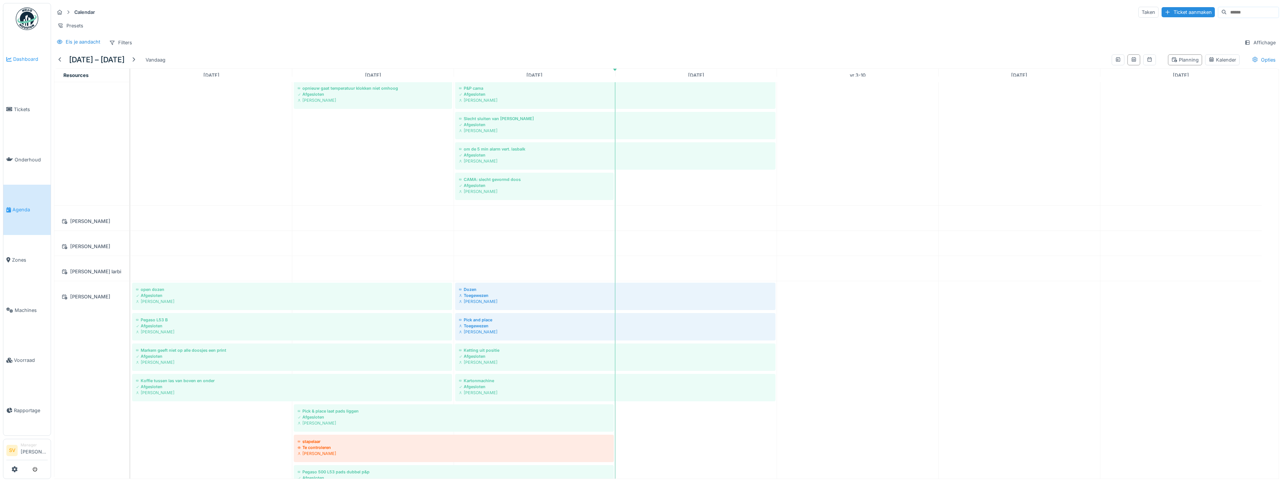
click at [25, 59] on span "Dashboard" at bounding box center [30, 59] width 35 height 7
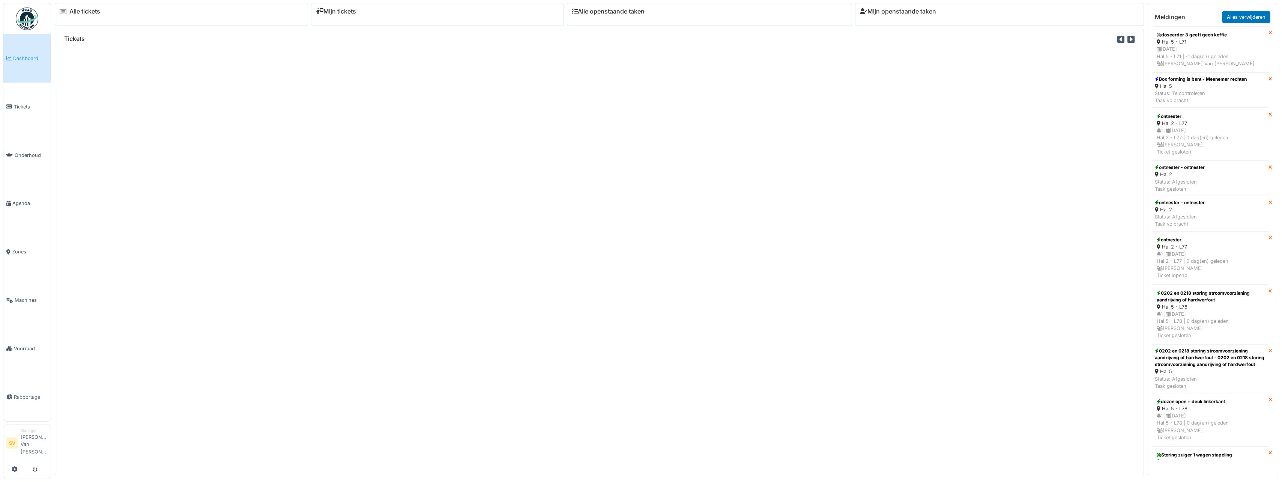
click at [24, 203] on span "Agenda" at bounding box center [29, 203] width 35 height 7
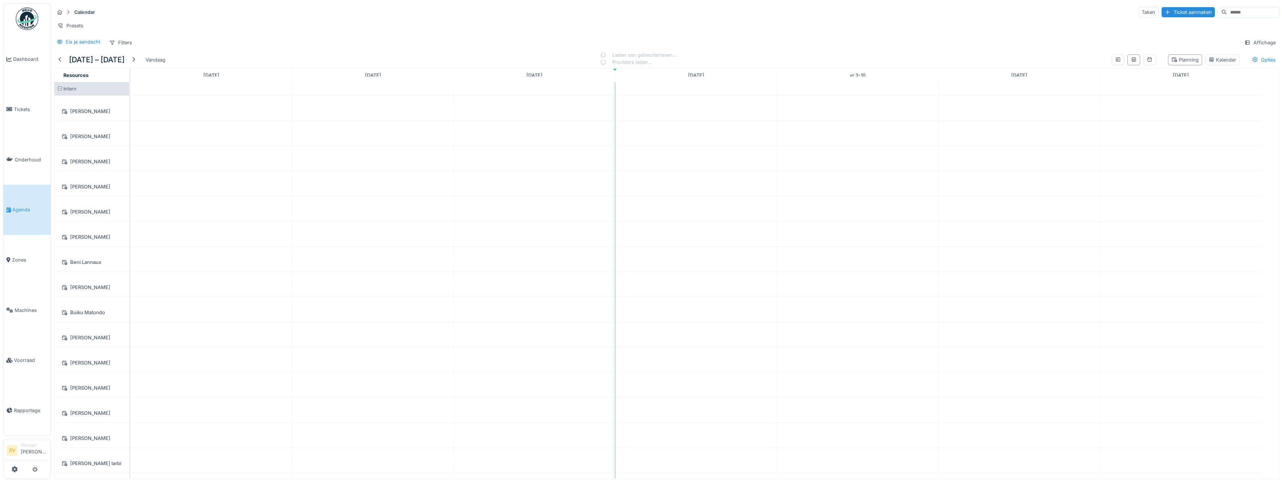
click at [24, 206] on span "Agenda" at bounding box center [29, 209] width 35 height 7
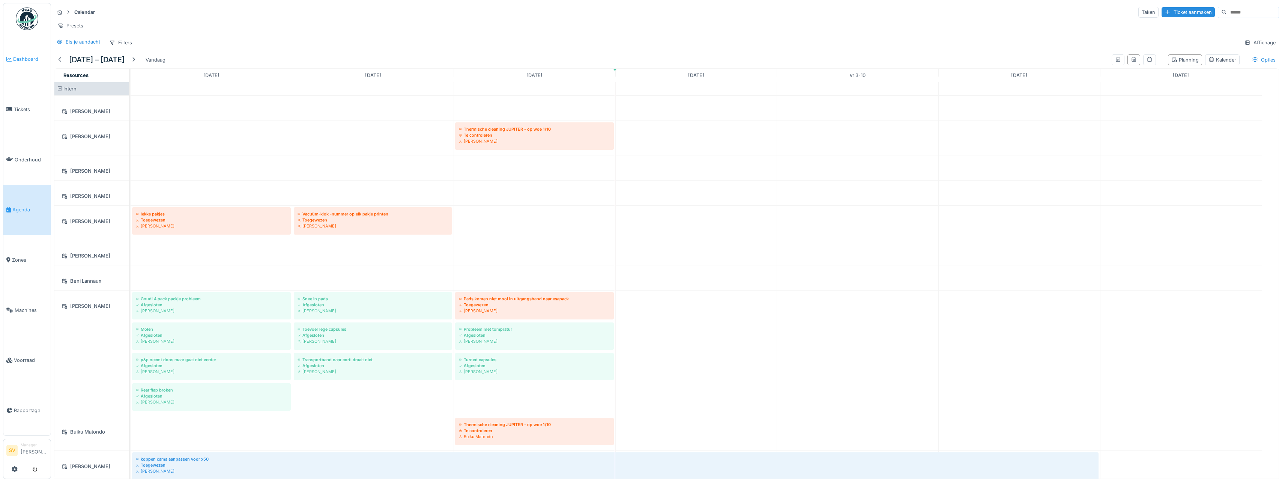
click at [27, 58] on span "Dashboard" at bounding box center [30, 59] width 35 height 7
